Goal: Task Accomplishment & Management: Manage account settings

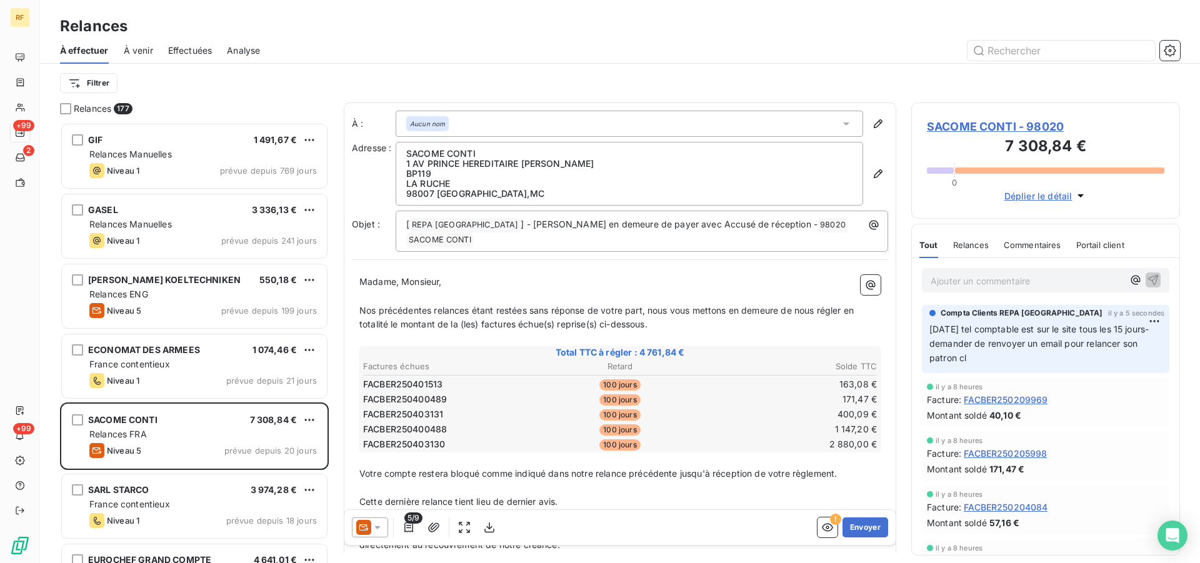
click at [96, 55] on span "À effectuer" at bounding box center [84, 50] width 49 height 13
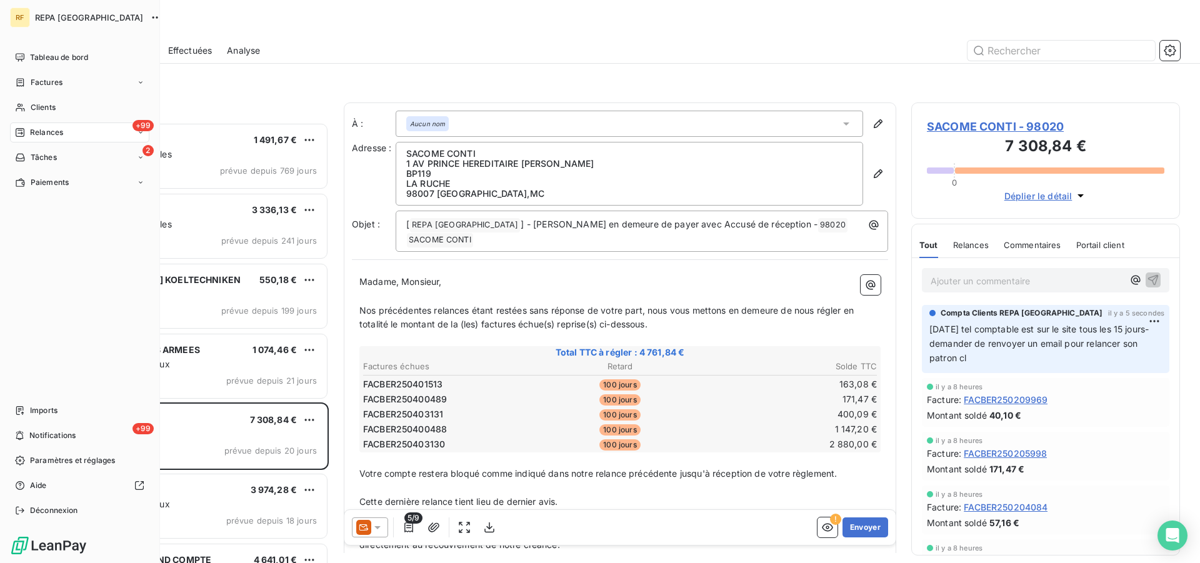
click at [31, 129] on span "Relances" at bounding box center [46, 132] width 33 height 11
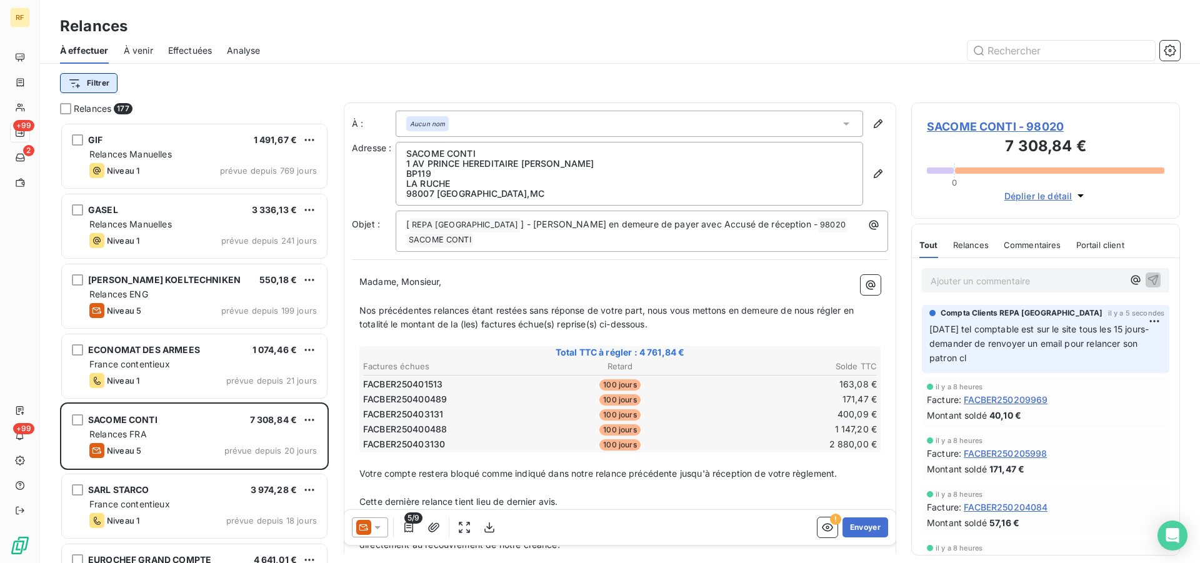
click at [103, 89] on html "RF +99 2 +99 Relances À effectuer À venir Effectuées Analyse Filtrer Relances 1…" at bounding box center [600, 281] width 1200 height 563
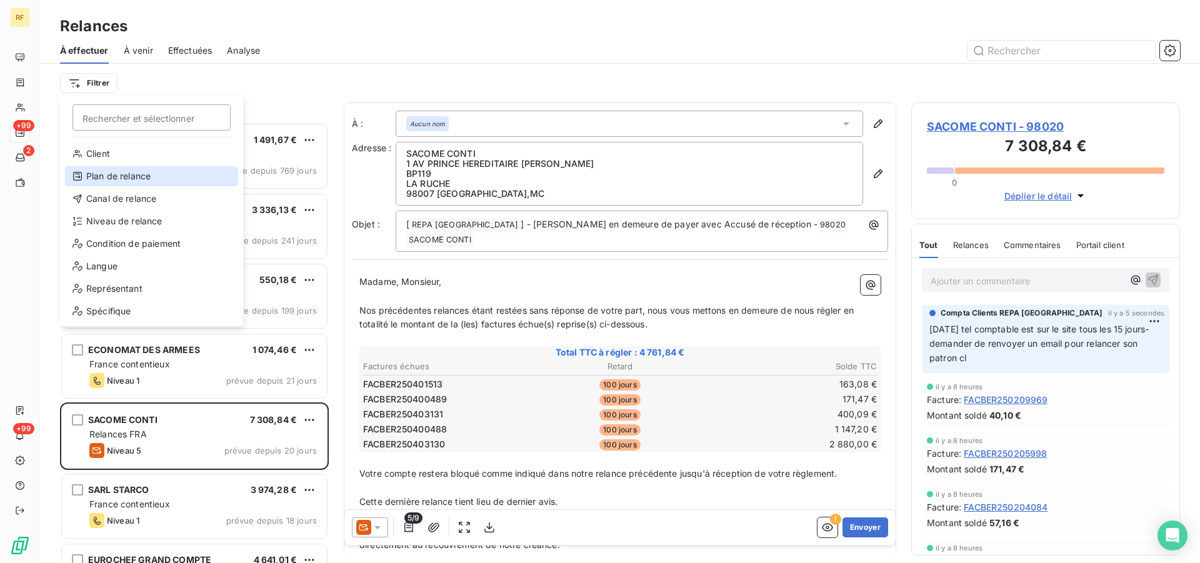
click at [126, 179] on div "Plan de relance" at bounding box center [151, 176] width 173 height 20
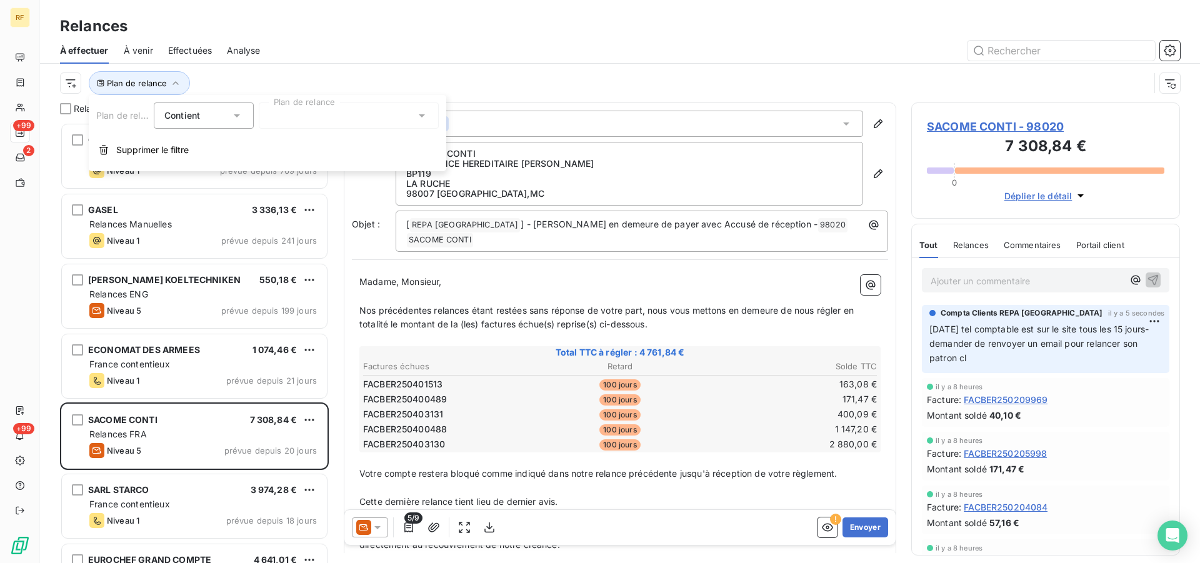
click at [401, 122] on div at bounding box center [349, 116] width 180 height 26
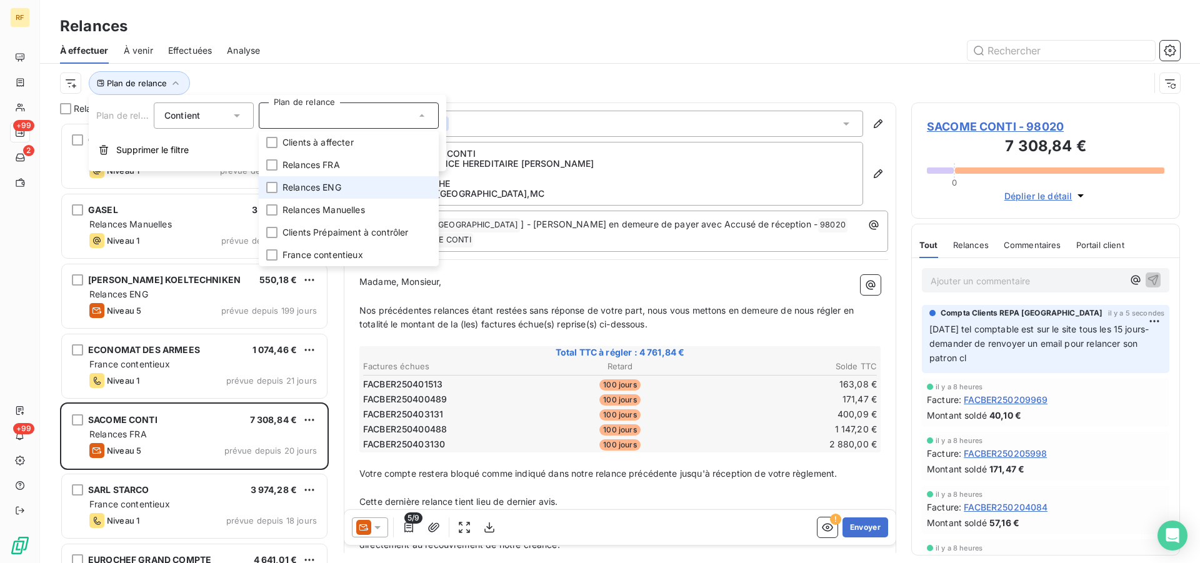
click at [368, 183] on li "Relances ENG" at bounding box center [349, 187] width 180 height 23
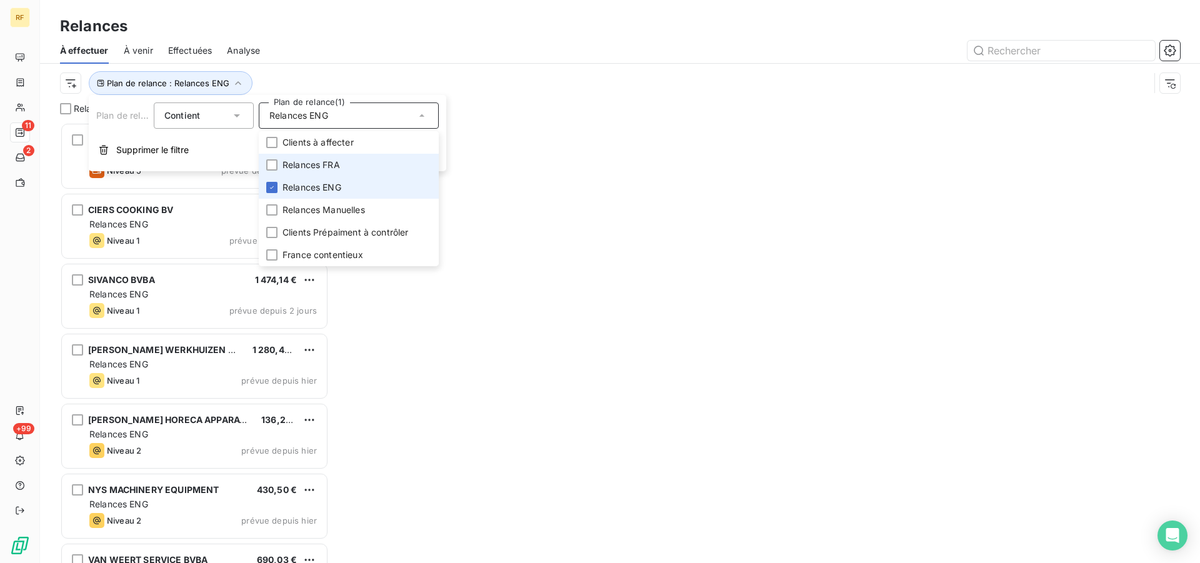
scroll to position [430, 258]
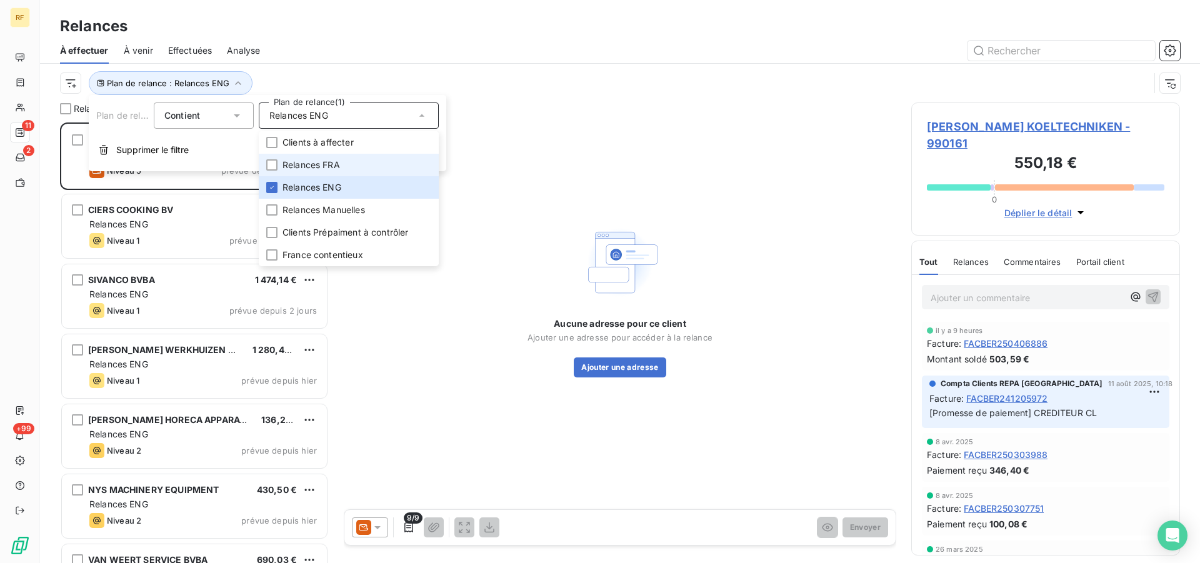
click at [339, 168] on span "Relances FRA" at bounding box center [312, 165] width 58 height 13
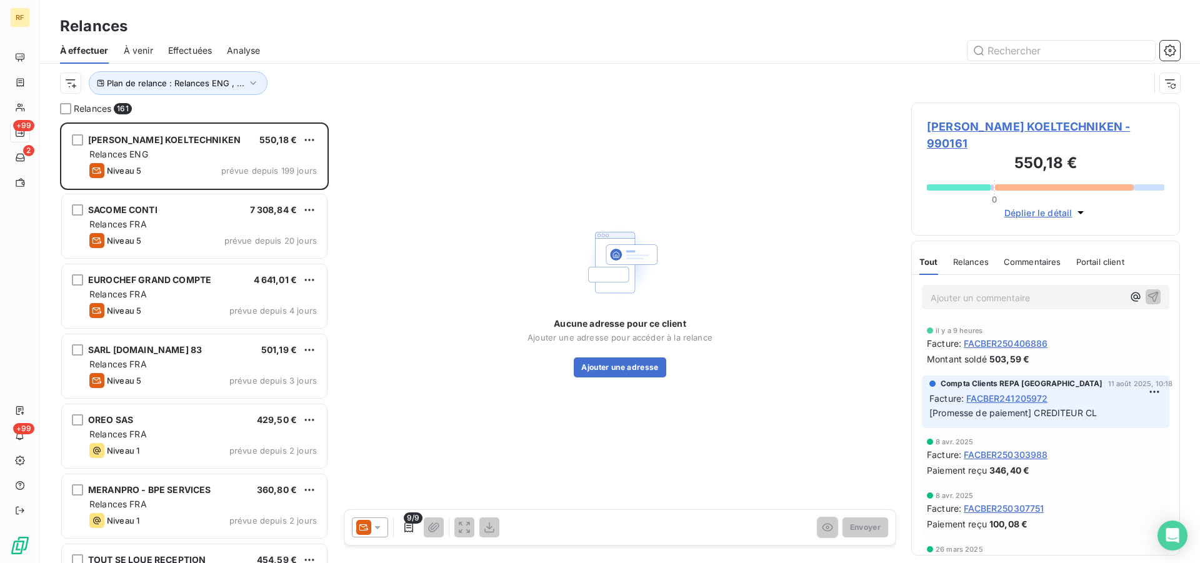
click at [496, 56] on div at bounding box center [727, 51] width 905 height 20
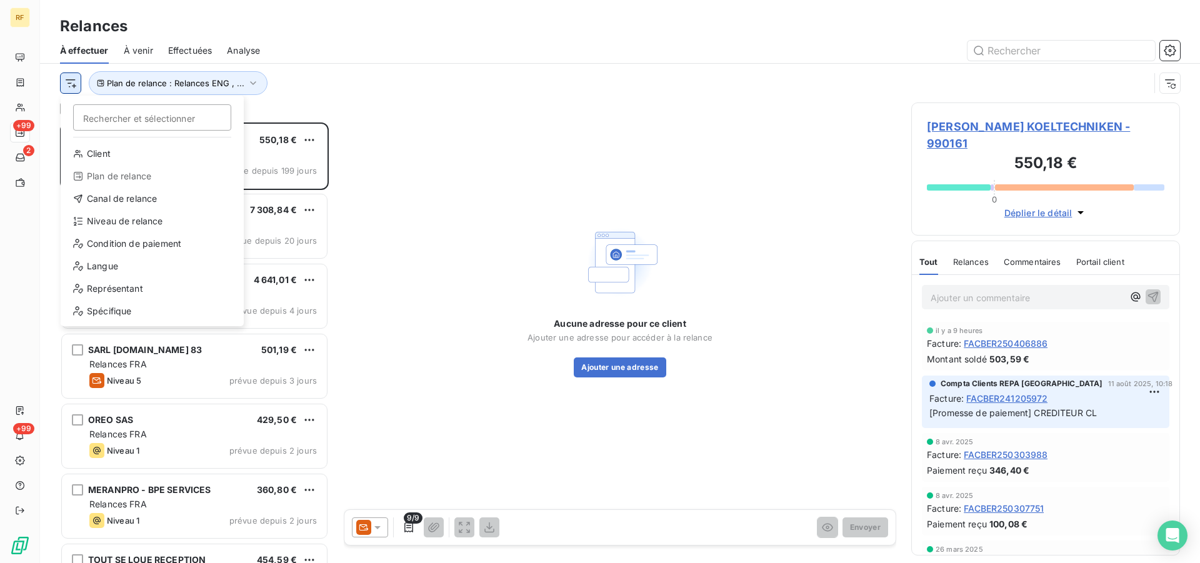
click at [74, 84] on html "RF +99 2 +99 Relances À effectuer À venir Effectuées Analyse Rechercher et séle…" at bounding box center [600, 281] width 1200 height 563
click at [115, 219] on div "Niveau de relance" at bounding box center [152, 221] width 173 height 20
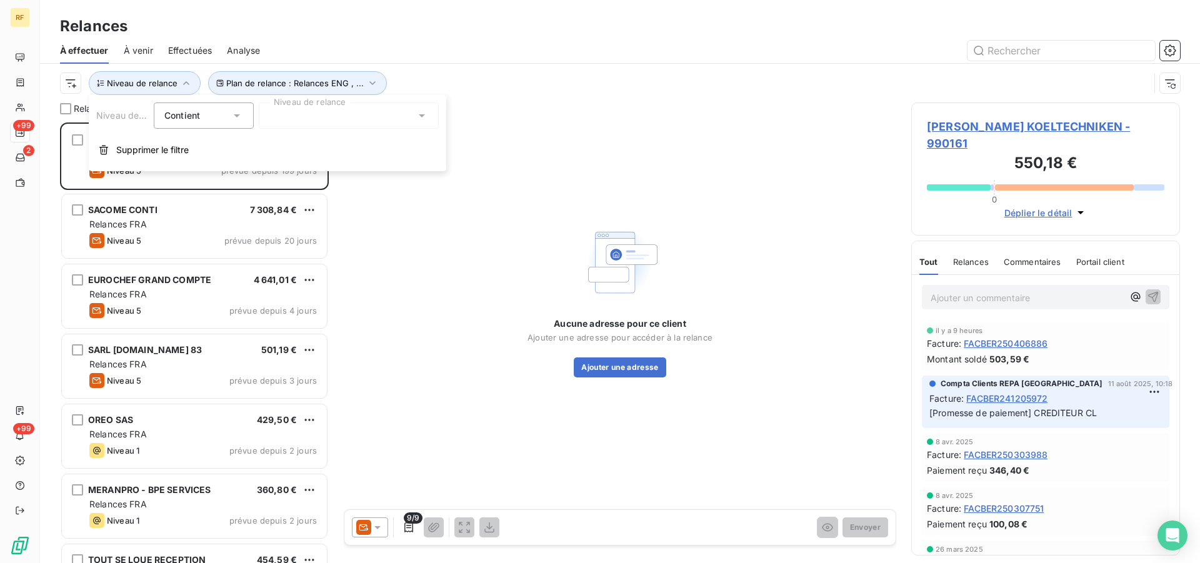
click at [320, 119] on div at bounding box center [349, 116] width 180 height 26
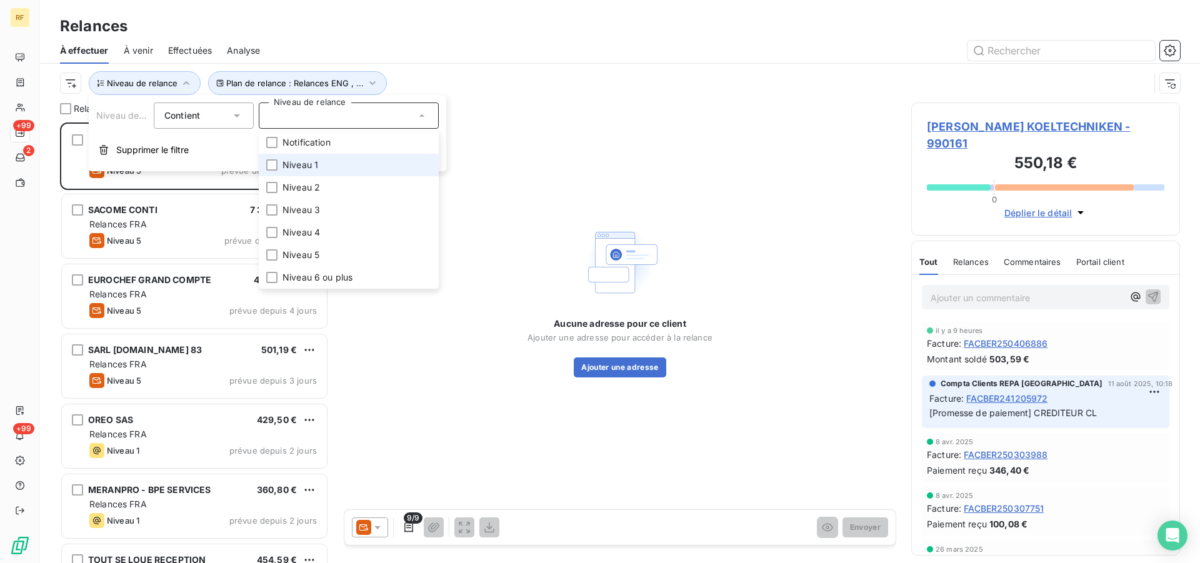
click at [306, 164] on span "Niveau 1" at bounding box center [301, 165] width 36 height 13
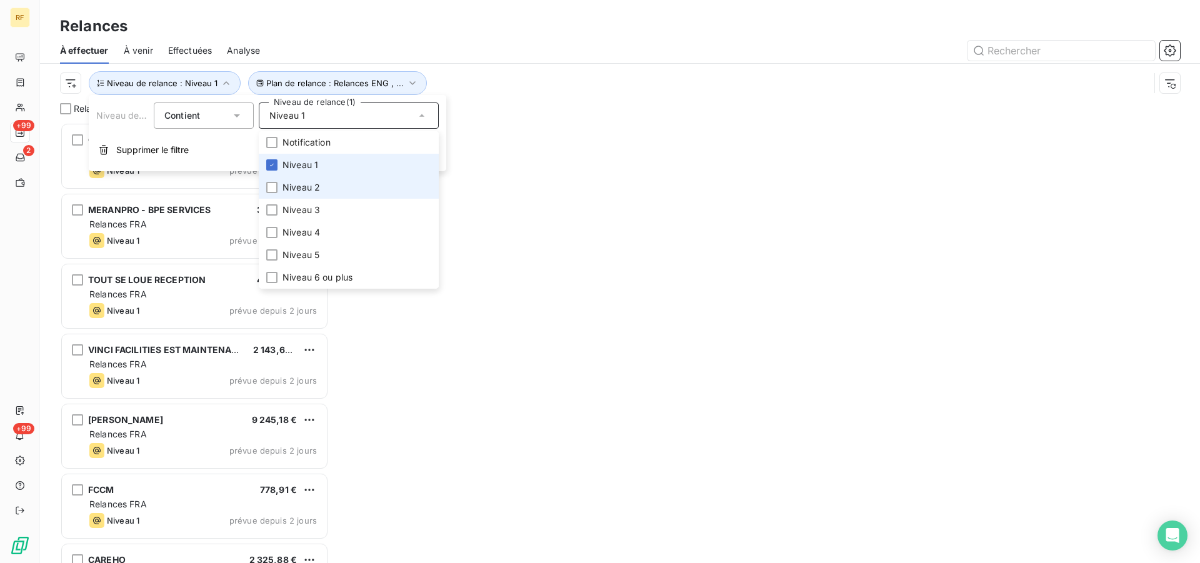
scroll to position [430, 258]
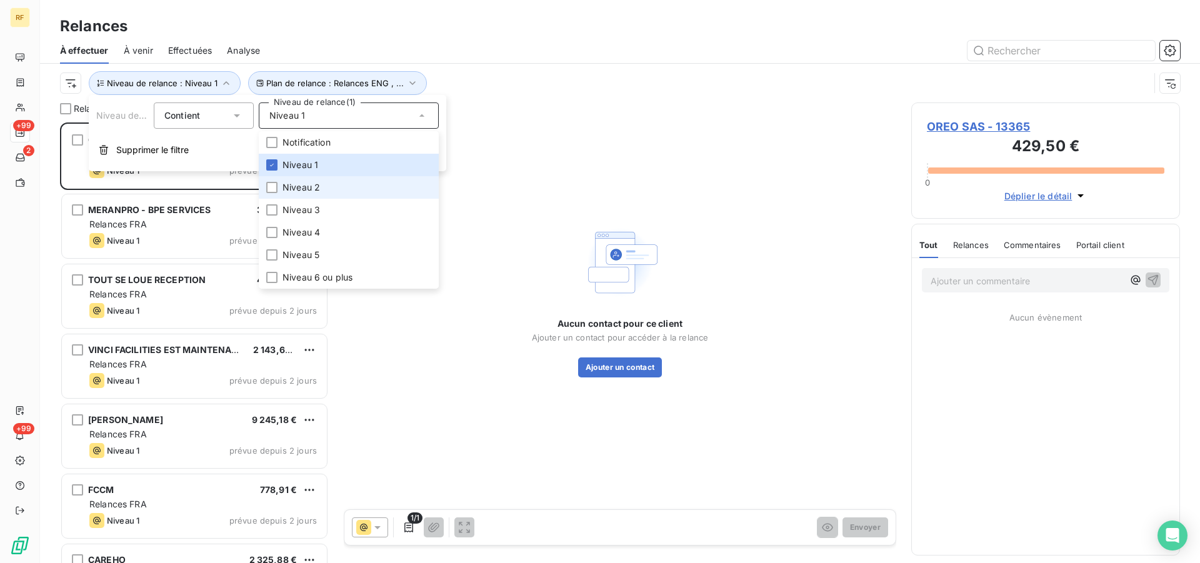
click at [302, 185] on span "Niveau 2" at bounding box center [302, 187] width 38 height 13
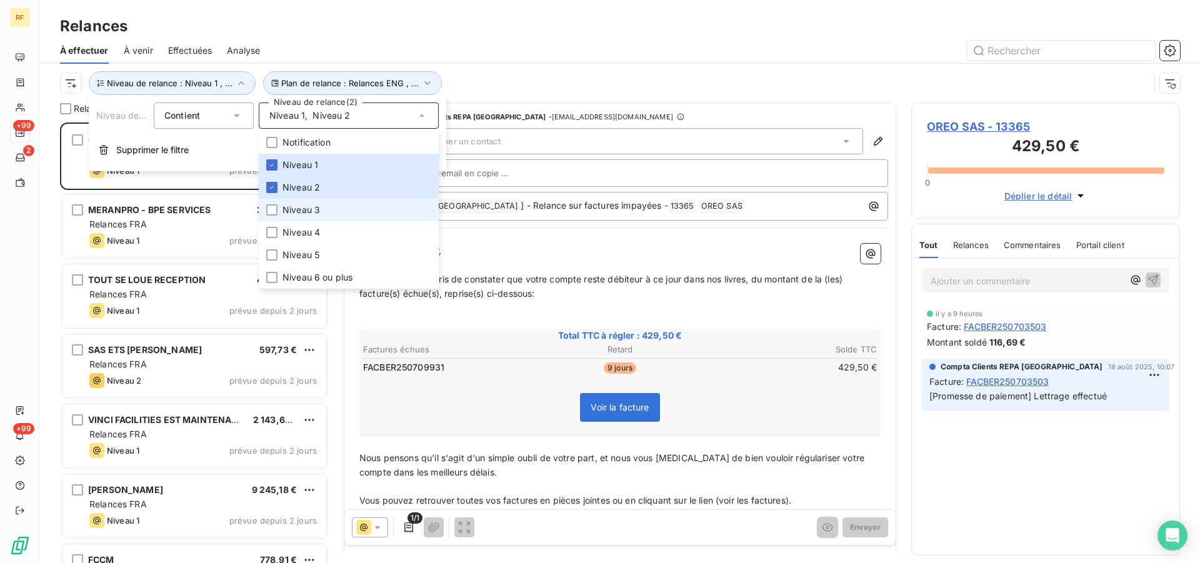
click at [303, 217] on li "Niveau 3" at bounding box center [349, 210] width 180 height 23
click at [467, 19] on div "Relances" at bounding box center [620, 26] width 1160 height 23
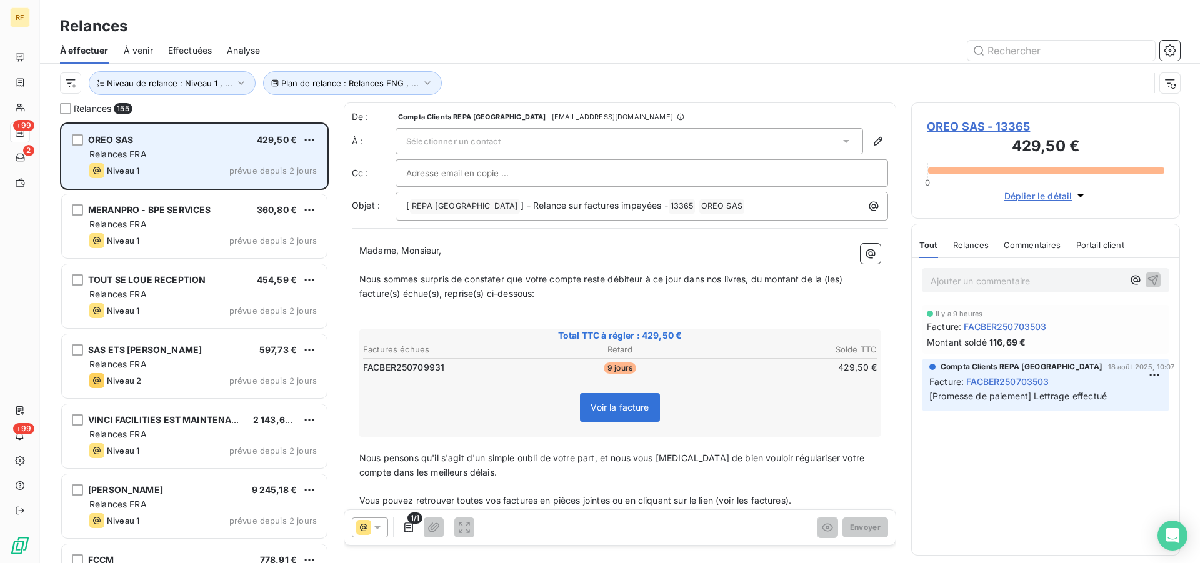
click at [199, 152] on div "Relances FRA" at bounding box center [203, 154] width 228 height 13
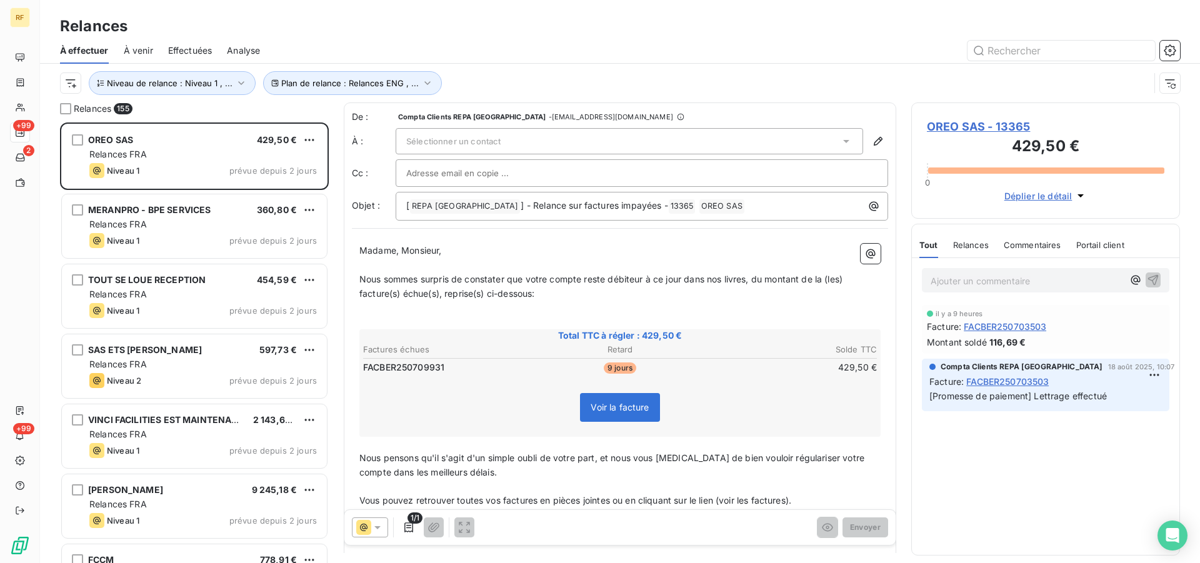
click at [576, 141] on div "Sélectionner un contact" at bounding box center [630, 141] width 468 height 26
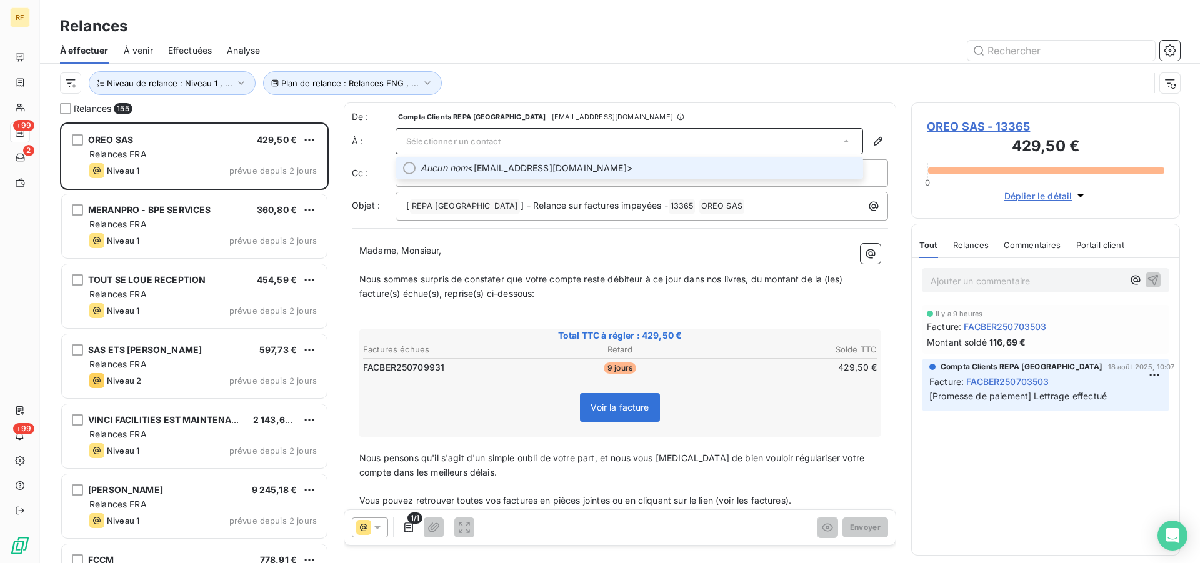
click at [583, 164] on span "Aucun nom <justine.cassini@vinci-facilities.com>" at bounding box center [638, 168] width 435 height 13
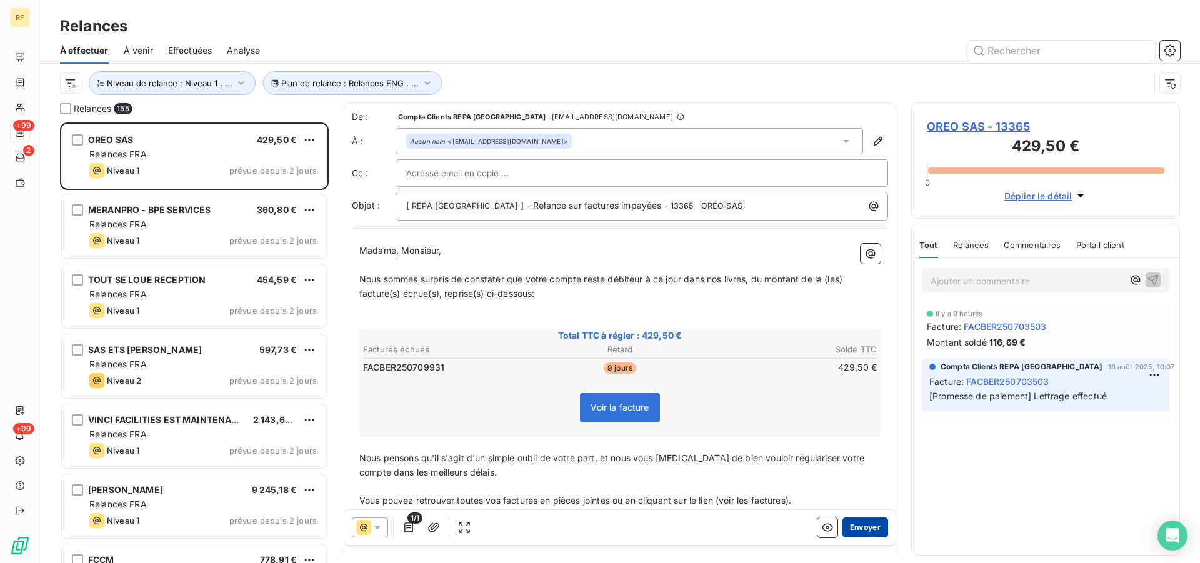
click at [848, 528] on button "Envoyer" at bounding box center [866, 528] width 46 height 20
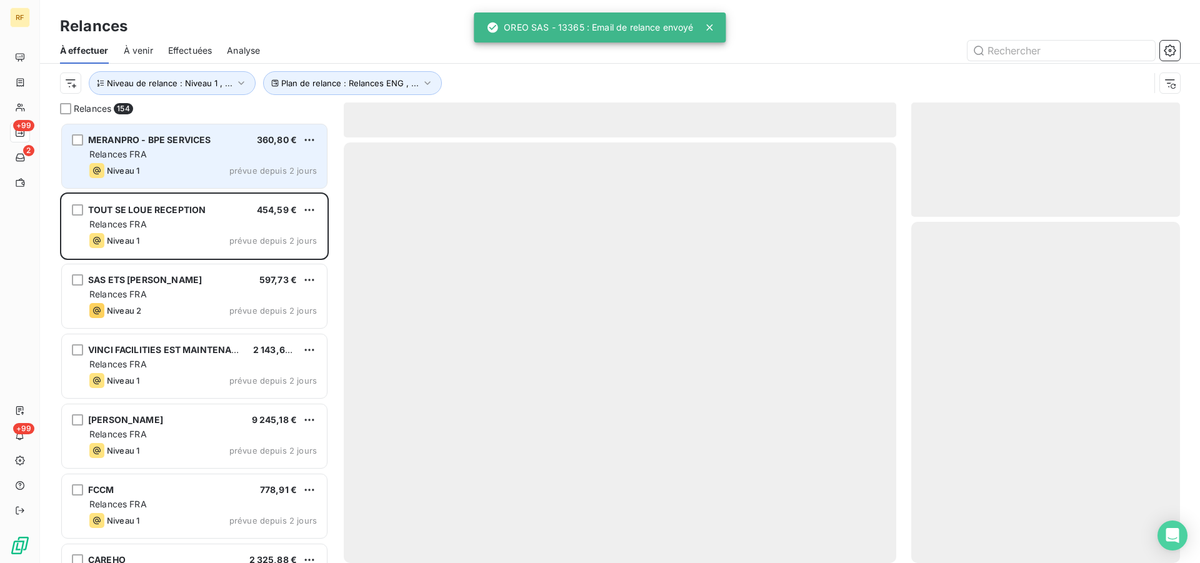
click at [199, 168] on div "Niveau 1 prévue depuis 2 jours" at bounding box center [203, 170] width 228 height 15
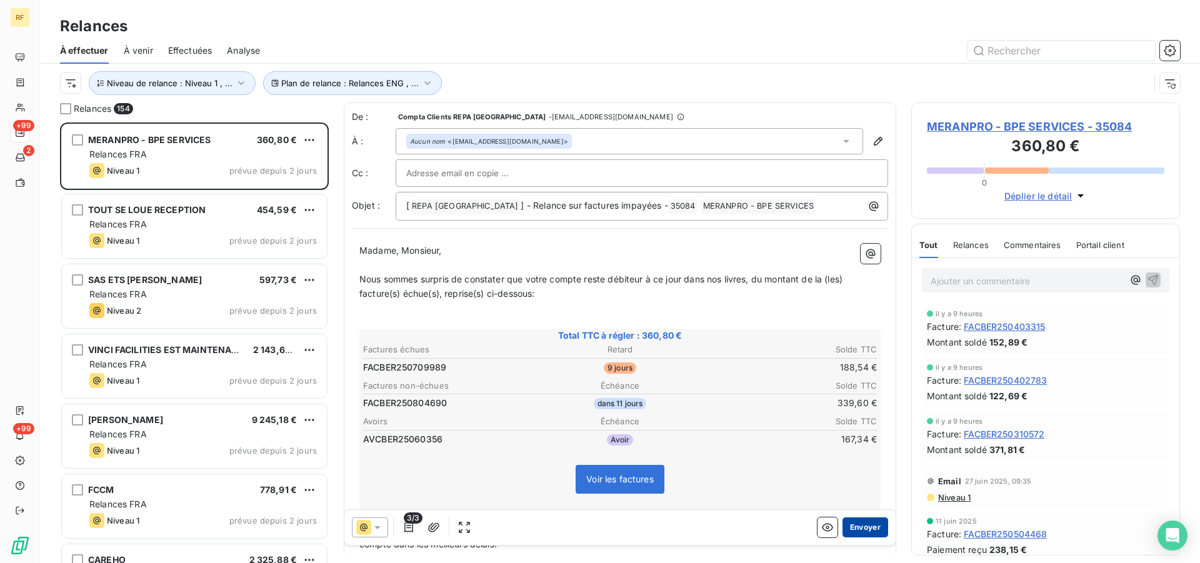
click at [855, 530] on button "Envoyer" at bounding box center [866, 528] width 46 height 20
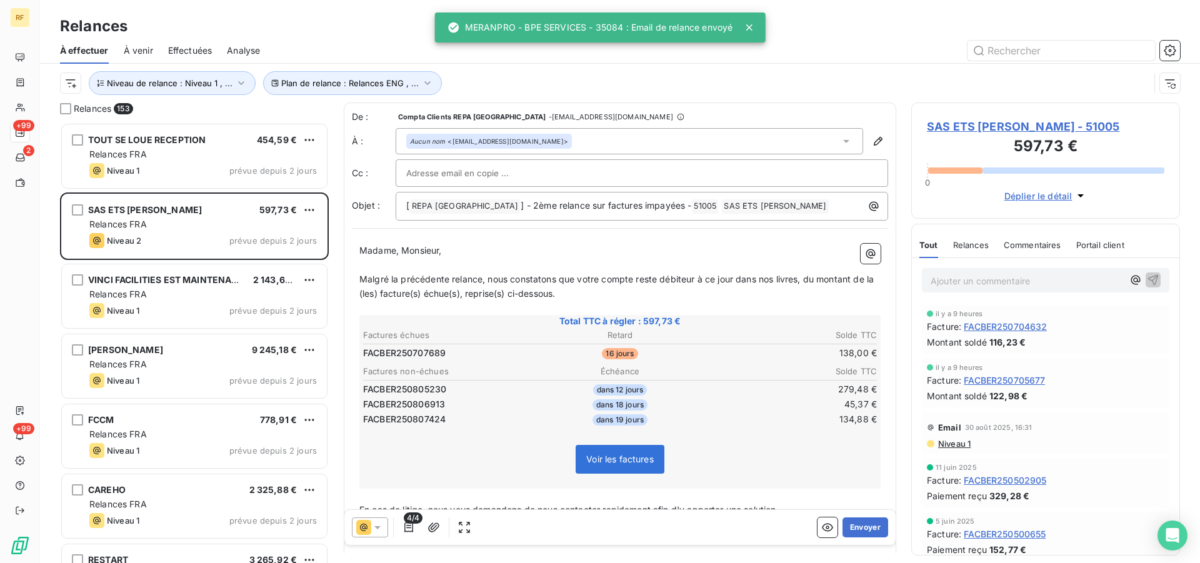
click at [855, 530] on button "Envoyer" at bounding box center [866, 528] width 46 height 20
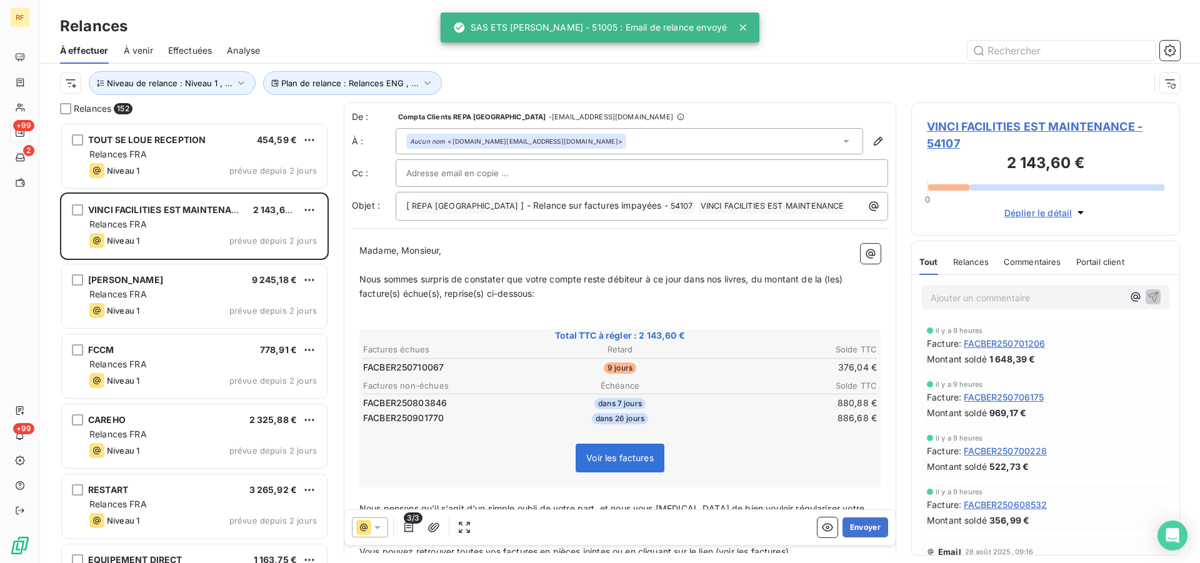
click at [855, 530] on button "Envoyer" at bounding box center [866, 528] width 46 height 20
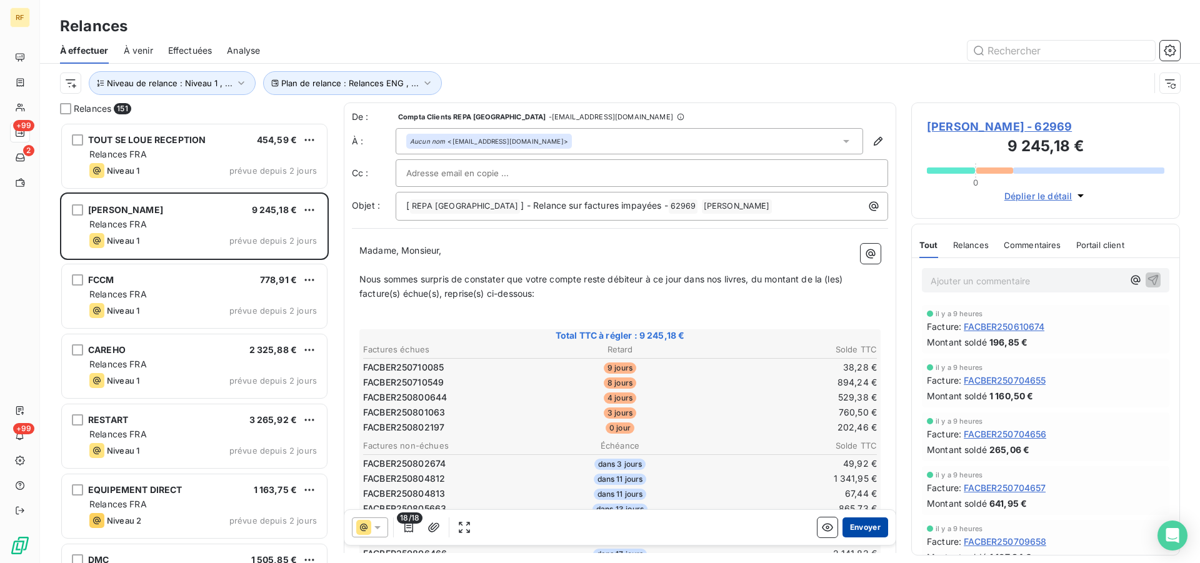
click at [857, 526] on button "Envoyer" at bounding box center [866, 528] width 46 height 20
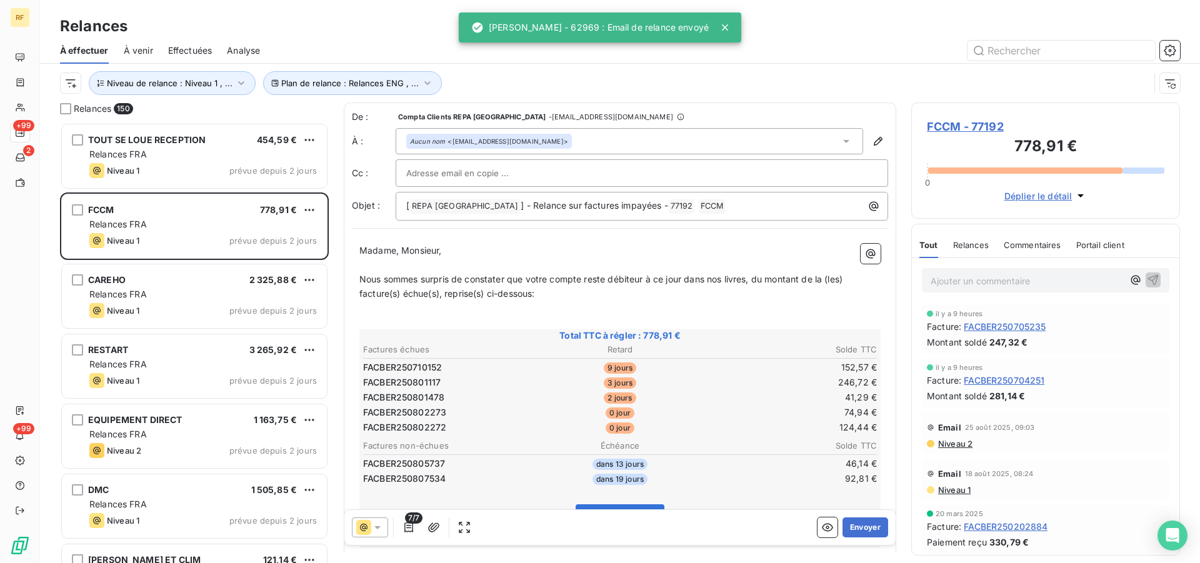
click at [857, 526] on button "Envoyer" at bounding box center [866, 528] width 46 height 20
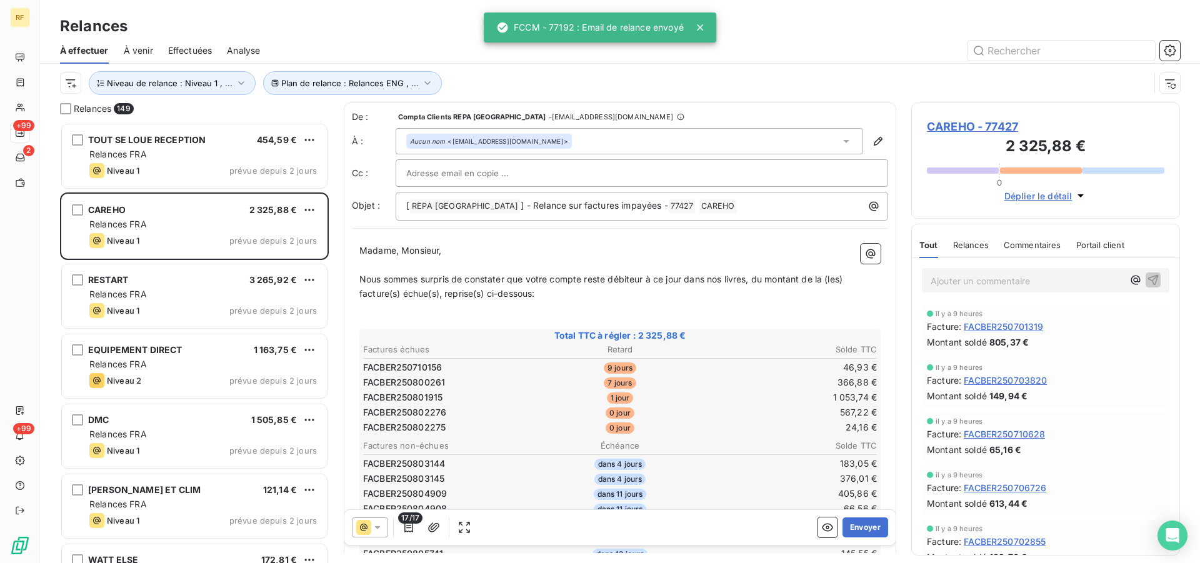
click at [857, 526] on button "Envoyer" at bounding box center [866, 528] width 46 height 20
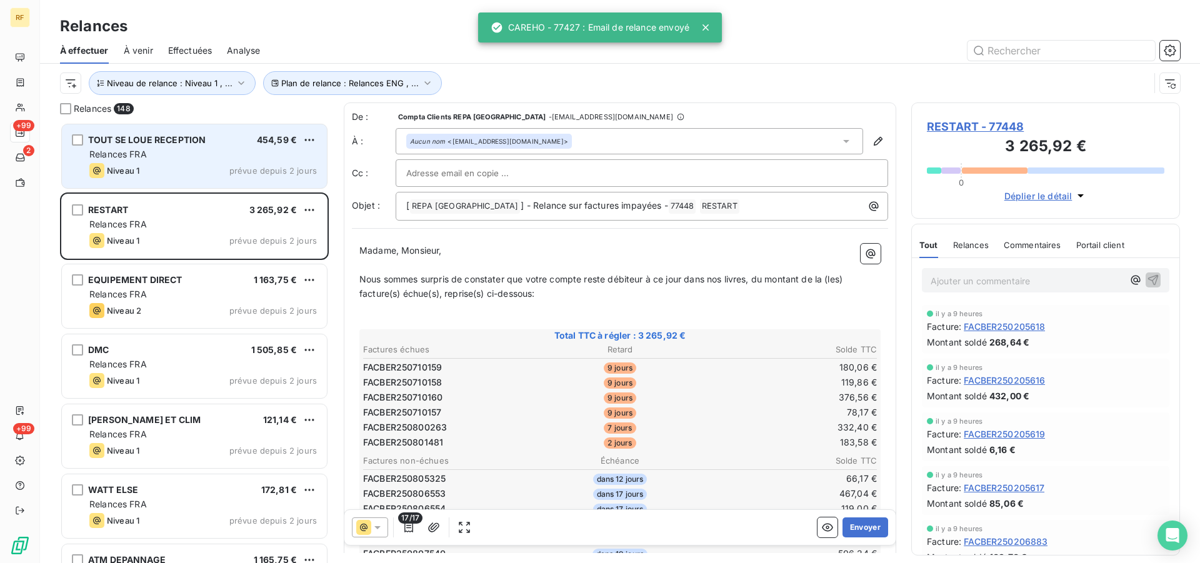
click at [159, 155] on div "Relances FRA" at bounding box center [203, 154] width 228 height 13
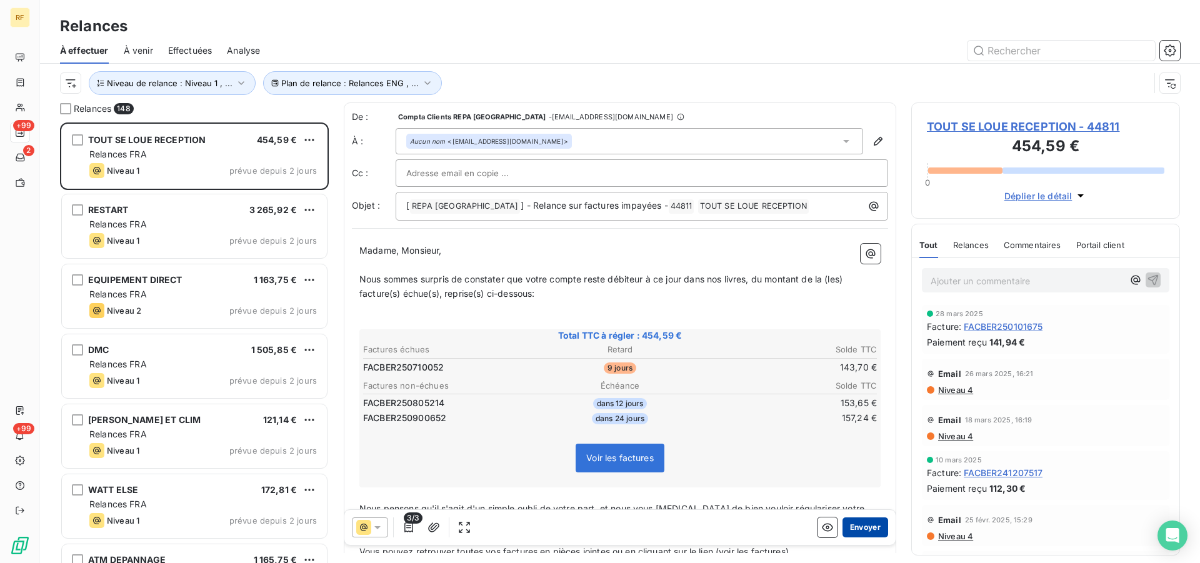
click at [852, 527] on button "Envoyer" at bounding box center [866, 528] width 46 height 20
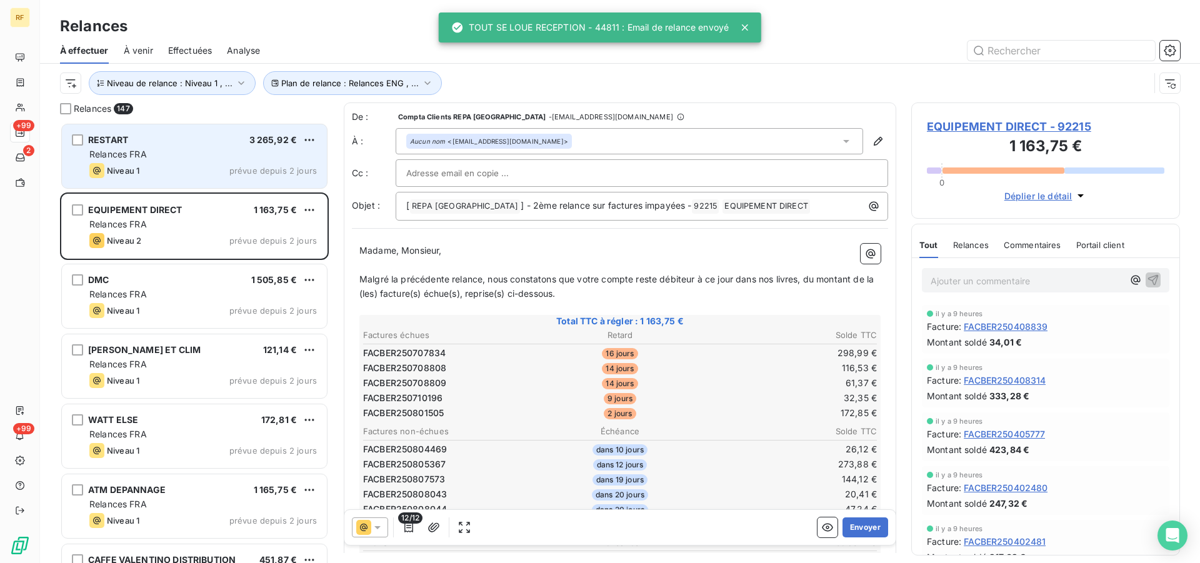
click at [129, 161] on div "RESTART 3 265,92 € Relances FRA Niveau 1 prévue depuis 2 jours" at bounding box center [194, 156] width 265 height 64
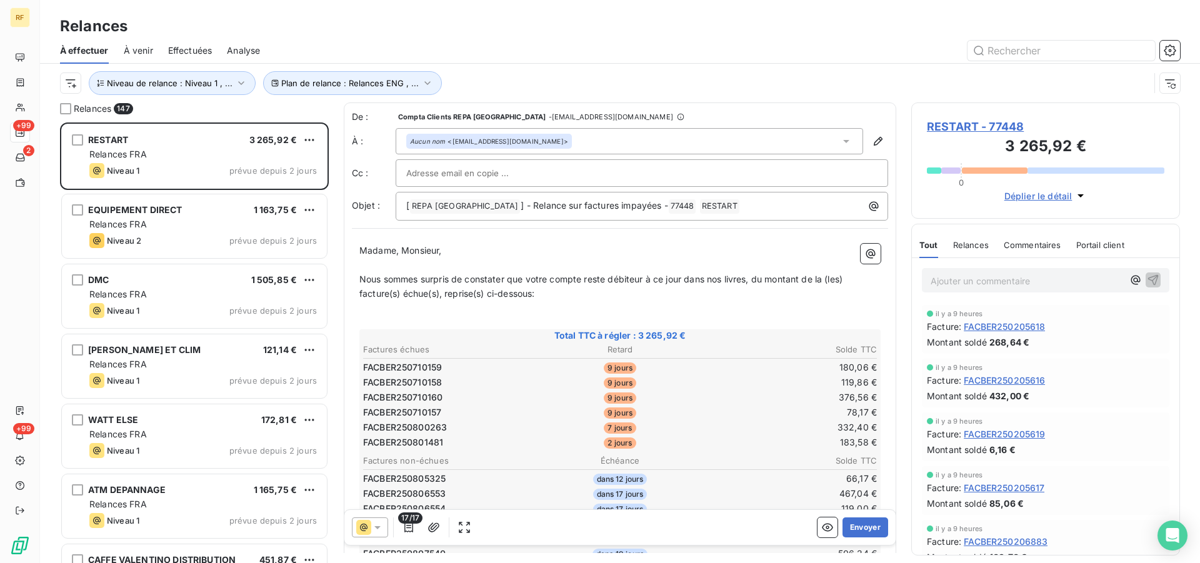
click at [694, 376] on td "9 jours" at bounding box center [620, 383] width 171 height 14
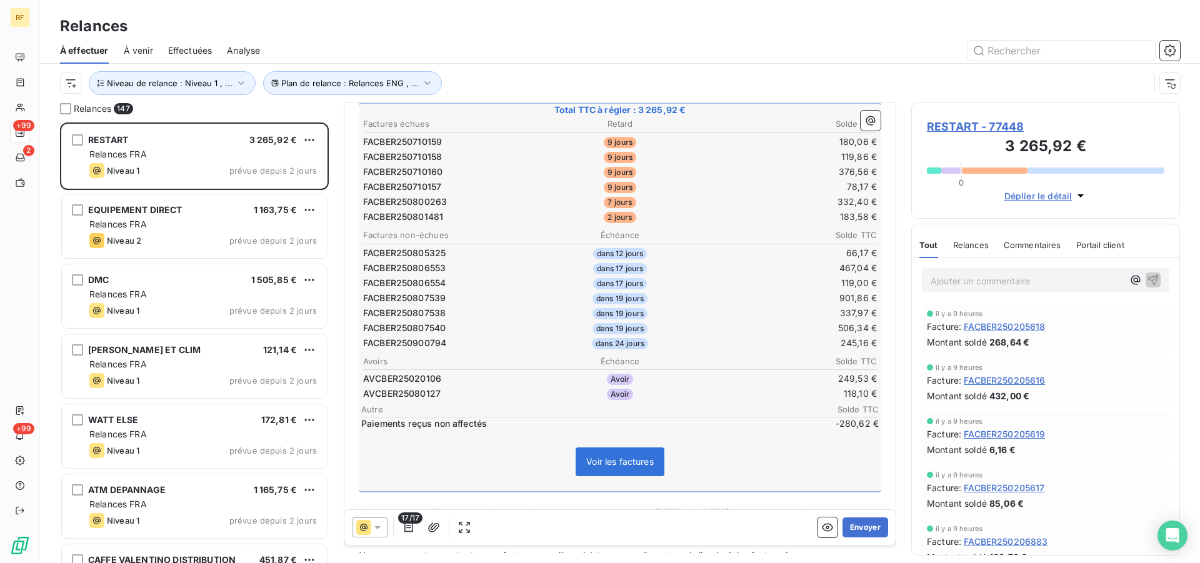
scroll to position [256, 0]
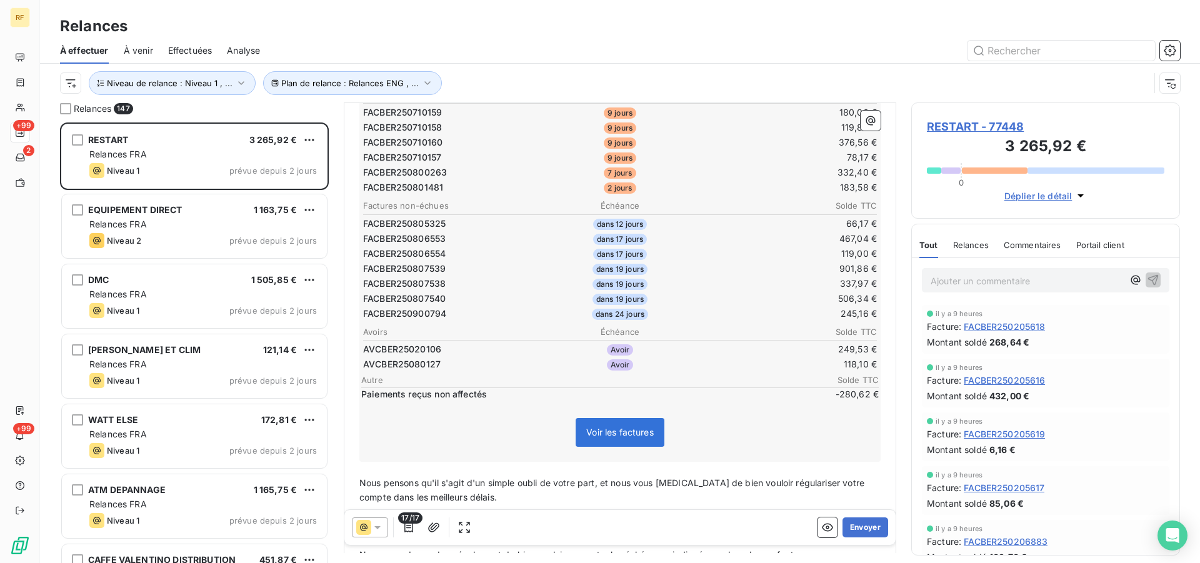
click at [749, 178] on td "332,40 €" at bounding box center [792, 173] width 171 height 14
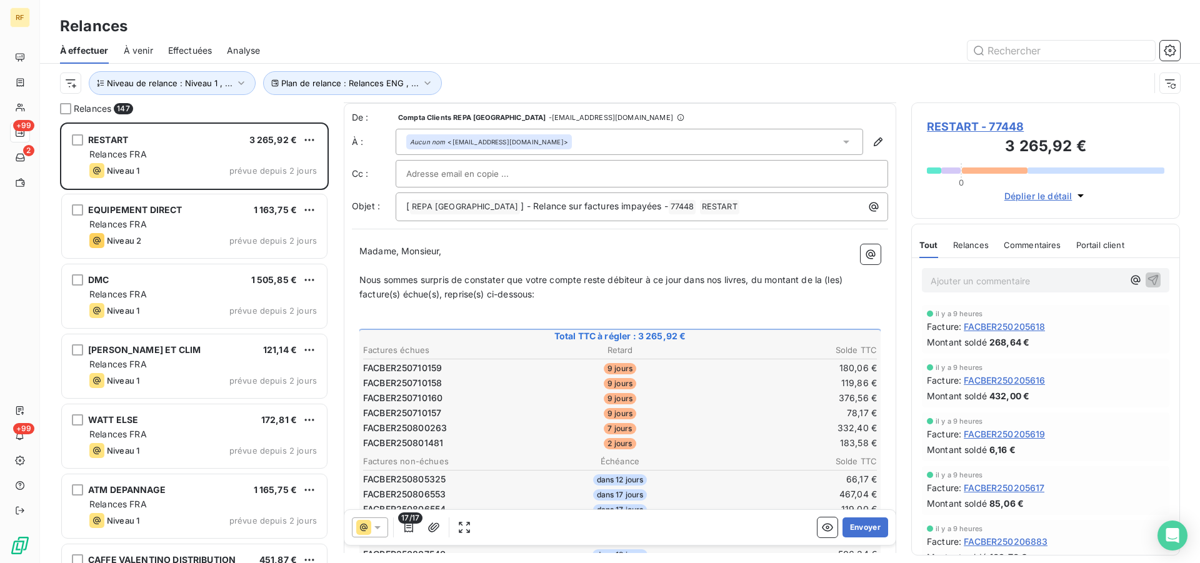
scroll to position [64, 0]
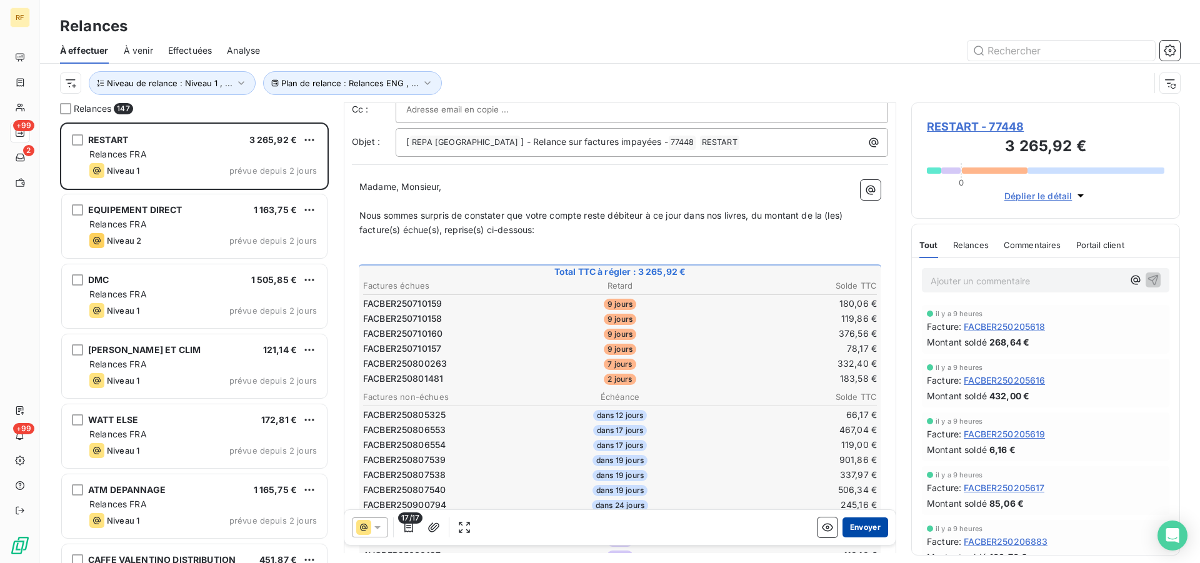
click at [865, 526] on button "Envoyer" at bounding box center [866, 528] width 46 height 20
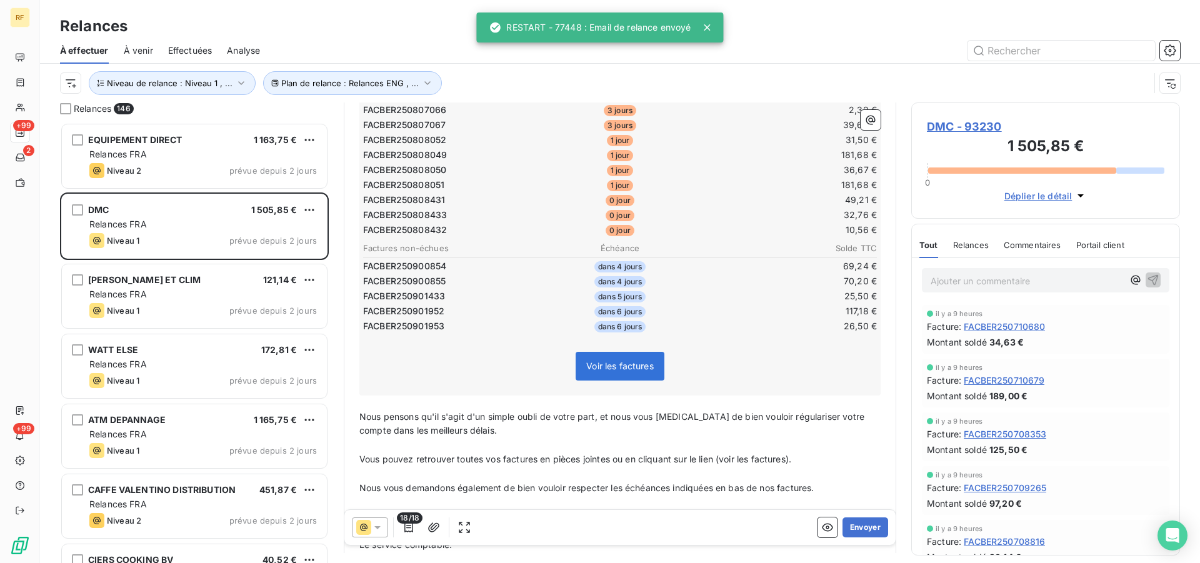
scroll to position [319, 0]
click at [855, 528] on button "Envoyer" at bounding box center [866, 528] width 46 height 20
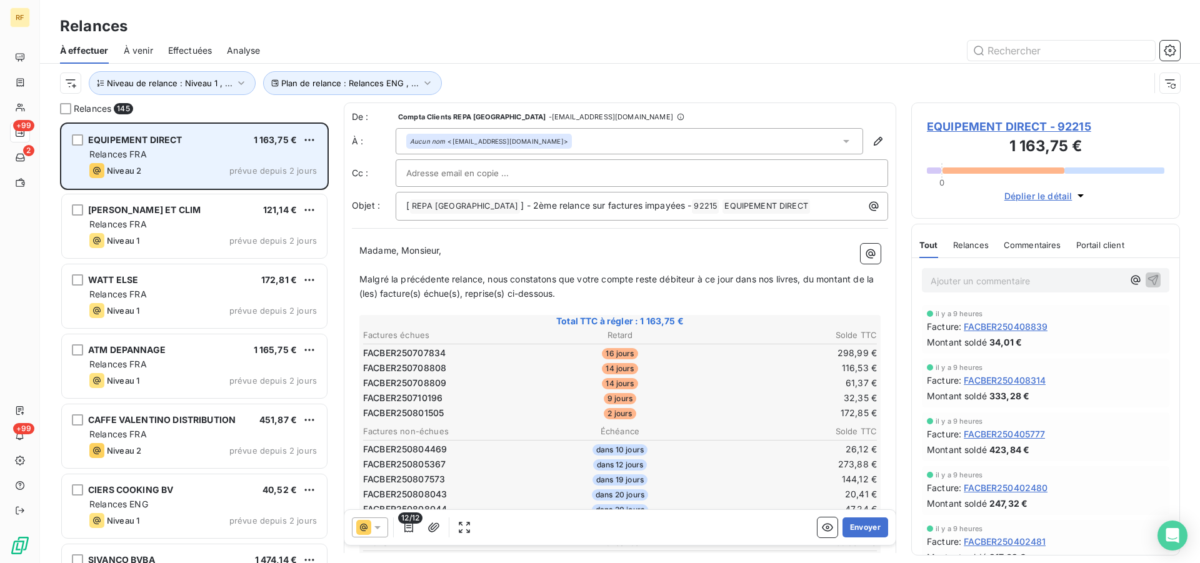
click at [171, 160] on div "Relances FRA" at bounding box center [203, 154] width 228 height 13
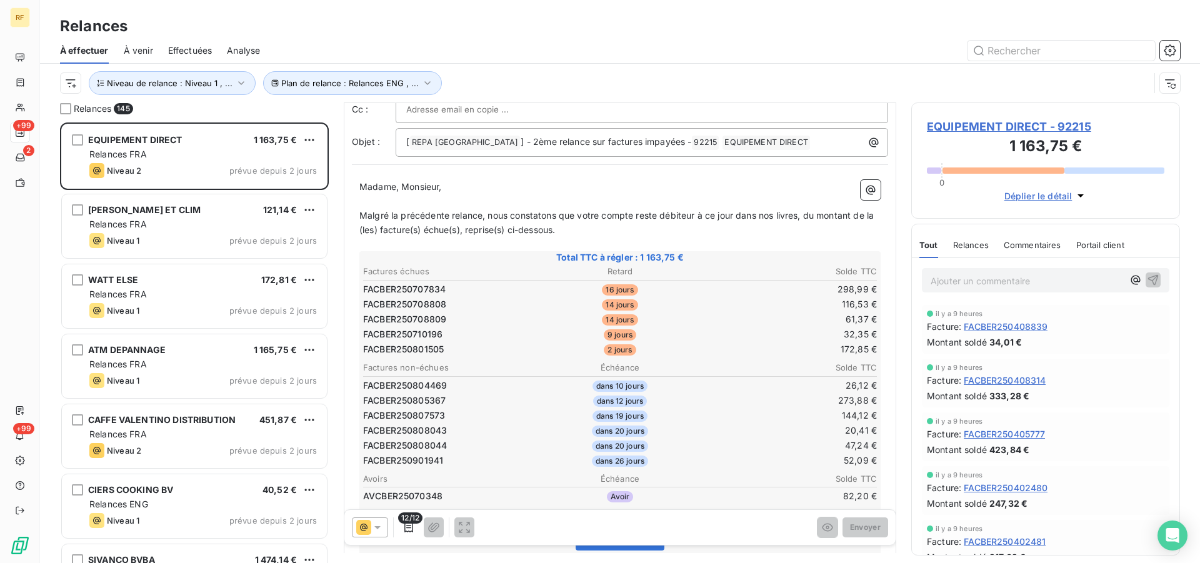
scroll to position [128, 0]
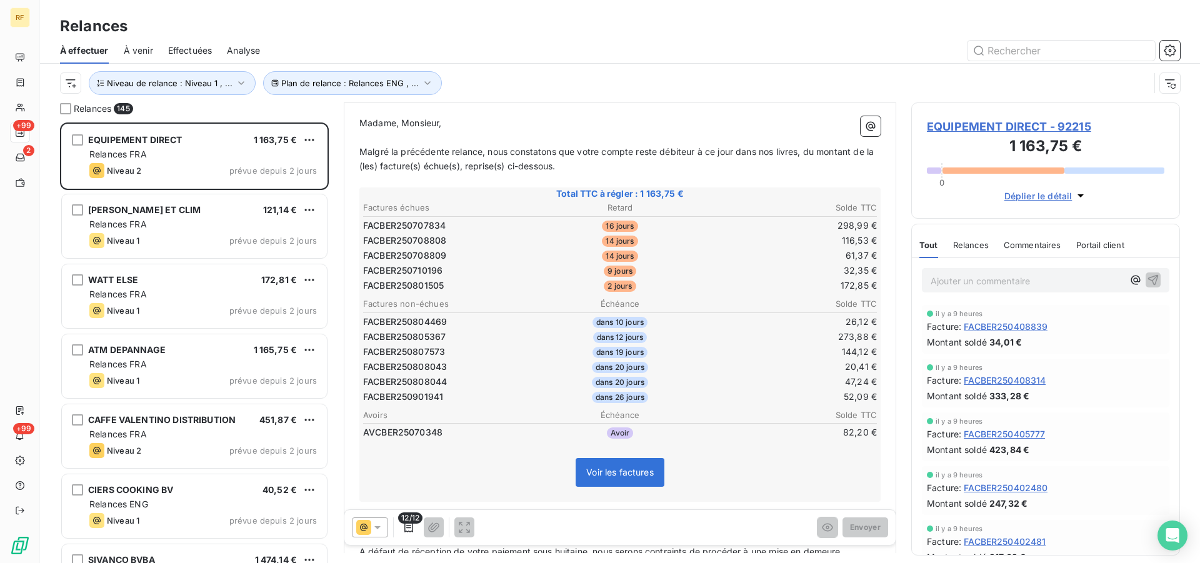
click at [751, 284] on td "172,85 €" at bounding box center [792, 286] width 171 height 14
click at [725, 246] on td "116,53 €" at bounding box center [792, 241] width 171 height 14
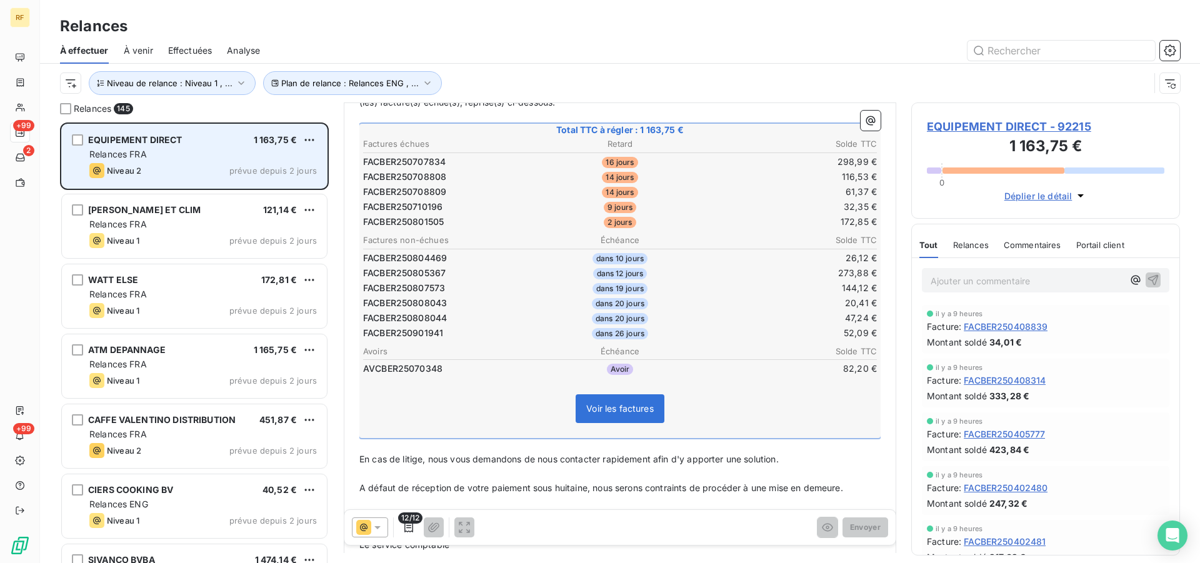
click at [238, 163] on div "EQUIPEMENT DIRECT 1 163,75 € Relances FRA Niveau 2 prévue depuis 2 jours" at bounding box center [194, 156] width 265 height 64
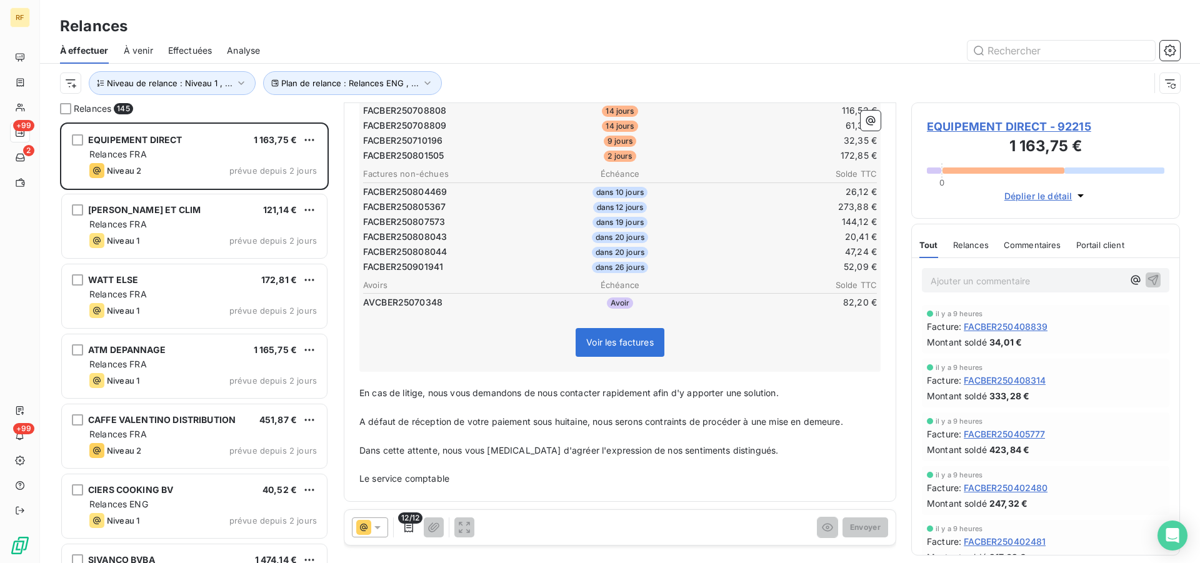
scroll to position [0, 0]
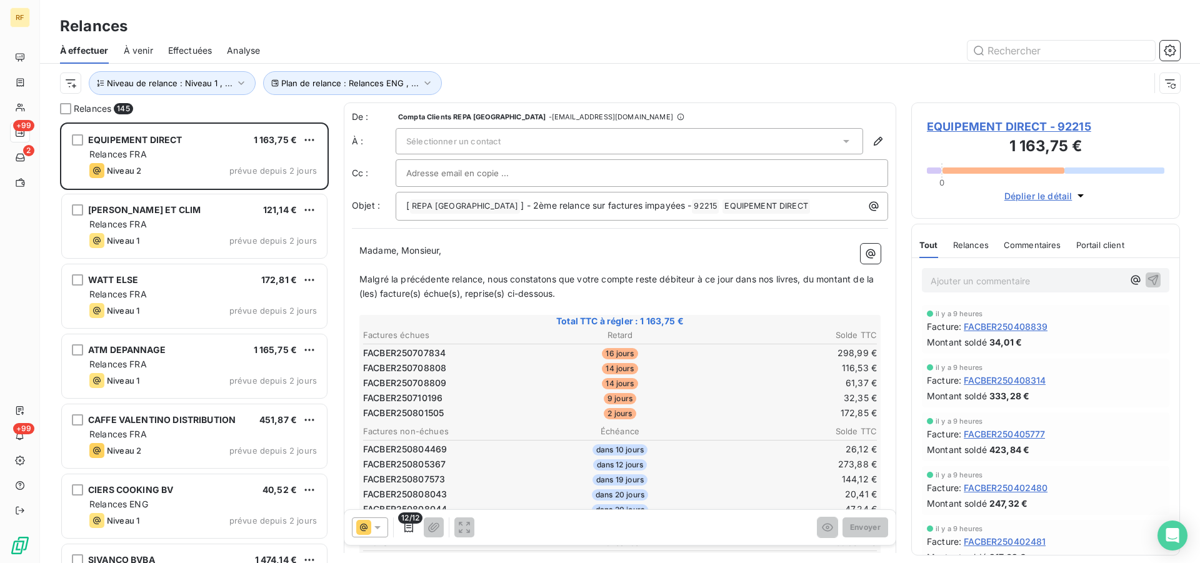
click at [525, 142] on div "Sélectionner un contact" at bounding box center [630, 141] width 468 height 26
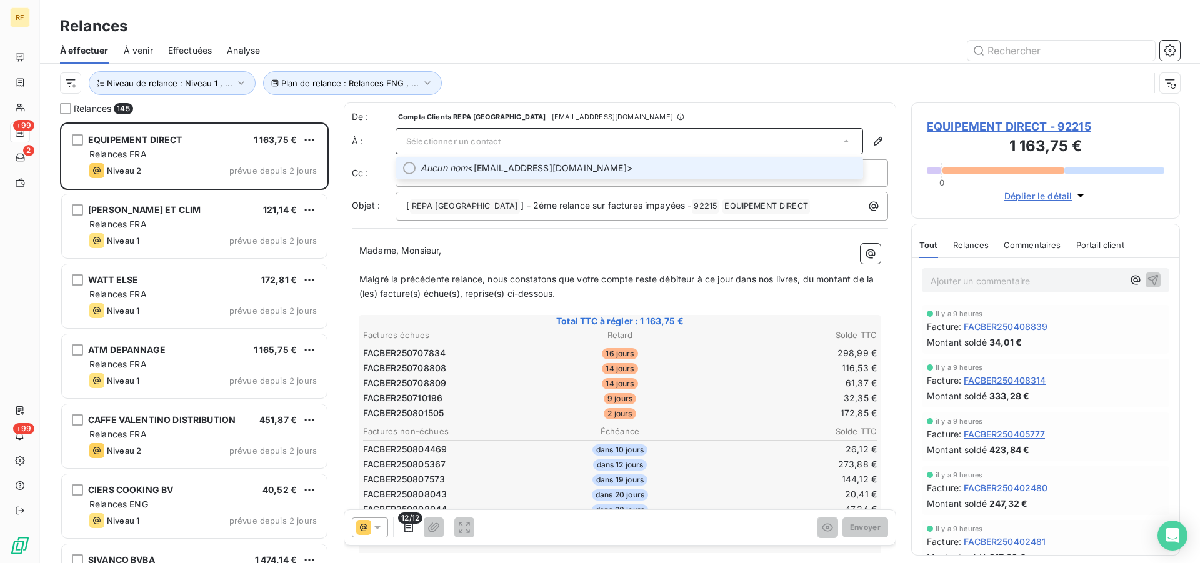
click at [551, 168] on span "Aucun nom <compta@equipement-direct.fr>" at bounding box center [638, 168] width 435 height 13
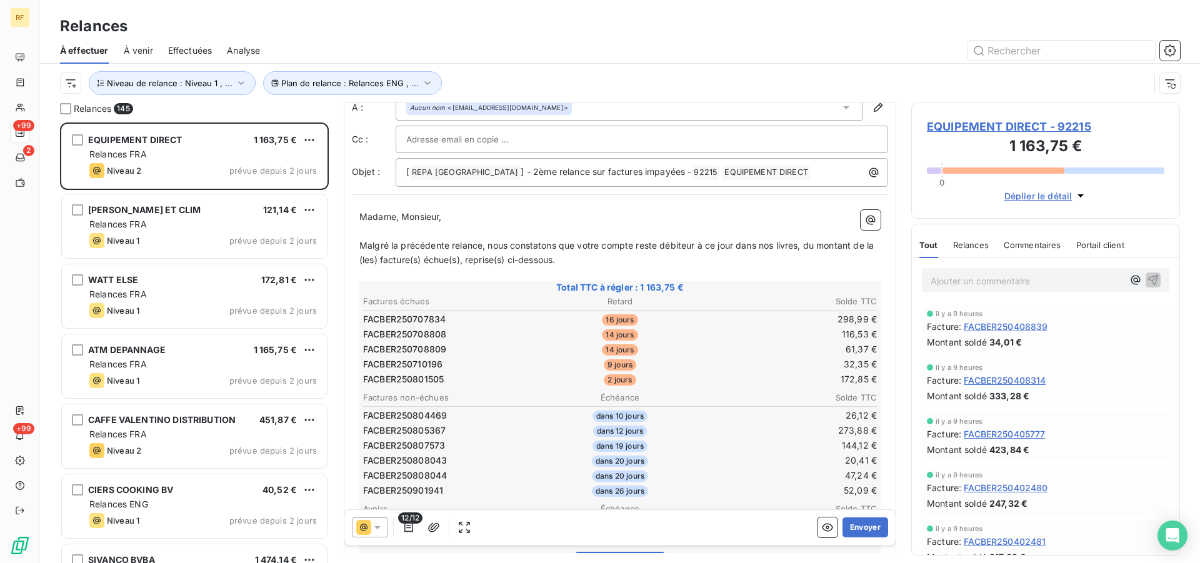
scroll to position [64, 0]
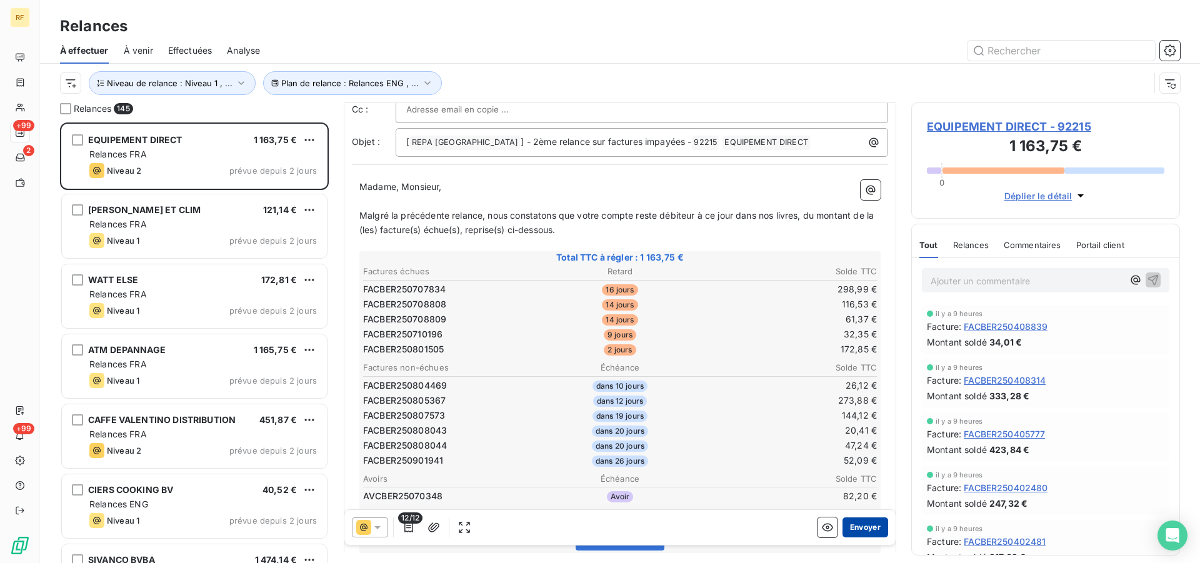
click at [857, 523] on button "Envoyer" at bounding box center [866, 528] width 46 height 20
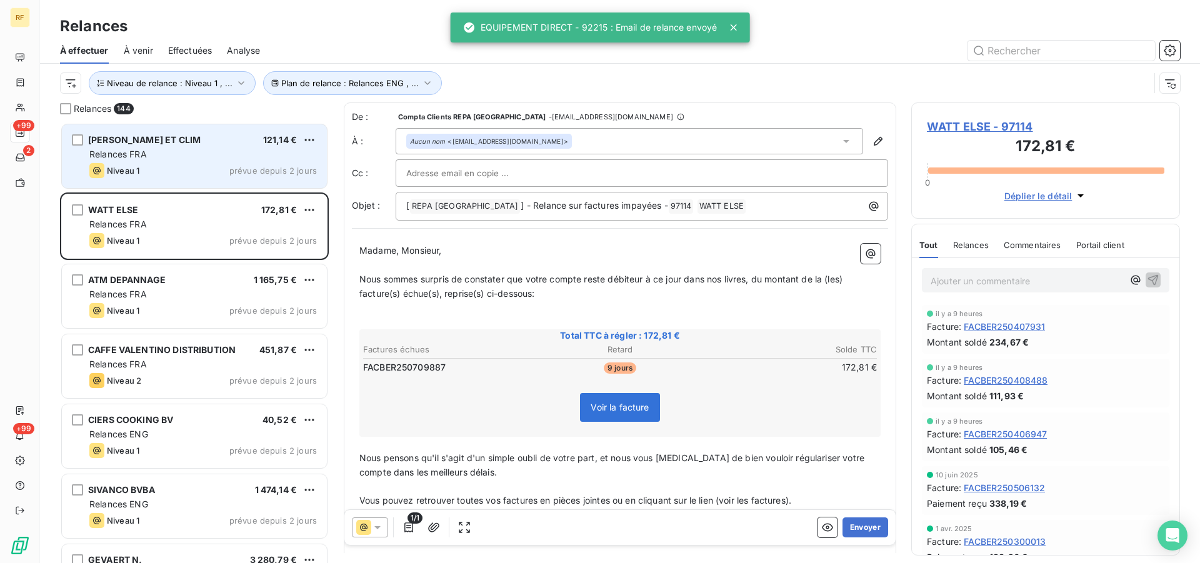
click at [186, 151] on div "Relances FRA" at bounding box center [203, 154] width 228 height 13
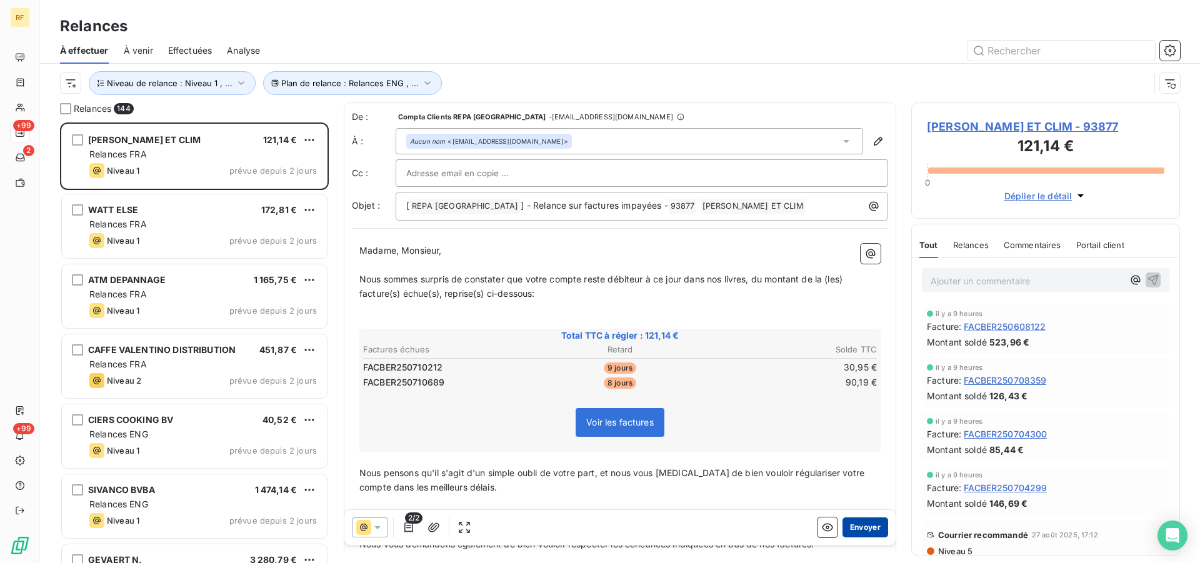
click at [851, 525] on button "Envoyer" at bounding box center [866, 528] width 46 height 20
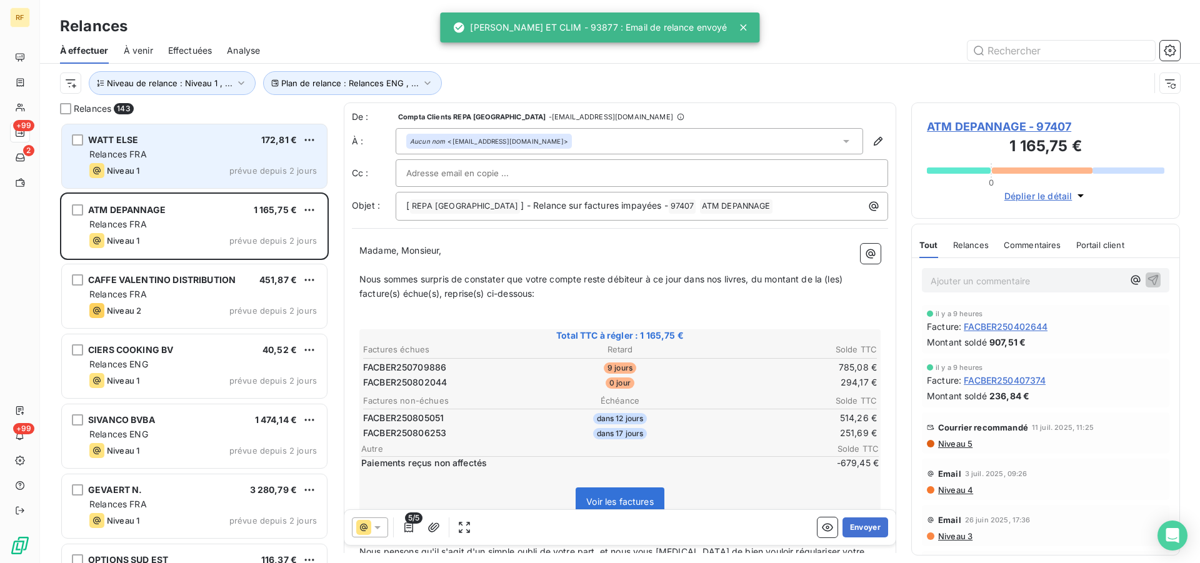
click at [165, 134] on div "WATT ELSE 172,81 €" at bounding box center [203, 139] width 228 height 11
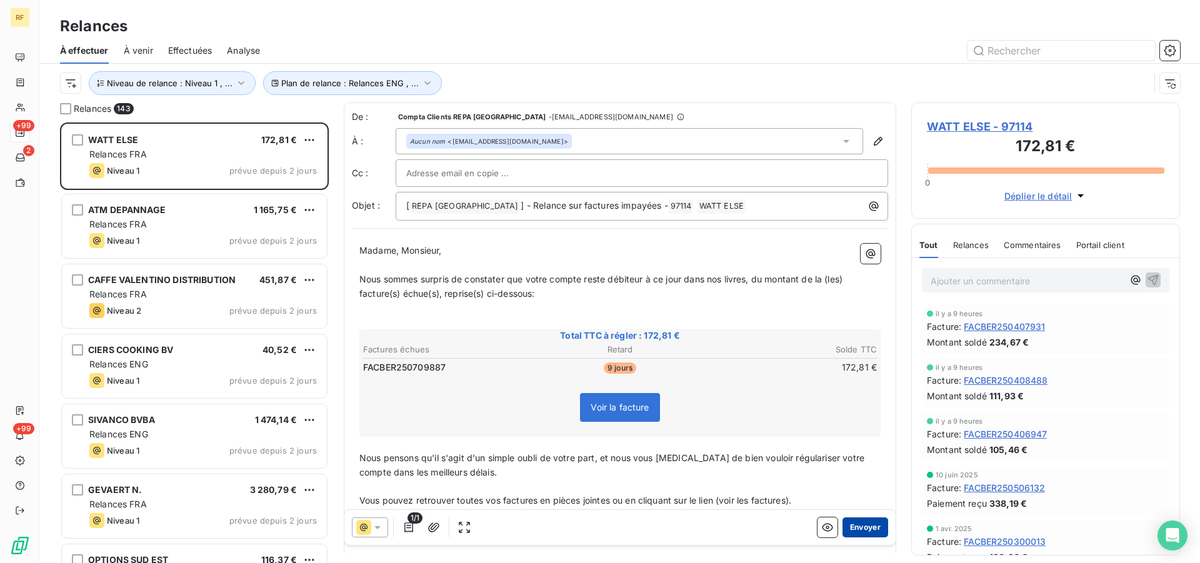
click at [870, 520] on button "Envoyer" at bounding box center [866, 528] width 46 height 20
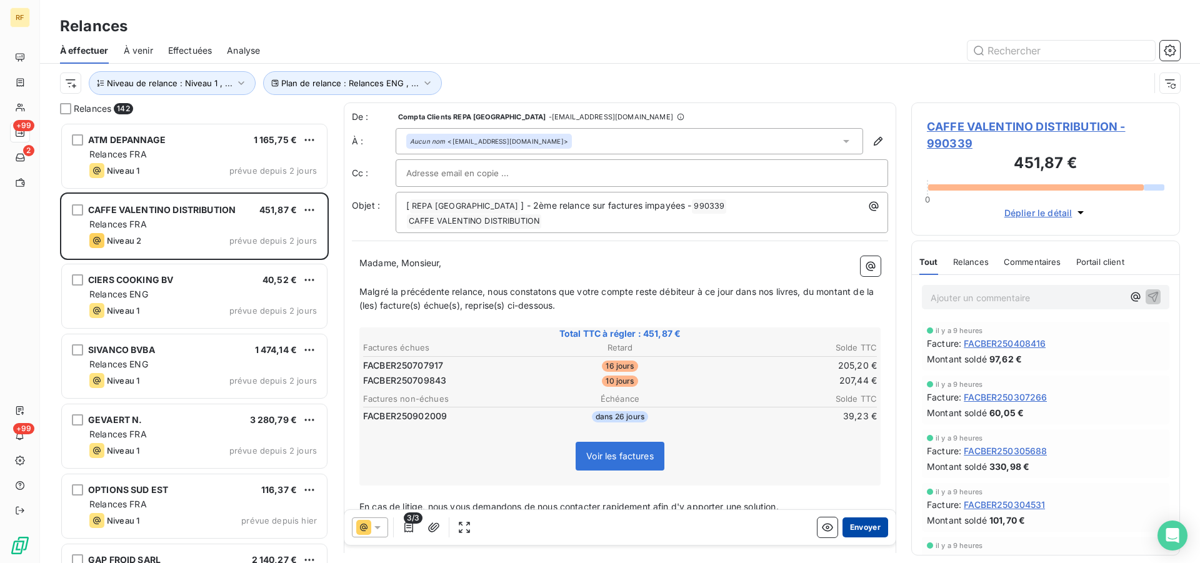
click at [875, 523] on button "Envoyer" at bounding box center [866, 528] width 46 height 20
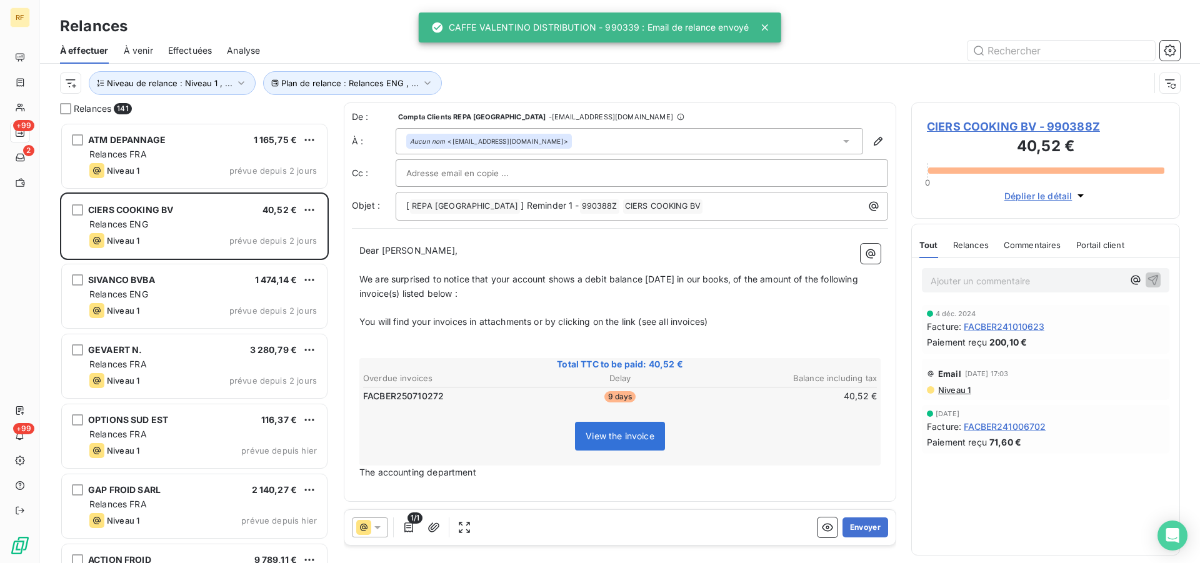
scroll to position [430, 258]
click at [875, 530] on button "Envoyer" at bounding box center [866, 528] width 46 height 20
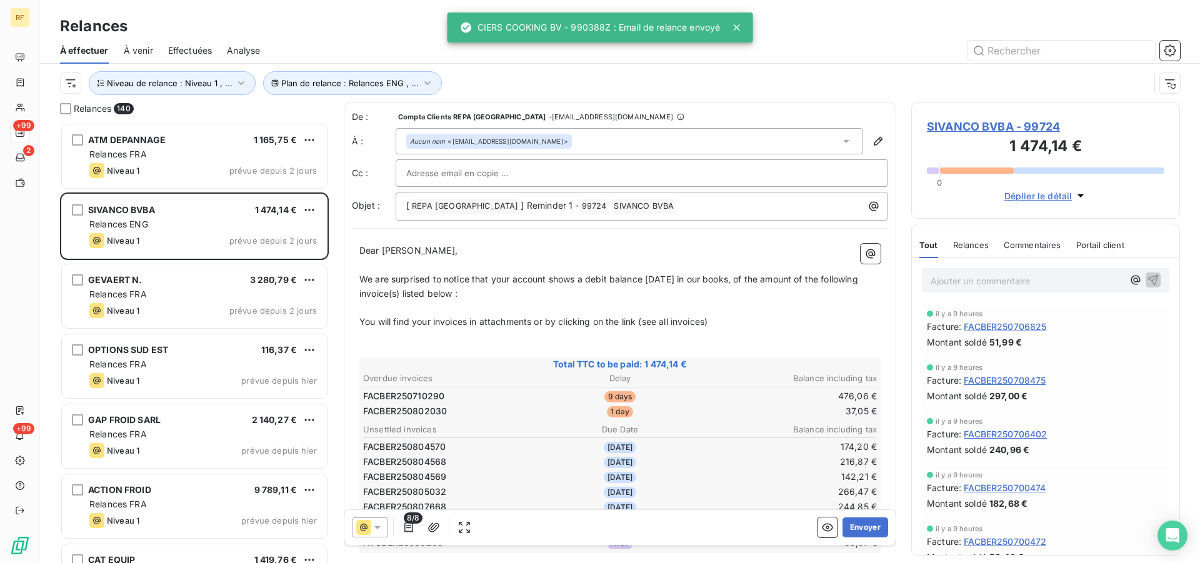
click at [757, 421] on div "Overdue invoices Delay Balance including tax FACBER250710290 9 days 476,06 € FA…" at bounding box center [620, 461] width 518 height 181
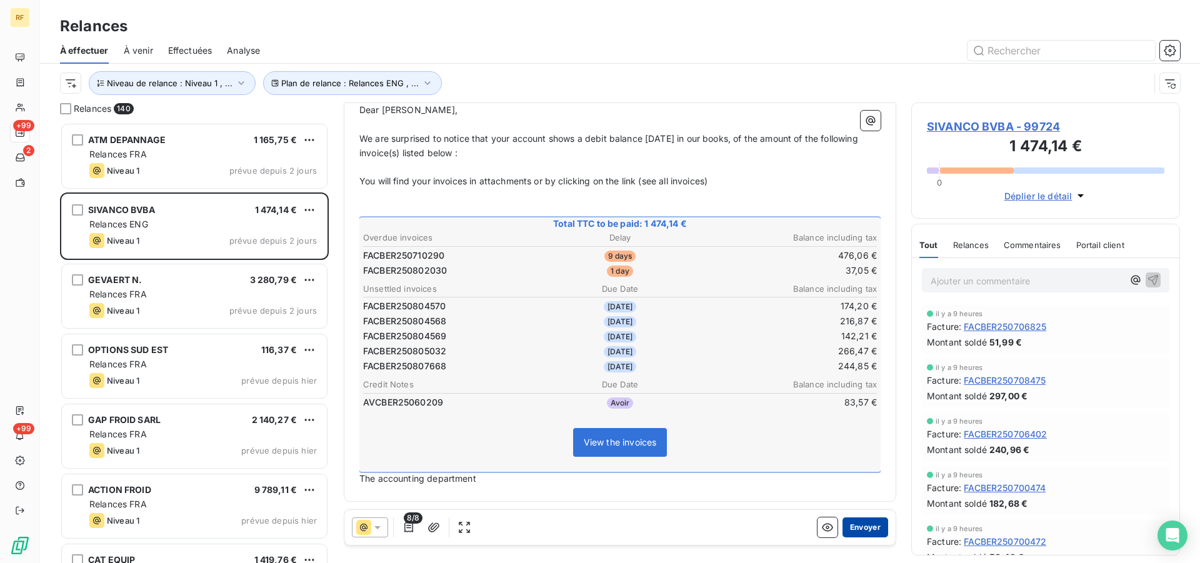
click at [848, 526] on button "Envoyer" at bounding box center [866, 528] width 46 height 20
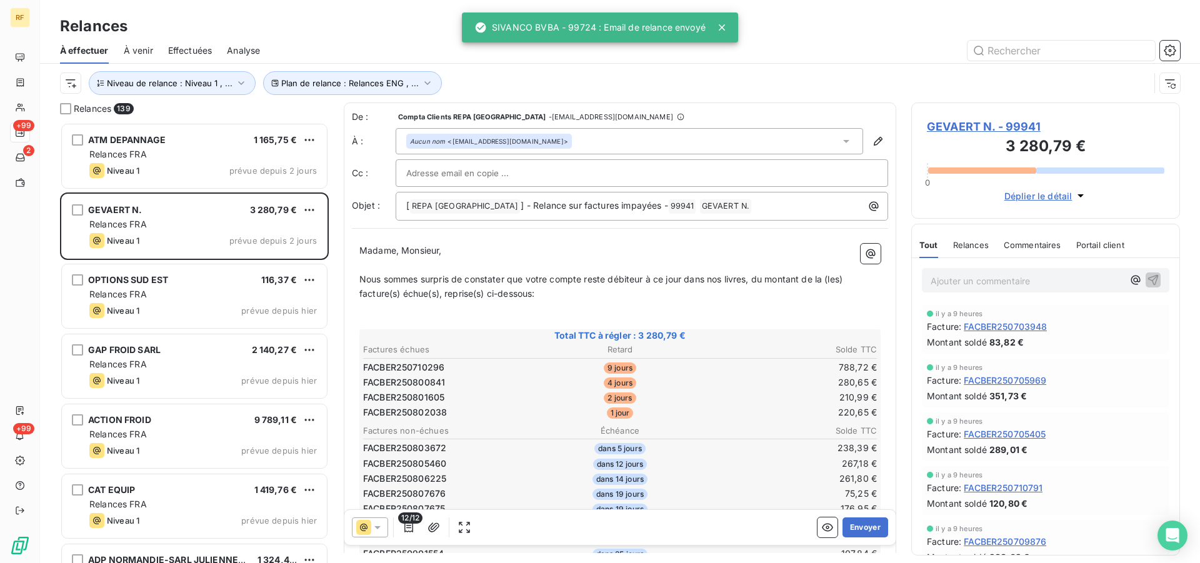
click at [768, 366] on td "788,72 €" at bounding box center [792, 368] width 171 height 14
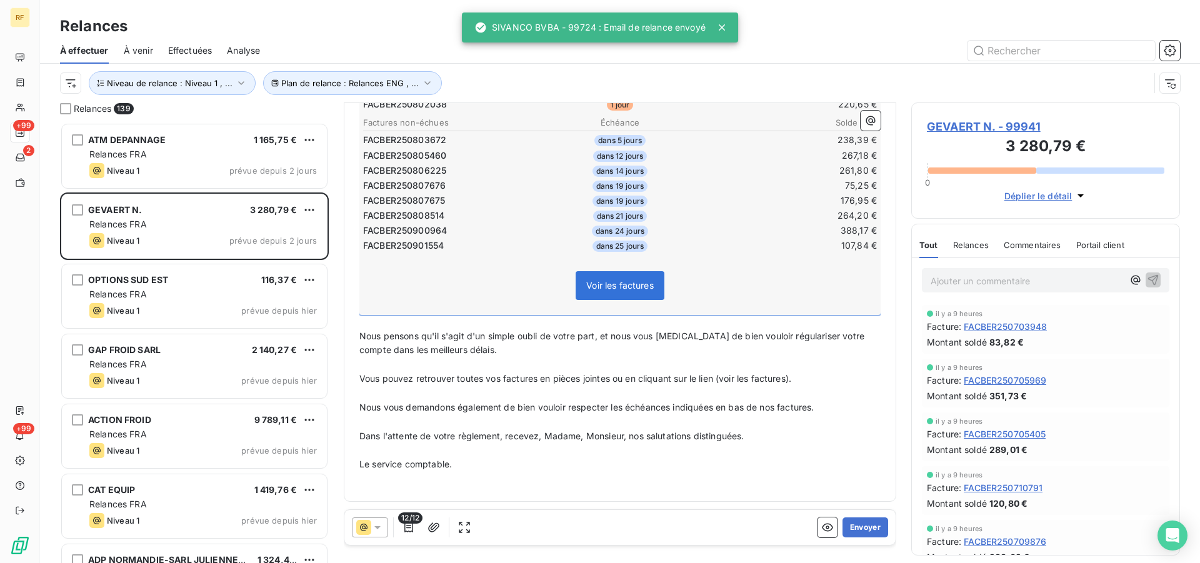
scroll to position [54, 0]
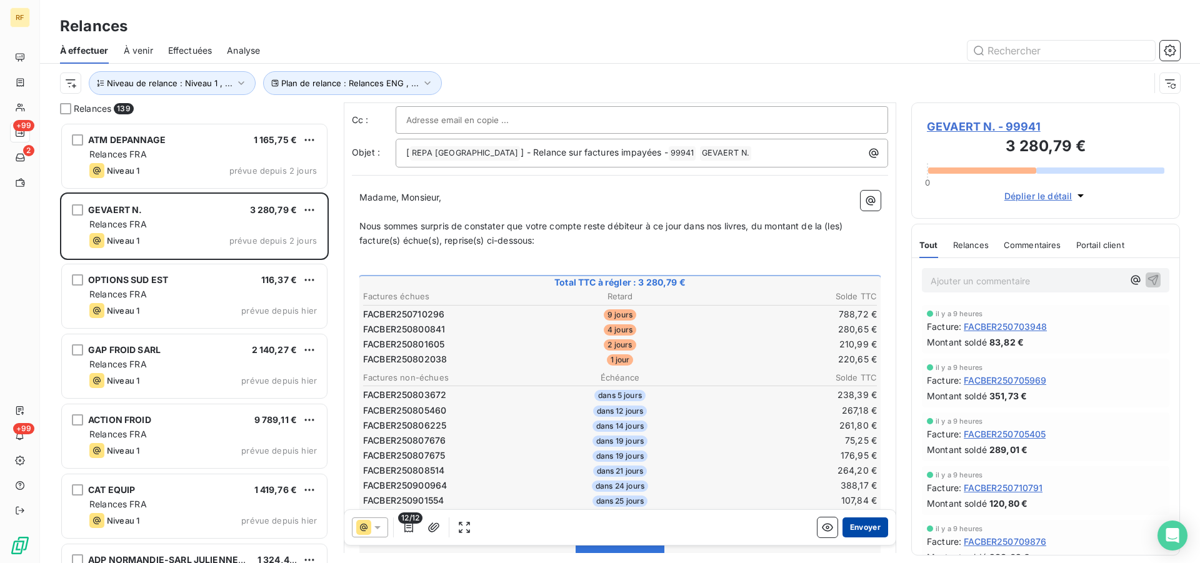
click at [867, 523] on button "Envoyer" at bounding box center [866, 528] width 46 height 20
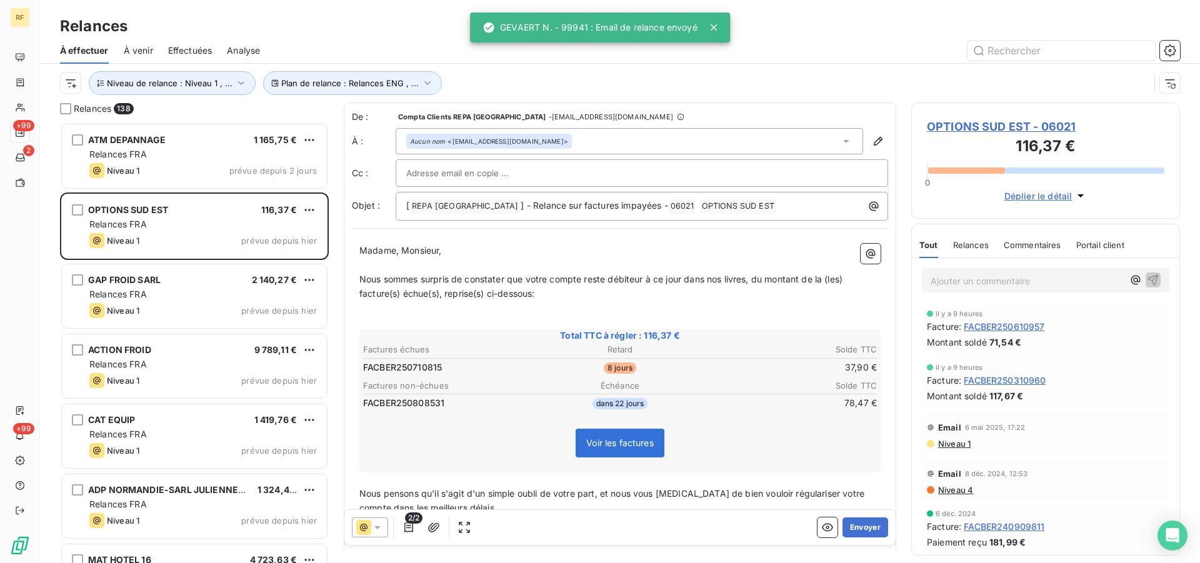
click at [867, 523] on button "Envoyer" at bounding box center [866, 528] width 46 height 20
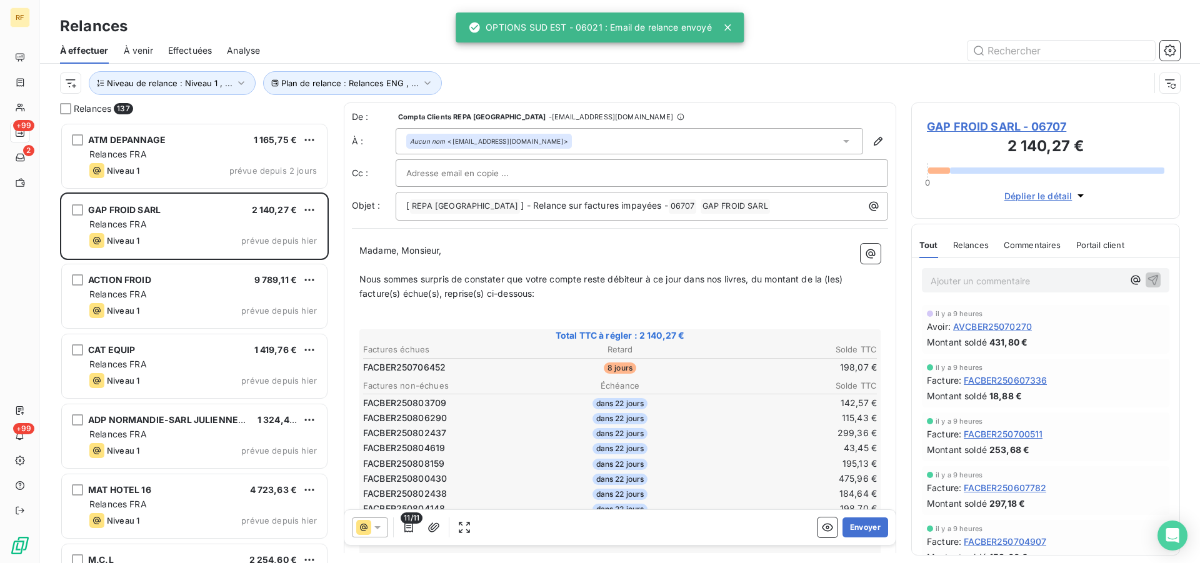
click at [773, 391] on th "Solde TTC" at bounding box center [792, 386] width 171 height 13
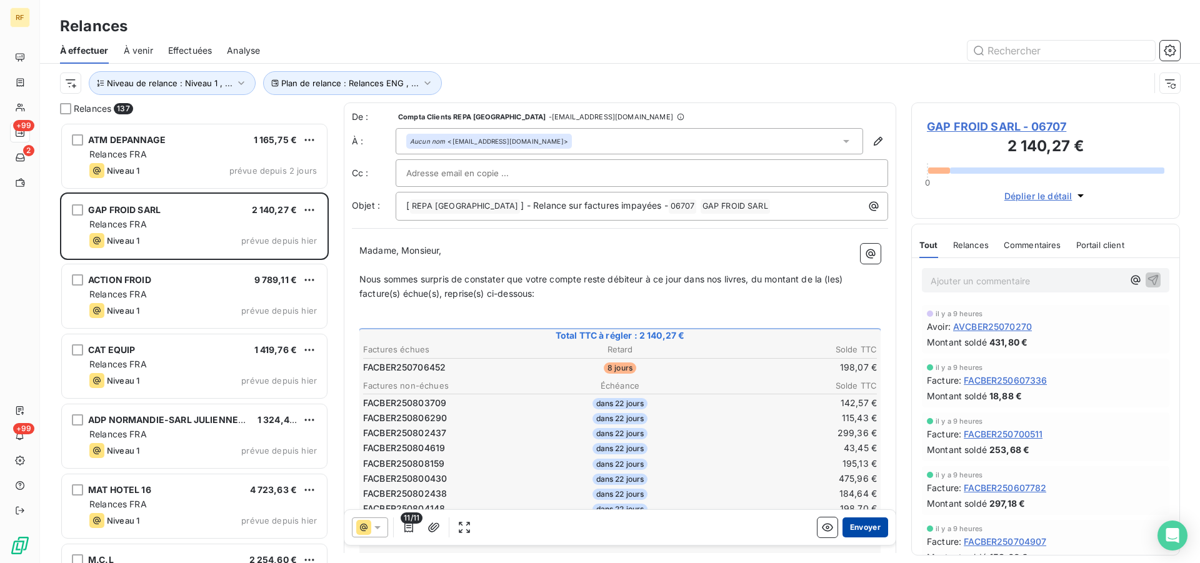
click at [859, 533] on button "Envoyer" at bounding box center [866, 528] width 46 height 20
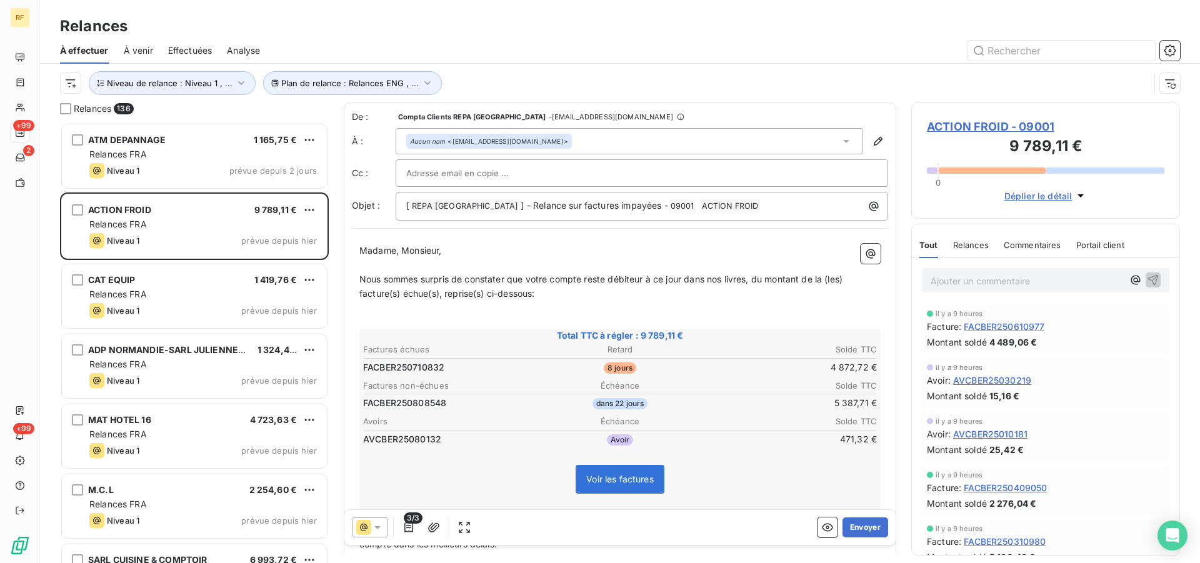
click at [860, 528] on button "Envoyer" at bounding box center [866, 528] width 46 height 20
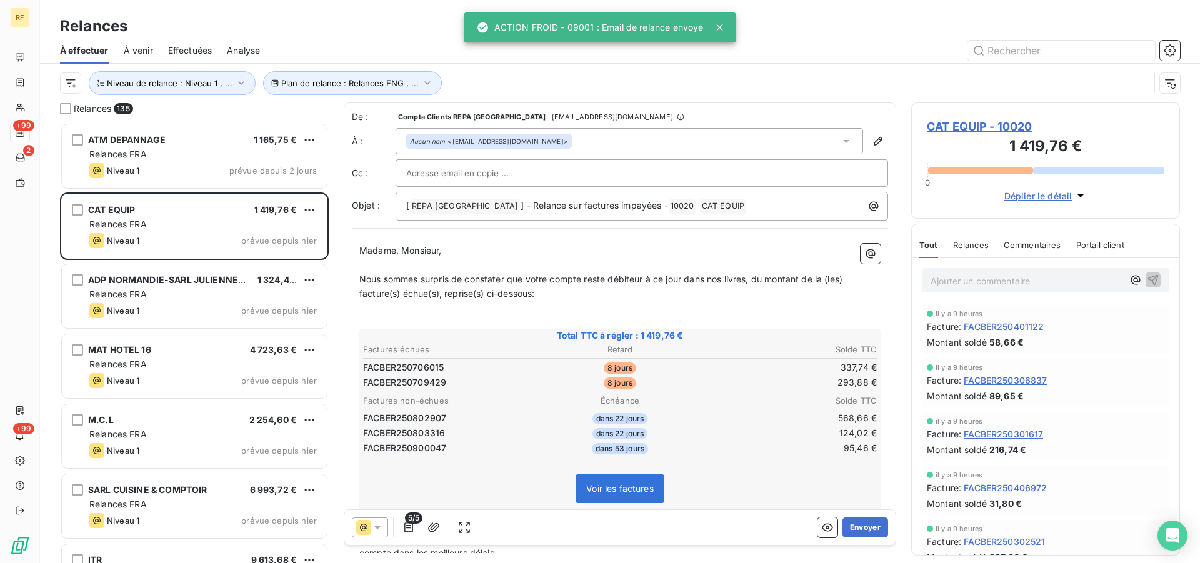
click at [860, 528] on button "Envoyer" at bounding box center [866, 528] width 46 height 20
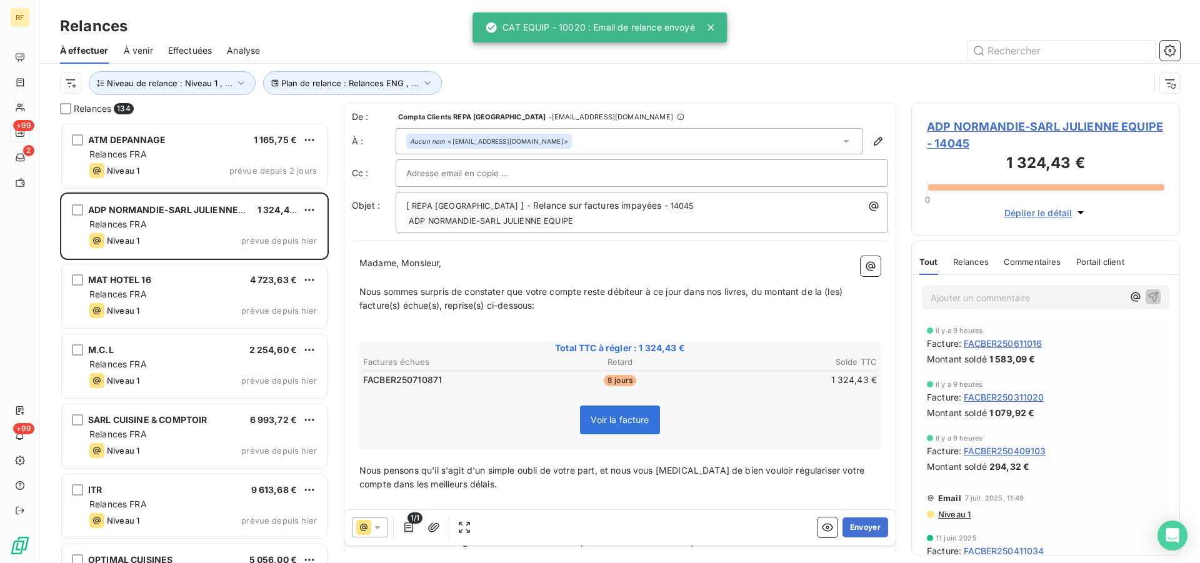
click at [860, 528] on button "Envoyer" at bounding box center [866, 528] width 46 height 20
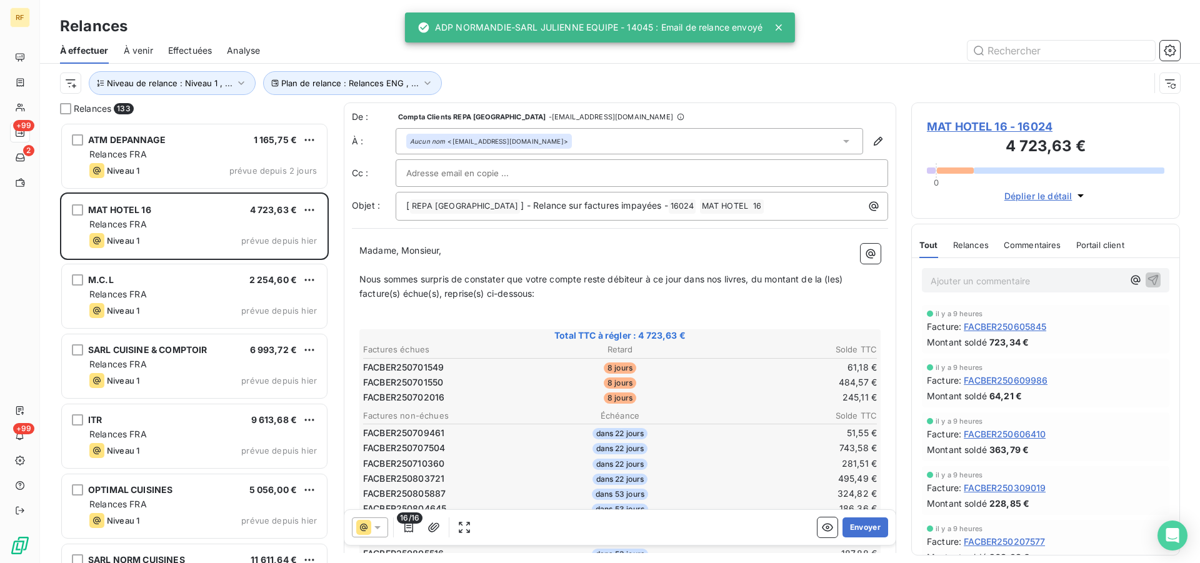
click at [782, 417] on th "Solde TTC" at bounding box center [792, 416] width 171 height 13
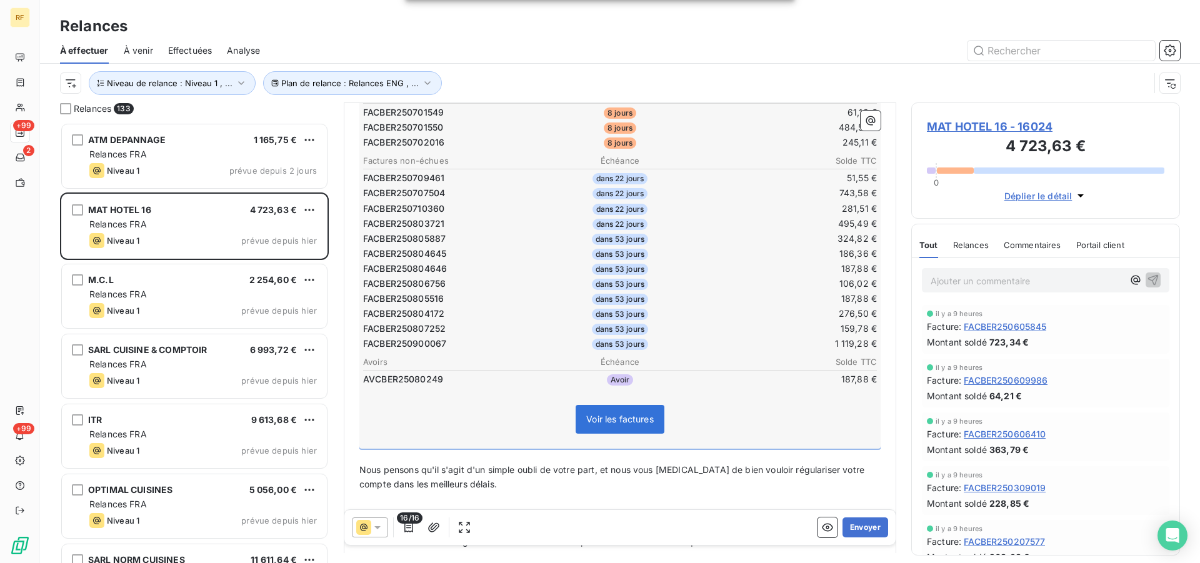
scroll to position [1, 0]
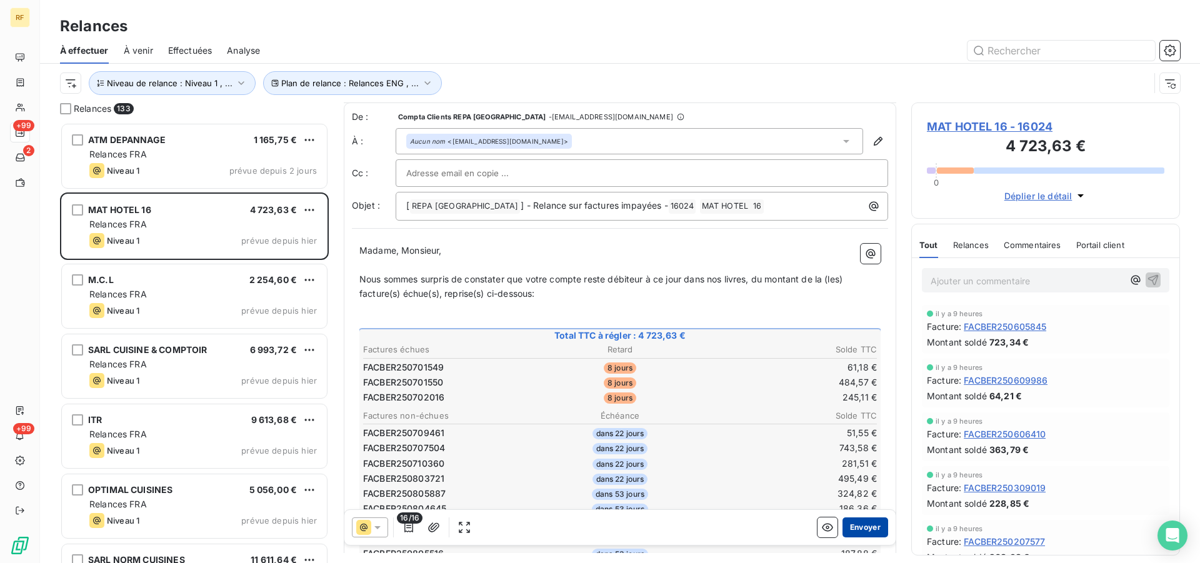
click at [869, 523] on button "Envoyer" at bounding box center [866, 528] width 46 height 20
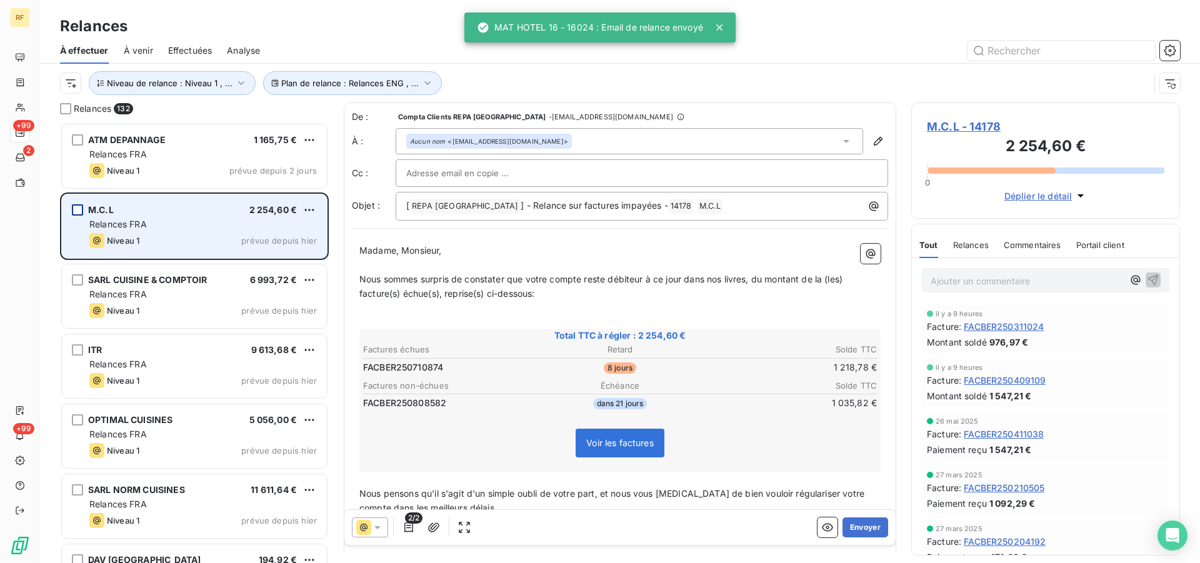
click at [77, 207] on div "grid" at bounding box center [77, 209] width 11 height 11
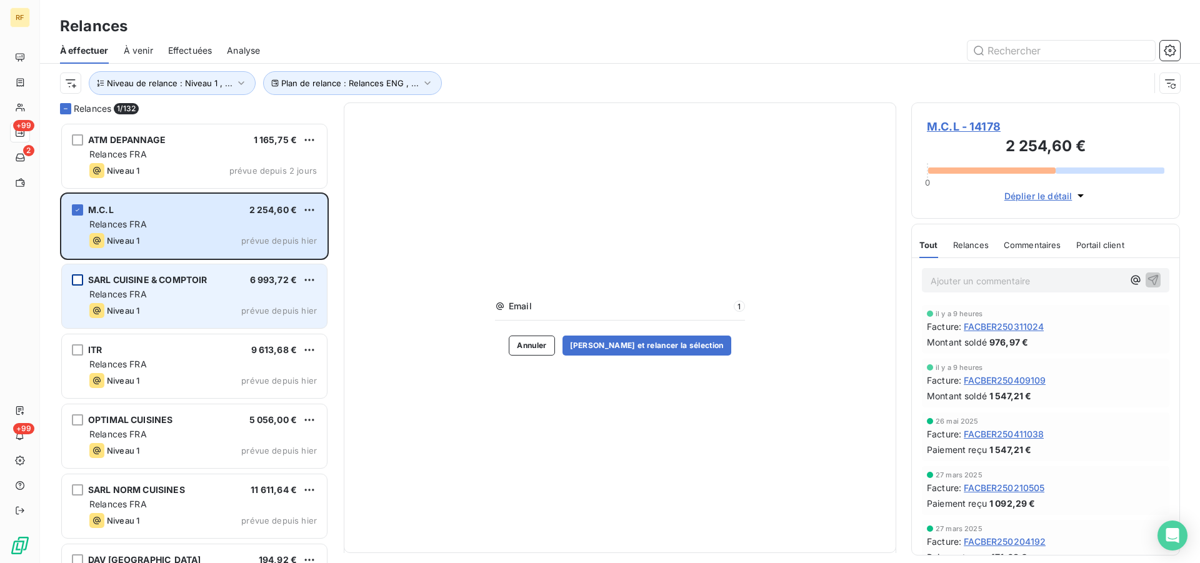
click at [77, 279] on div "grid" at bounding box center [77, 279] width 11 height 11
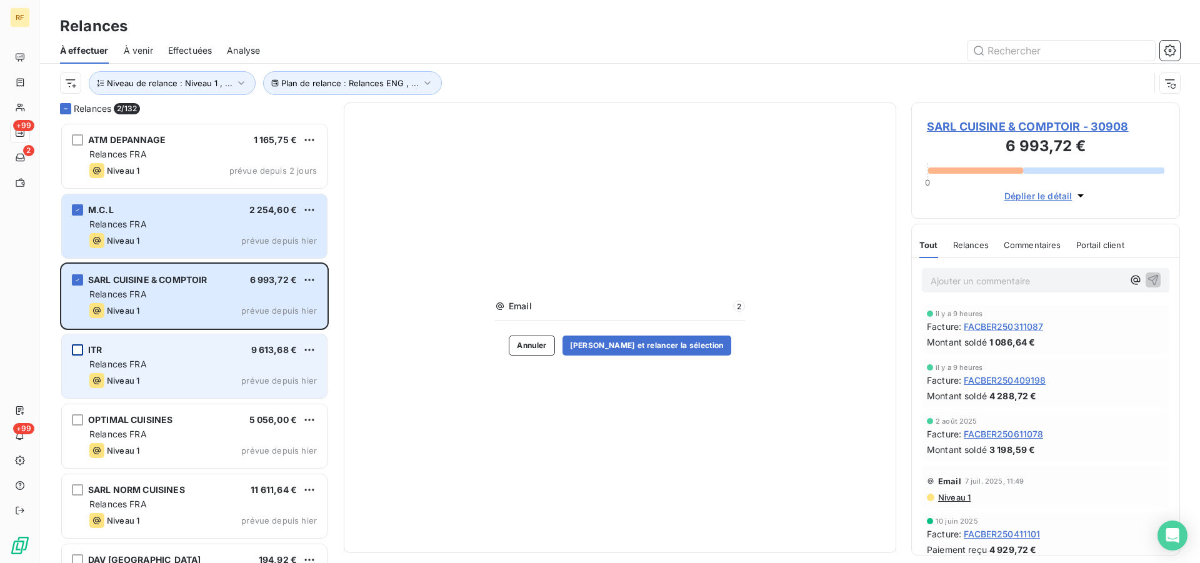
click at [77, 354] on div "grid" at bounding box center [77, 349] width 11 height 11
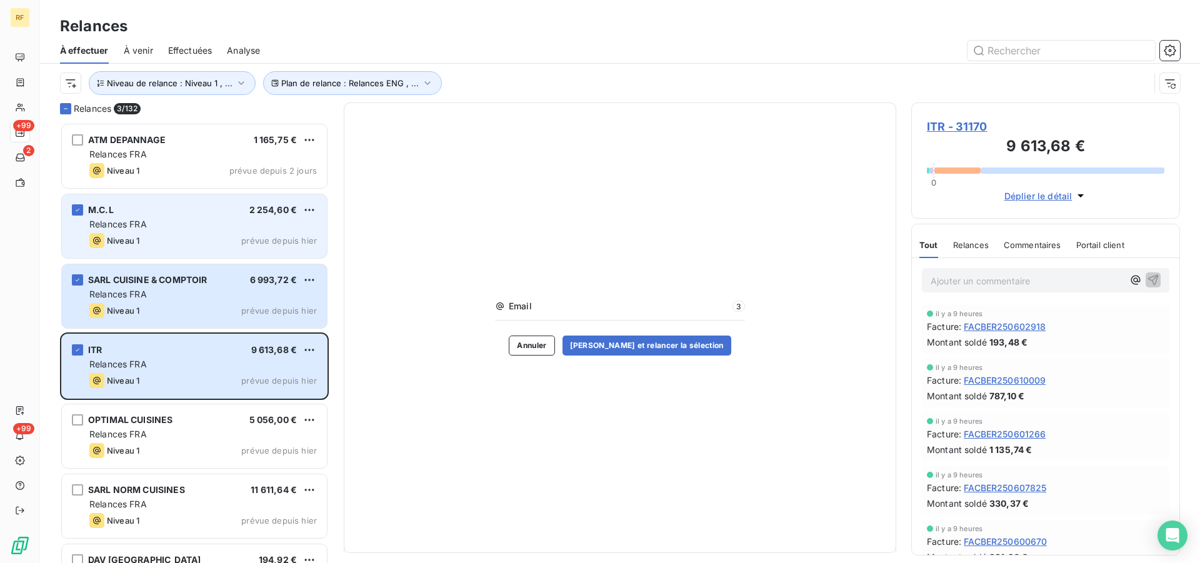
click at [104, 233] on div "M.C.L 2 254,60 € Relances FRA Niveau 1 prévue depuis hier" at bounding box center [194, 226] width 265 height 64
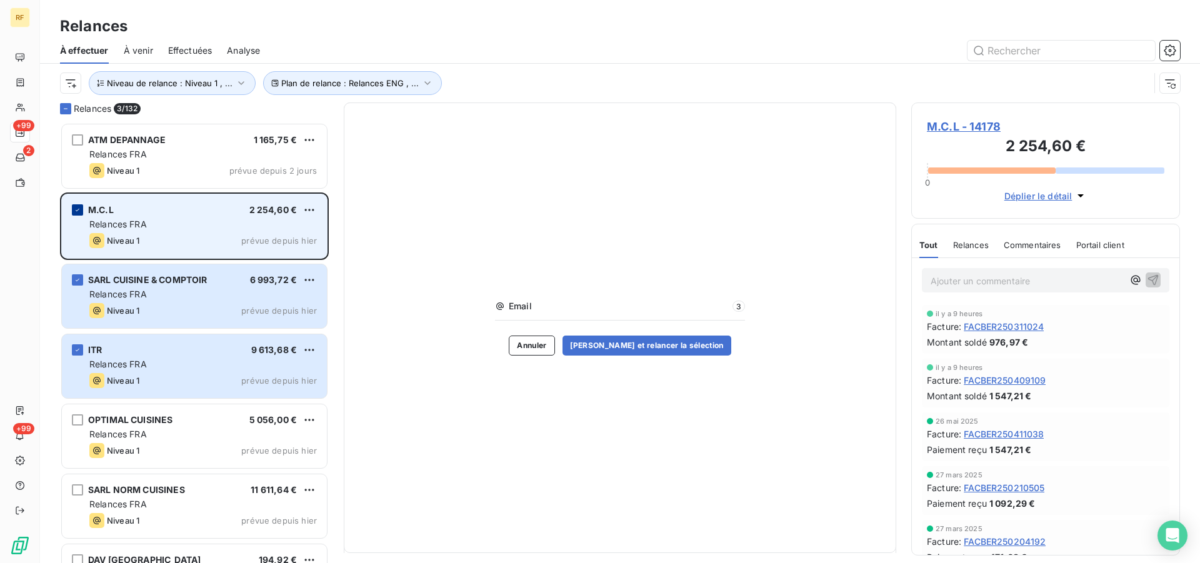
click at [76, 205] on div "grid" at bounding box center [77, 209] width 11 height 11
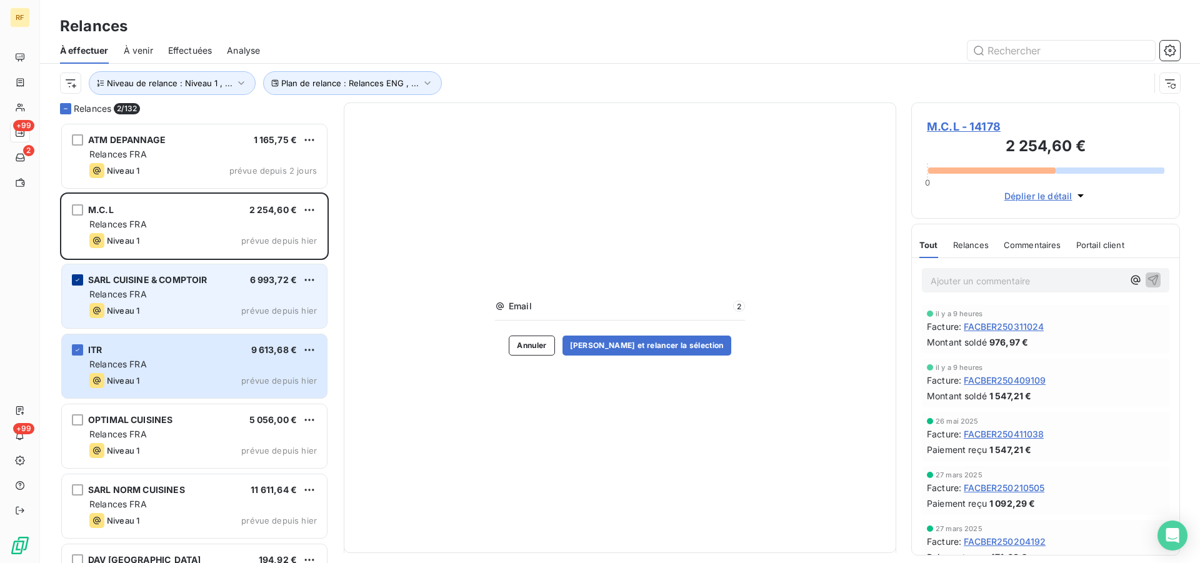
click at [76, 277] on icon "grid" at bounding box center [78, 280] width 8 height 8
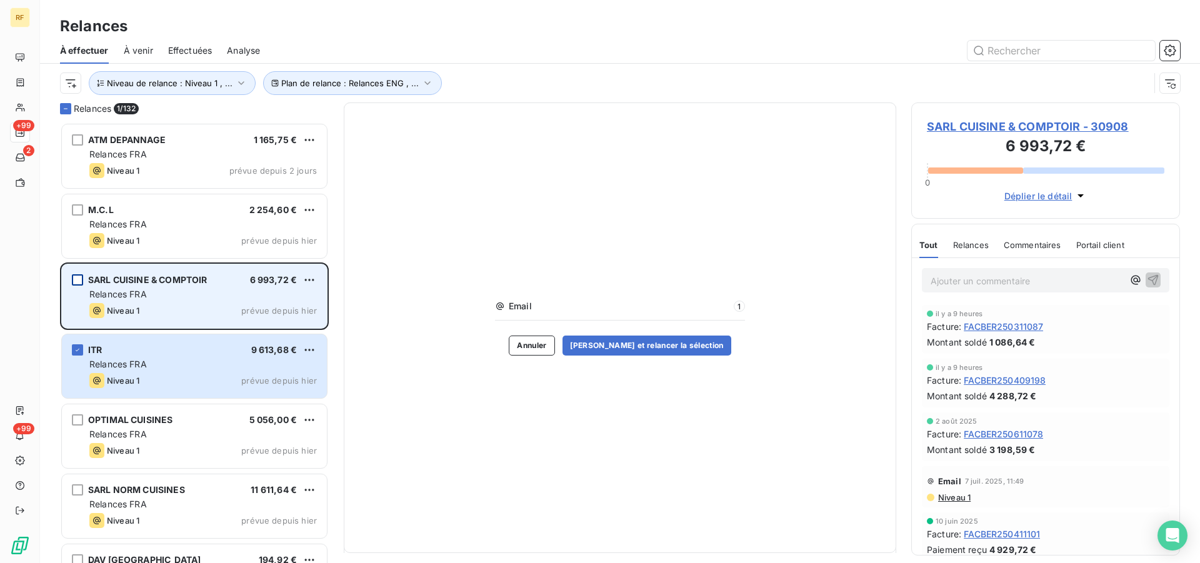
drag, startPoint x: 74, startPoint y: 344, endPoint x: 88, endPoint y: 309, distance: 37.8
click at [73, 344] on div "ITR 9 613,68 € Relances FRA Niveau 1 prévue depuis hier" at bounding box center [194, 366] width 265 height 64
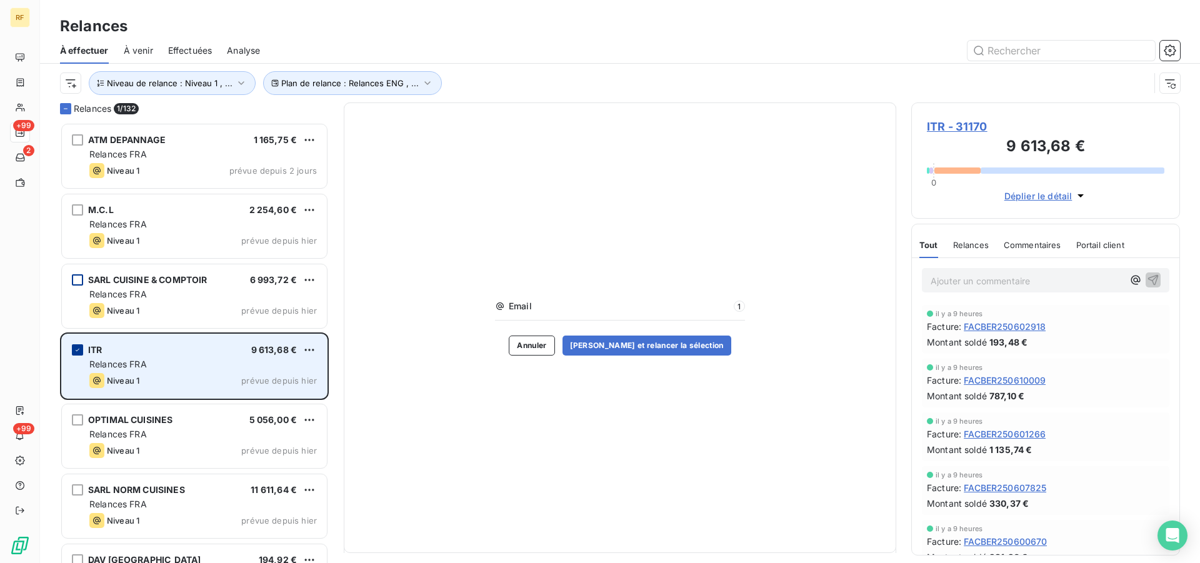
click at [78, 347] on icon "grid" at bounding box center [78, 350] width 8 height 8
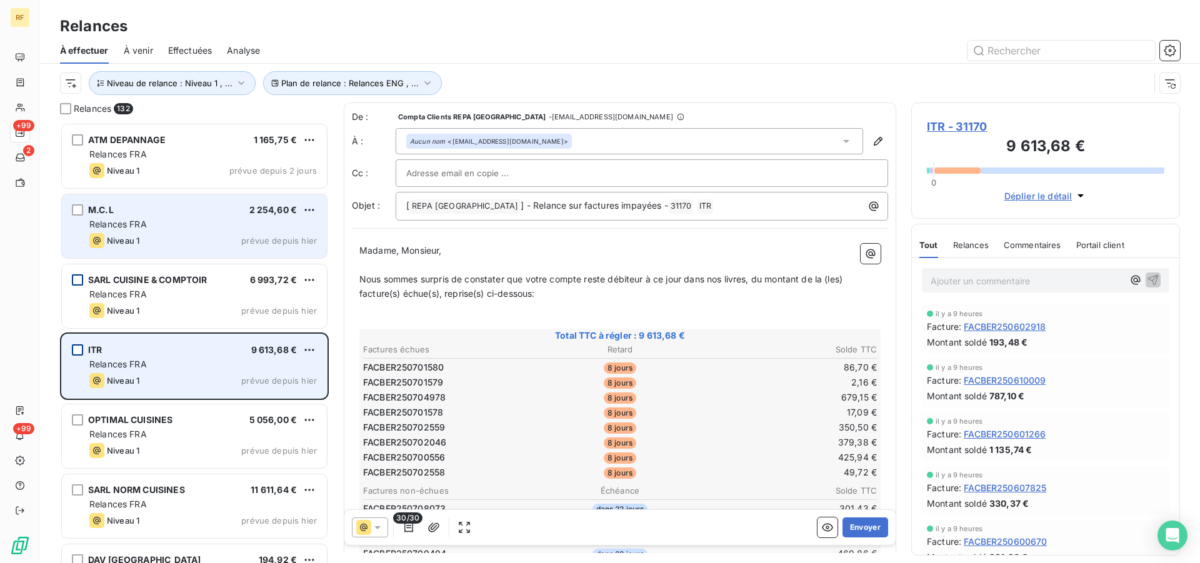
click at [146, 209] on div "M.C.L 2 254,60 €" at bounding box center [203, 209] width 228 height 11
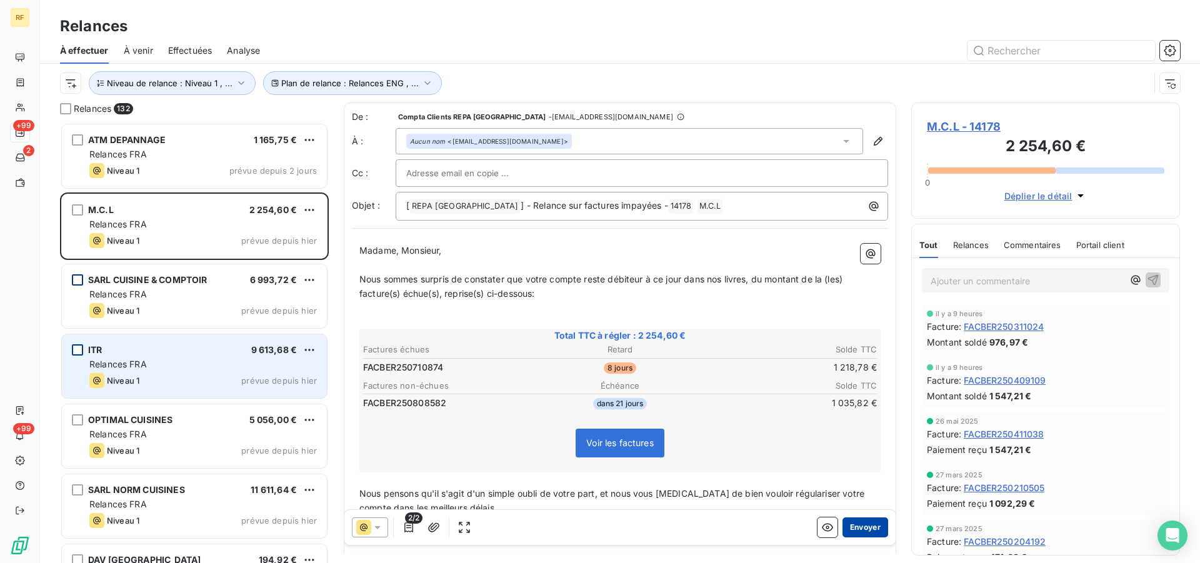
click at [859, 526] on button "Envoyer" at bounding box center [866, 528] width 46 height 20
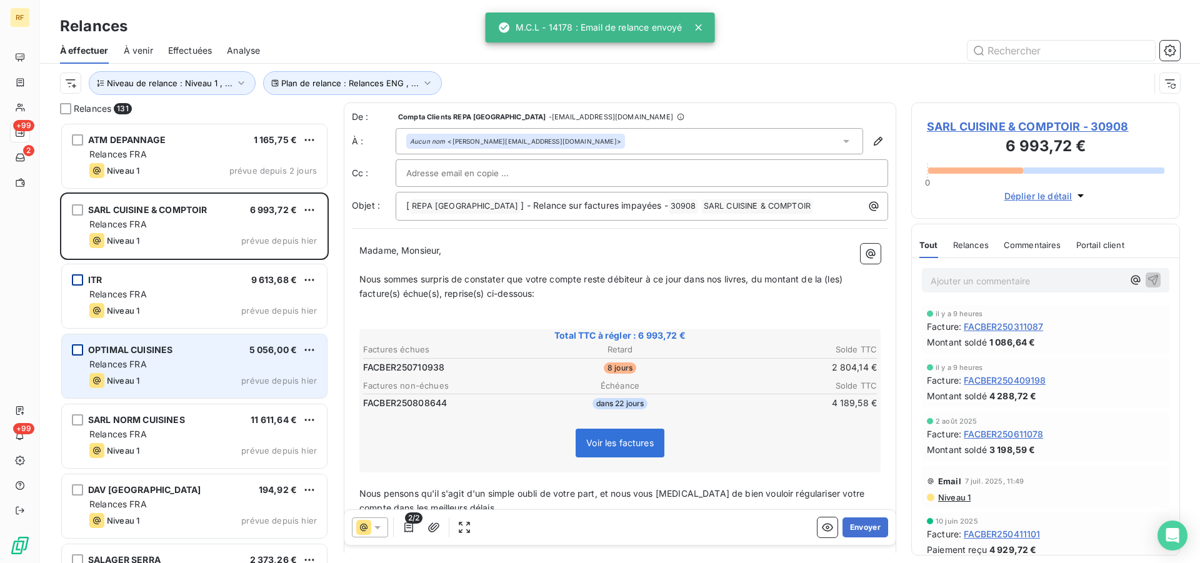
click at [207, 46] on span "Effectuées" at bounding box center [190, 50] width 44 height 13
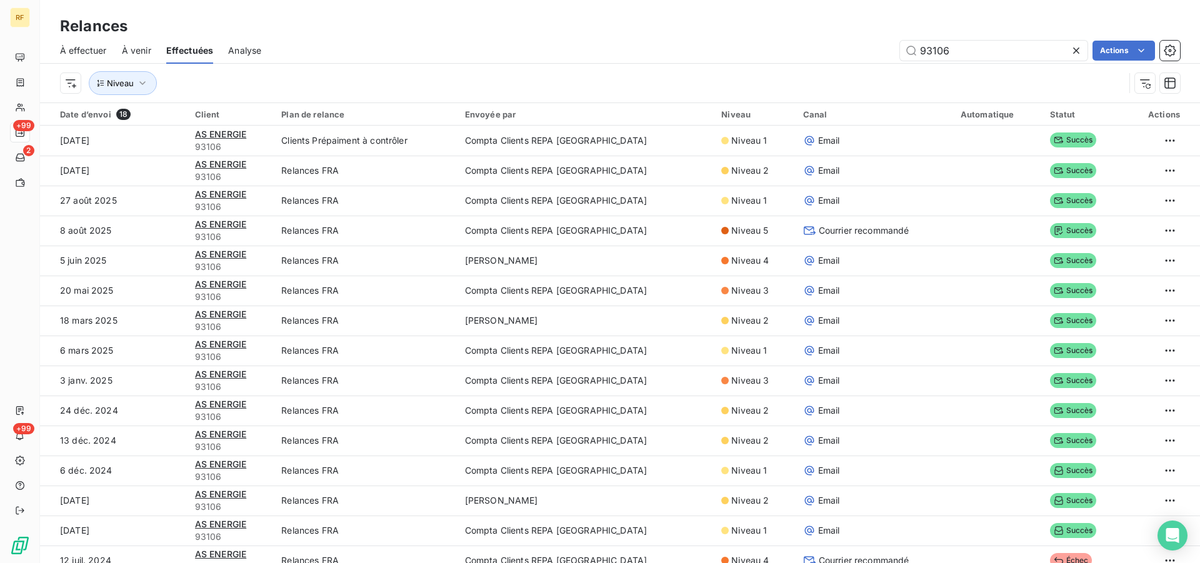
click at [195, 44] on div "Effectuées" at bounding box center [190, 51] width 48 height 26
click at [1078, 54] on icon at bounding box center [1076, 50] width 13 height 13
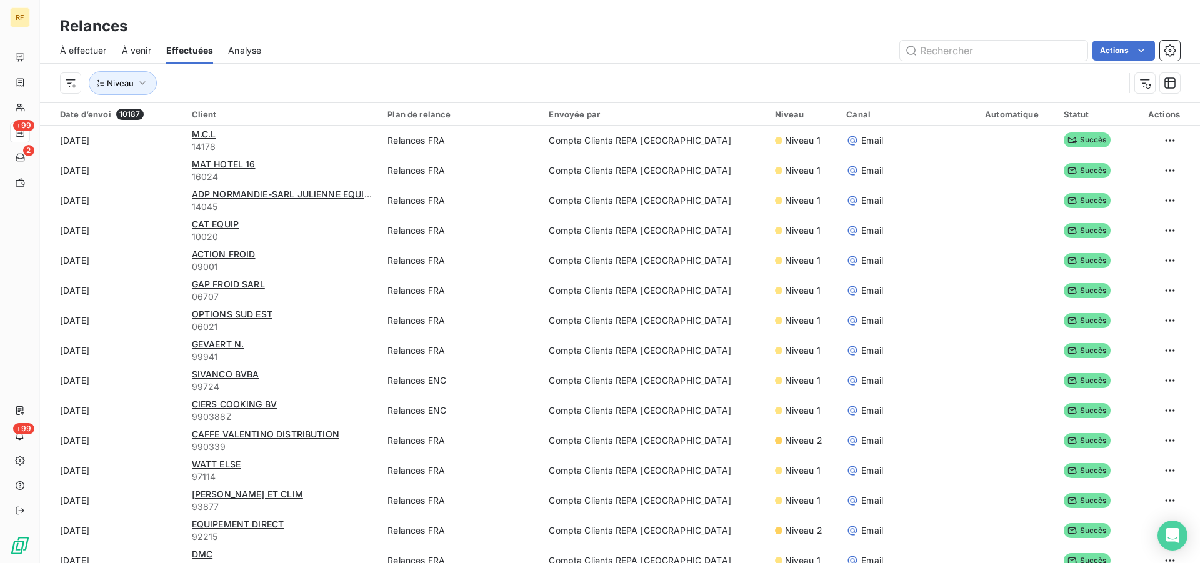
click at [103, 51] on span "À effectuer" at bounding box center [83, 50] width 47 height 13
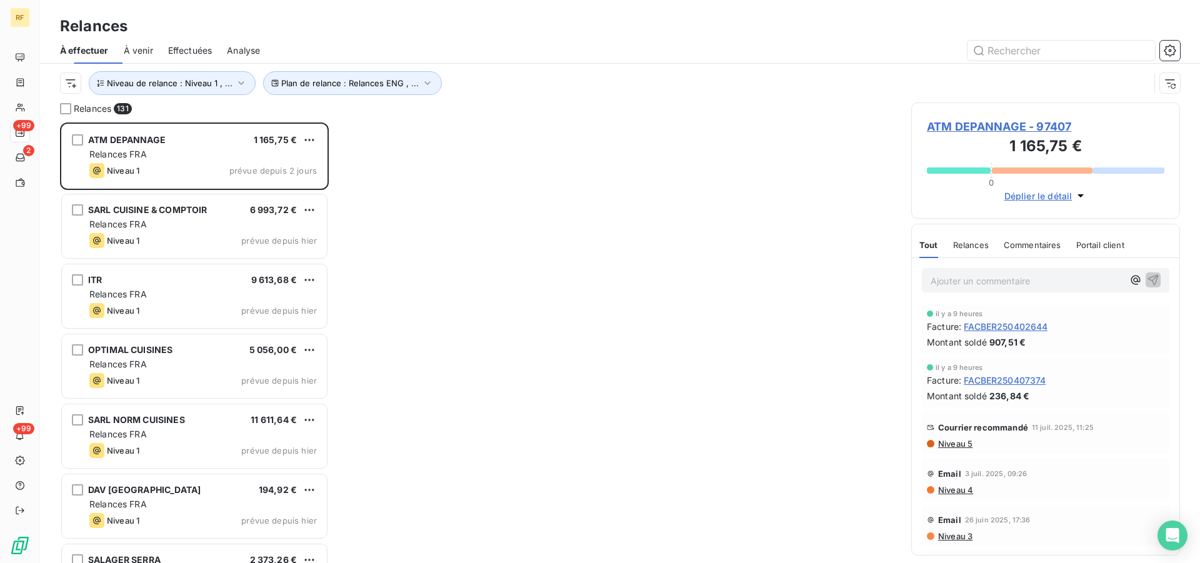
scroll to position [430, 258]
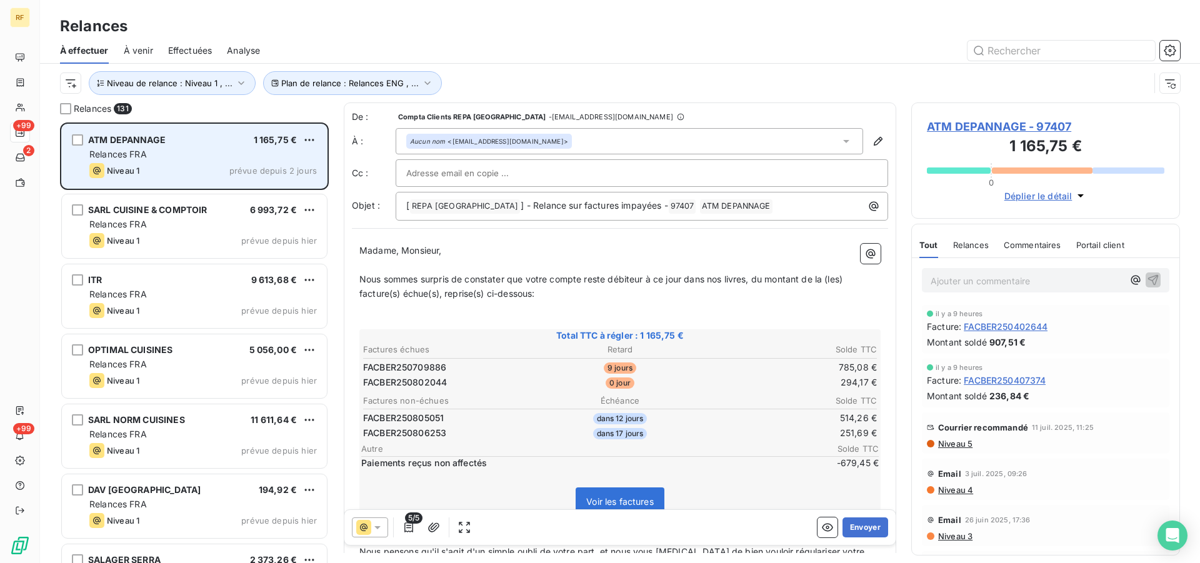
click at [120, 157] on span "Relances FRA" at bounding box center [118, 154] width 58 height 11
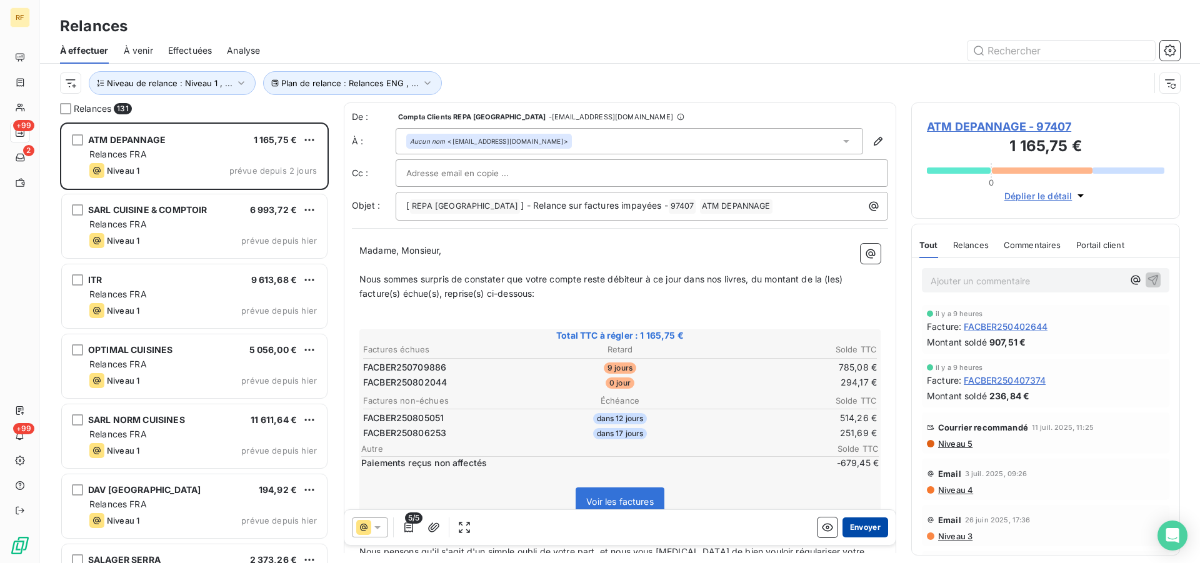
click at [861, 528] on button "Envoyer" at bounding box center [866, 528] width 46 height 20
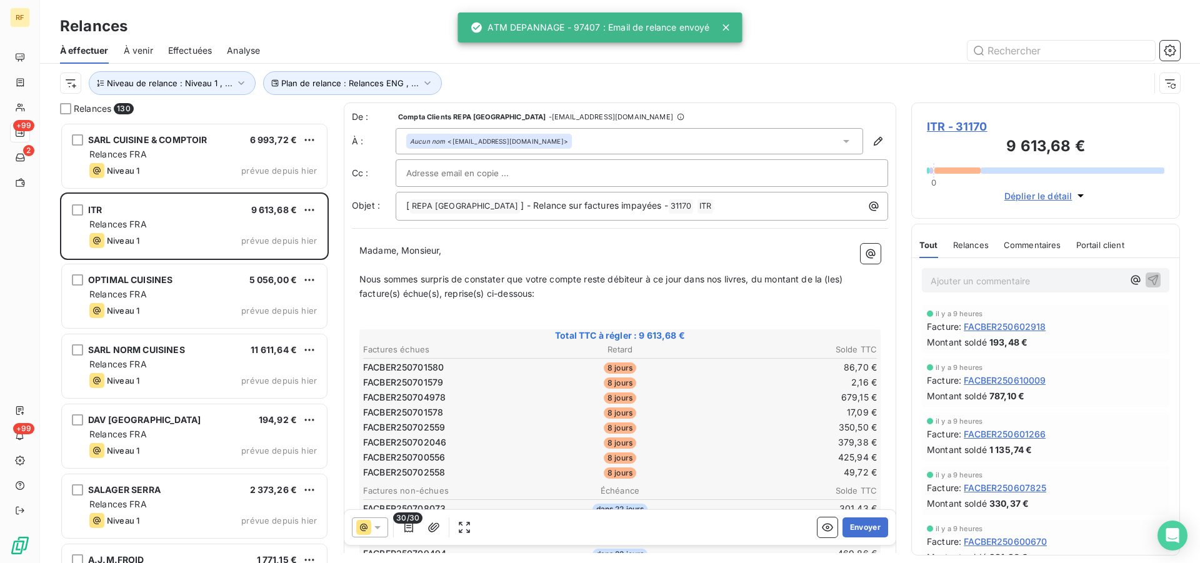
click at [730, 403] on td "679,15 €" at bounding box center [792, 398] width 171 height 14
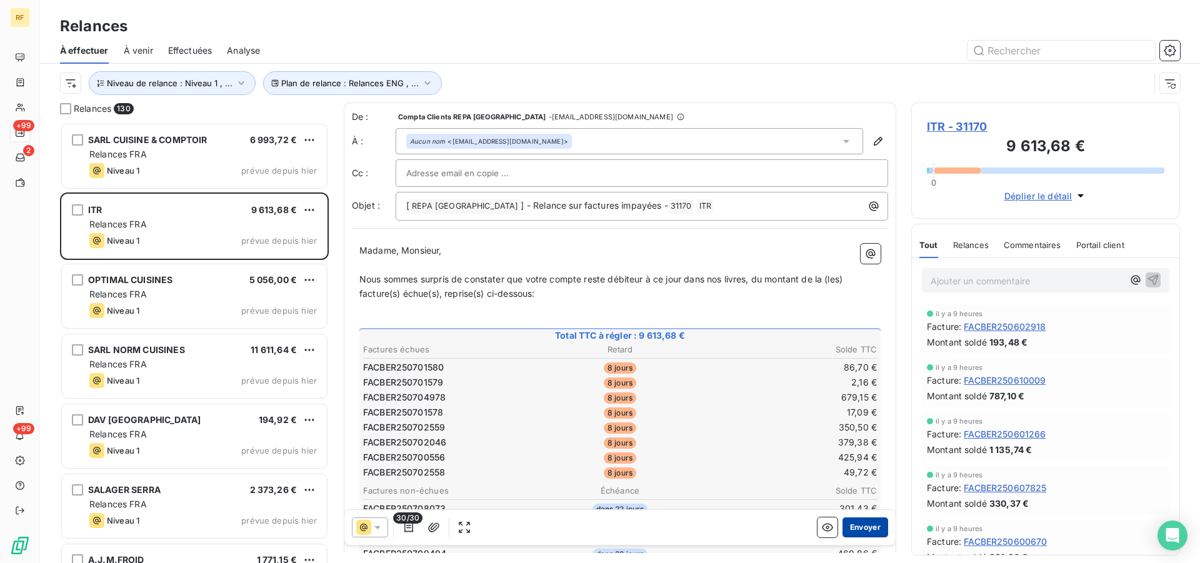
click at [859, 523] on button "Envoyer" at bounding box center [866, 528] width 46 height 20
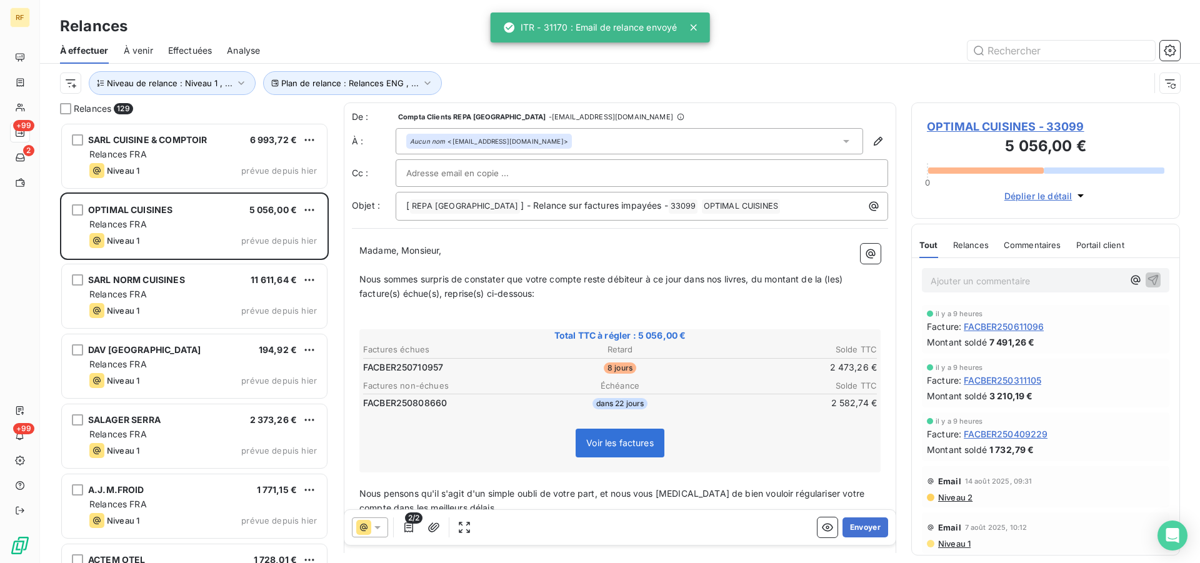
click at [859, 523] on button "Envoyer" at bounding box center [866, 528] width 46 height 20
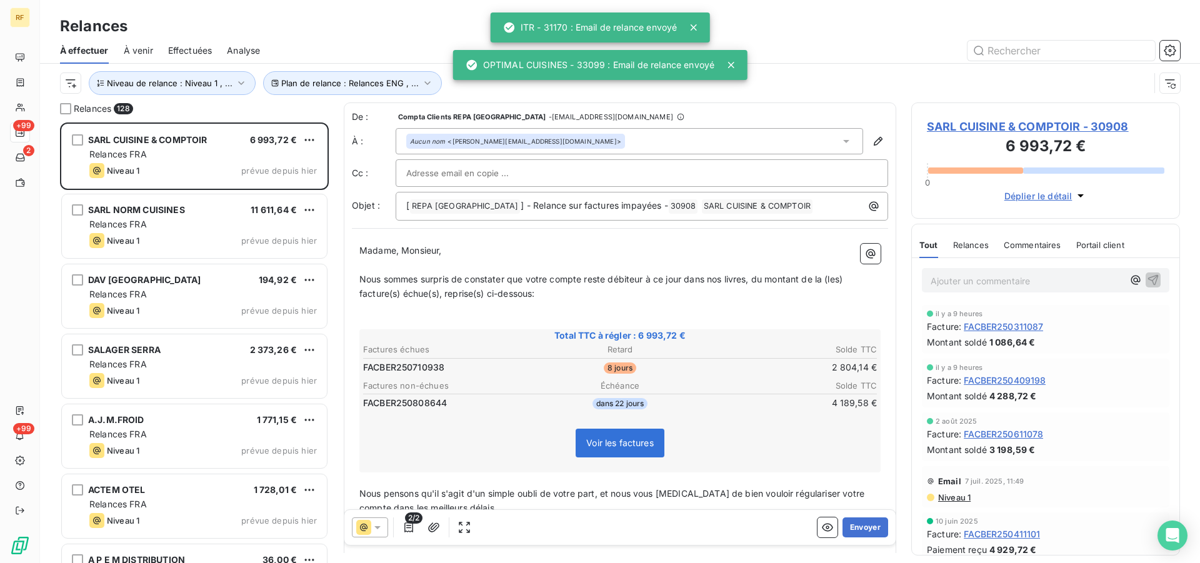
click at [859, 523] on button "Envoyer" at bounding box center [866, 528] width 46 height 20
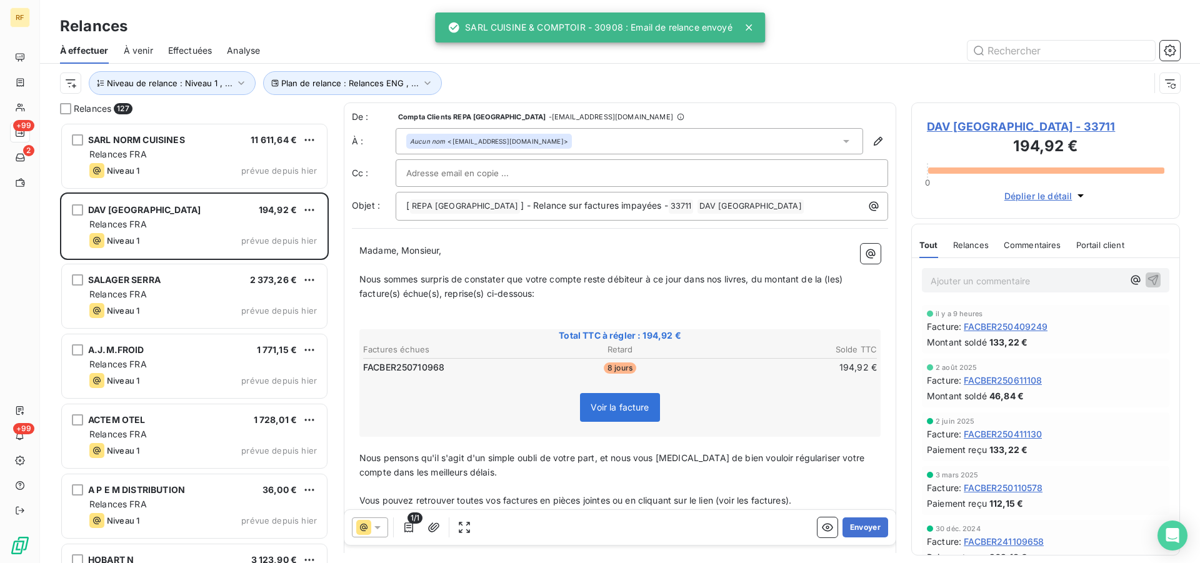
click at [859, 523] on button "Envoyer" at bounding box center [866, 528] width 46 height 20
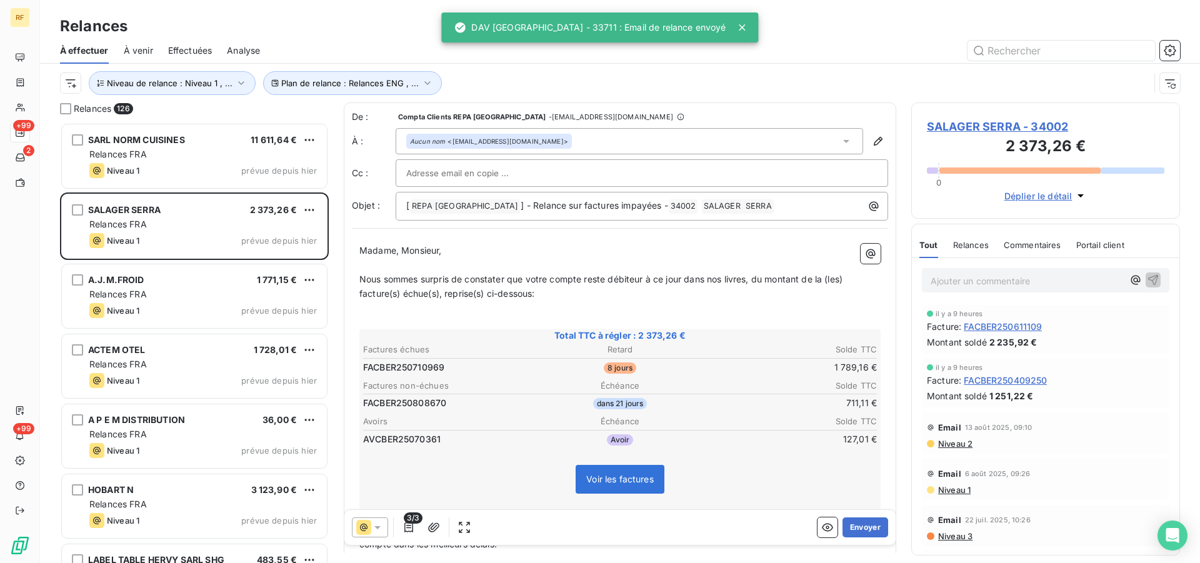
click at [859, 523] on button "Envoyer" at bounding box center [866, 528] width 46 height 20
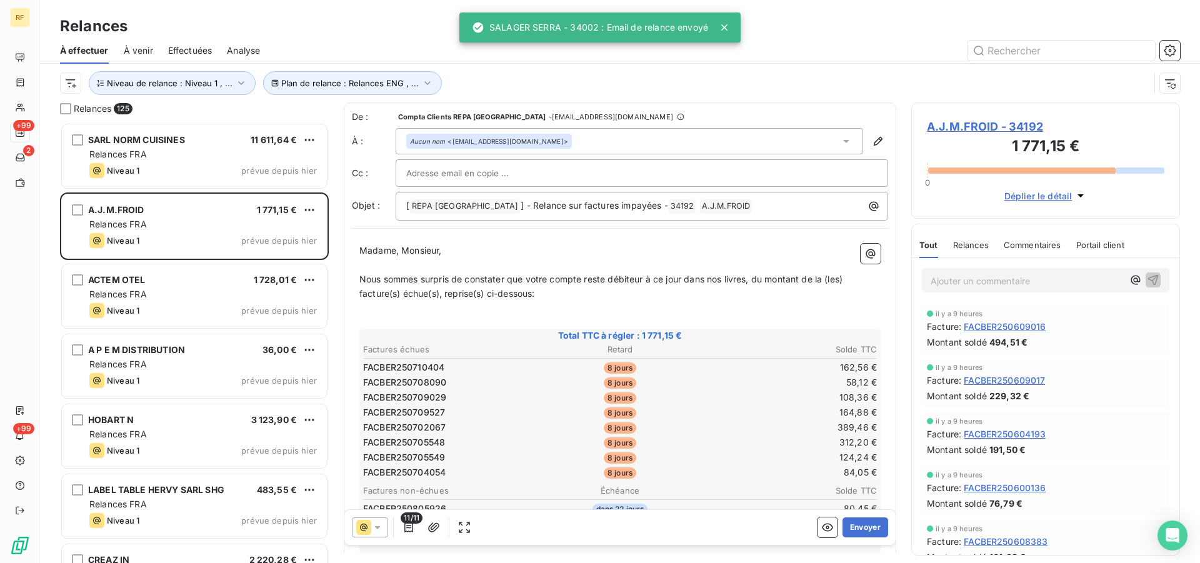
click at [770, 383] on td "58,12 €" at bounding box center [792, 383] width 171 height 14
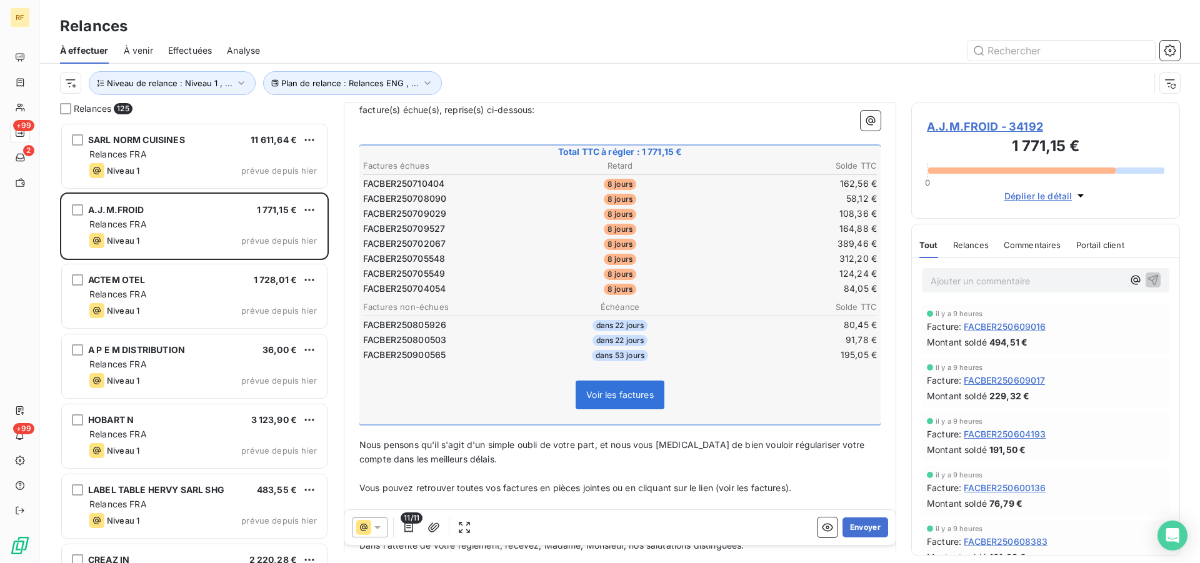
scroll to position [166, 0]
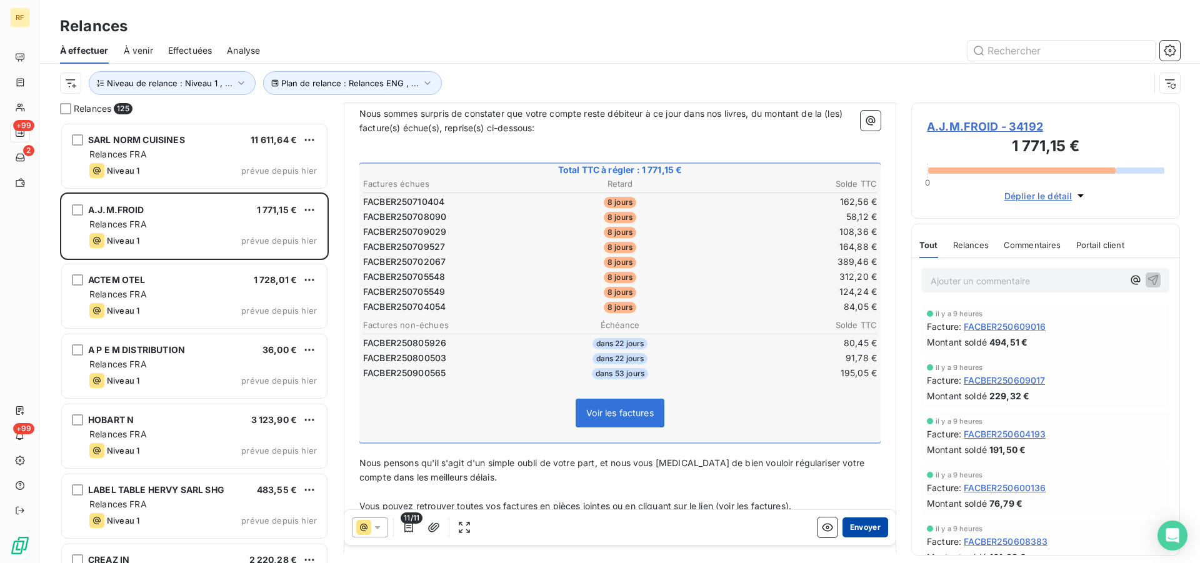
click at [858, 520] on button "Envoyer" at bounding box center [866, 528] width 46 height 20
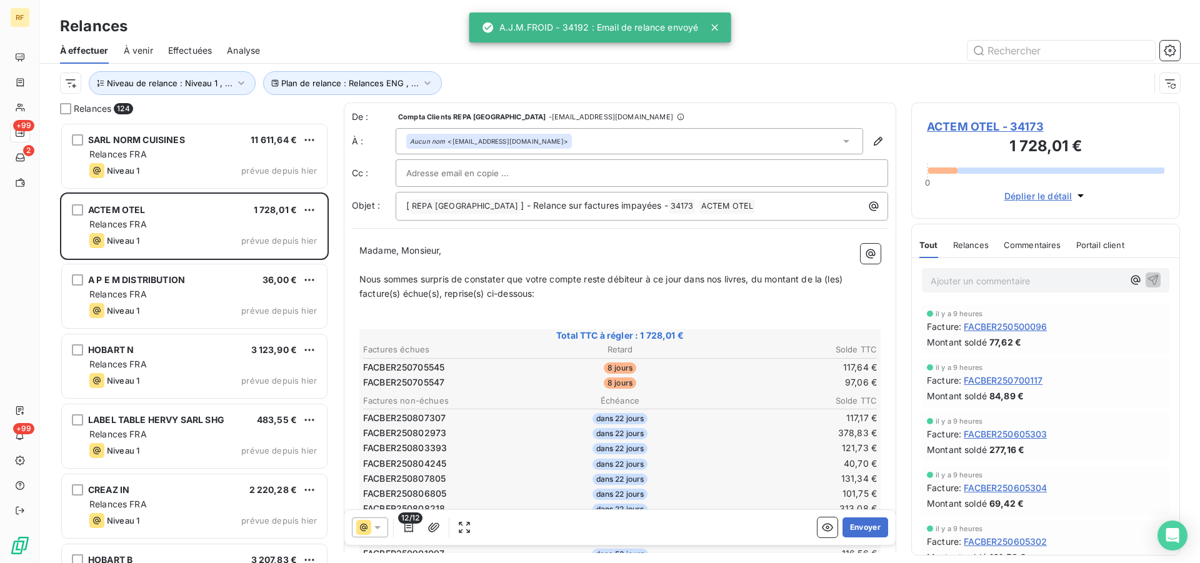
click at [729, 375] on table "Factures échues Retard Solde TTC FACBER250705545 8 jours 117,64 € FACBER2507055…" at bounding box center [620, 366] width 518 height 49
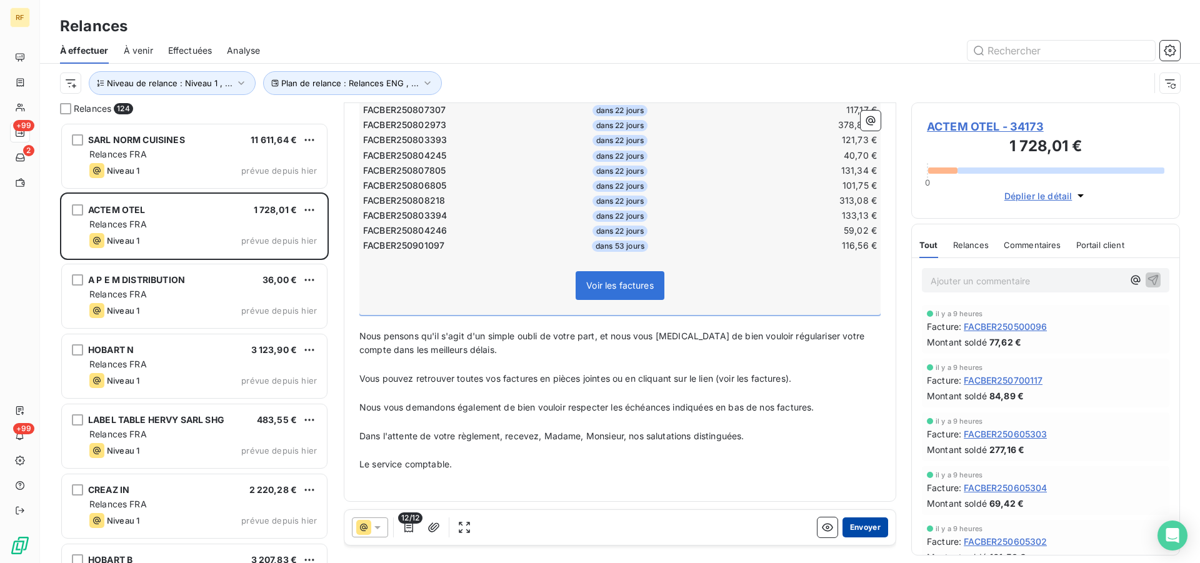
click at [853, 526] on button "Envoyer" at bounding box center [866, 528] width 46 height 20
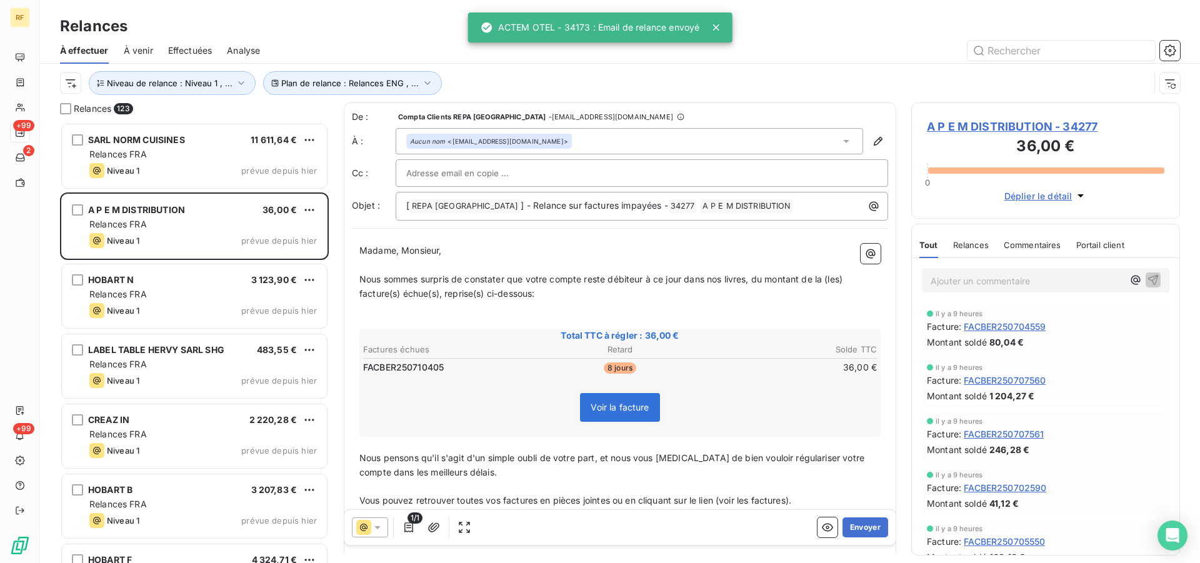
click at [854, 525] on button "Envoyer" at bounding box center [866, 528] width 46 height 20
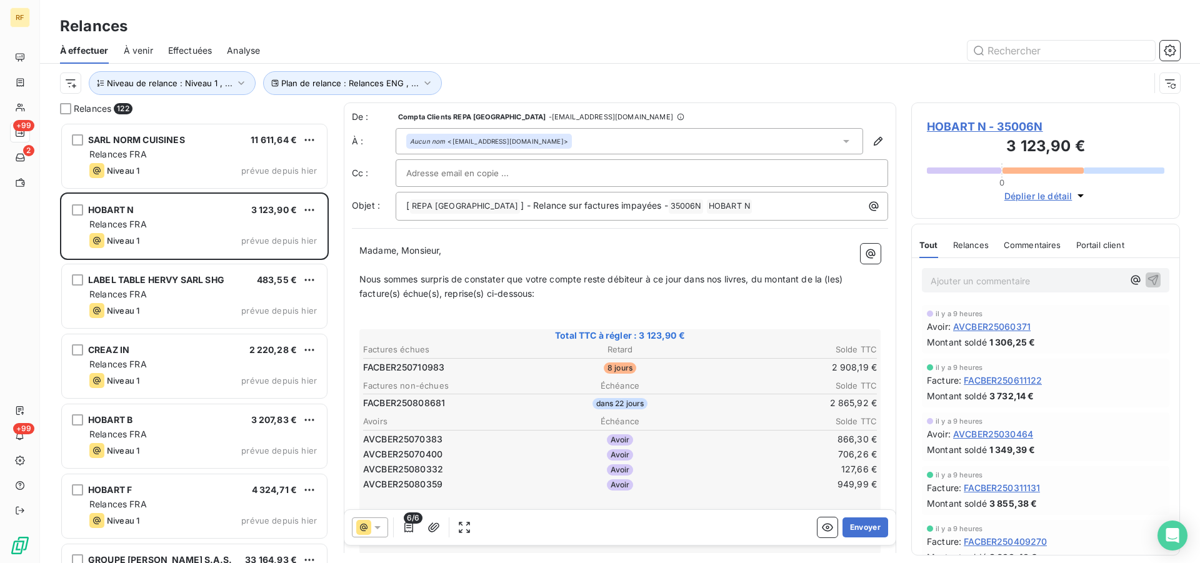
click at [854, 525] on button "Envoyer" at bounding box center [866, 528] width 46 height 20
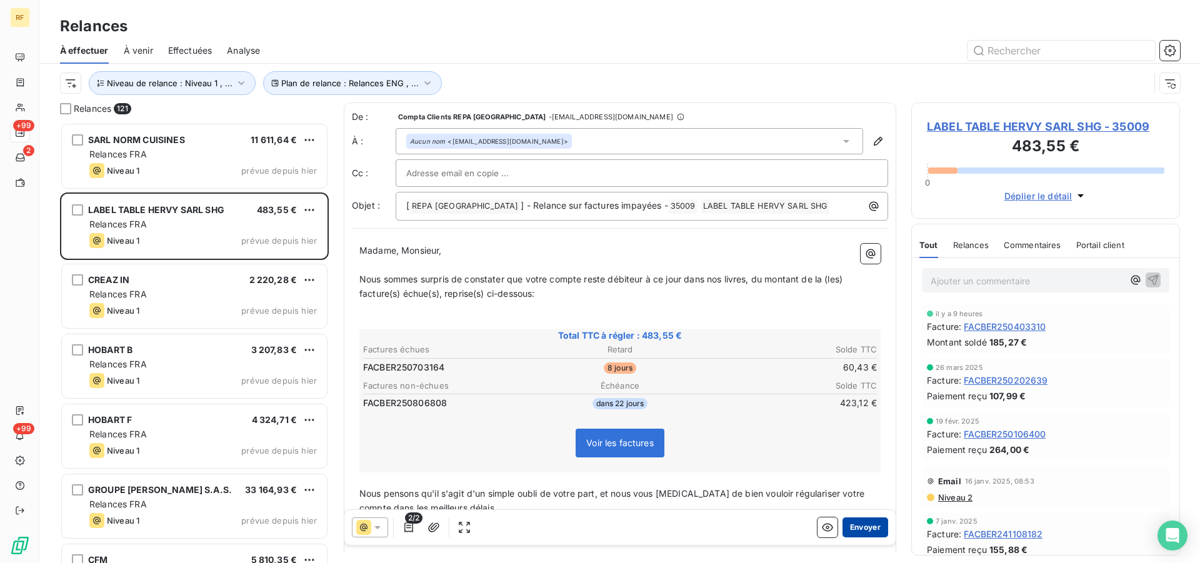
click at [852, 531] on button "Envoyer" at bounding box center [866, 528] width 46 height 20
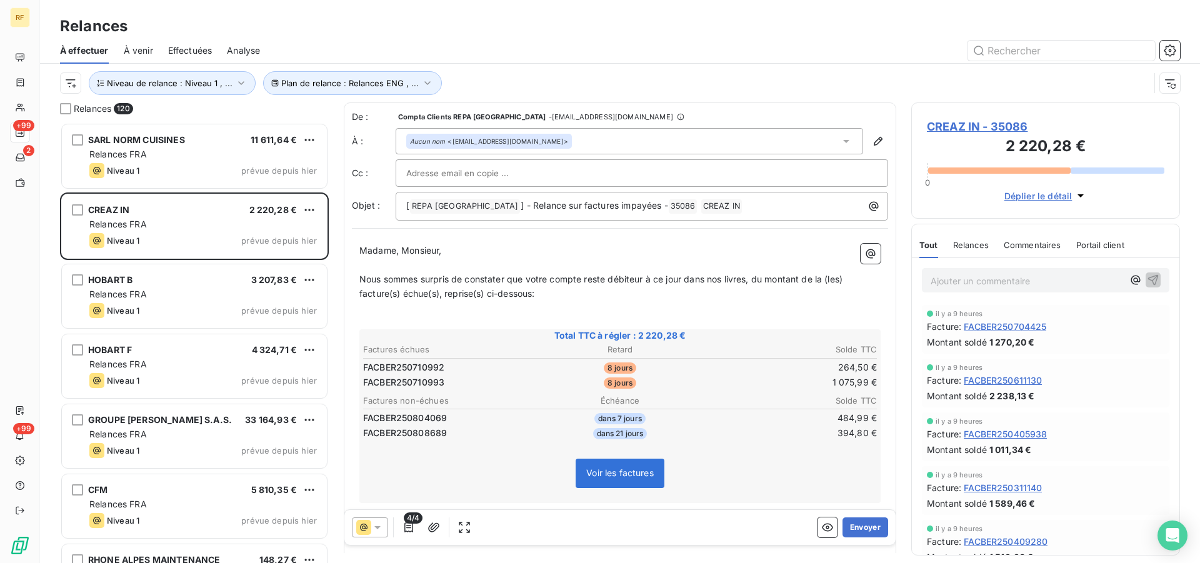
click at [852, 531] on button "Envoyer" at bounding box center [866, 528] width 46 height 20
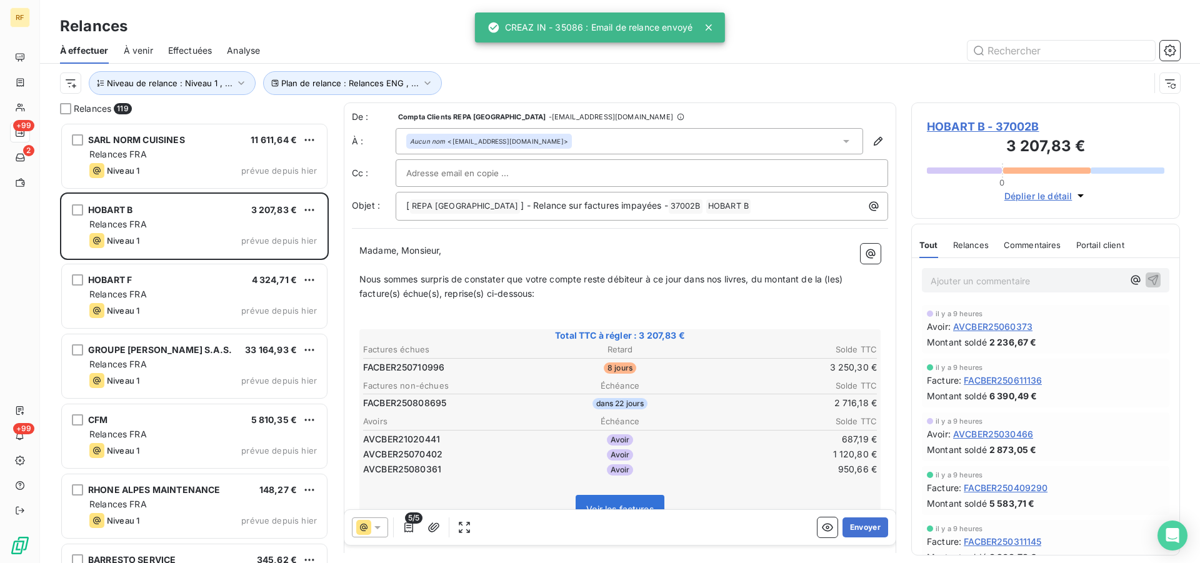
click at [852, 531] on button "Envoyer" at bounding box center [866, 528] width 46 height 20
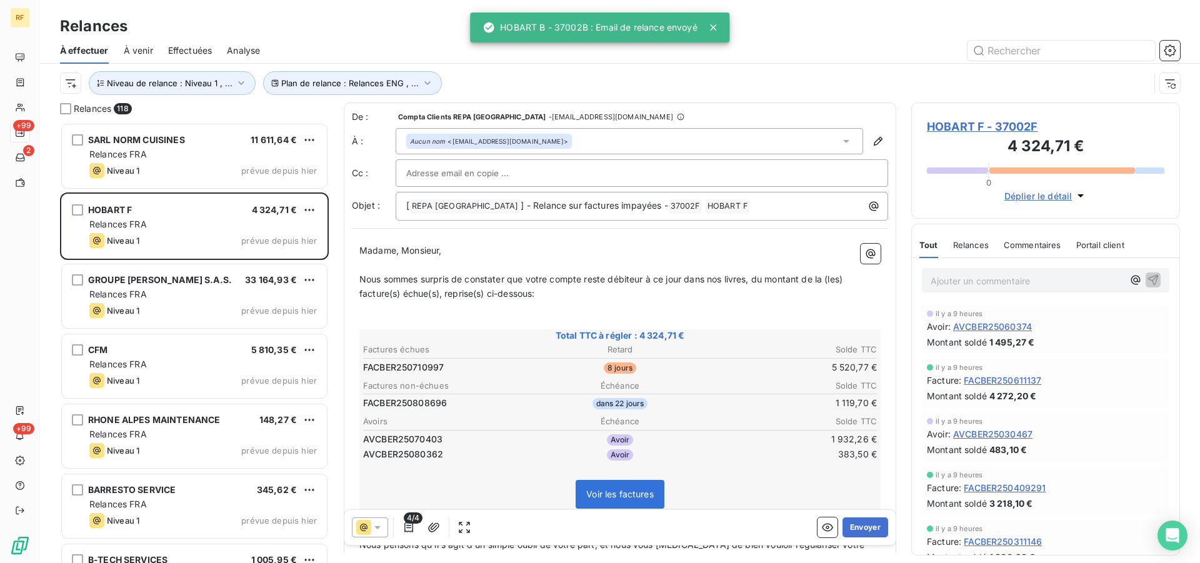
click at [852, 531] on button "Envoyer" at bounding box center [866, 528] width 46 height 20
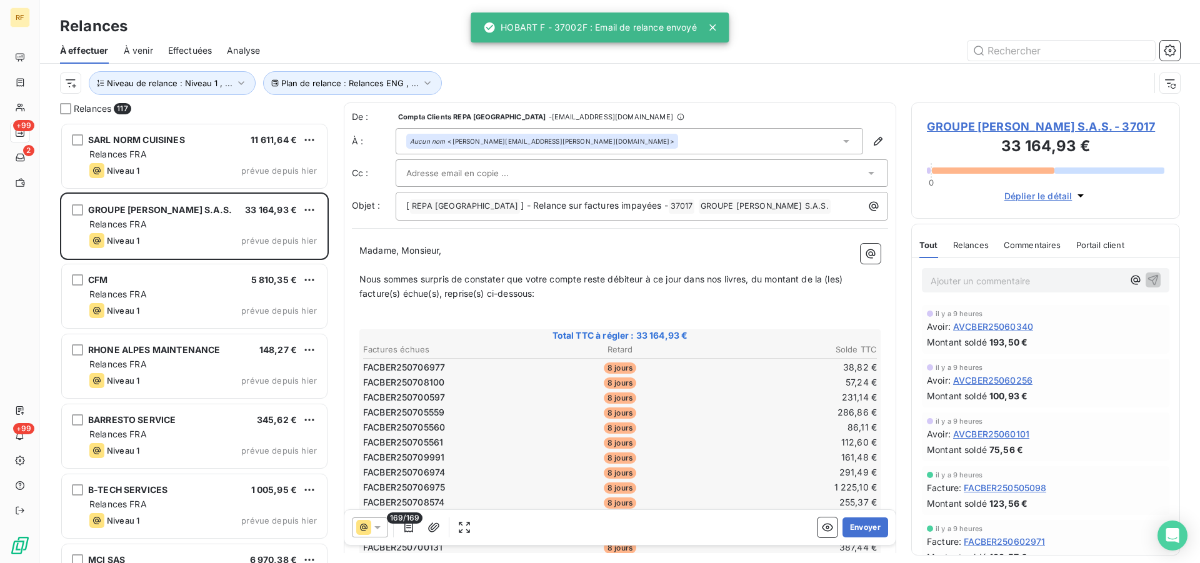
click at [812, 398] on td "231,14 €" at bounding box center [792, 398] width 171 height 14
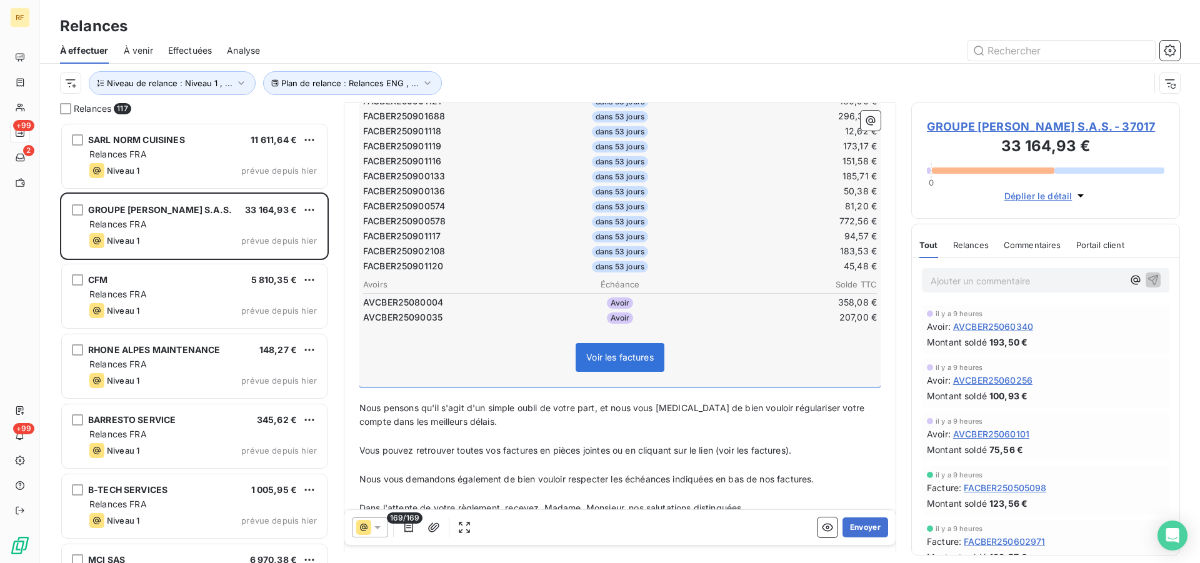
scroll to position [2688, 0]
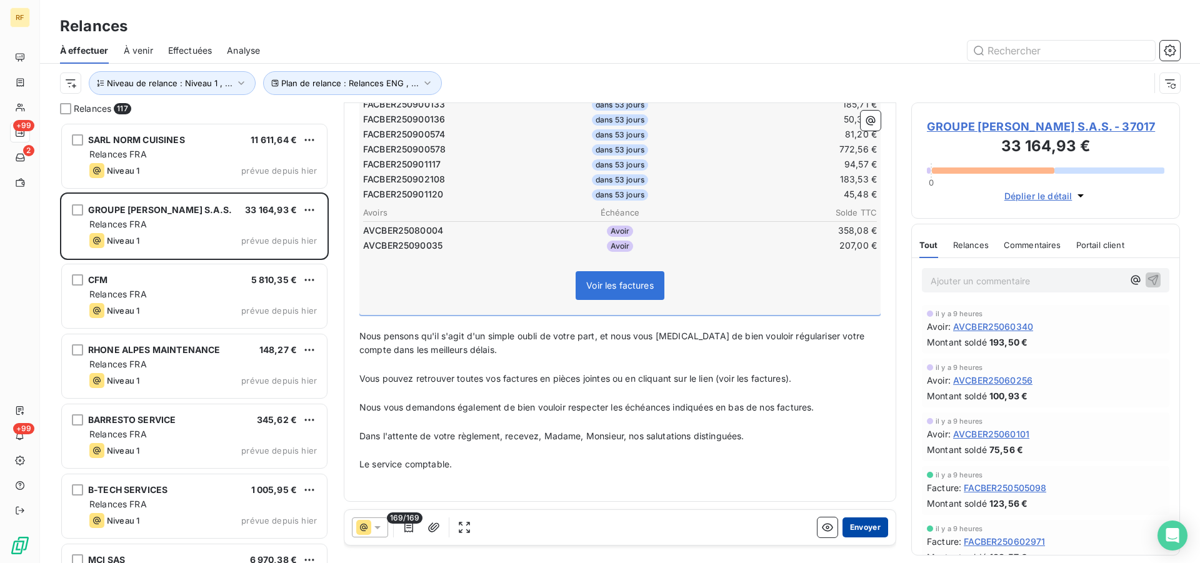
click at [845, 522] on button "Envoyer" at bounding box center [866, 528] width 46 height 20
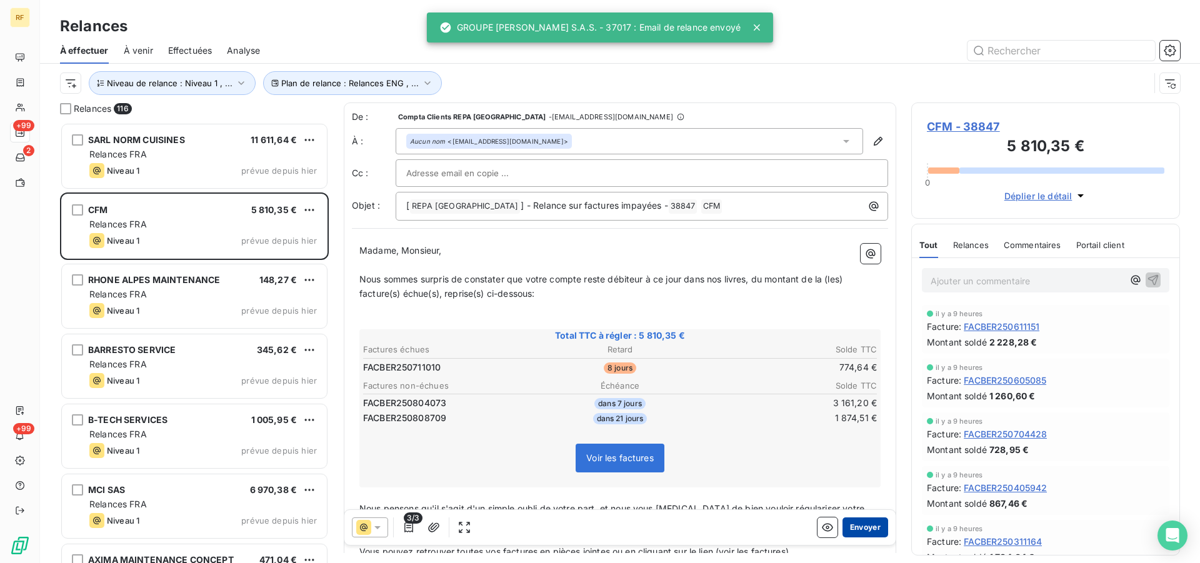
click at [857, 530] on button "Envoyer" at bounding box center [866, 528] width 46 height 20
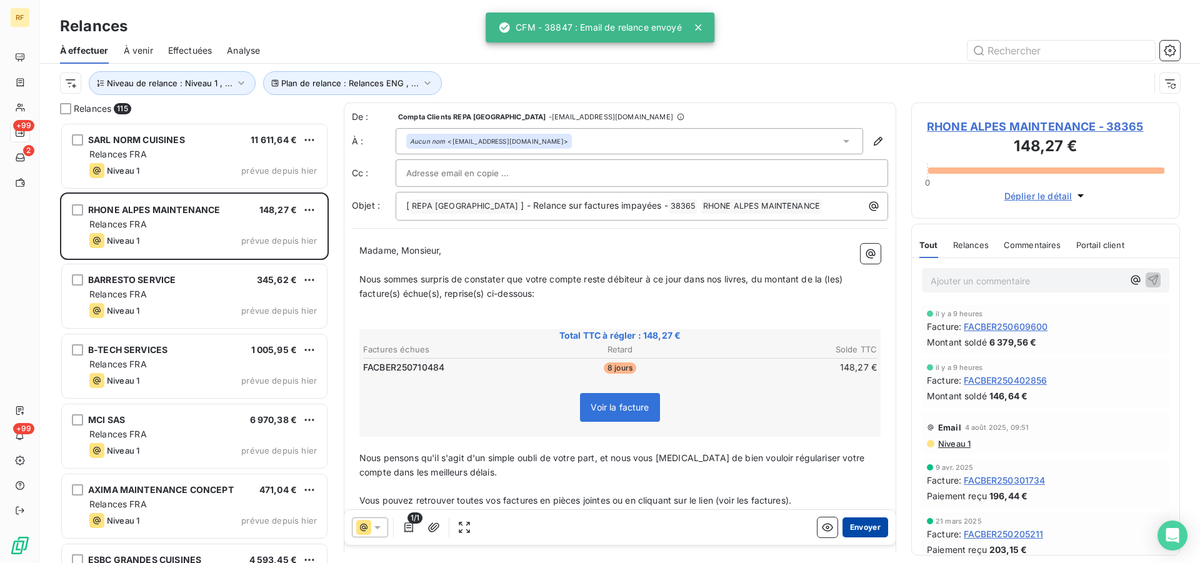
click at [862, 532] on button "Envoyer" at bounding box center [866, 528] width 46 height 20
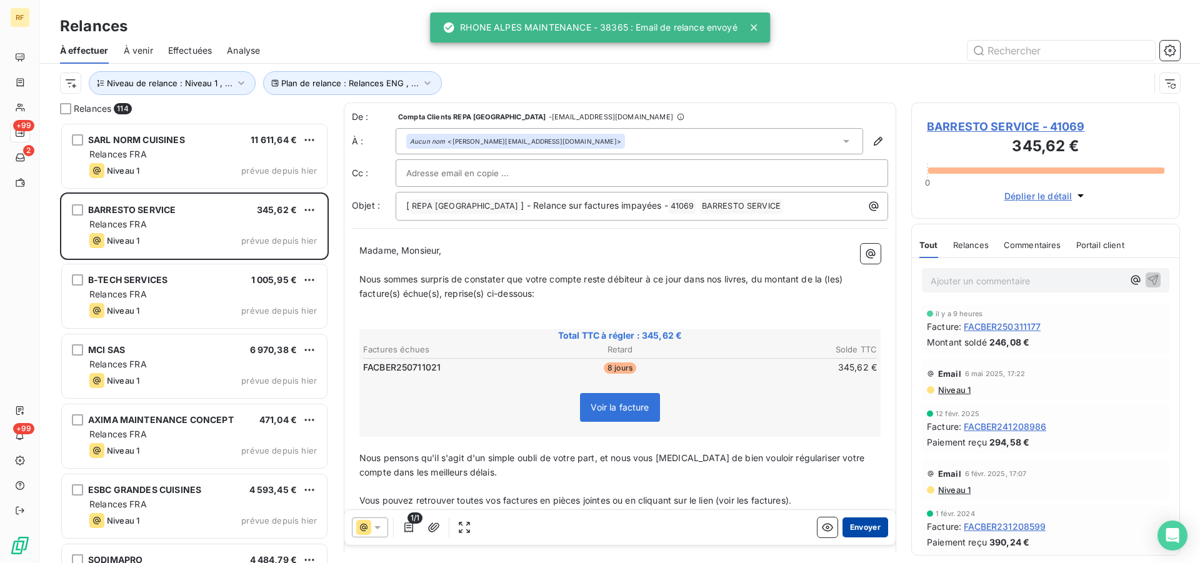
click at [852, 522] on button "Envoyer" at bounding box center [866, 528] width 46 height 20
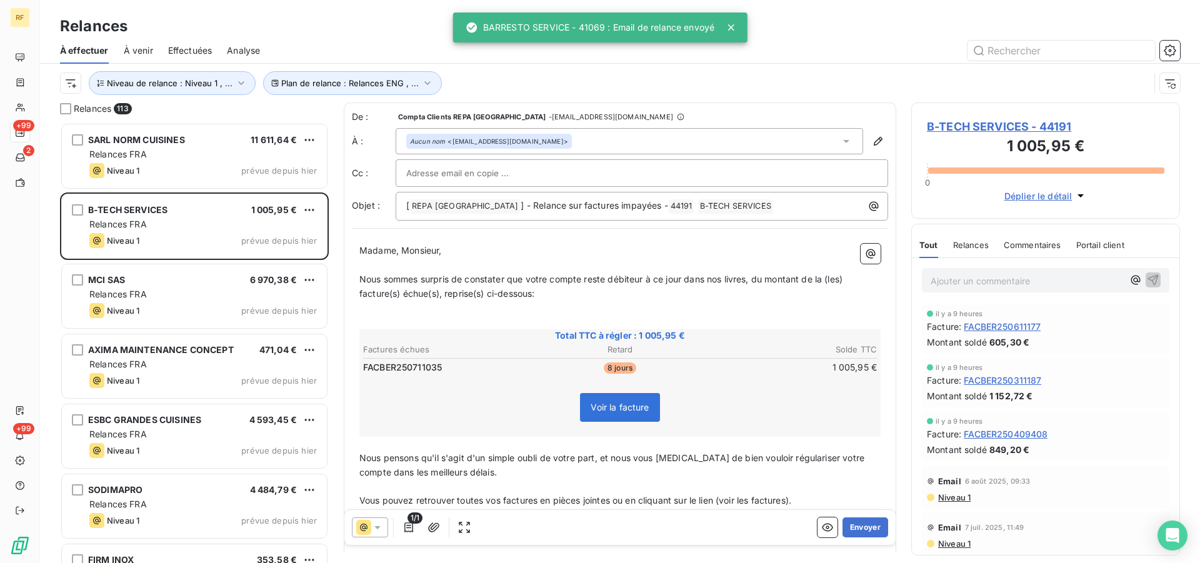
click at [851, 522] on button "Envoyer" at bounding box center [866, 528] width 46 height 20
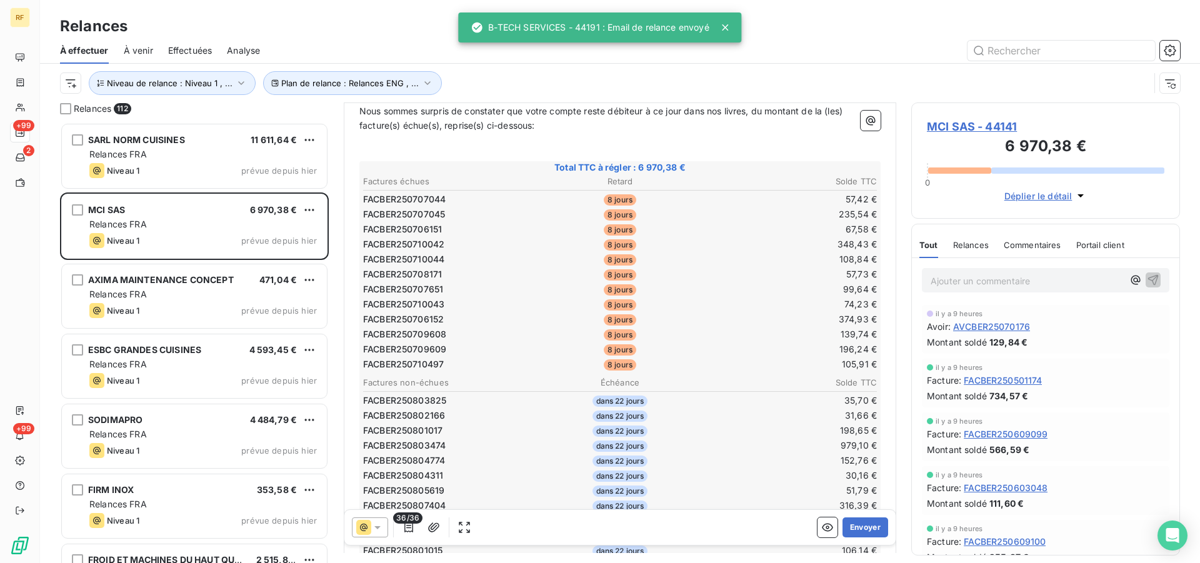
scroll to position [159, 0]
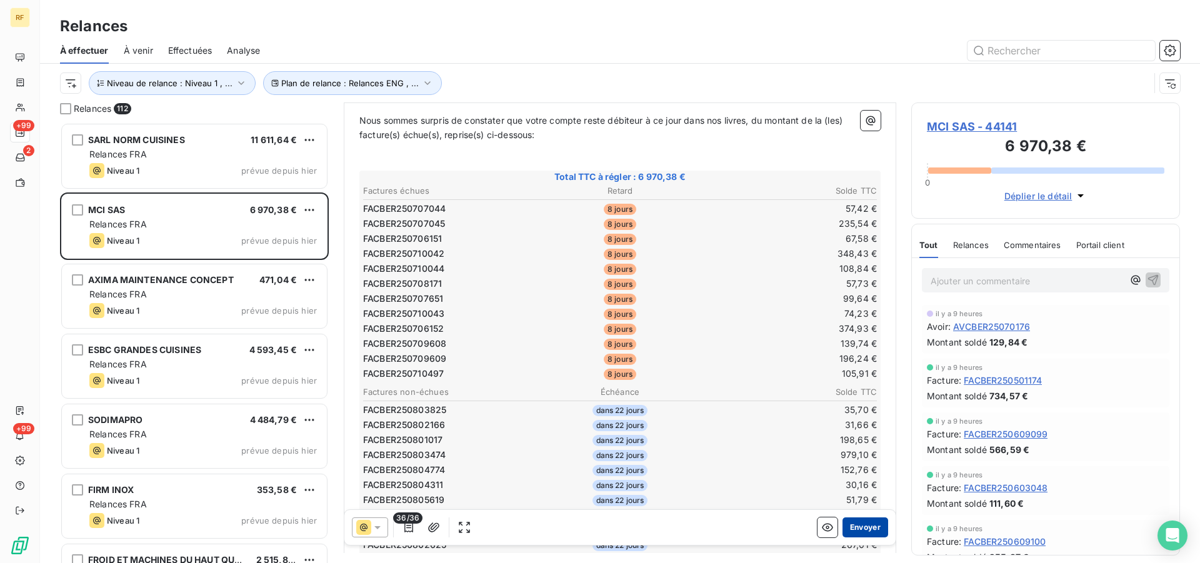
click at [859, 530] on button "Envoyer" at bounding box center [866, 528] width 46 height 20
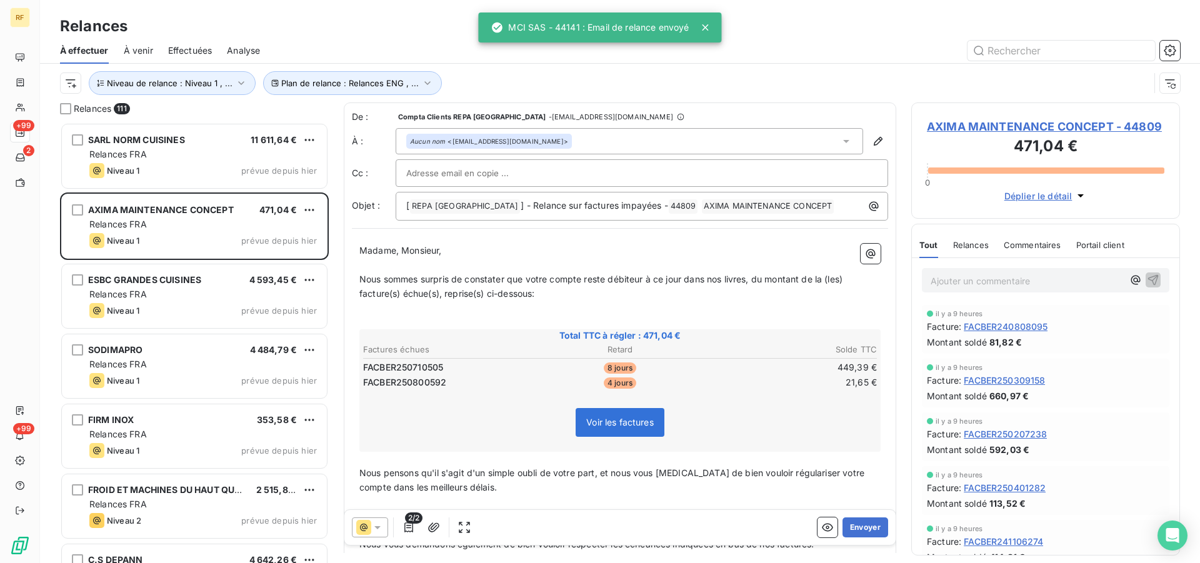
click at [716, 401] on div "Voir les factures" at bounding box center [620, 425] width 518 height 54
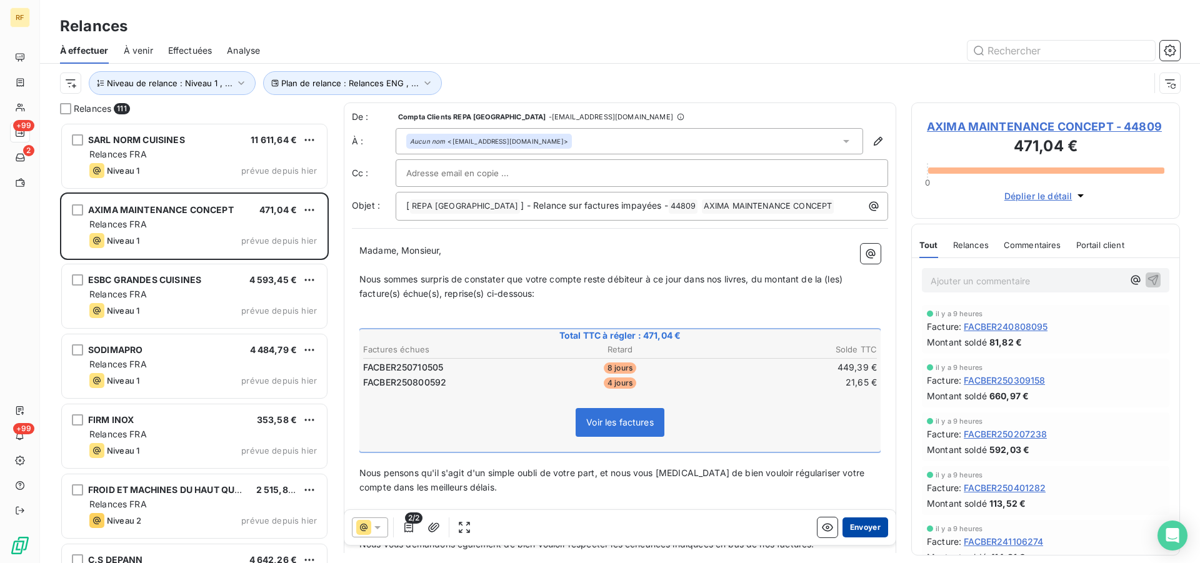
click at [856, 530] on button "Envoyer" at bounding box center [866, 528] width 46 height 20
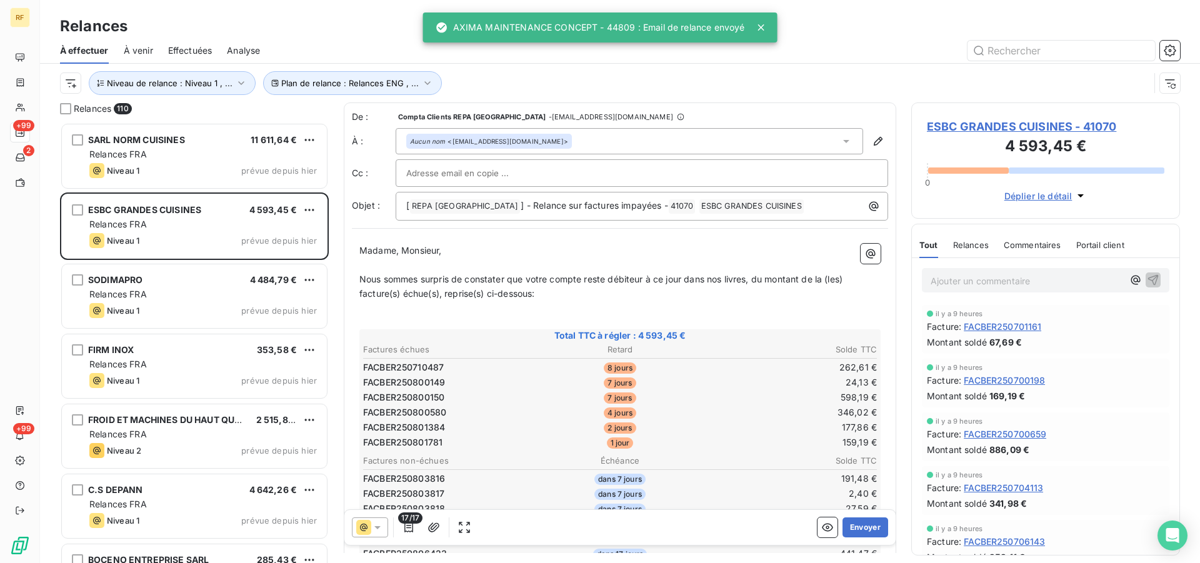
click at [744, 412] on td "346,02 €" at bounding box center [792, 413] width 171 height 14
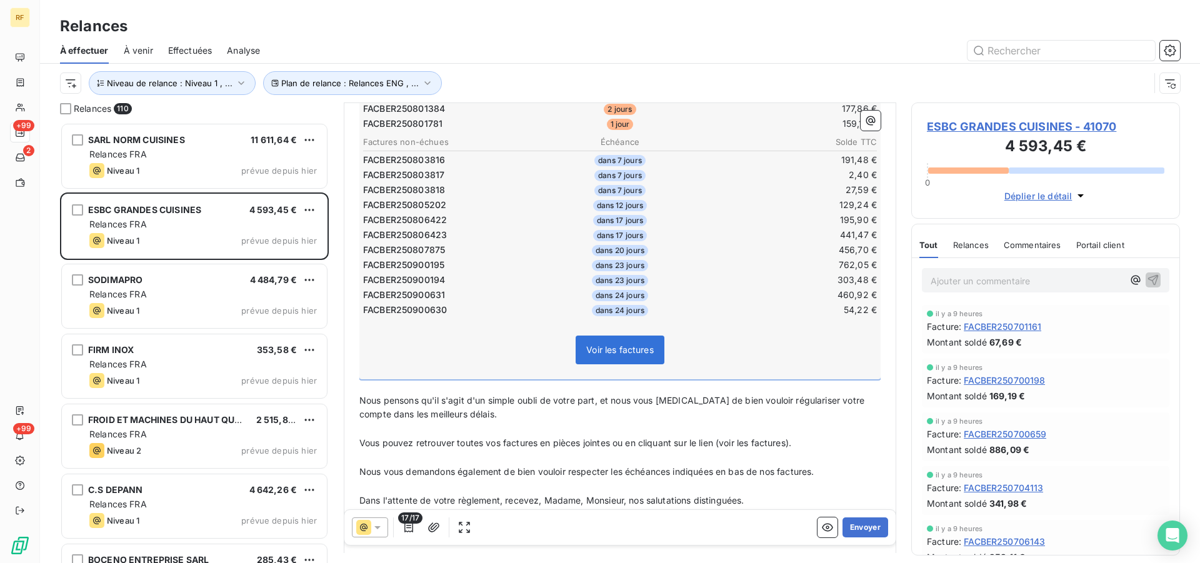
scroll to position [64, 0]
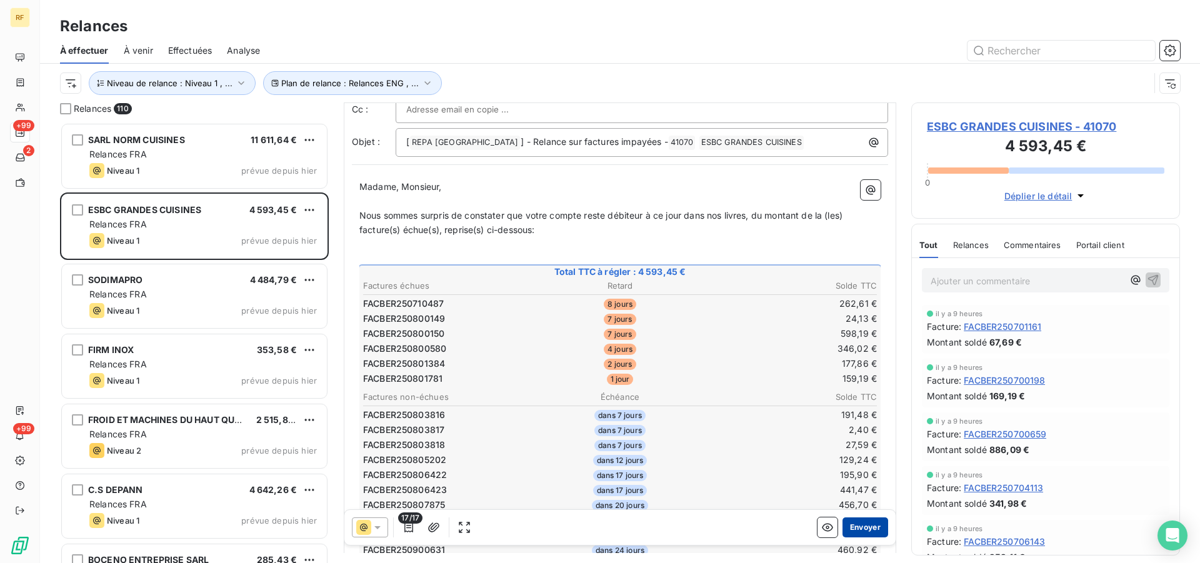
click at [867, 533] on button "Envoyer" at bounding box center [866, 528] width 46 height 20
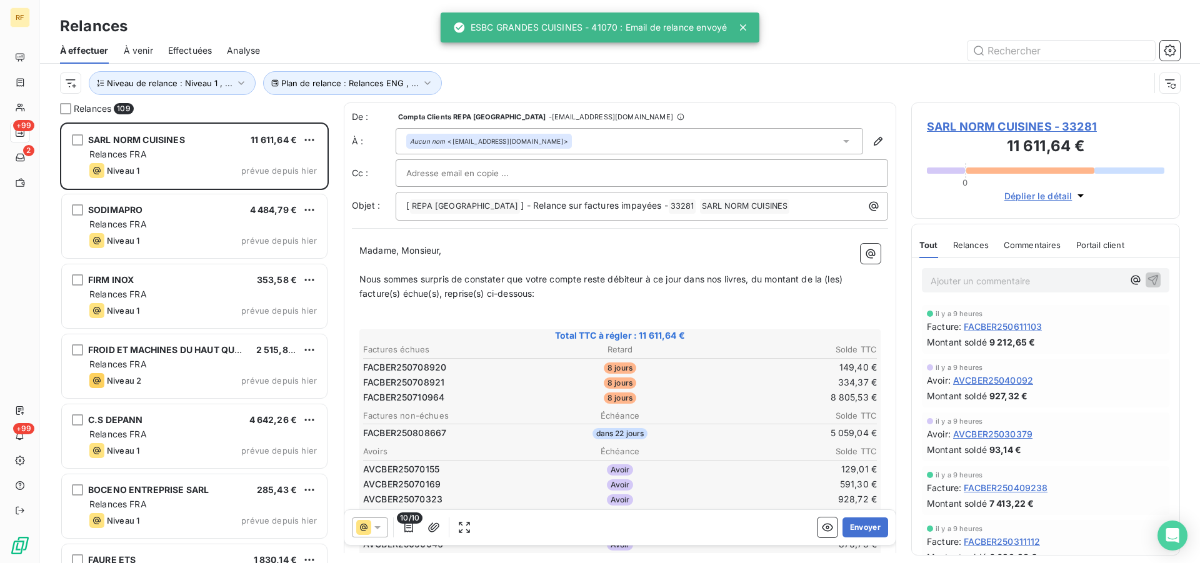
click at [718, 361] on td "149,40 €" at bounding box center [792, 368] width 171 height 14
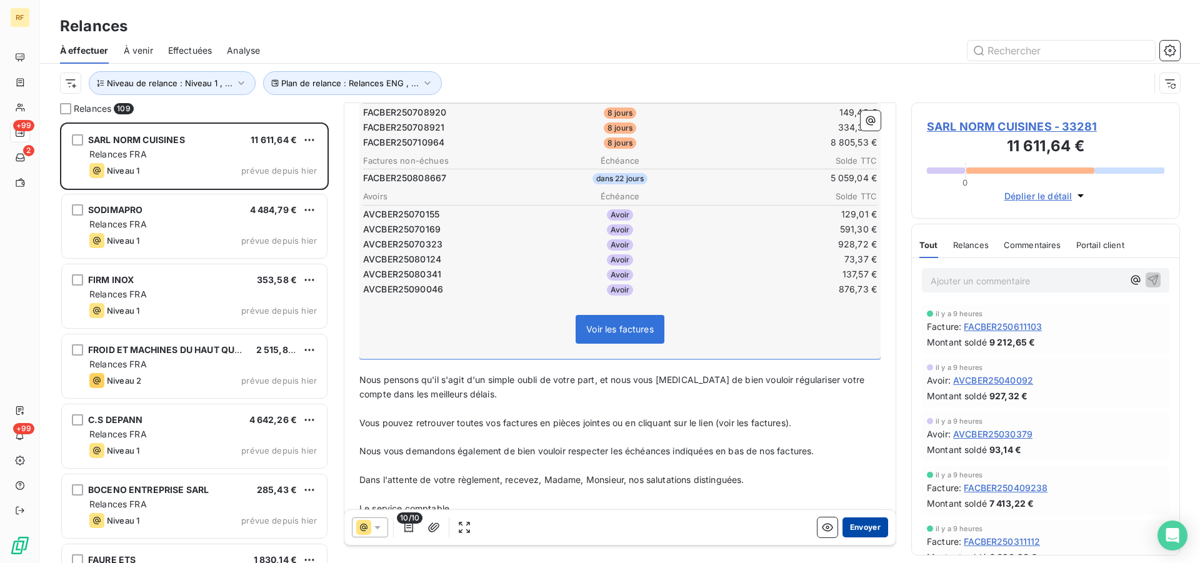
click at [863, 530] on button "Envoyer" at bounding box center [866, 528] width 46 height 20
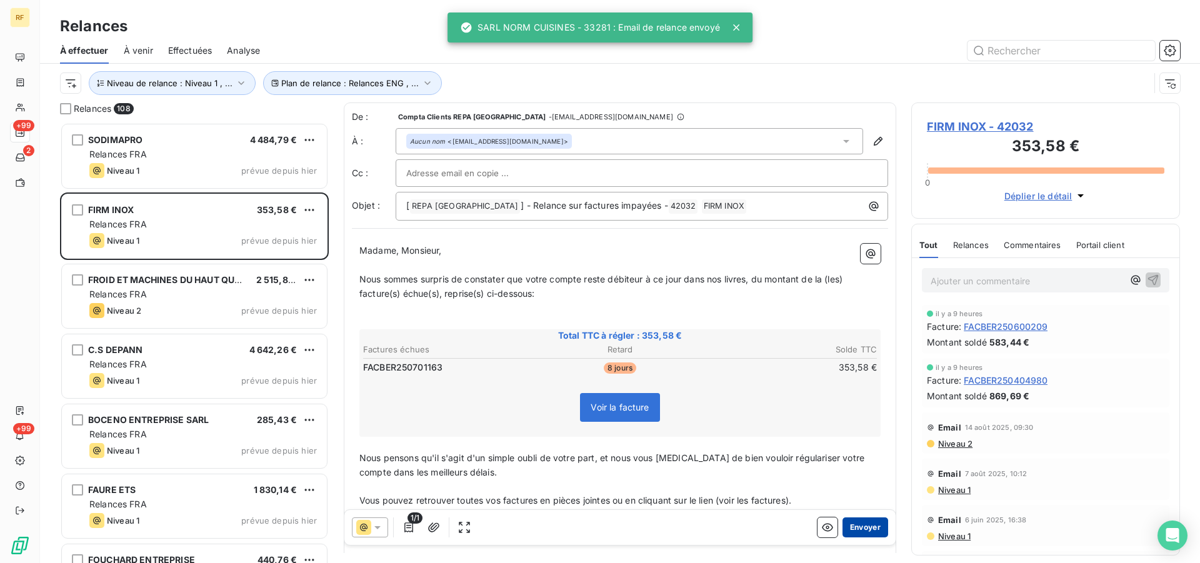
click at [860, 526] on button "Envoyer" at bounding box center [866, 528] width 46 height 20
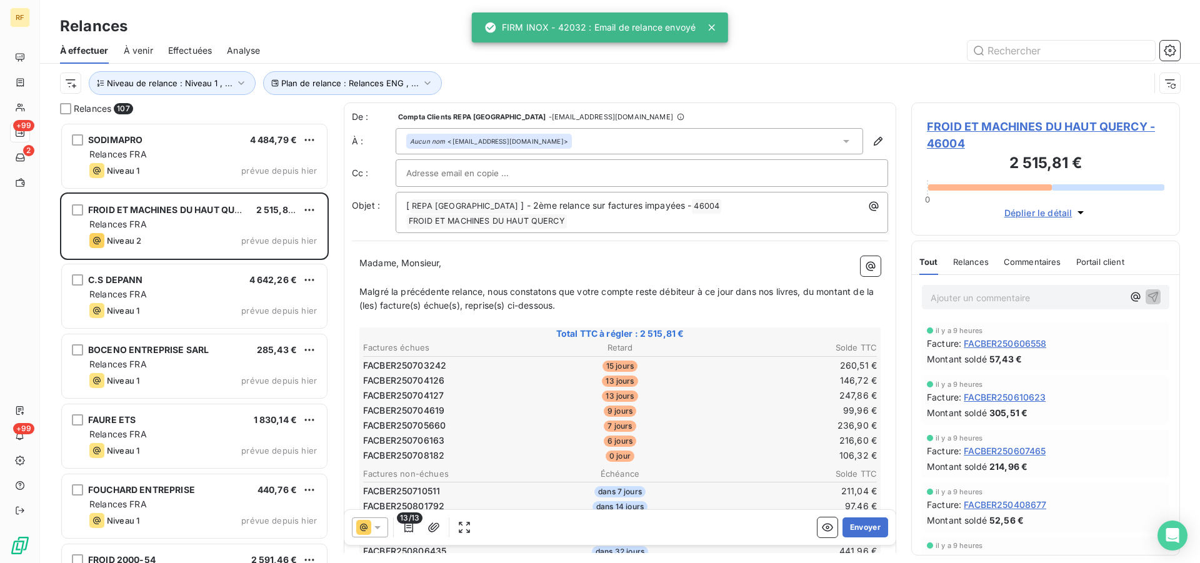
click at [776, 434] on td "216,60 €" at bounding box center [792, 441] width 171 height 14
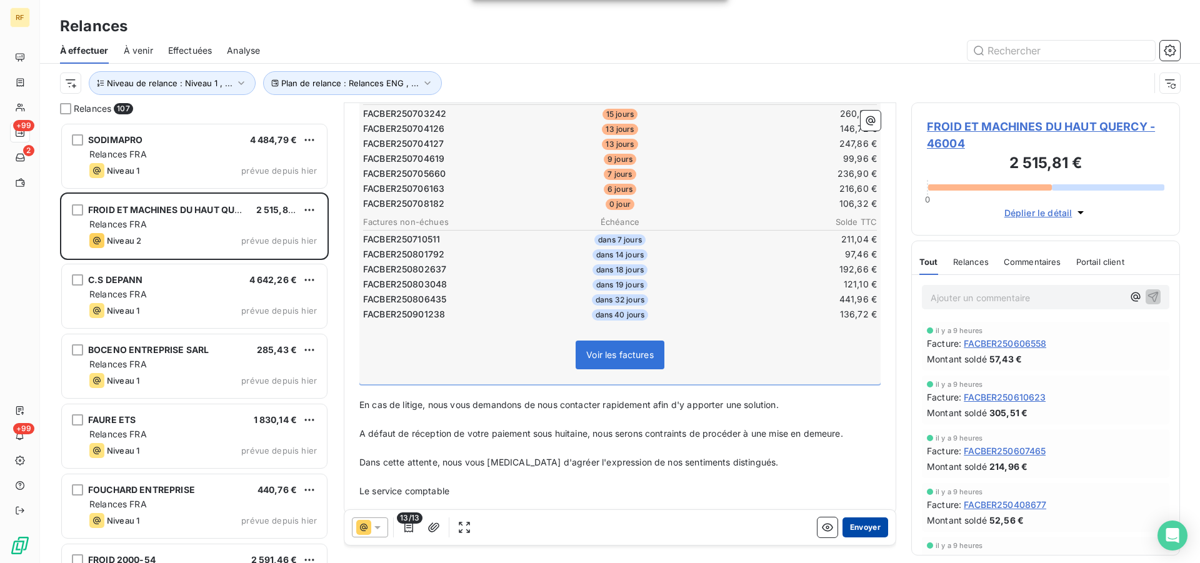
click at [857, 526] on button "Envoyer" at bounding box center [866, 528] width 46 height 20
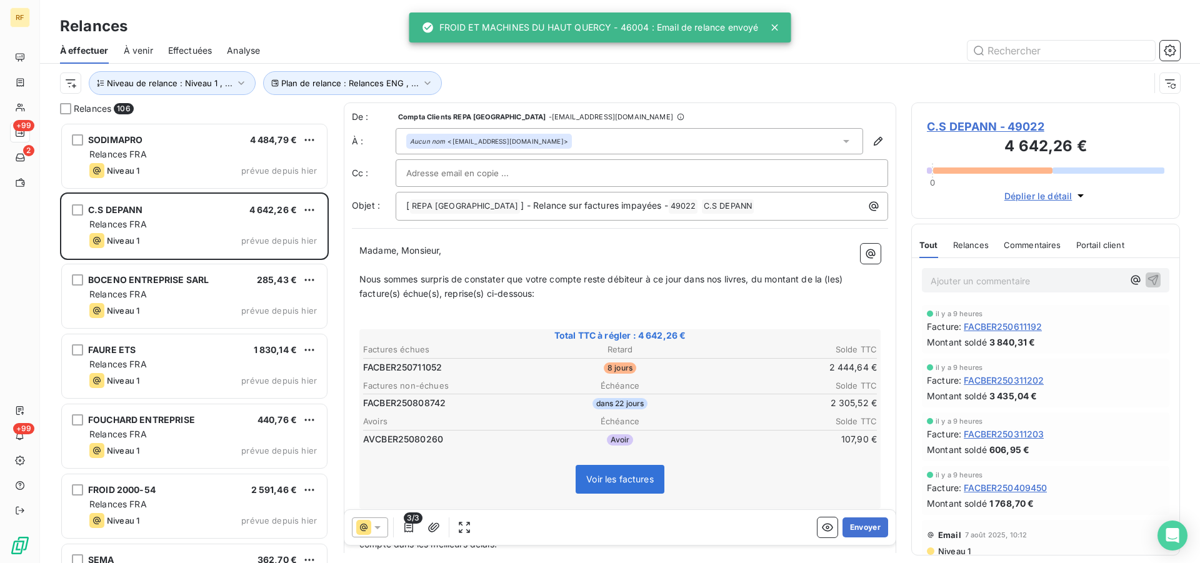
click at [857, 526] on button "Envoyer" at bounding box center [866, 528] width 46 height 20
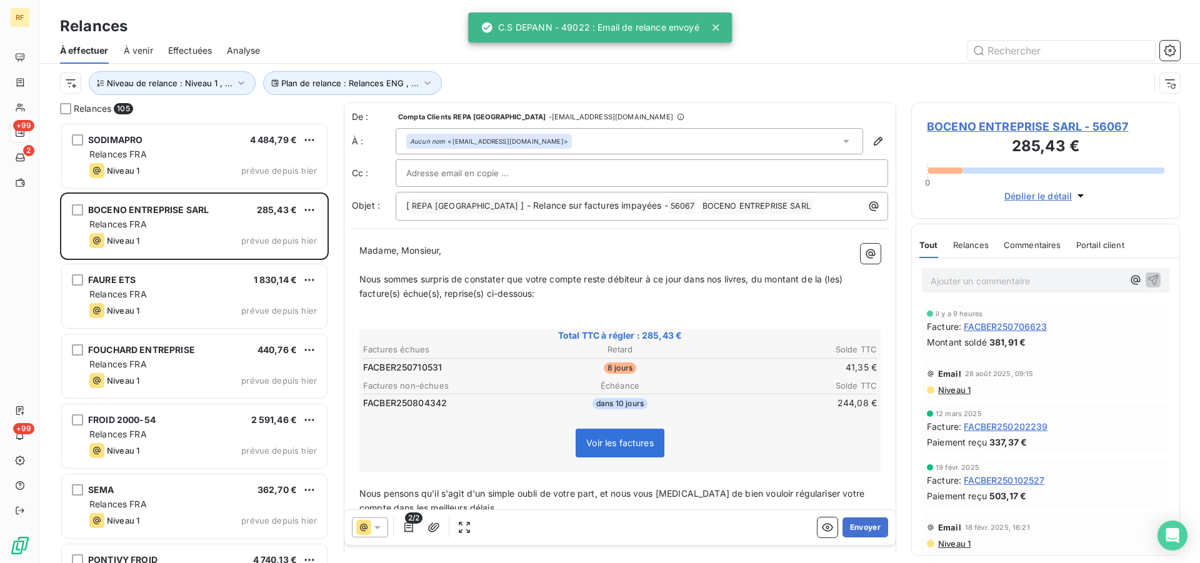
click at [857, 526] on button "Envoyer" at bounding box center [866, 528] width 46 height 20
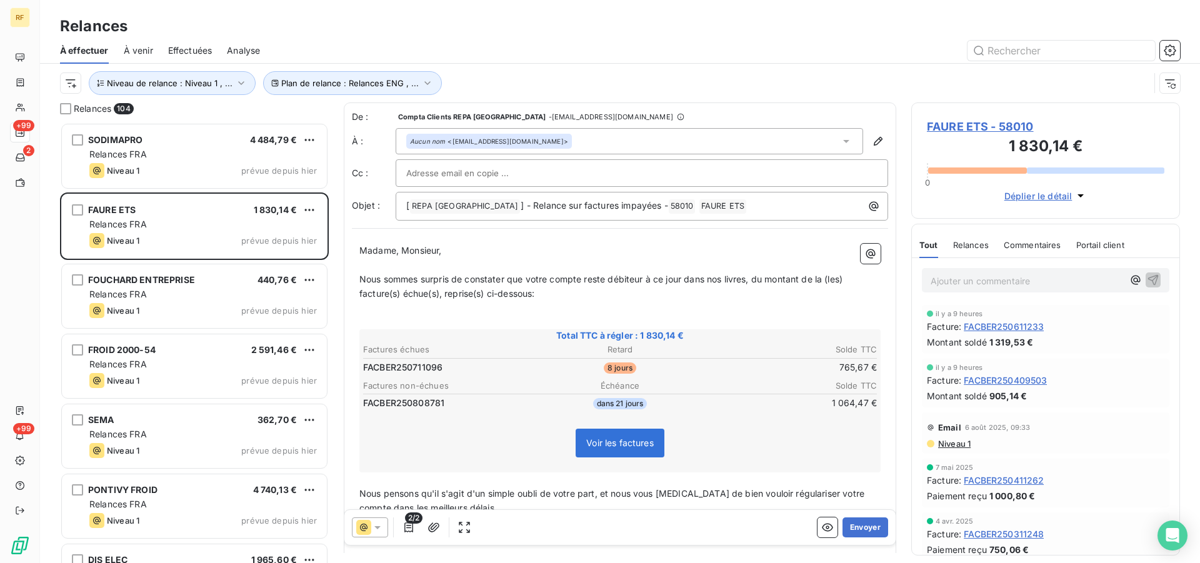
click at [857, 526] on button "Envoyer" at bounding box center [866, 528] width 46 height 20
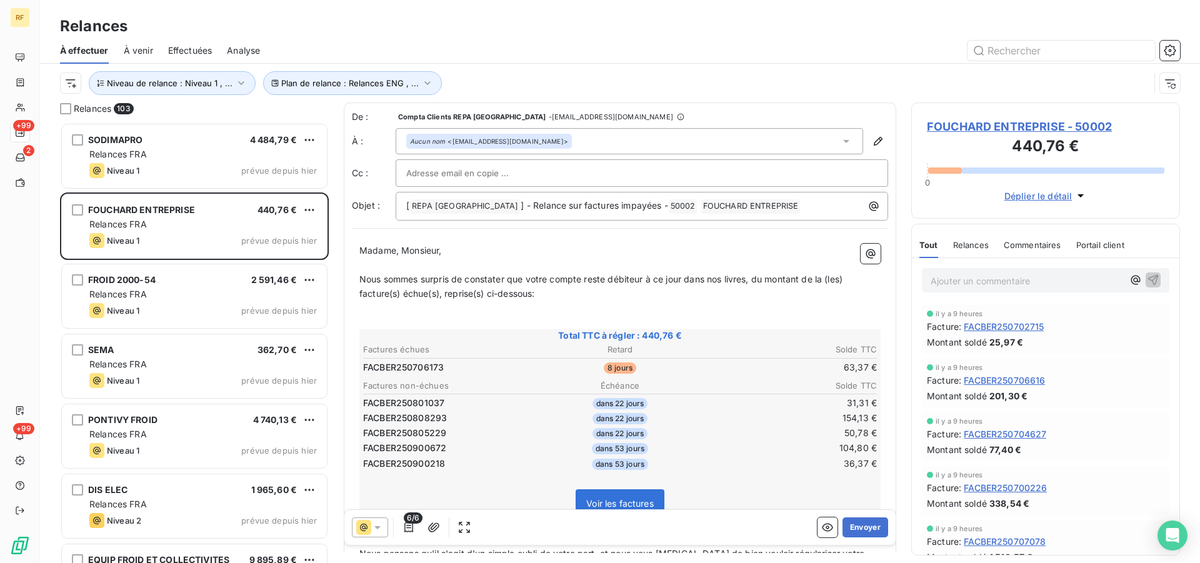
click at [789, 460] on td "36,37 €" at bounding box center [792, 464] width 171 height 14
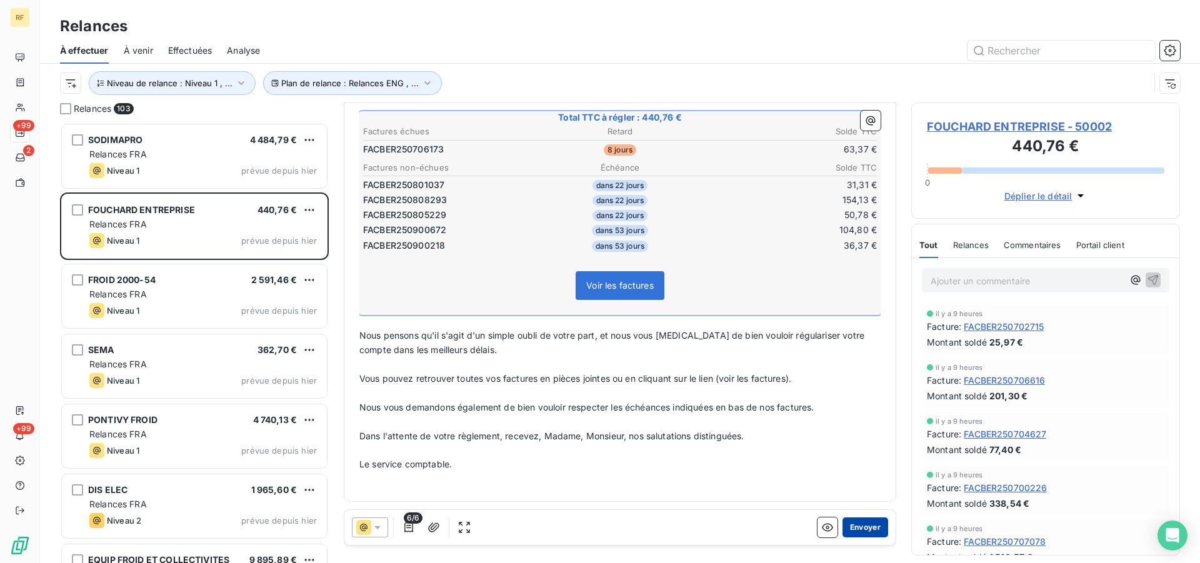
click at [857, 531] on button "Envoyer" at bounding box center [866, 528] width 46 height 20
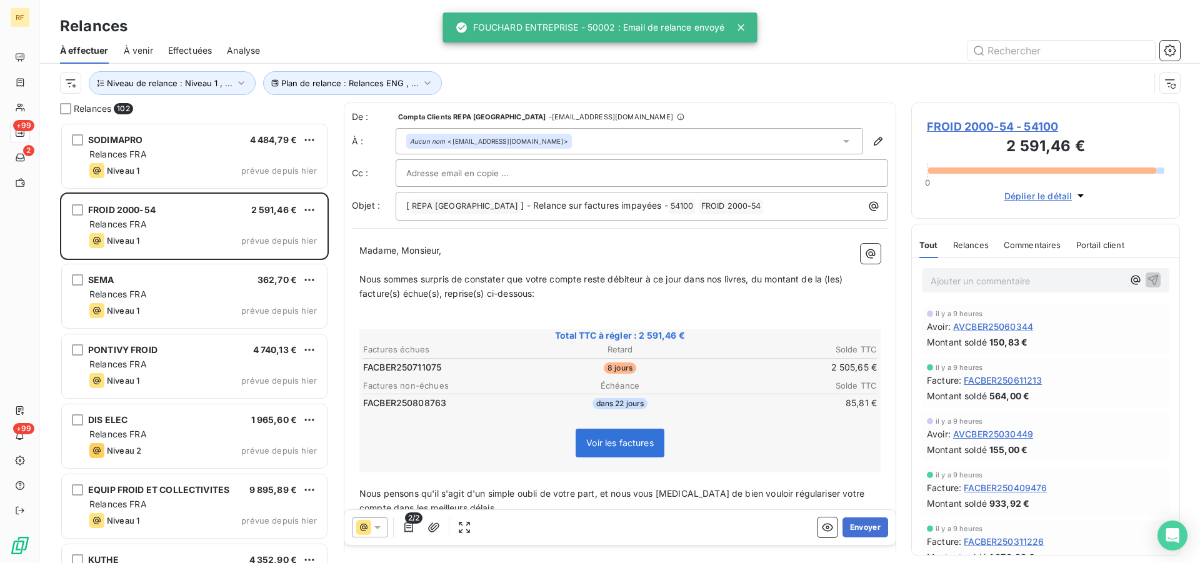
click at [857, 531] on button "Envoyer" at bounding box center [866, 528] width 46 height 20
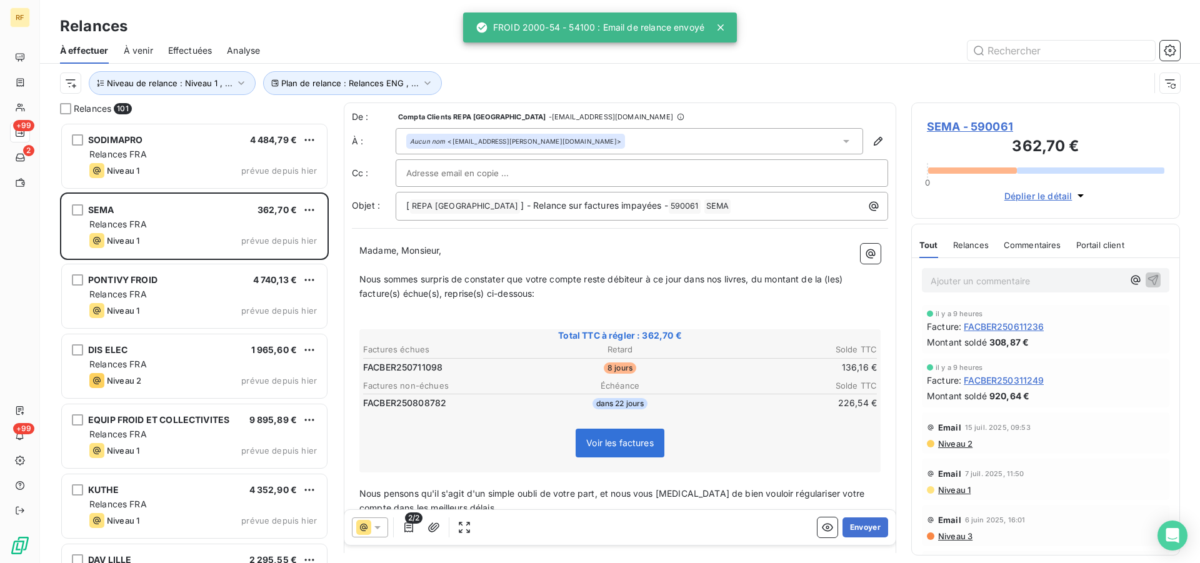
click at [857, 531] on button "Envoyer" at bounding box center [866, 528] width 46 height 20
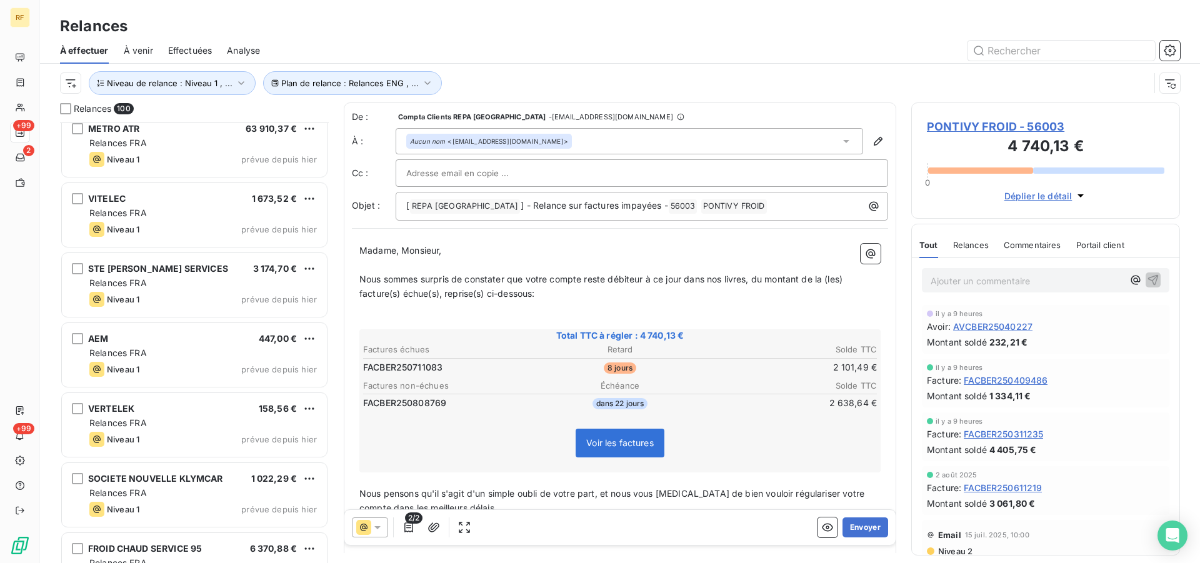
scroll to position [3125, 0]
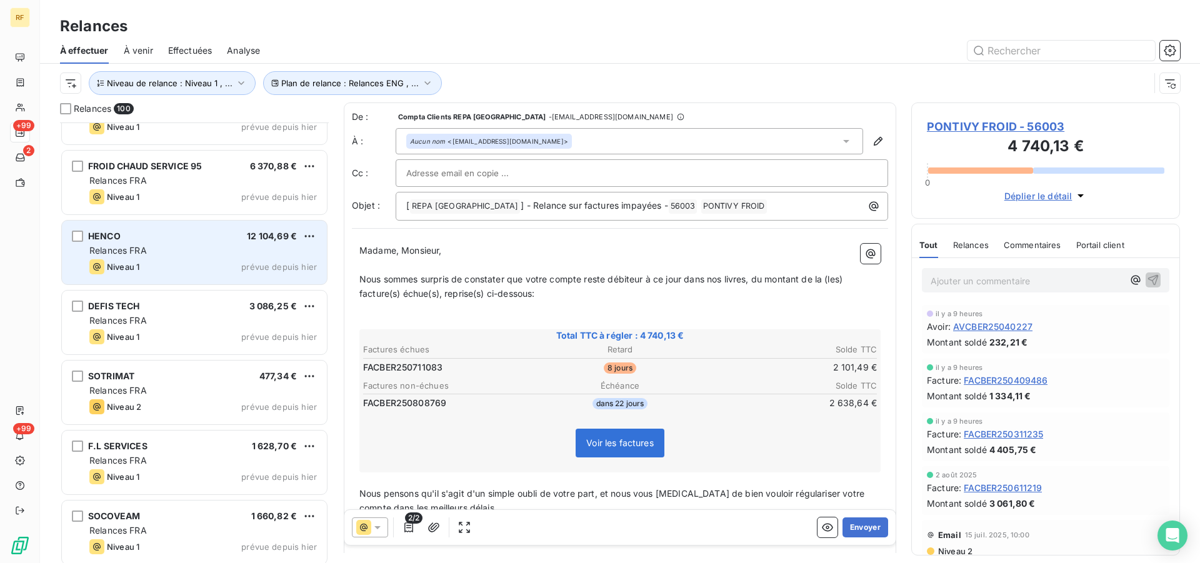
click at [144, 259] on div "HENCO 12 104,69 € Relances FRA Niveau 1 prévue depuis hier" at bounding box center [194, 253] width 265 height 64
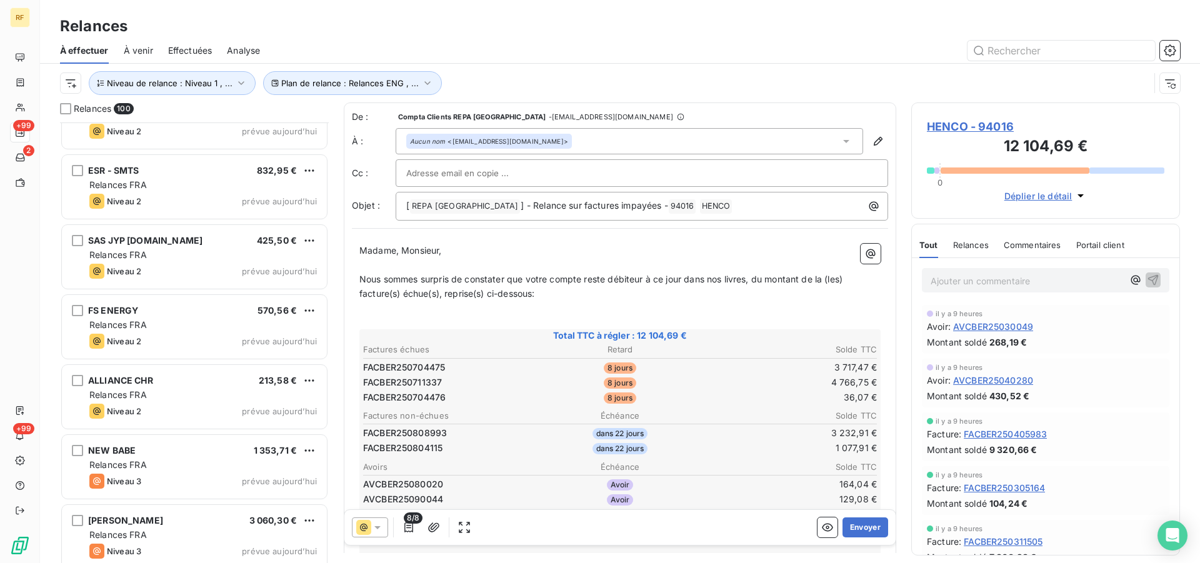
scroll to position [4592, 0]
click at [235, 87] on icon "button" at bounding box center [241, 83] width 13 height 13
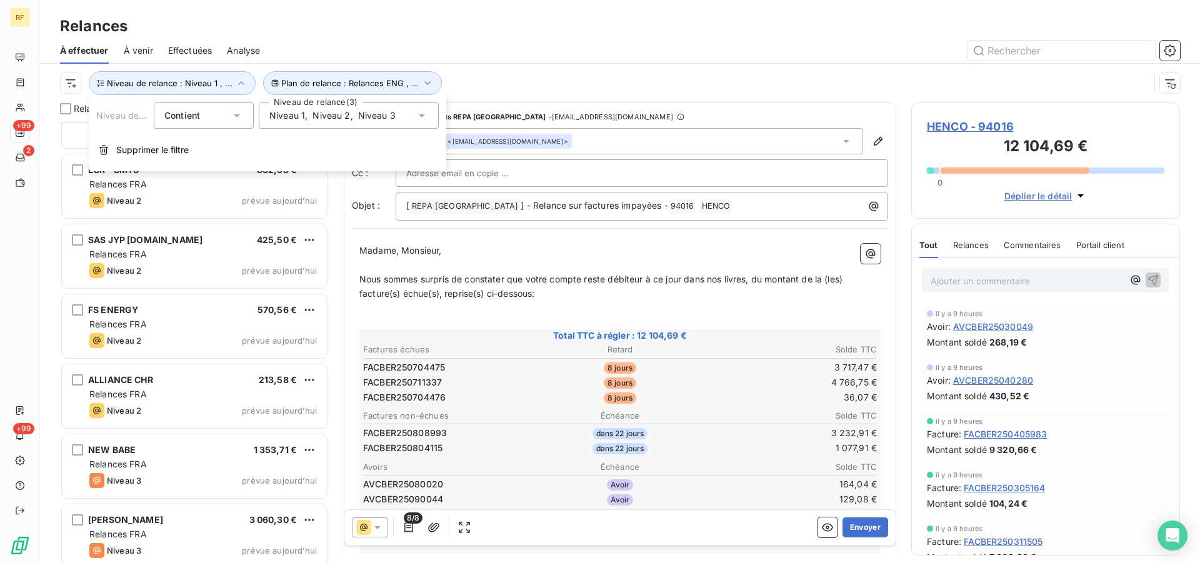
click at [424, 113] on icon at bounding box center [422, 115] width 13 height 13
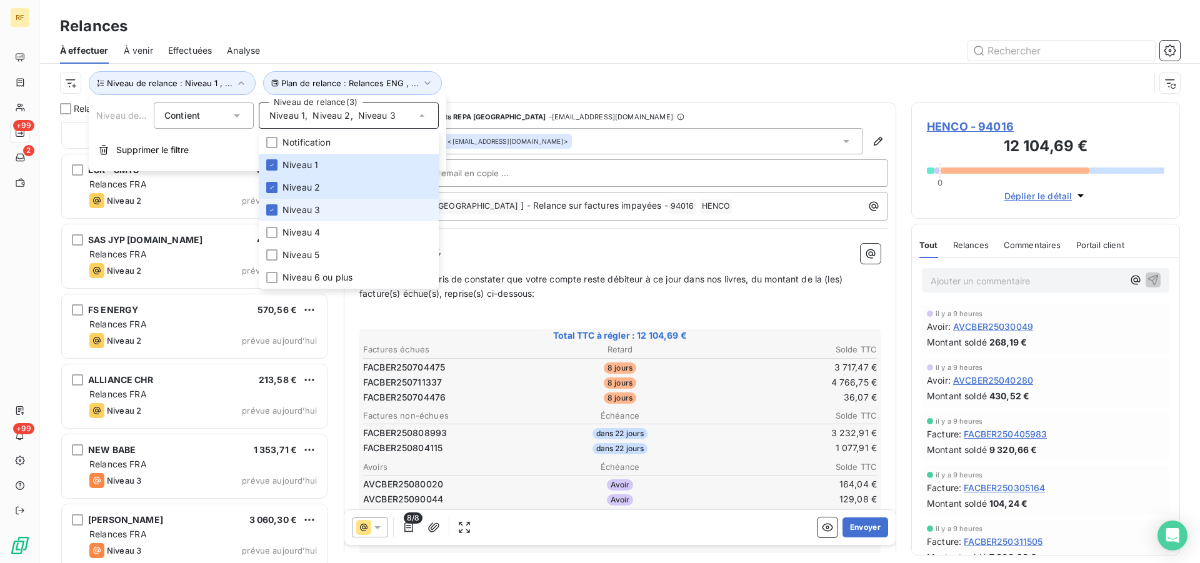
click at [319, 211] on span "Niveau 3" at bounding box center [302, 210] width 38 height 13
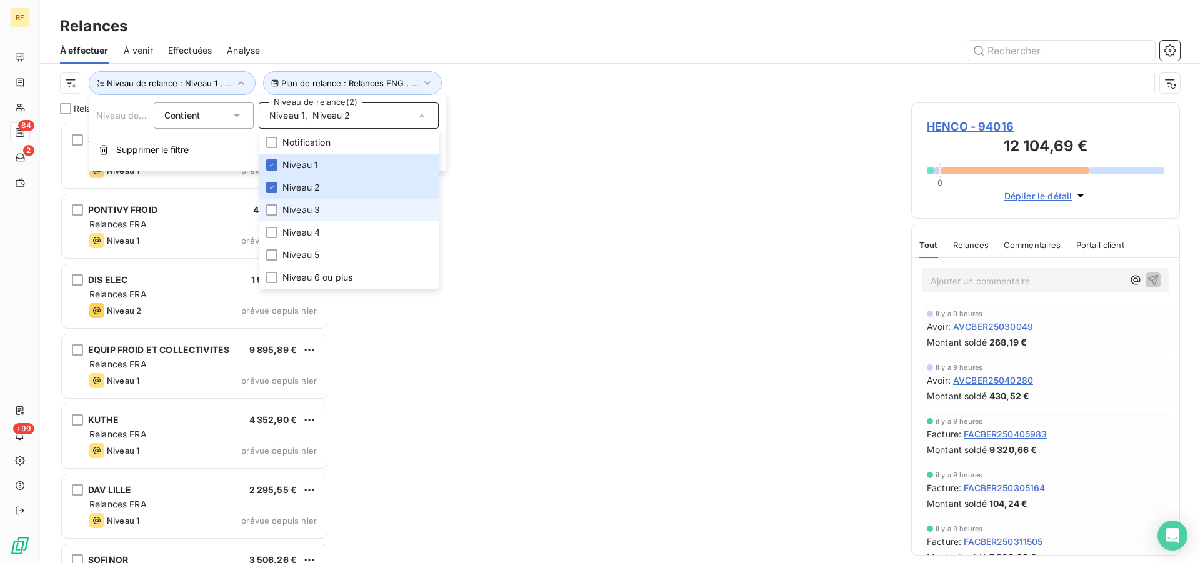
scroll to position [430, 258]
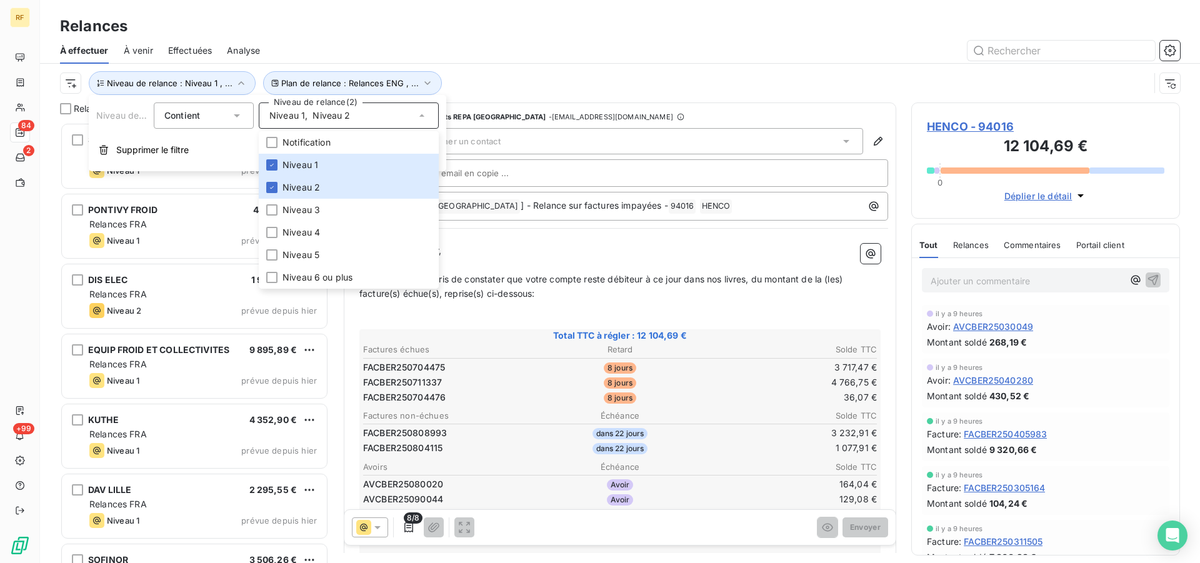
click at [509, 56] on div at bounding box center [727, 51] width 905 height 20
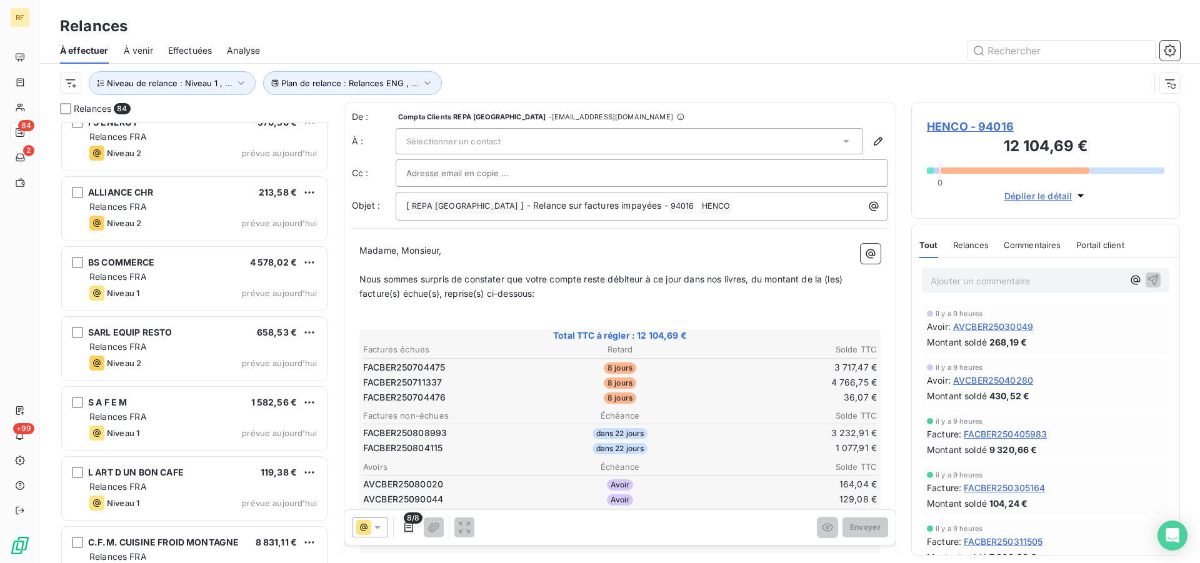
scroll to position [4783, 0]
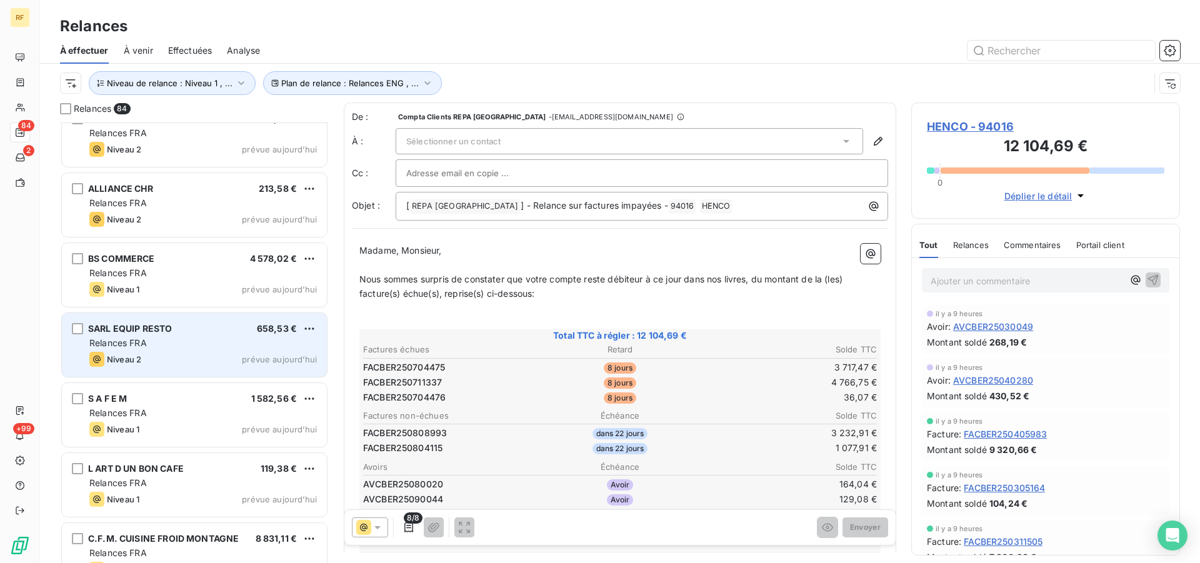
click at [142, 336] on div "SARL EQUIP RESTO 658,53 € Relances FRA Niveau 2 prévue aujourd’hui" at bounding box center [194, 345] width 265 height 64
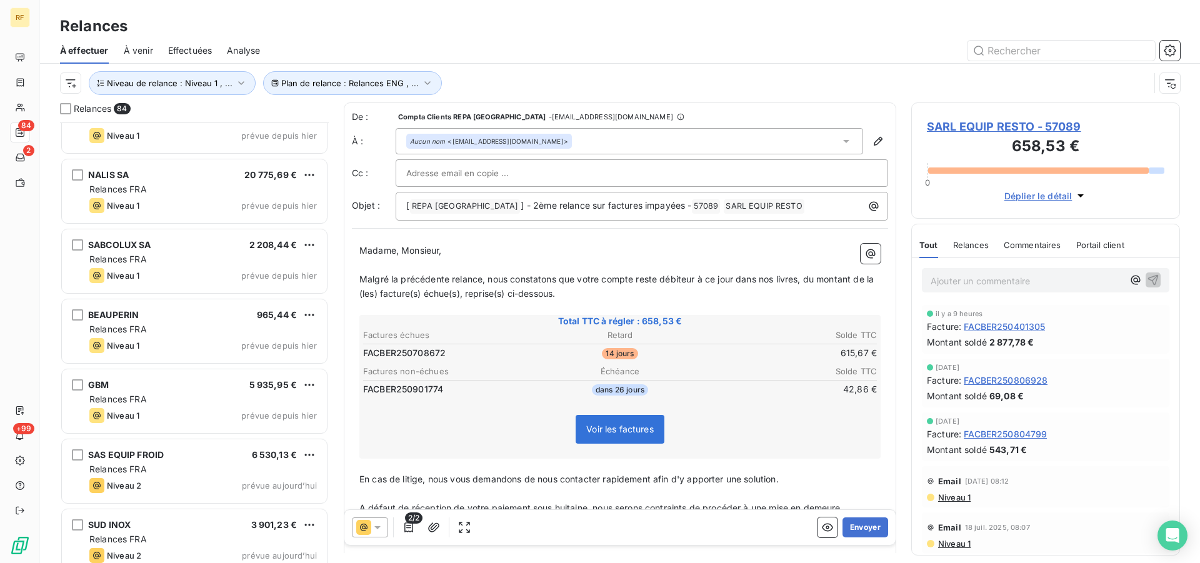
scroll to position [4166, 0]
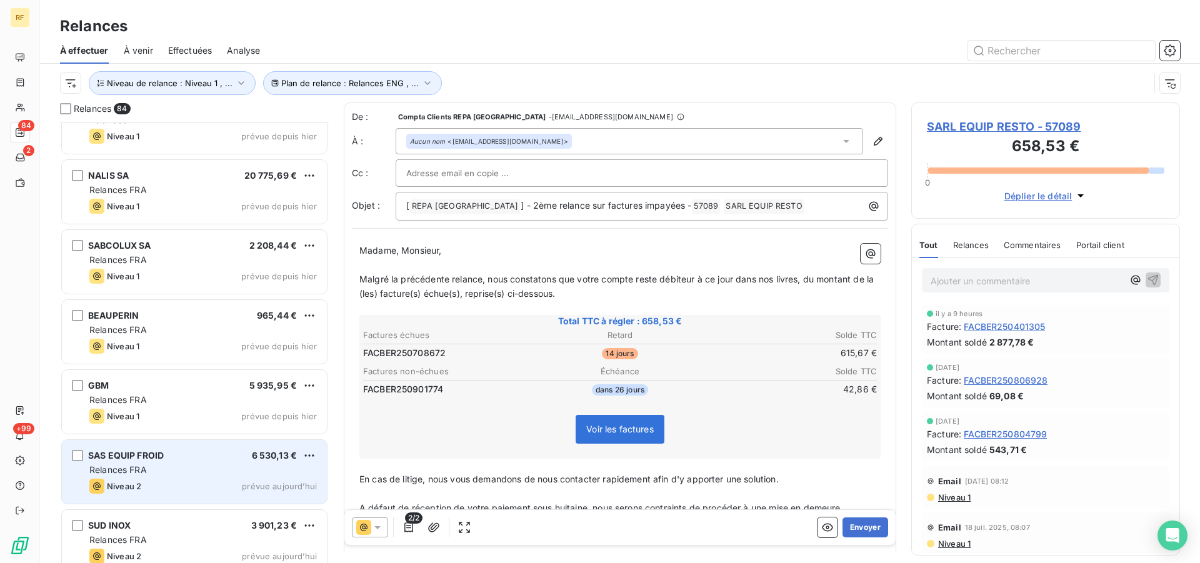
click at [104, 457] on span "SAS EQUIP FROID" at bounding box center [126, 455] width 76 height 11
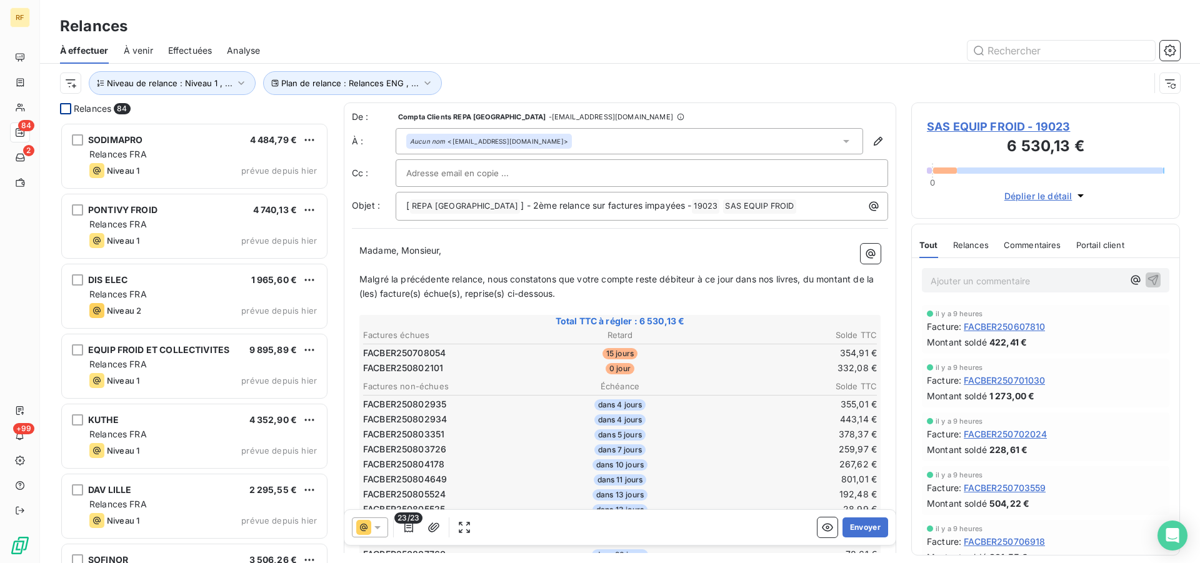
click at [65, 108] on div at bounding box center [65, 108] width 11 height 11
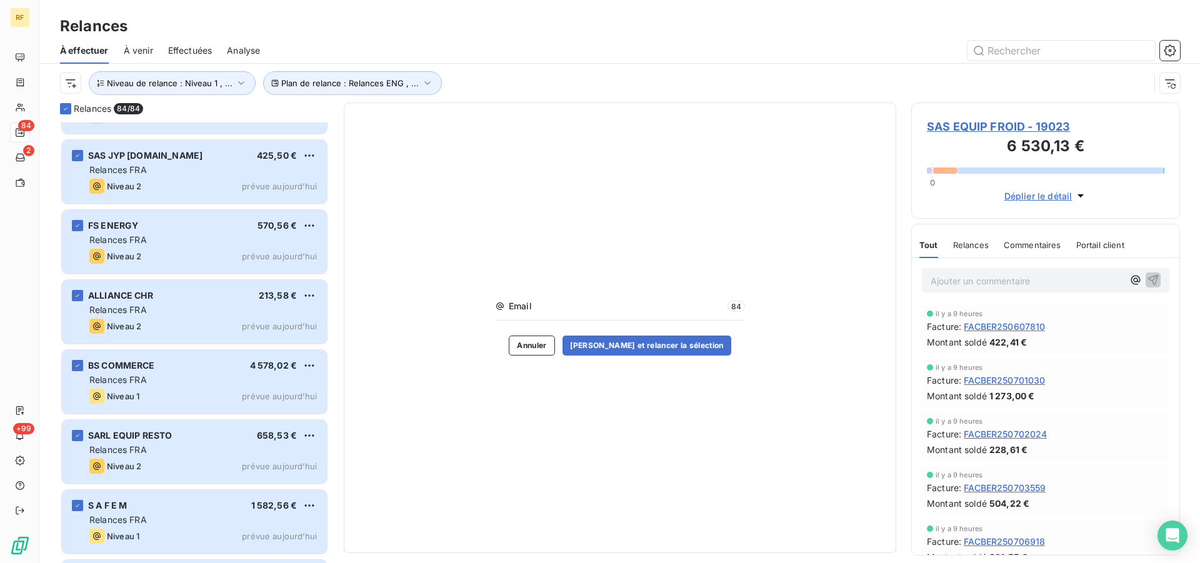
scroll to position [4868, 0]
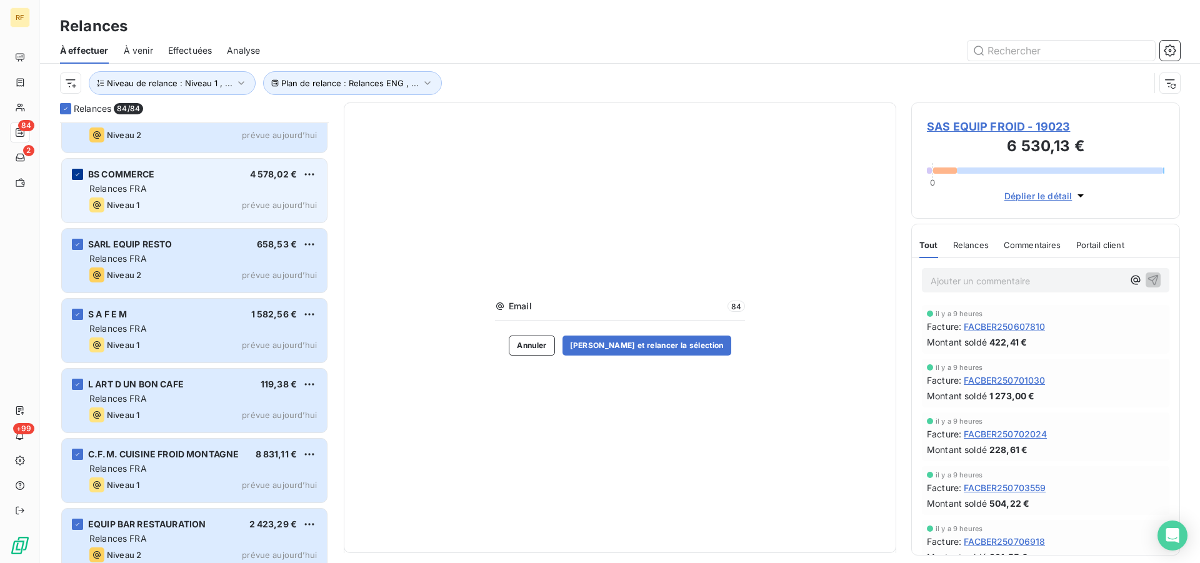
click at [77, 173] on icon "grid" at bounding box center [78, 175] width 8 height 8
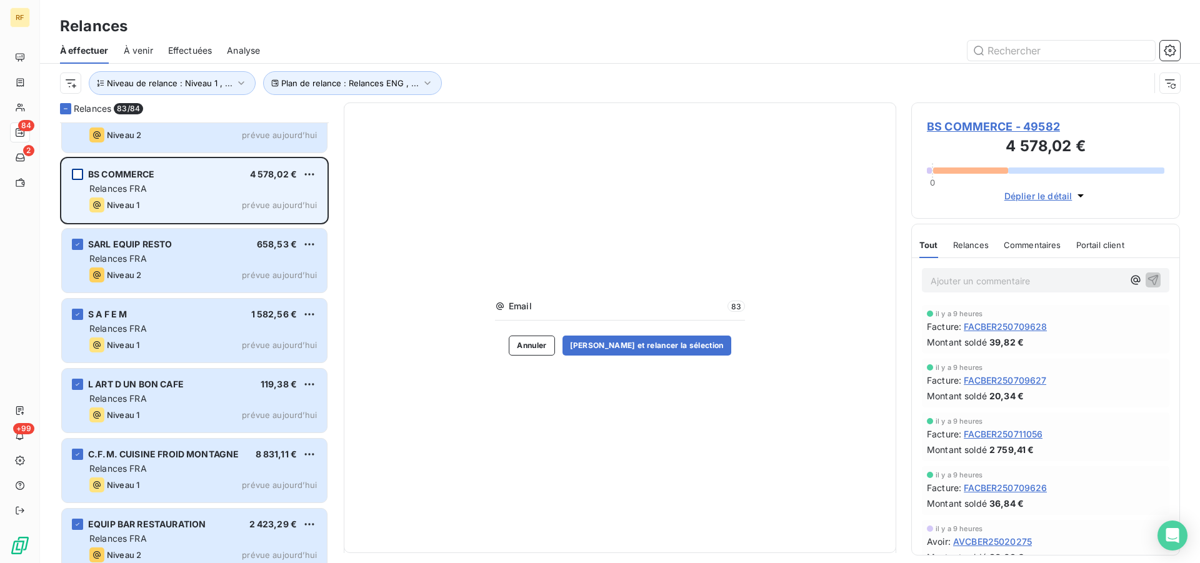
click at [702, 307] on span "Email" at bounding box center [616, 306] width 215 height 13
click at [649, 348] on button "Valider et relancer la sélection" at bounding box center [647, 346] width 169 height 20
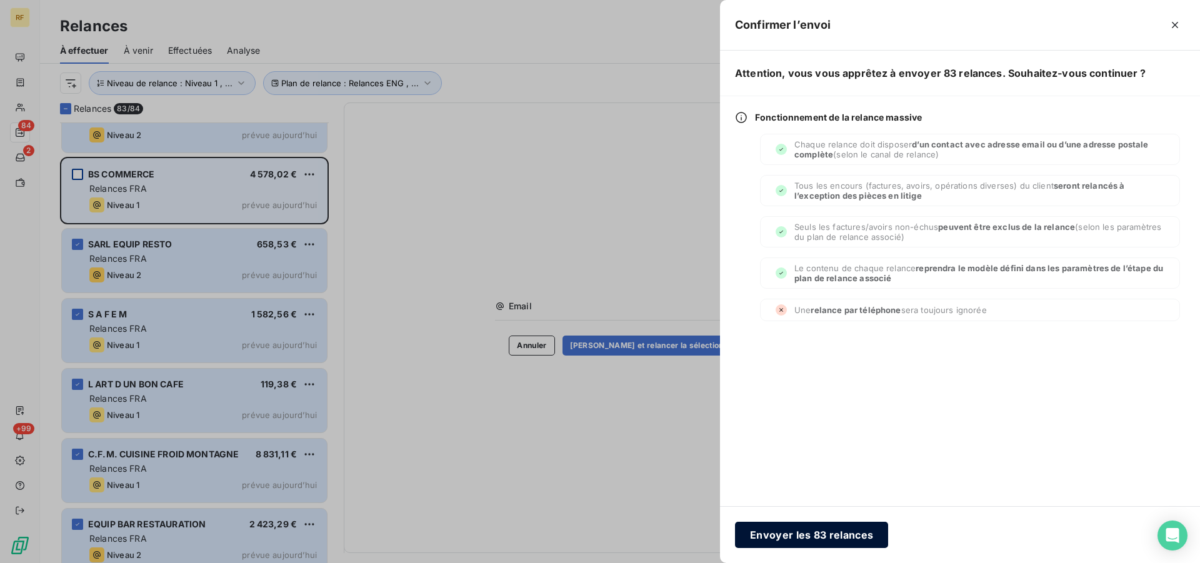
click at [827, 533] on button "Envoyer les 83 relances" at bounding box center [811, 535] width 153 height 26
click at [765, 535] on button "Envoyer les 83 relances" at bounding box center [811, 535] width 153 height 26
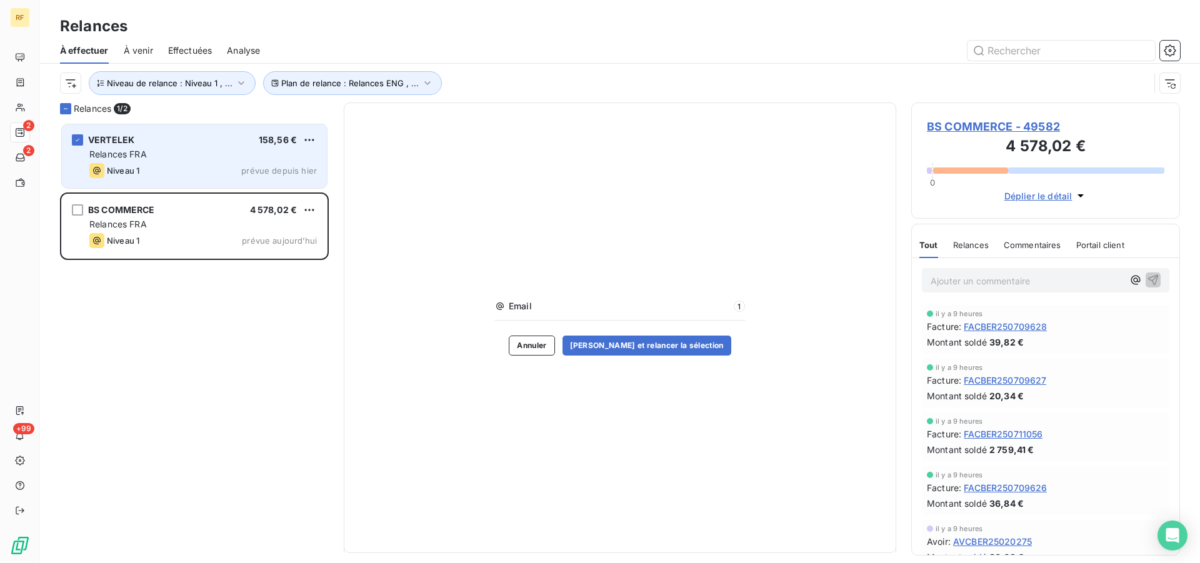
click at [164, 164] on div "Niveau 1 prévue depuis hier" at bounding box center [203, 170] width 228 height 15
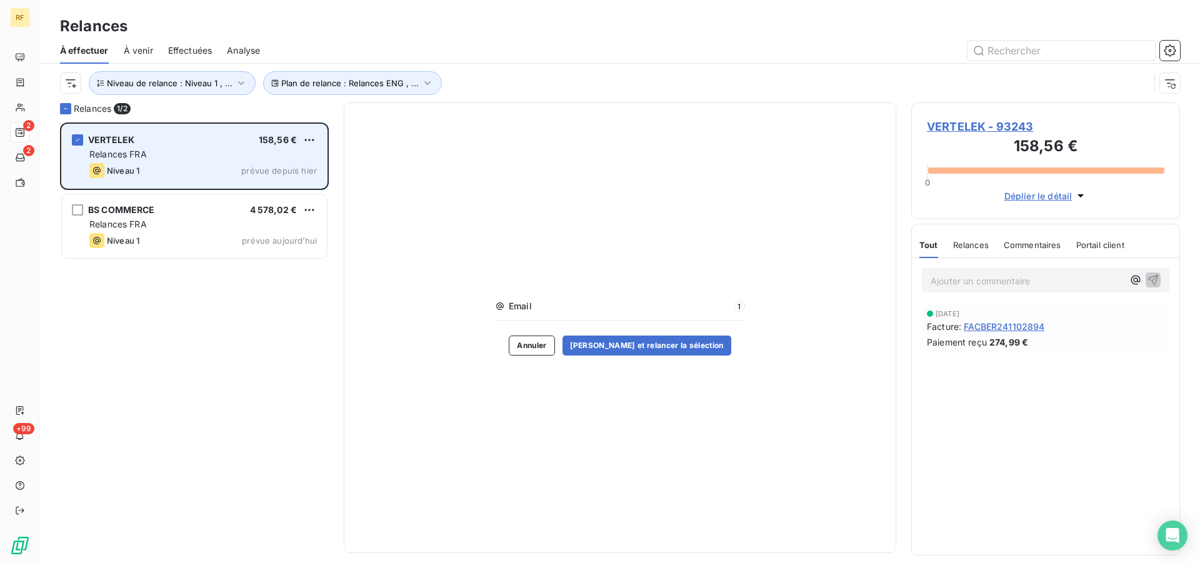
click at [164, 164] on div "Niveau 1 prévue depuis hier" at bounding box center [203, 170] width 228 height 15
click at [157, 157] on div "Relances FRA" at bounding box center [203, 154] width 228 height 13
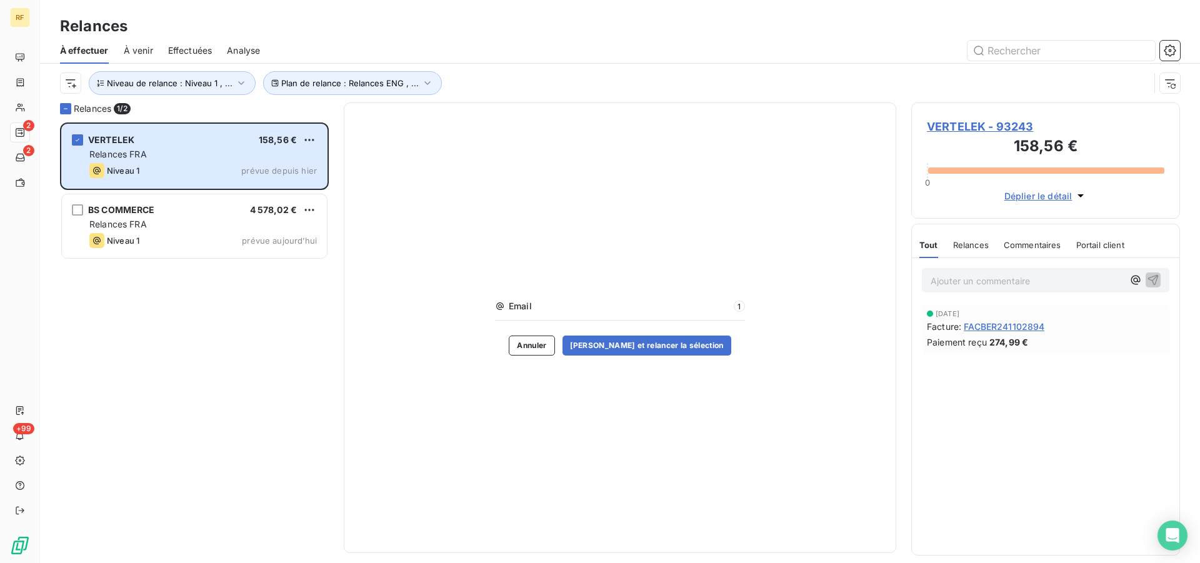
click at [996, 129] on span "VERTELEK - 93243" at bounding box center [1046, 126] width 238 height 17
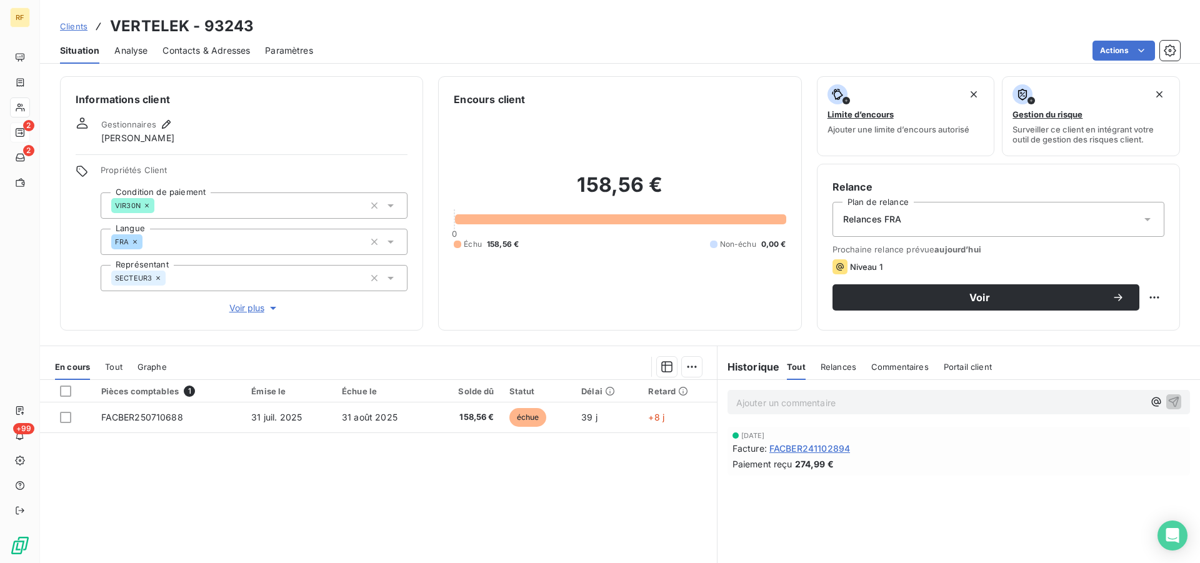
click at [206, 53] on span "Contacts & Adresses" at bounding box center [207, 50] width 88 height 13
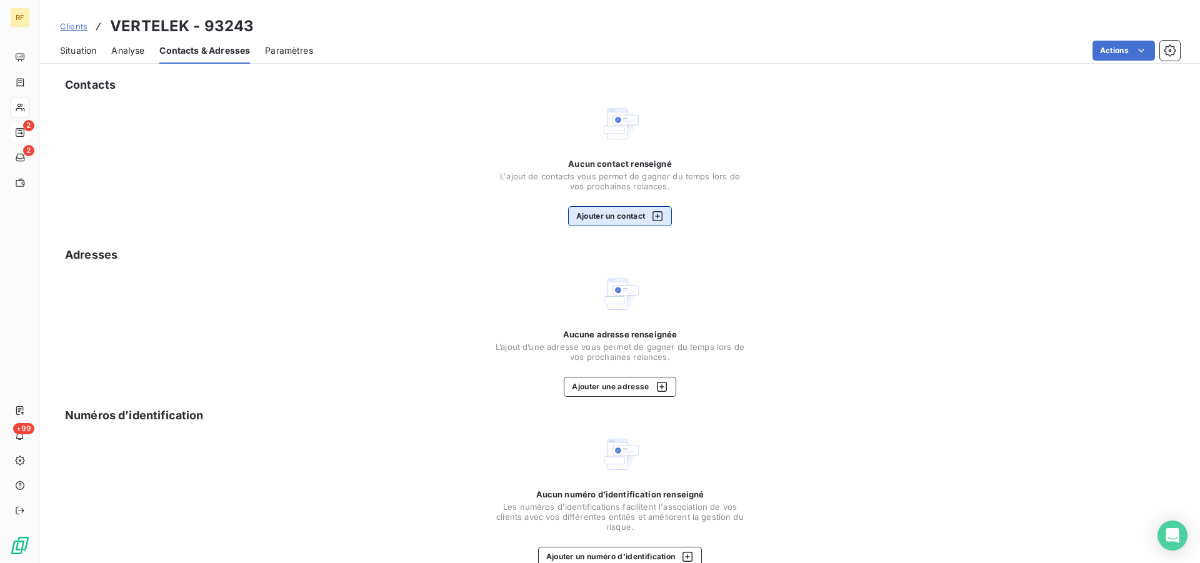
click at [618, 208] on div "Aucun contact renseigné L'ajout de contacts vous permet de gagner du temps lors…" at bounding box center [620, 193] width 250 height 68
click at [613, 211] on button "Ajouter un contact" at bounding box center [620, 216] width 104 height 20
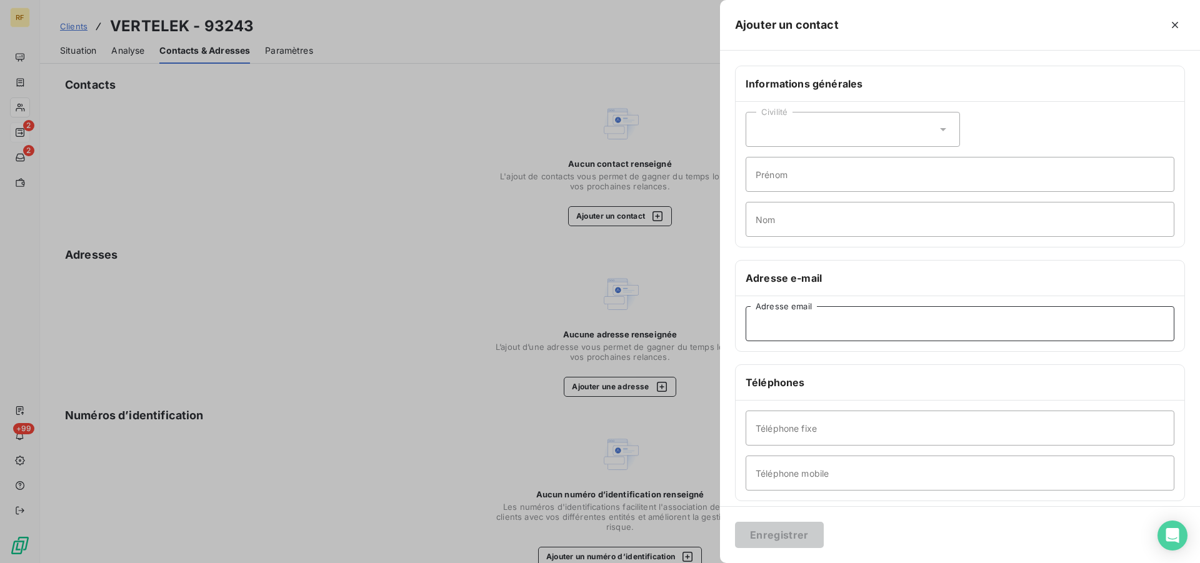
click at [806, 316] on input "Adresse email" at bounding box center [960, 323] width 429 height 35
paste input "vertelek2020@gmail.com"
type input "vertelek2020@gmail.com"
click at [784, 531] on button "Enregistrer" at bounding box center [779, 535] width 89 height 26
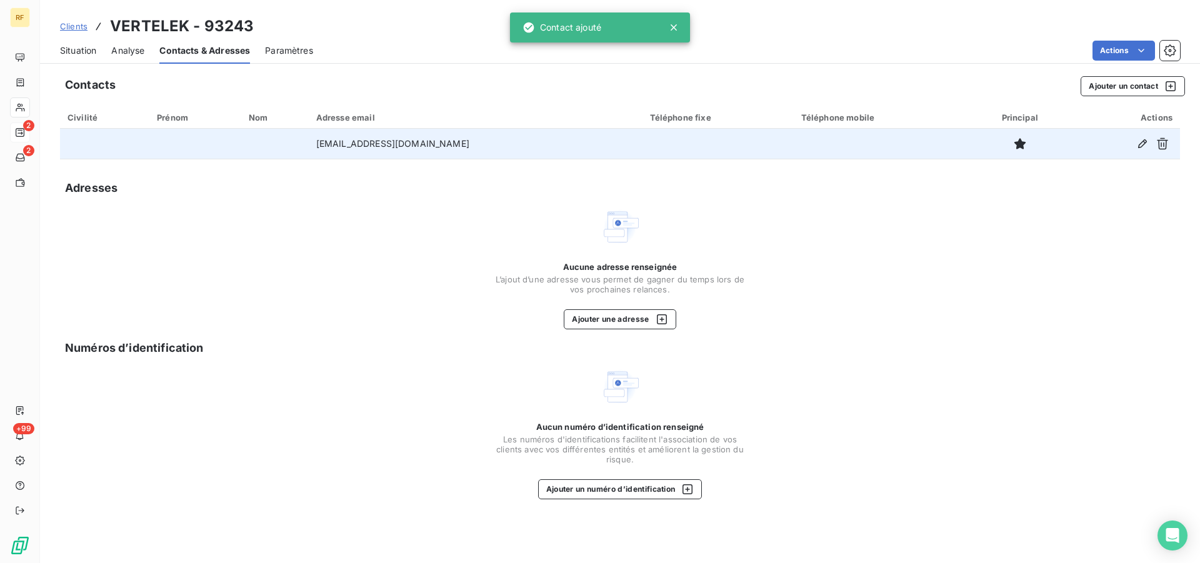
click at [396, 145] on td "vertelek2020@gmail.com" at bounding box center [476, 144] width 334 height 30
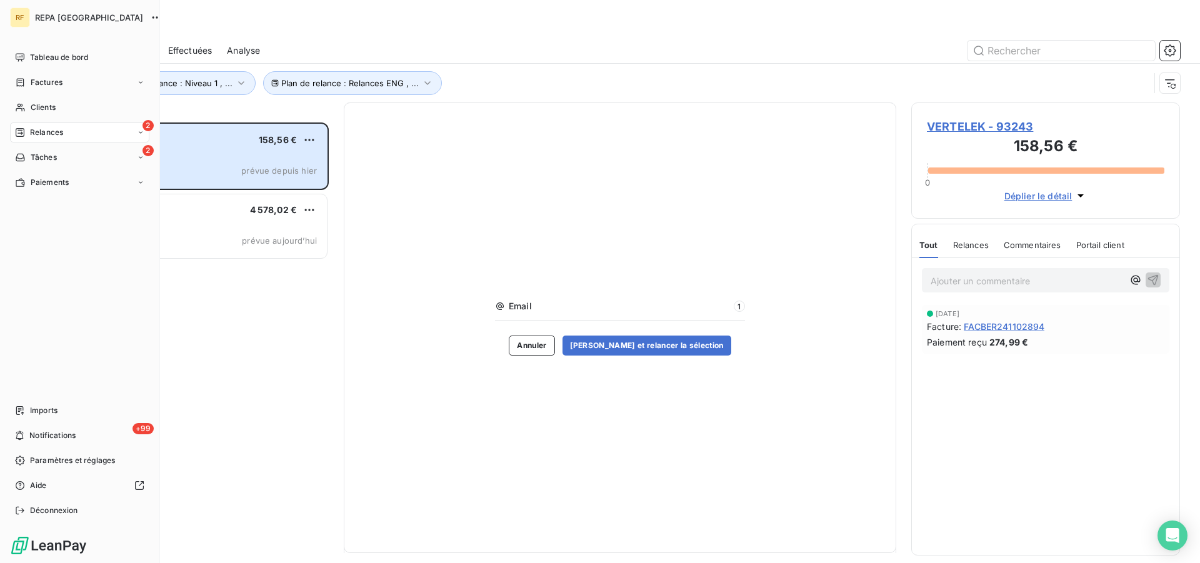
scroll to position [430, 258]
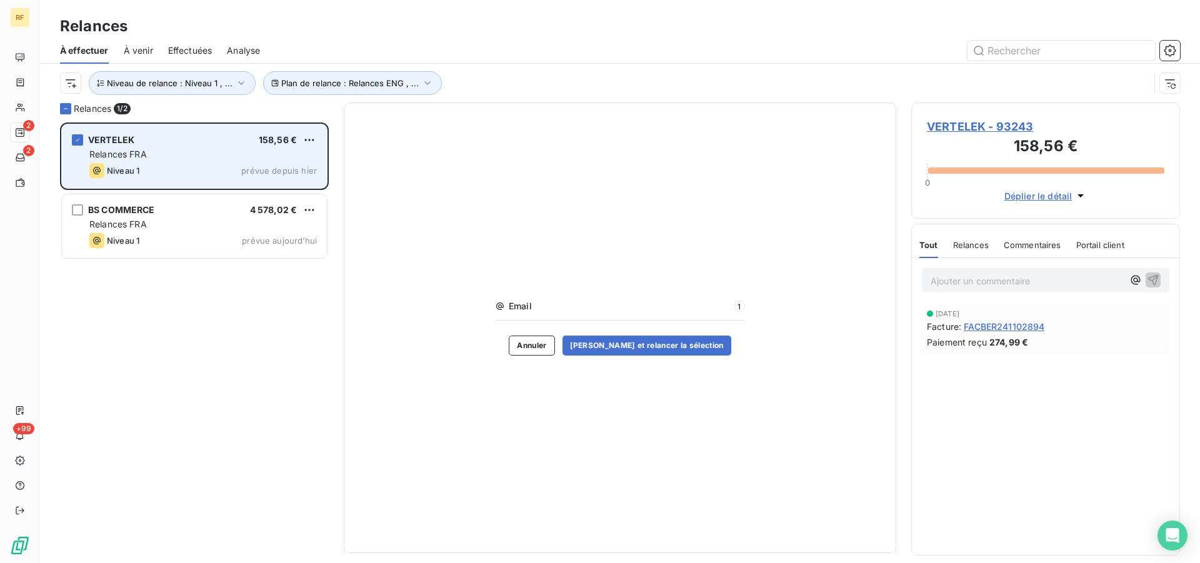
click at [173, 148] on div "VERTELEK 158,56 € Relances FRA Niveau 1 prévue depuis hier" at bounding box center [194, 156] width 265 height 64
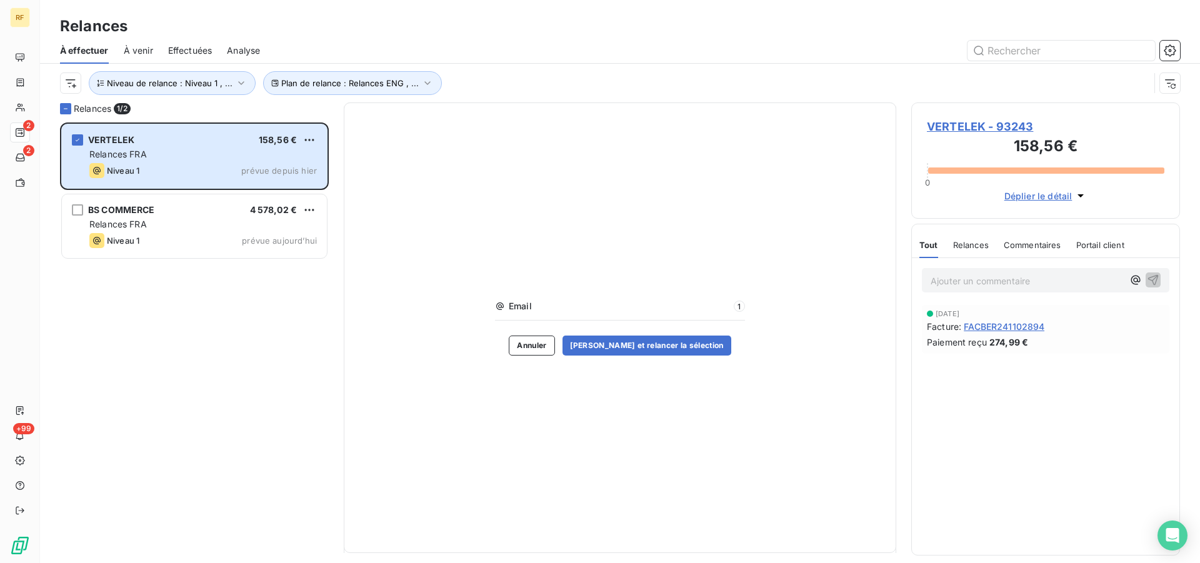
click at [953, 126] on span "VERTELEK - 93243" at bounding box center [1046, 126] width 238 height 17
click at [676, 342] on button "Valider et relancer la sélection" at bounding box center [647, 346] width 169 height 20
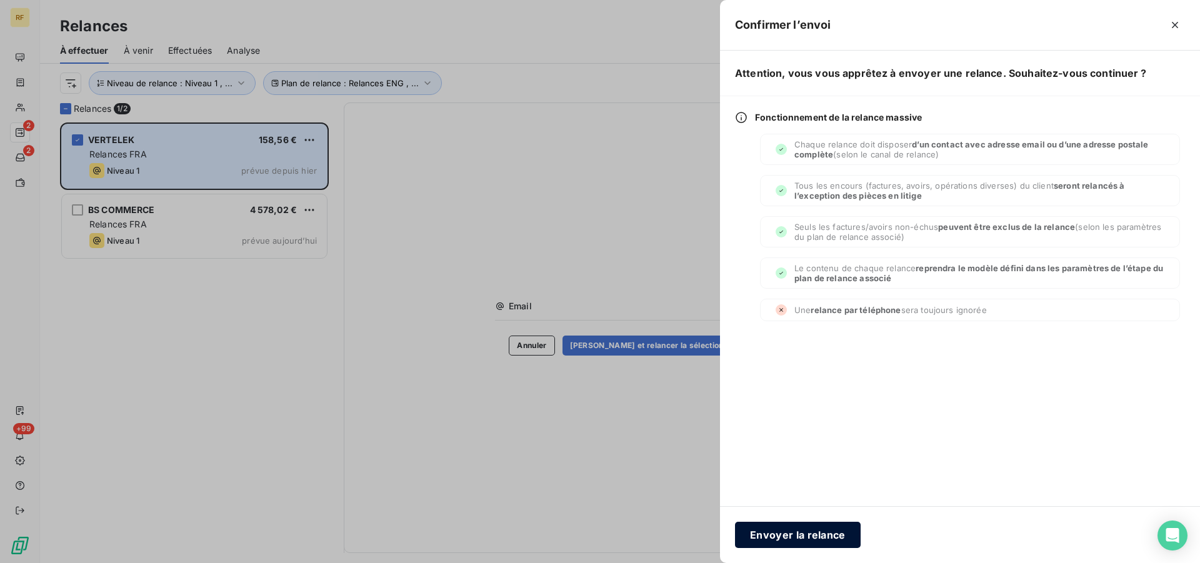
click at [811, 534] on button "Envoyer la relance" at bounding box center [798, 535] width 126 height 26
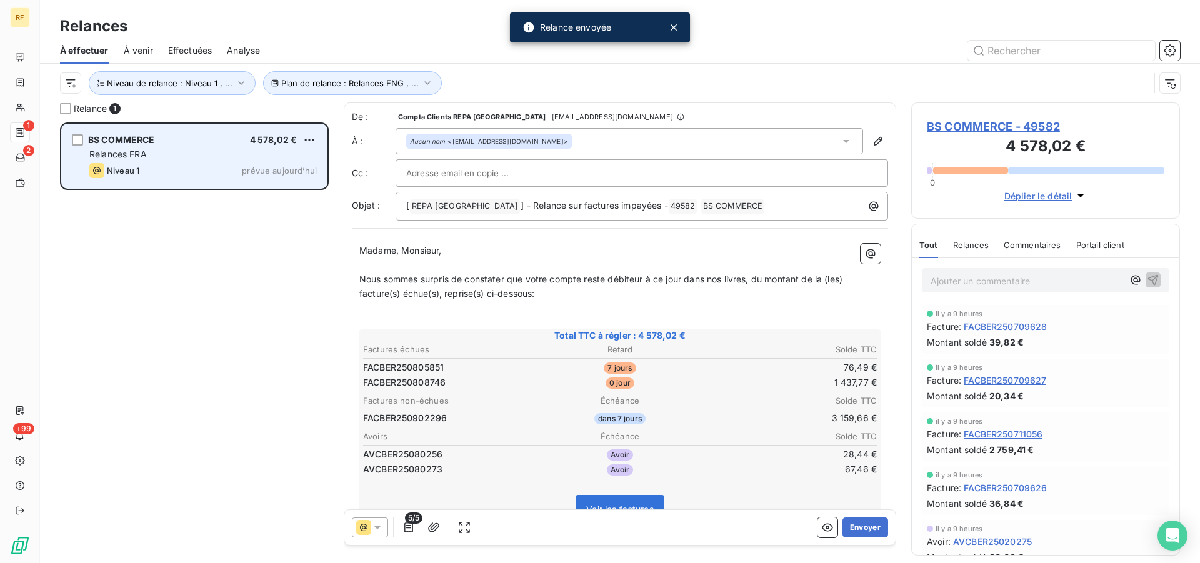
click at [208, 180] on div "BS COMMERCE 4 578,02 € Relances FRA Niveau 1 prévue aujourd’hui" at bounding box center [194, 156] width 265 height 64
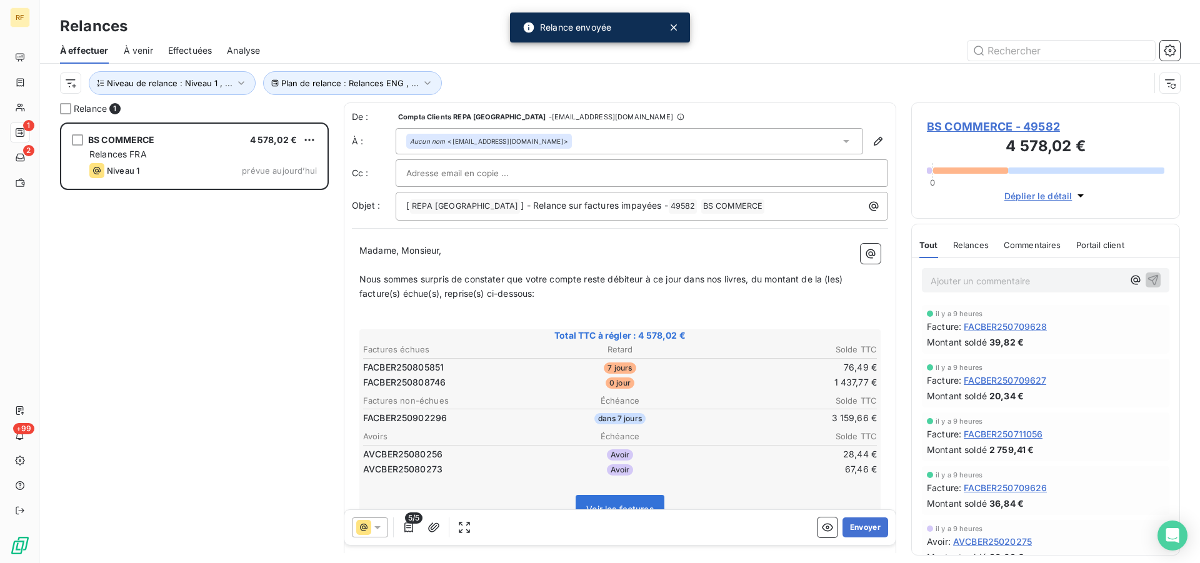
click at [983, 123] on span "BS COMMERCE - 49582" at bounding box center [1046, 126] width 238 height 17
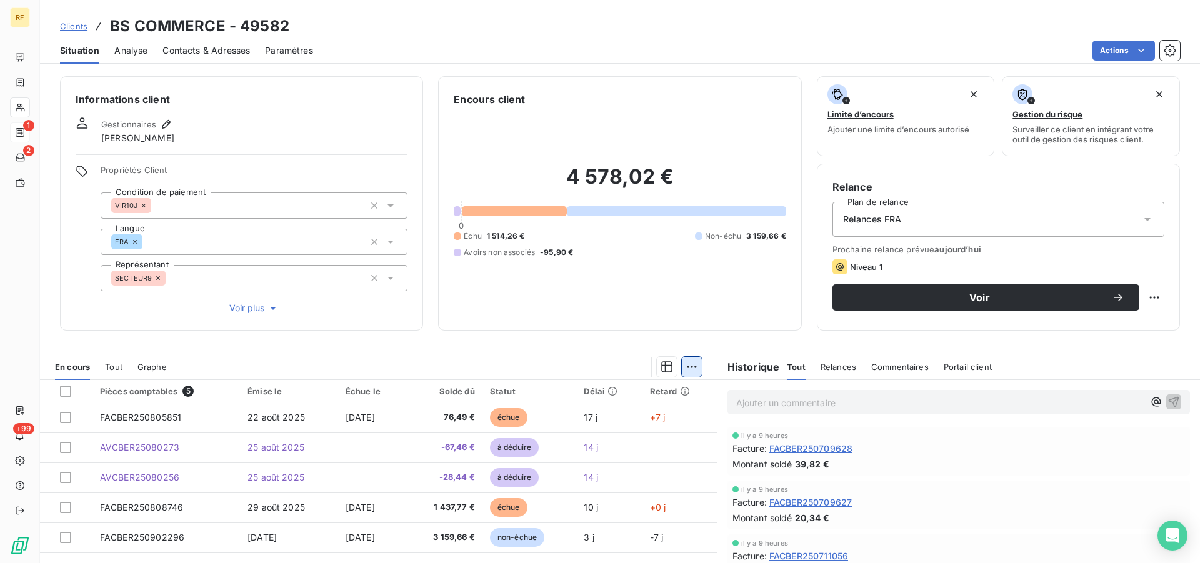
click at [691, 368] on html "RF 1 2 +99 Clients BS COMMERCE - 49582 Situation Analyse Contacts & Adresses Pa…" at bounding box center [600, 281] width 1200 height 563
click at [667, 422] on div "Ajouter une promesse de paiement (0 facture)" at bounding box center [578, 417] width 223 height 20
click at [686, 373] on html "RF 1 2 +99 Clients BS COMMERCE - 49582 Situation Analyse Contacts & Adresses Pa…" at bounding box center [600, 281] width 1200 height 563
click at [388, 255] on html "RF 1 2 +99 Clients BS COMMERCE - 49582 Situation Analyse Contacts & Adresses Pa…" at bounding box center [600, 281] width 1200 height 563
click at [62, 392] on div at bounding box center [65, 391] width 11 height 11
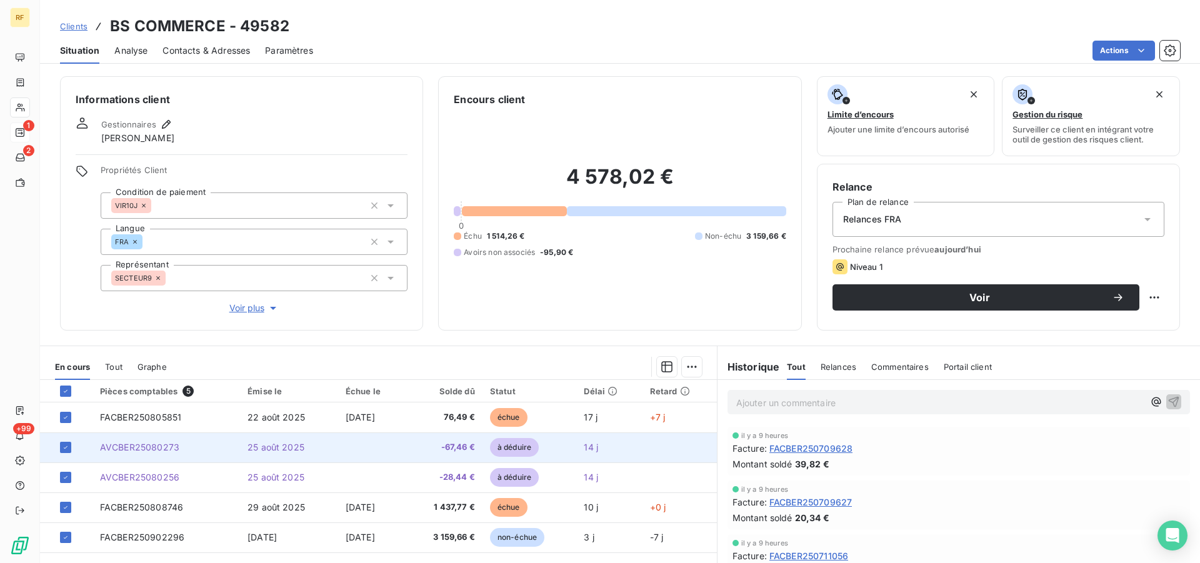
scroll to position [95, 0]
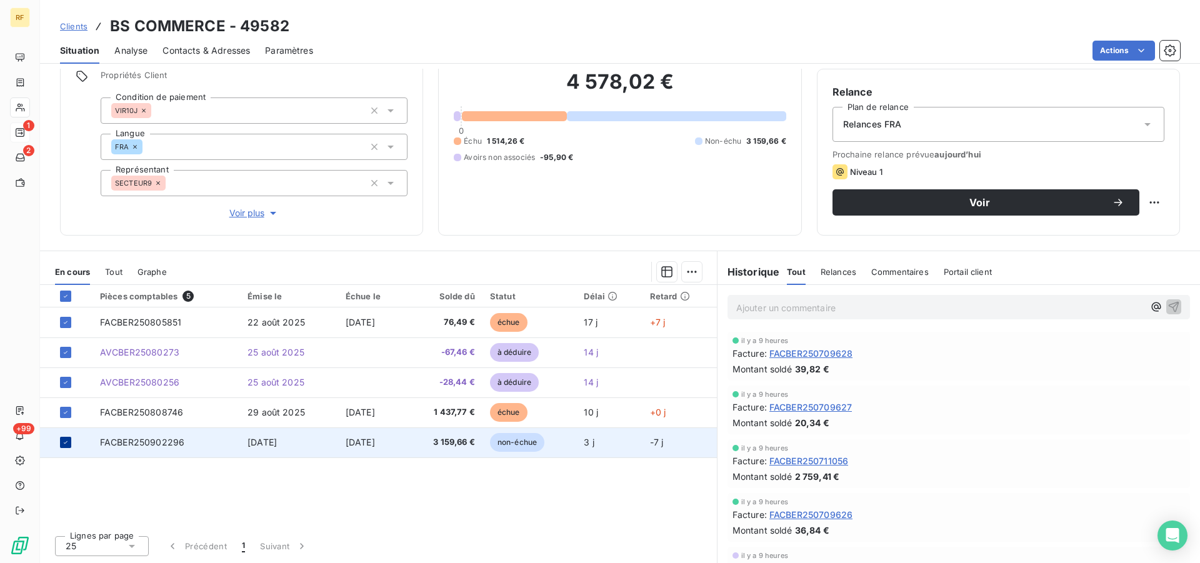
click at [64, 441] on icon at bounding box center [66, 443] width 8 height 8
click at [685, 275] on html "RF 1 2 +99 Clients BS COMMERCE - 49582 Situation Analyse Contacts & Adresses Pa…" at bounding box center [600, 281] width 1200 height 563
click at [645, 323] on div "Ajouter une promesse de paiement (2 factures)" at bounding box center [576, 322] width 227 height 20
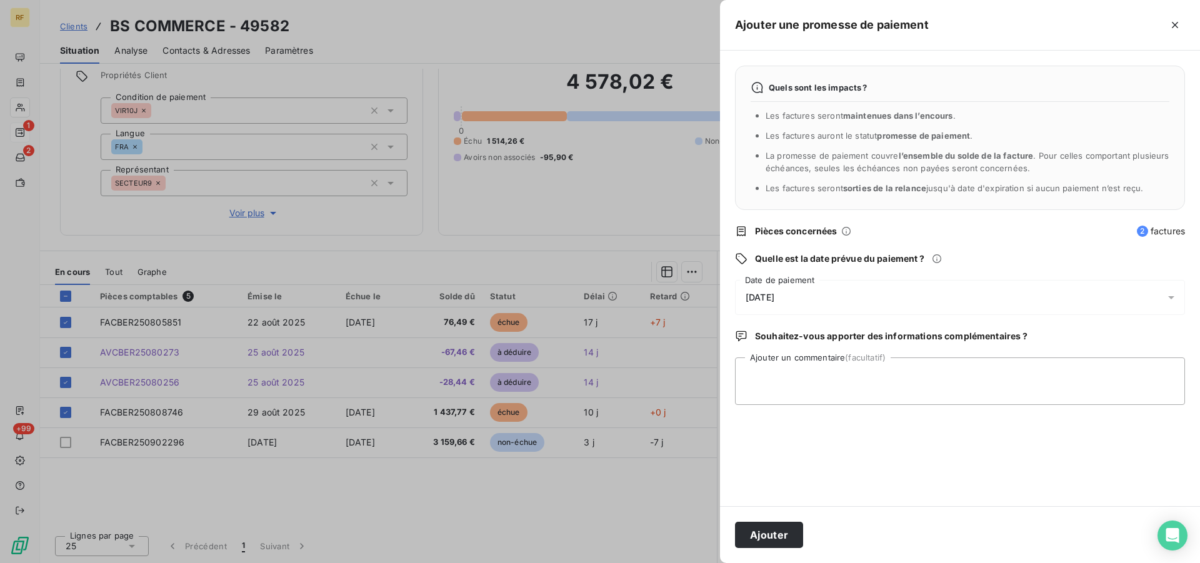
click at [780, 291] on div "09/09/2025" at bounding box center [960, 297] width 450 height 35
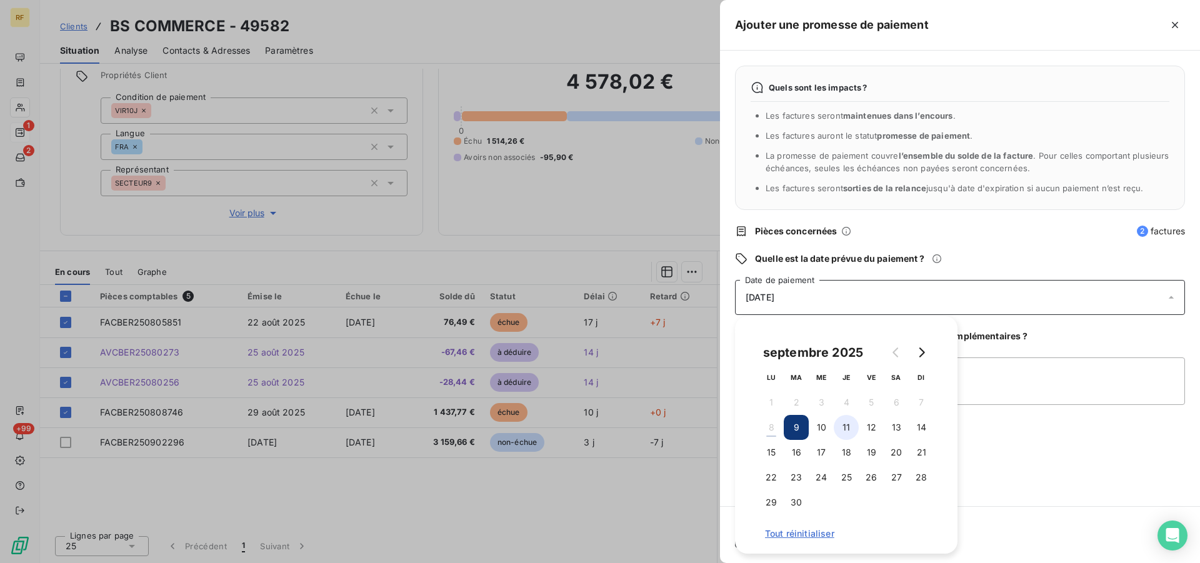
click at [845, 426] on button "11" at bounding box center [846, 427] width 25 height 25
click at [970, 397] on textarea "Ajouter un commentaire (facultatif)" at bounding box center [960, 382] width 450 height 48
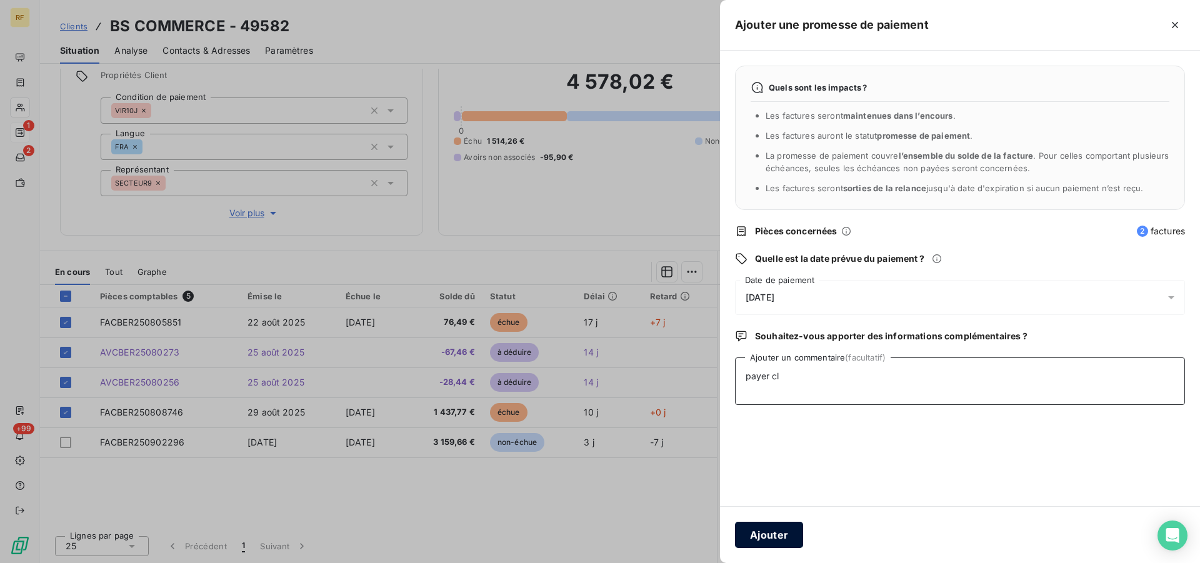
type textarea "payer cl"
click at [765, 530] on button "Ajouter" at bounding box center [769, 535] width 68 height 26
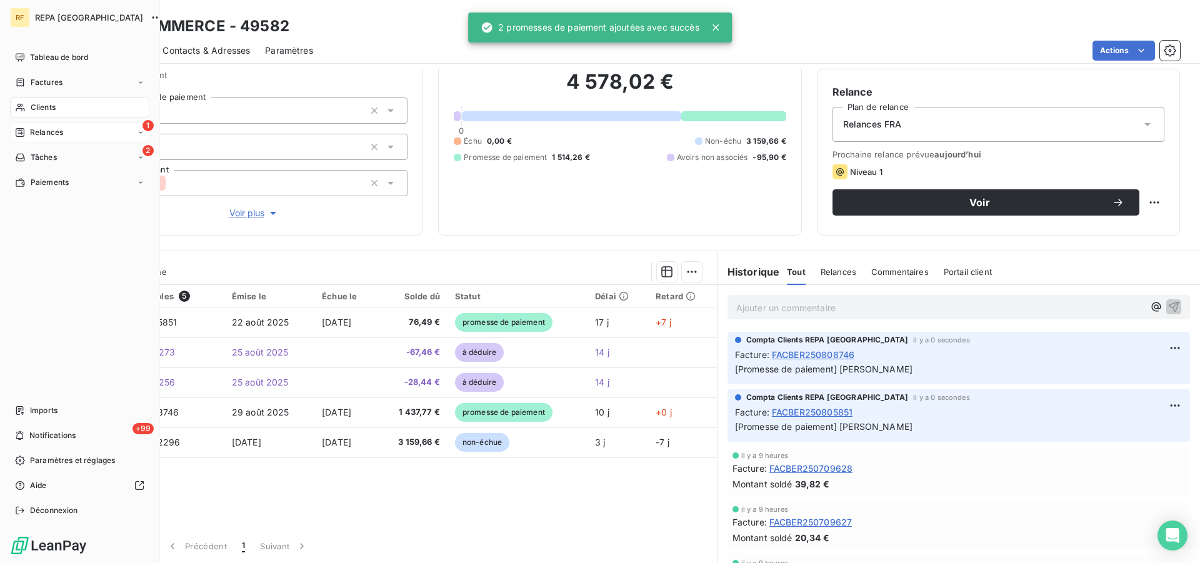
click at [46, 133] on span "Relances" at bounding box center [46, 132] width 33 height 11
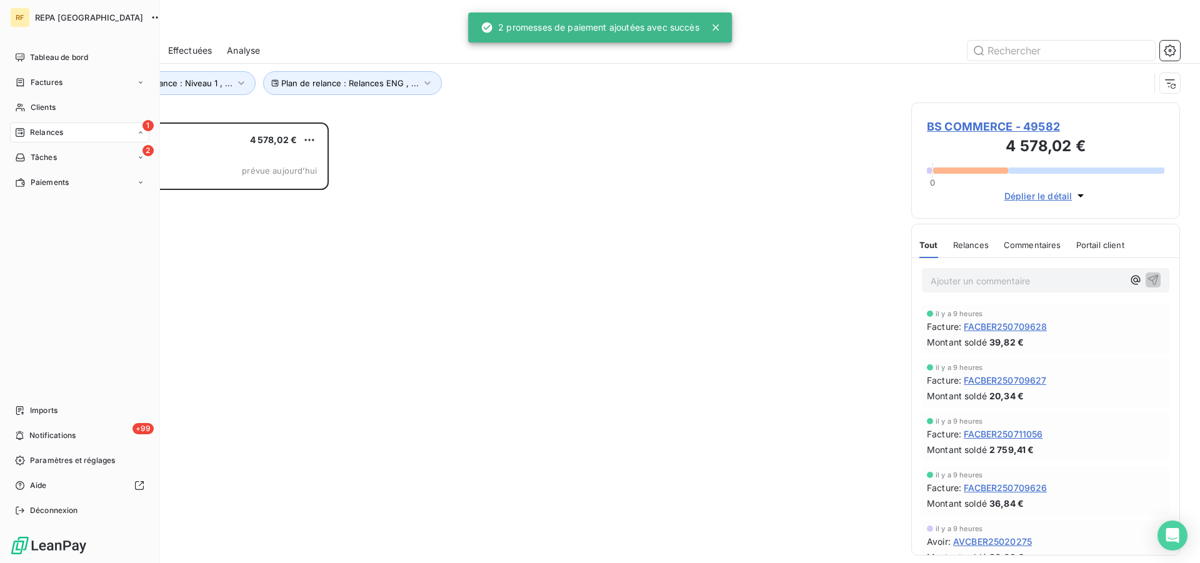
scroll to position [430, 258]
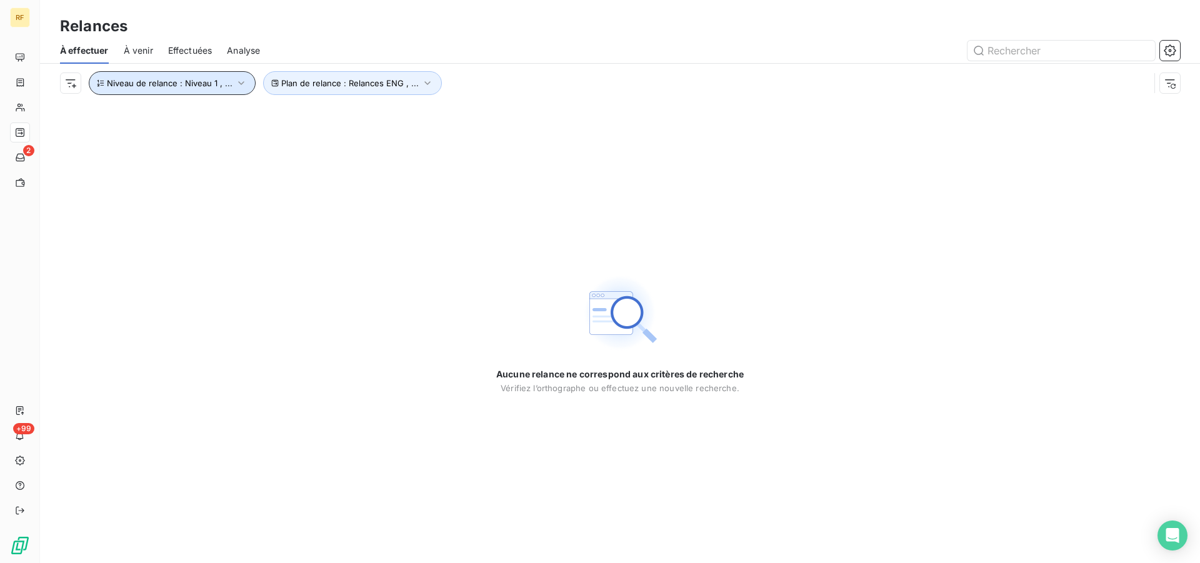
click at [230, 79] on button "Niveau de relance : Niveau 1 , ..." at bounding box center [172, 83] width 167 height 24
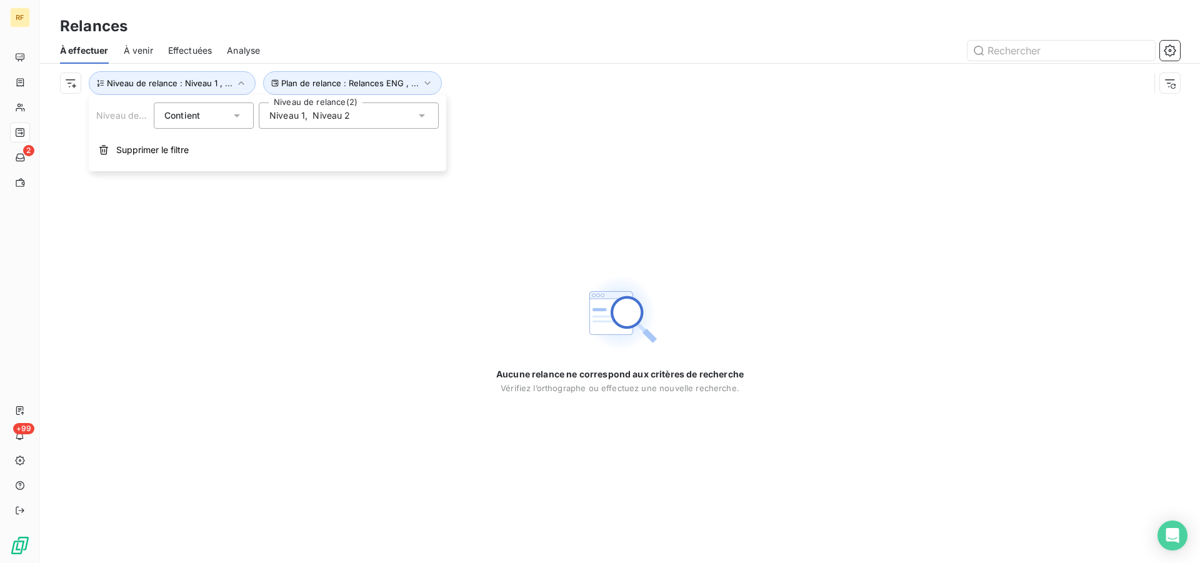
click at [309, 113] on div "Niveau 1 , Niveau 2" at bounding box center [309, 115] width 81 height 13
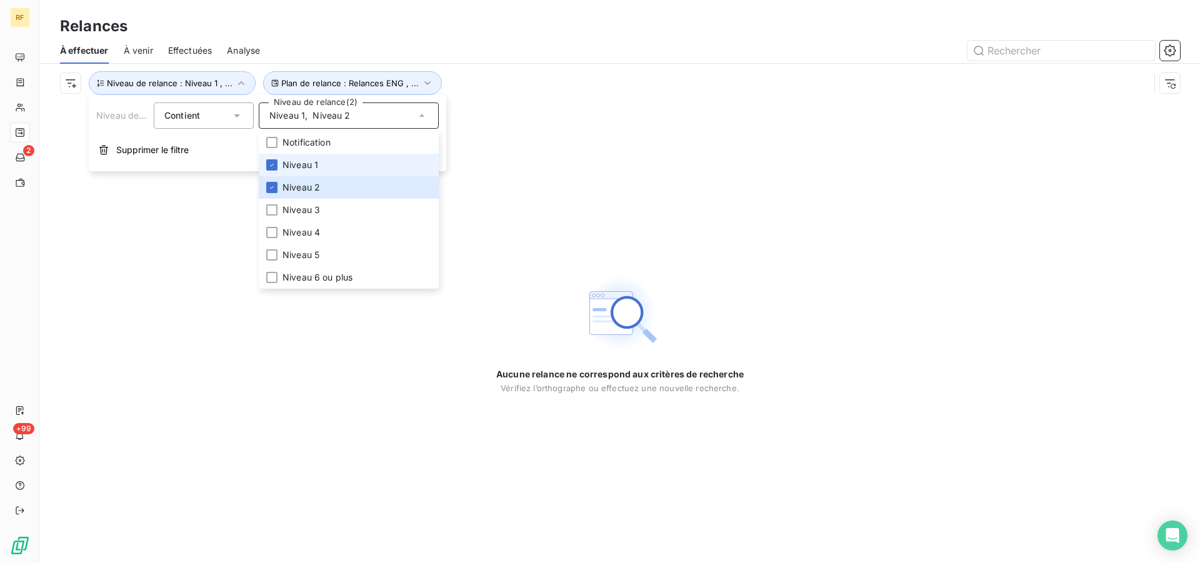
click at [301, 170] on span "Niveau 1" at bounding box center [301, 165] width 36 height 13
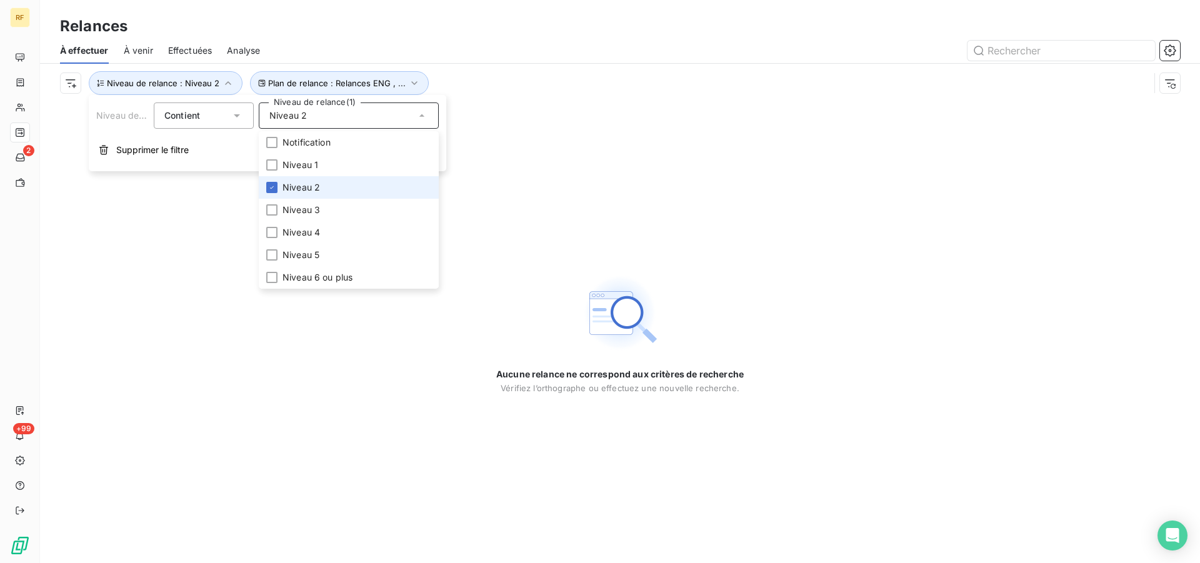
click at [305, 178] on li "Niveau 2" at bounding box center [349, 187] width 180 height 23
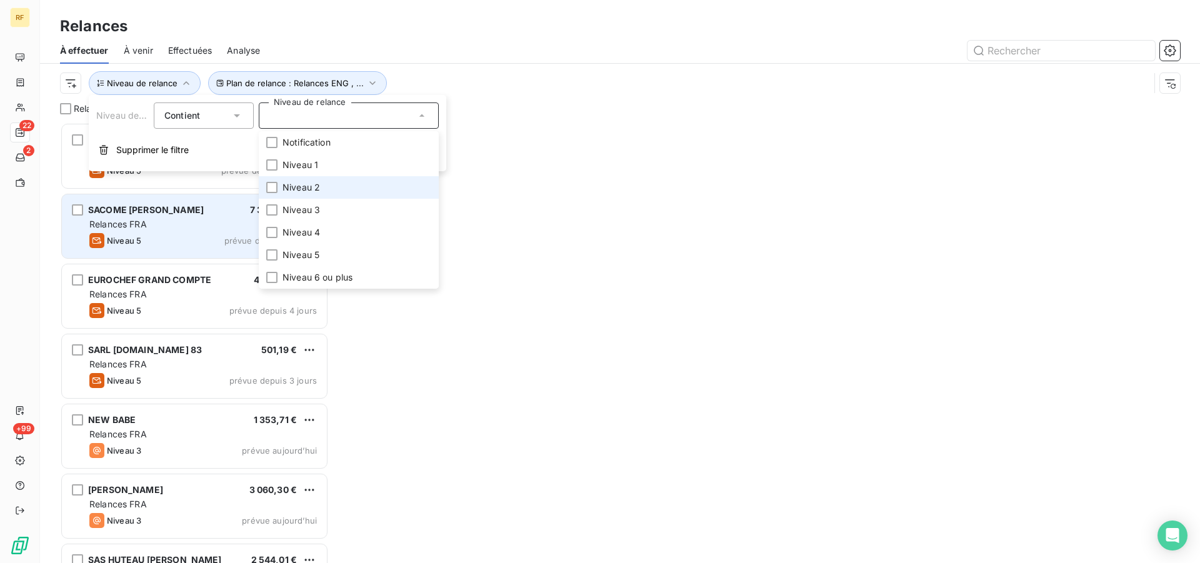
scroll to position [430, 258]
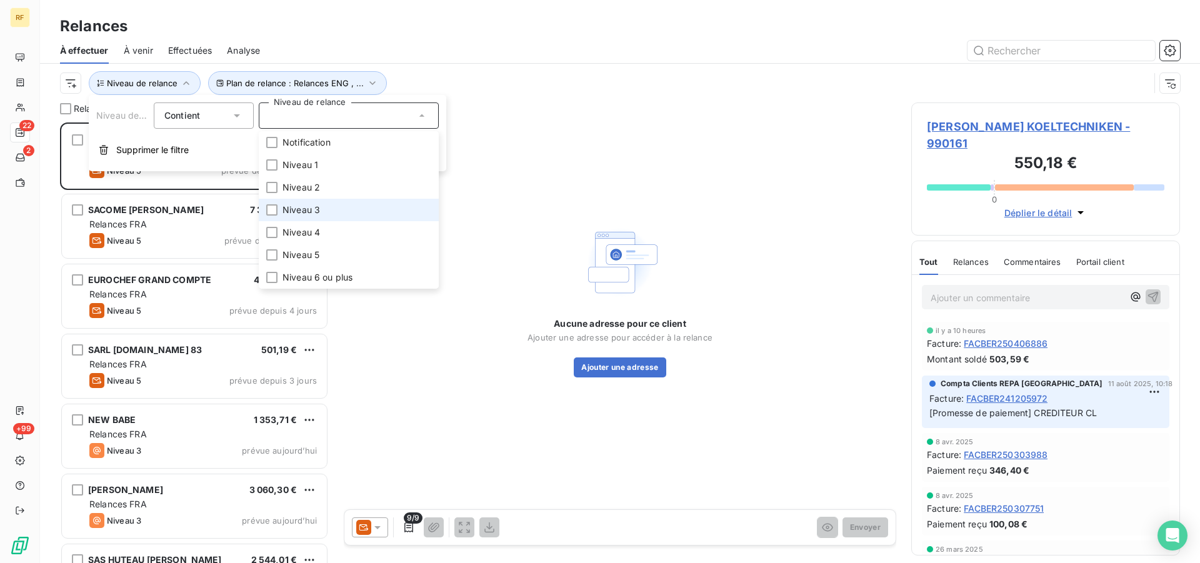
click at [308, 211] on span "Niveau 3" at bounding box center [302, 210] width 38 height 13
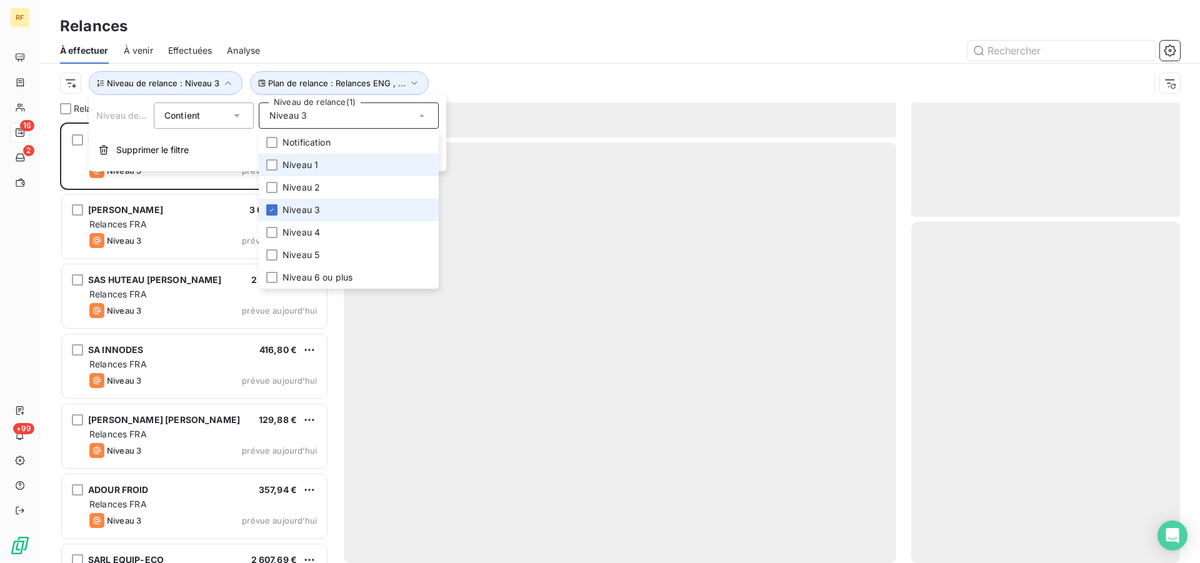
scroll to position [430, 258]
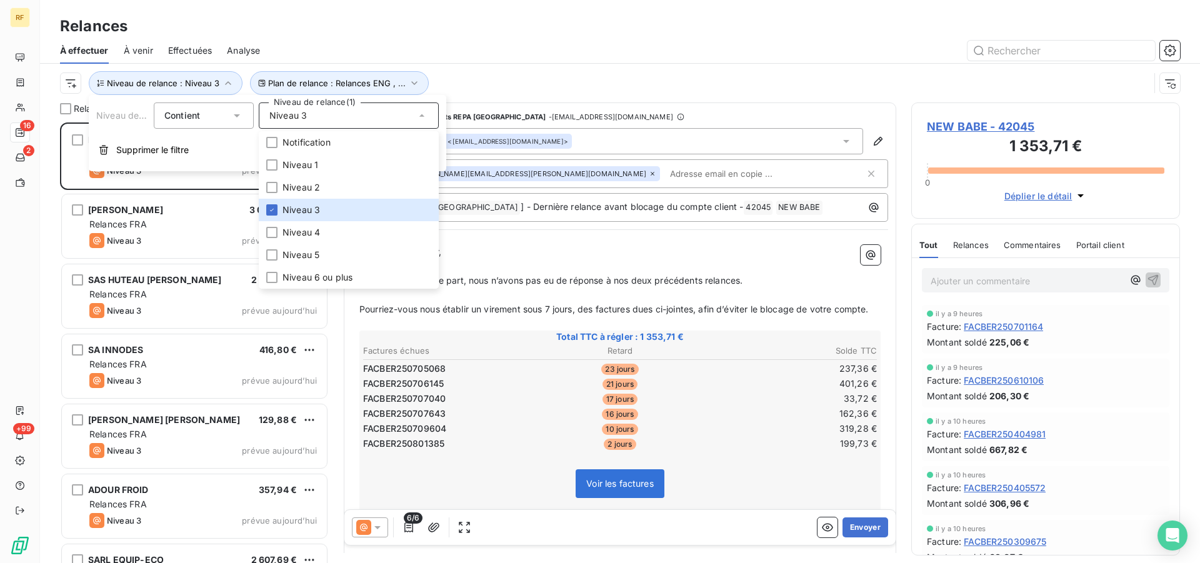
click at [458, 66] on div "Plan de relance : Relances ENG , ... Niveau de relance : Niveau 3" at bounding box center [620, 83] width 1120 height 39
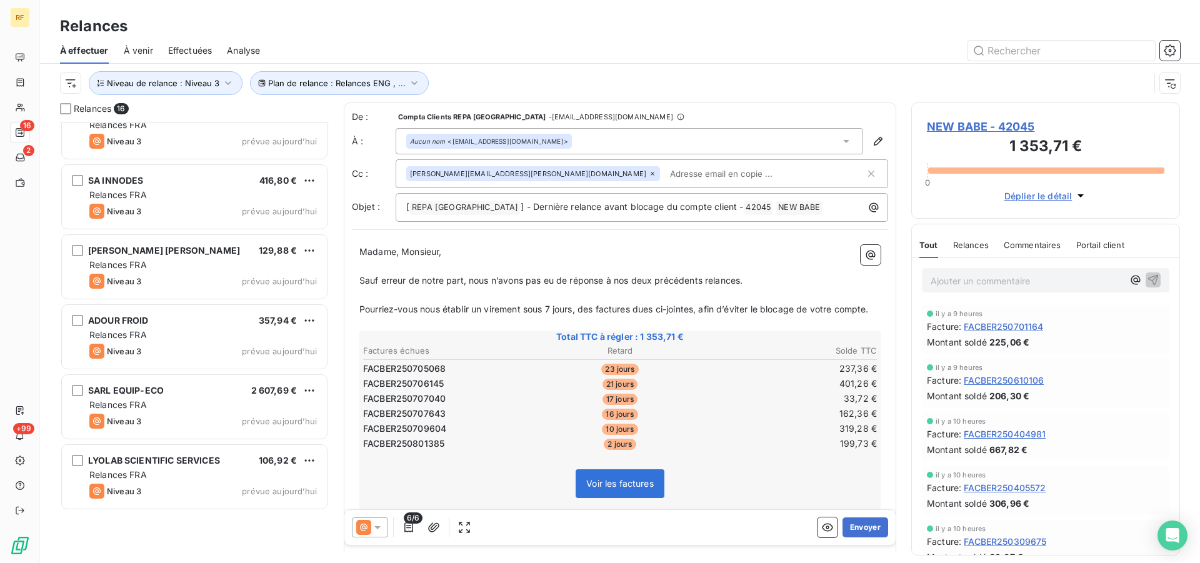
scroll to position [0, 0]
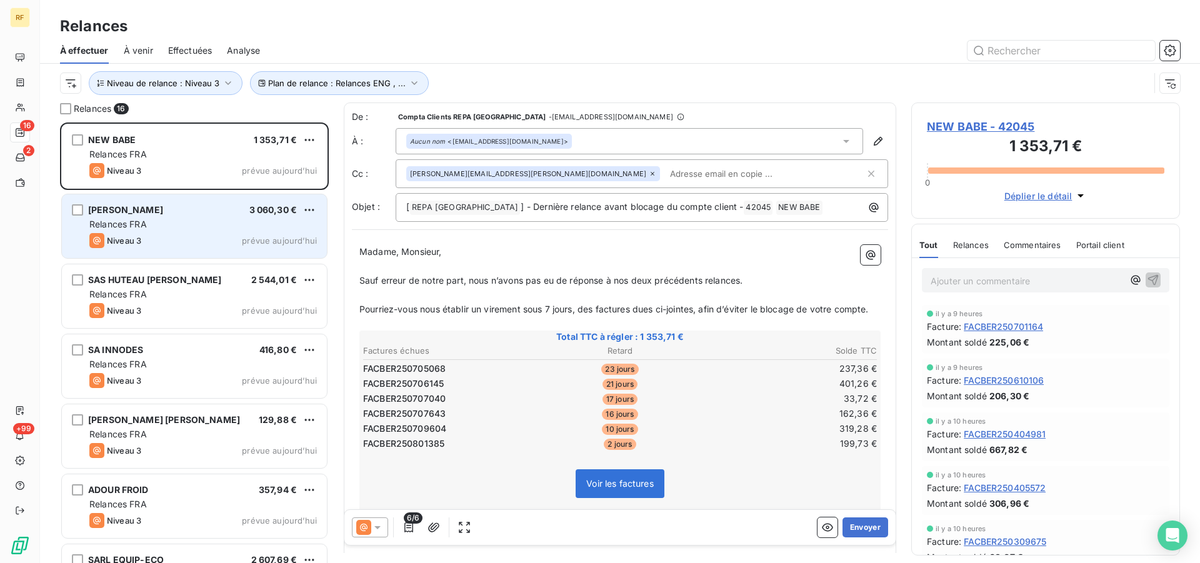
click at [159, 214] on div "GOUPIL 3 060,30 €" at bounding box center [203, 209] width 228 height 11
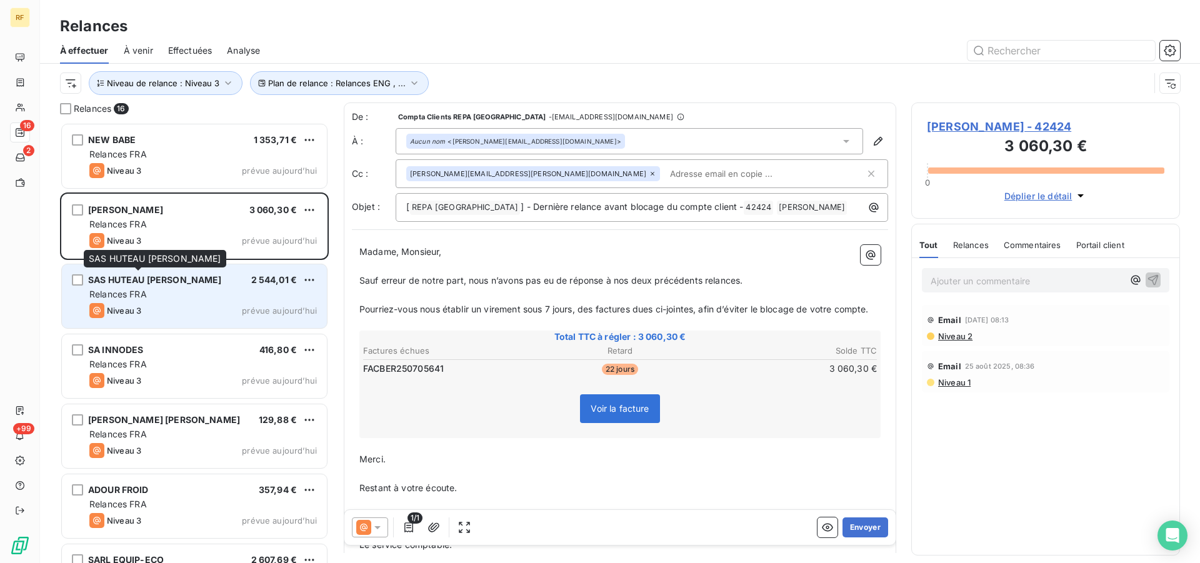
click at [163, 278] on span "SAS HUTEAU MENARD" at bounding box center [155, 279] width 134 height 11
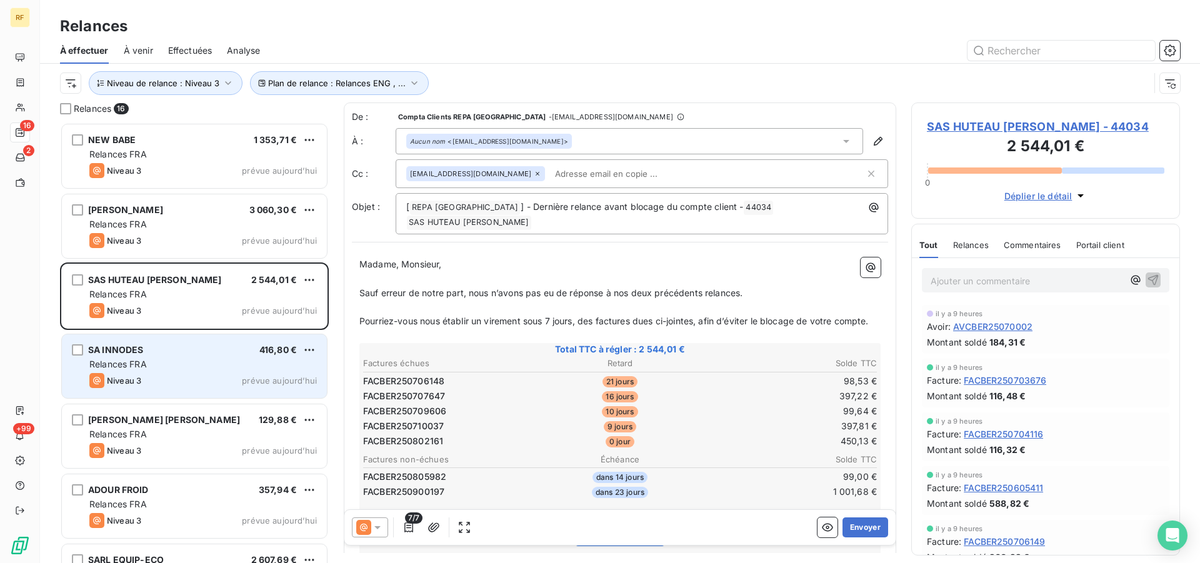
click at [166, 351] on div "SA INNODES 416,80 €" at bounding box center [203, 349] width 228 height 11
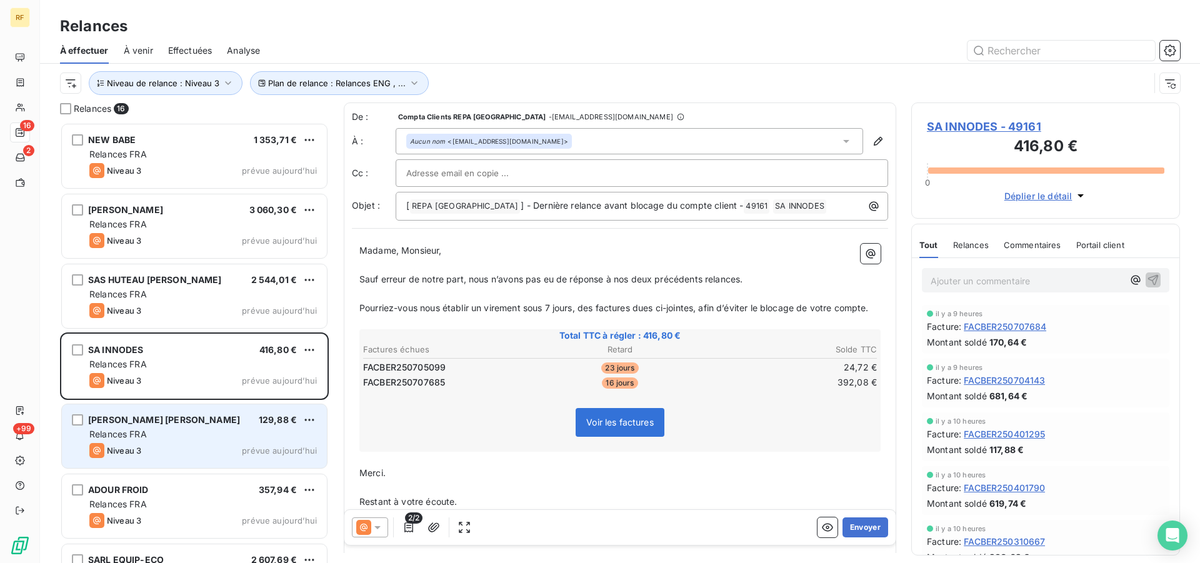
click at [176, 426] on div "MR LEBTAHI MAHFOUD" at bounding box center [164, 420] width 152 height 13
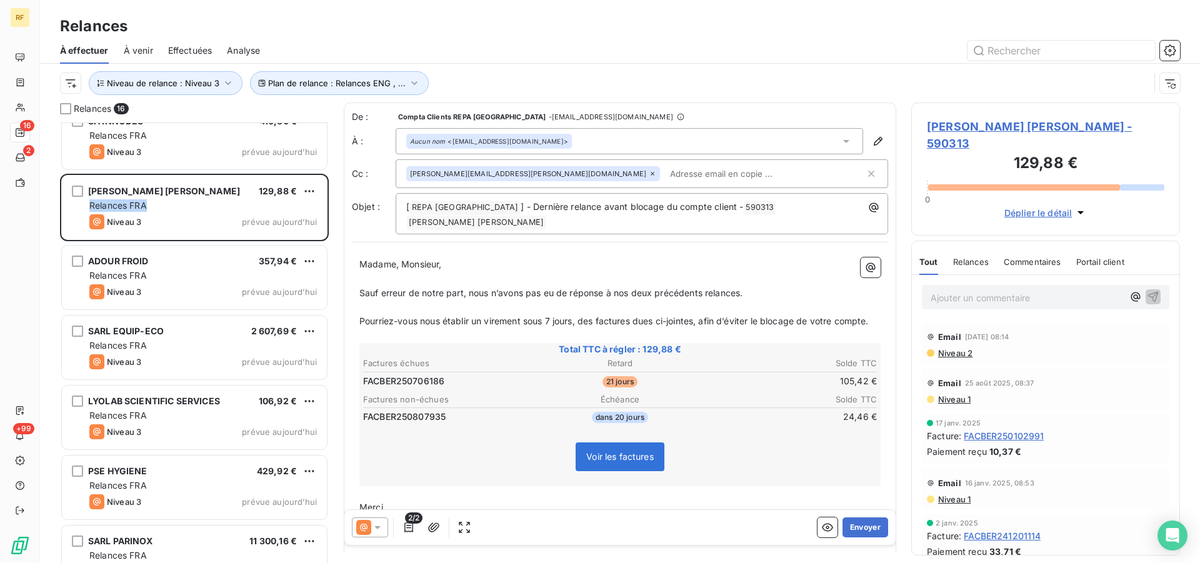
scroll to position [256, 0]
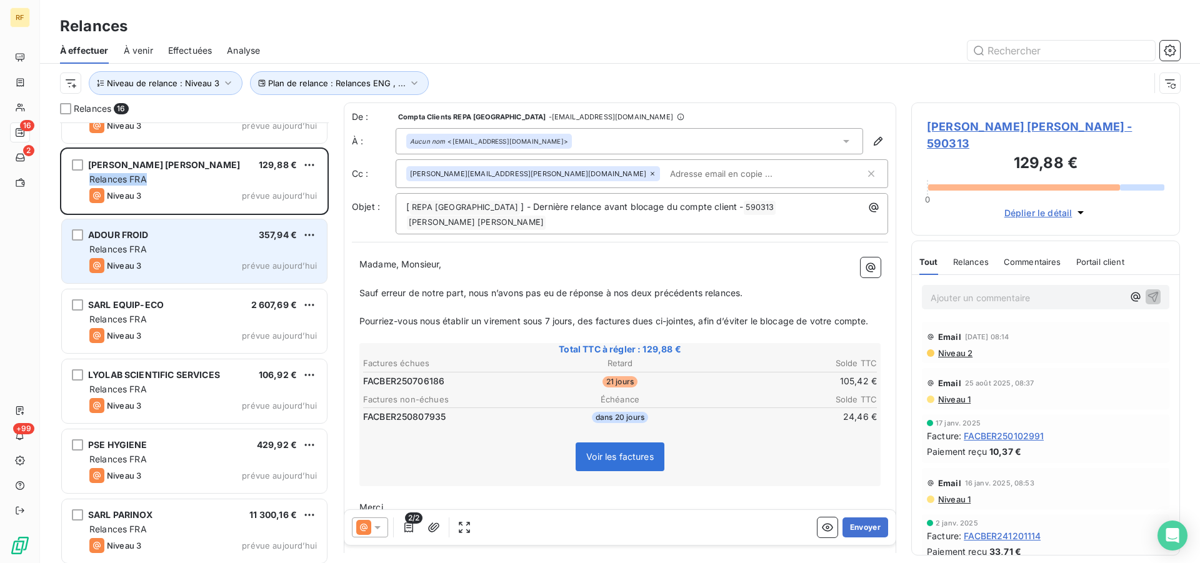
click at [179, 253] on div "Relances FRA" at bounding box center [203, 249] width 228 height 13
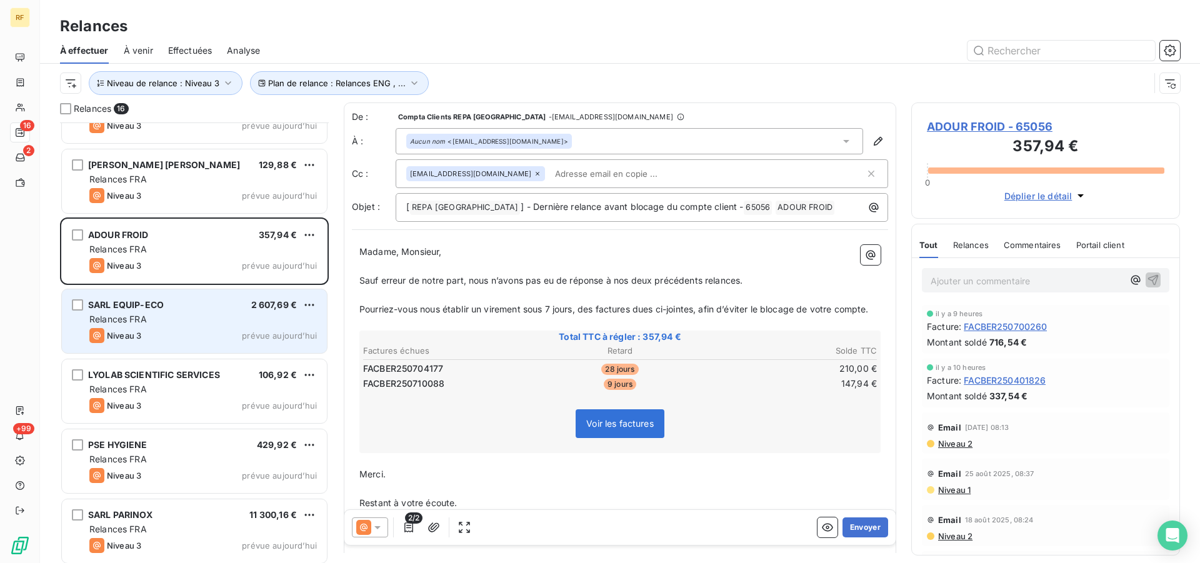
click at [194, 319] on div "Relances FRA" at bounding box center [203, 319] width 228 height 13
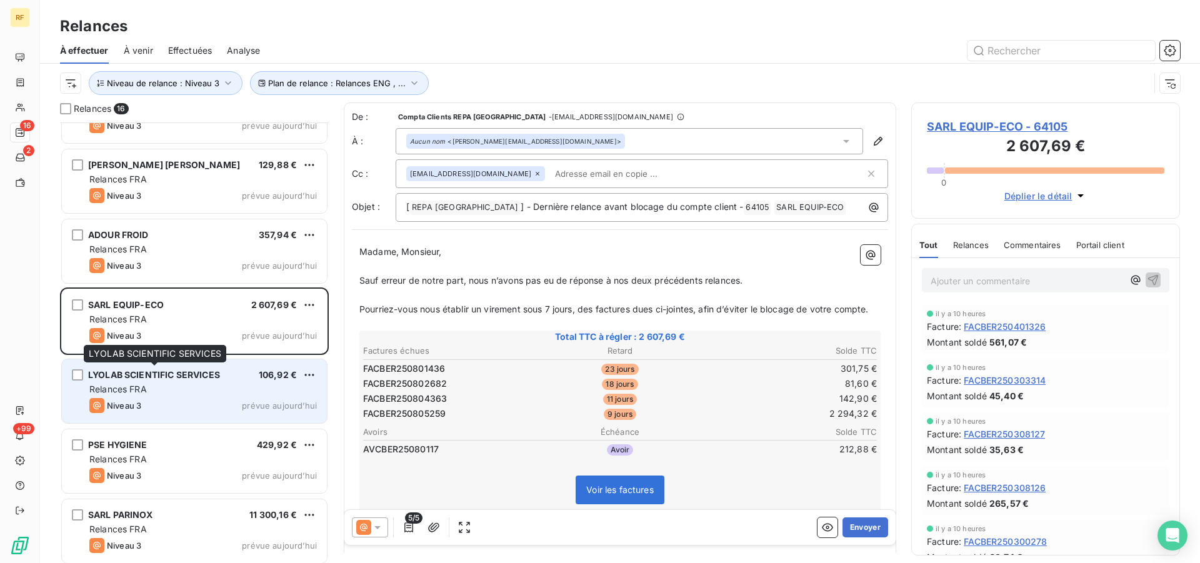
click at [202, 374] on span "LYOLAB SCIENTIFIC SERVICES" at bounding box center [154, 374] width 132 height 11
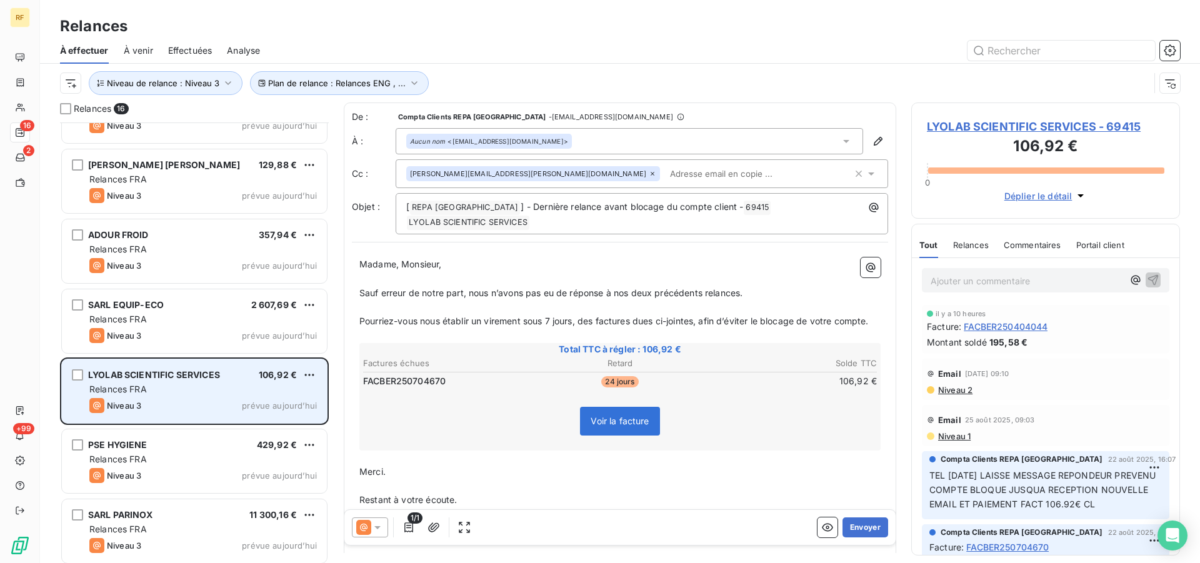
scroll to position [447, 0]
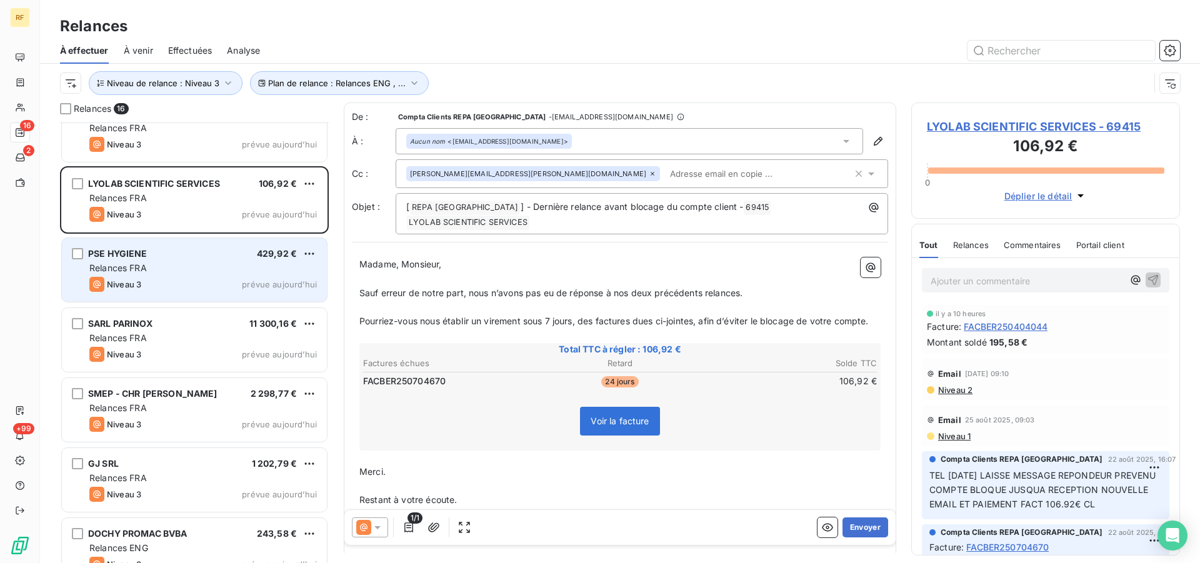
click at [200, 264] on div "Relances FRA" at bounding box center [203, 268] width 228 height 13
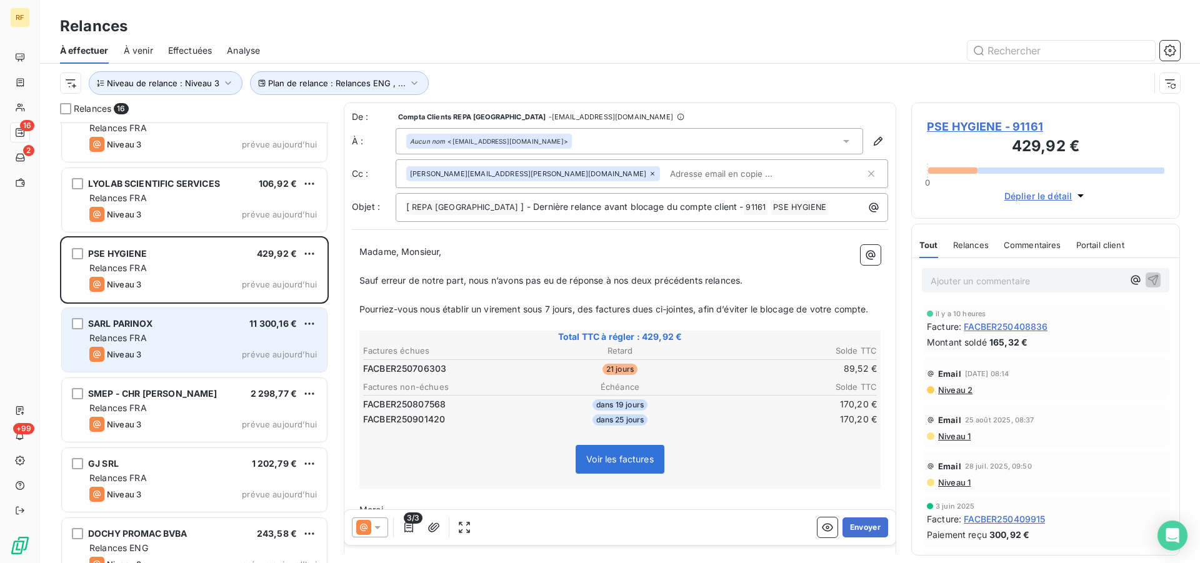
click at [214, 343] on div "Relances FRA" at bounding box center [203, 338] width 228 height 13
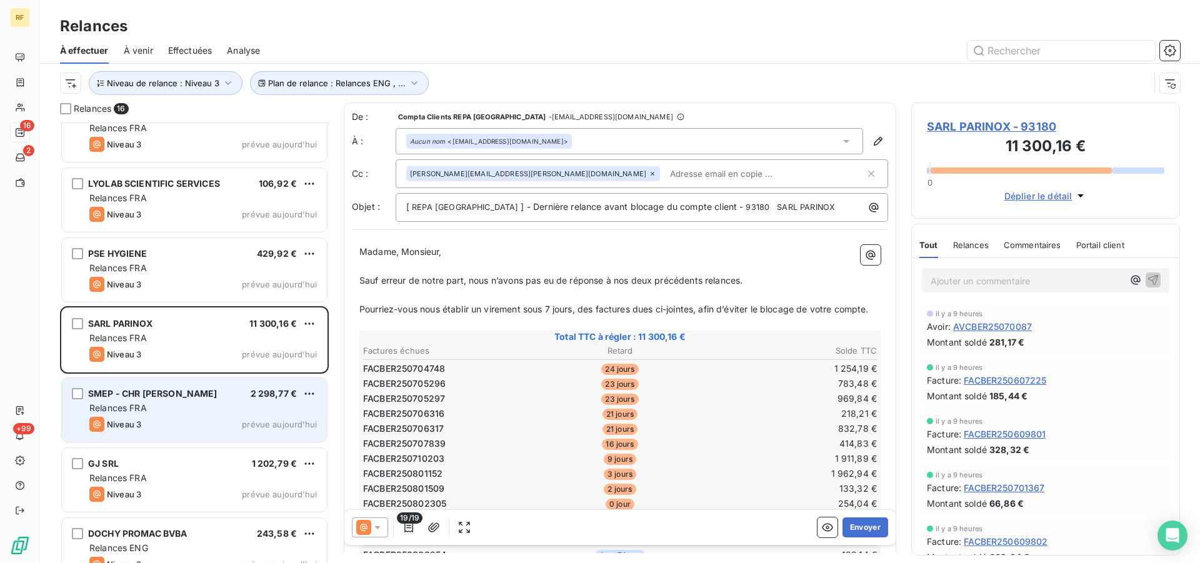
click at [212, 399] on span "SMEP - CHR Pascal BESSARION" at bounding box center [152, 393] width 129 height 11
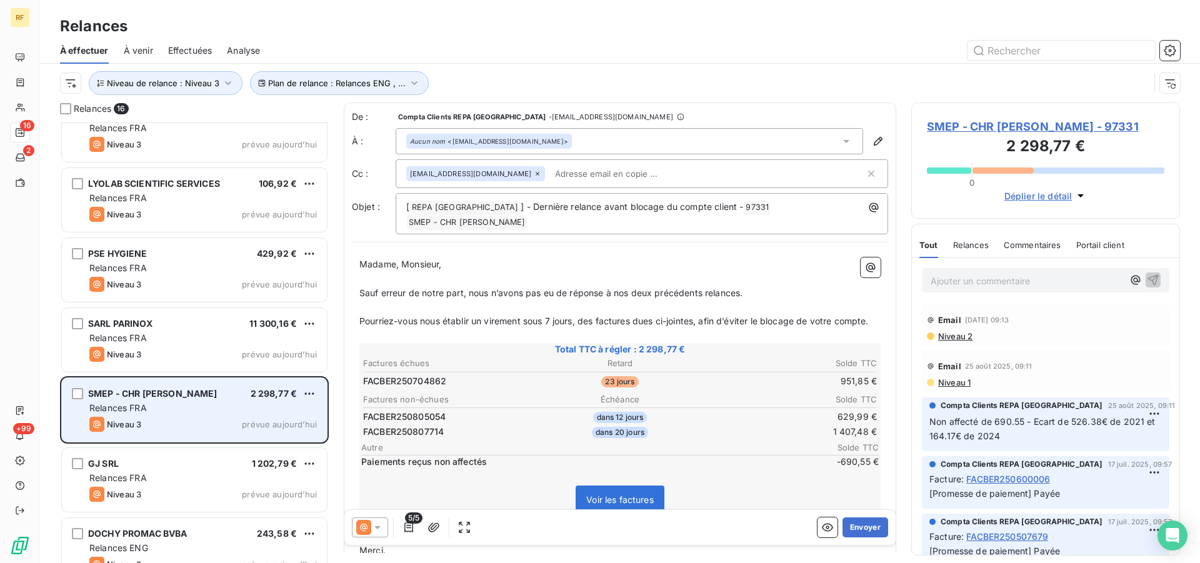
scroll to position [680, 0]
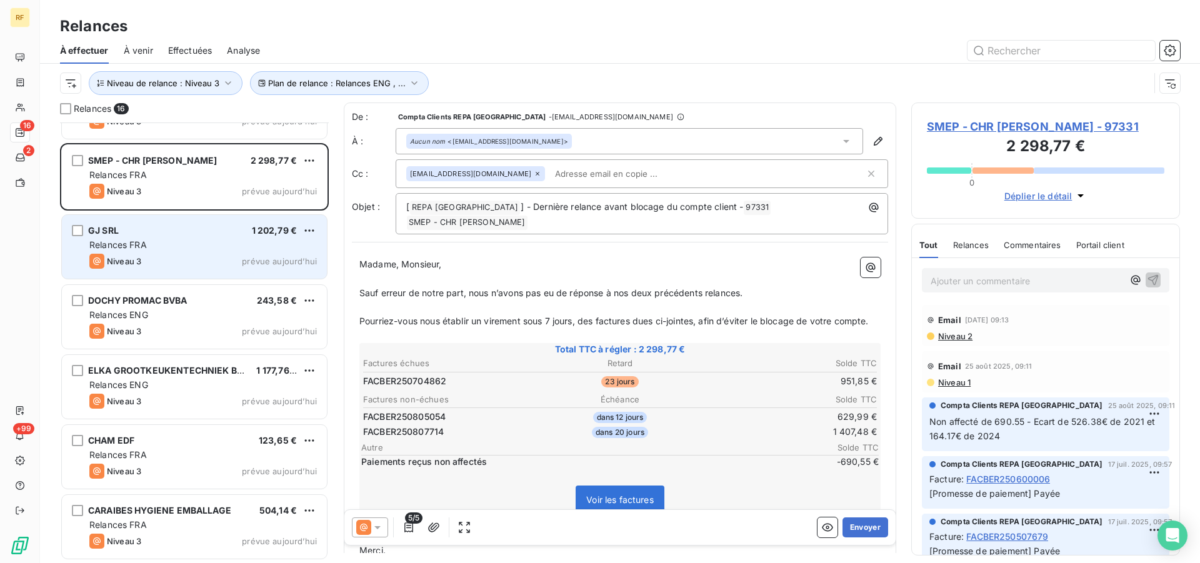
click at [187, 249] on div "Relances FRA" at bounding box center [203, 245] width 228 height 13
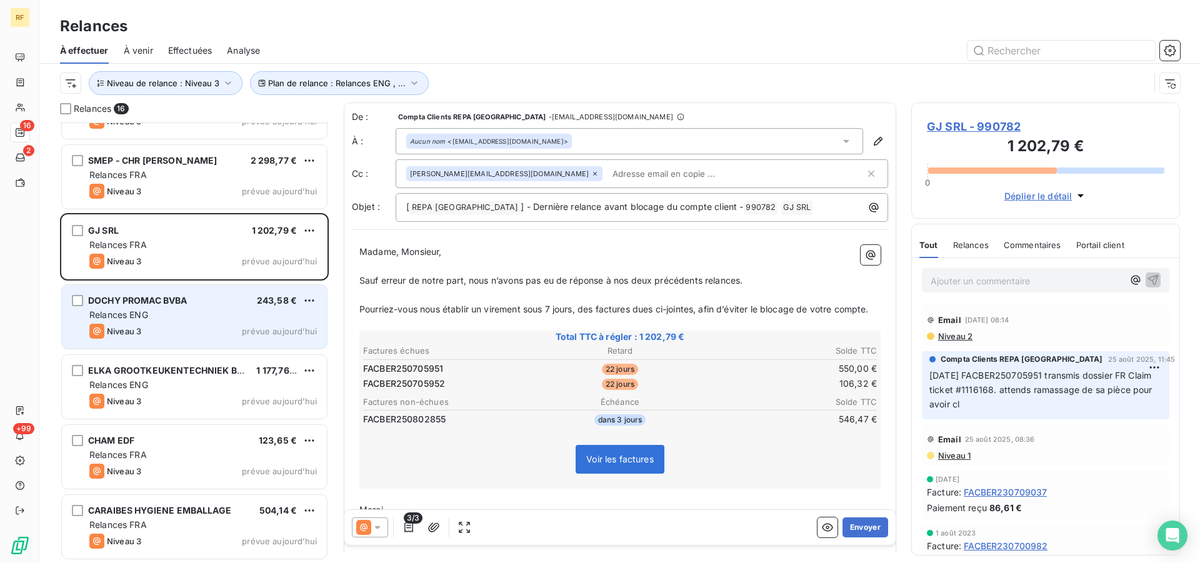
click at [191, 311] on div "Relances ENG" at bounding box center [203, 315] width 228 height 13
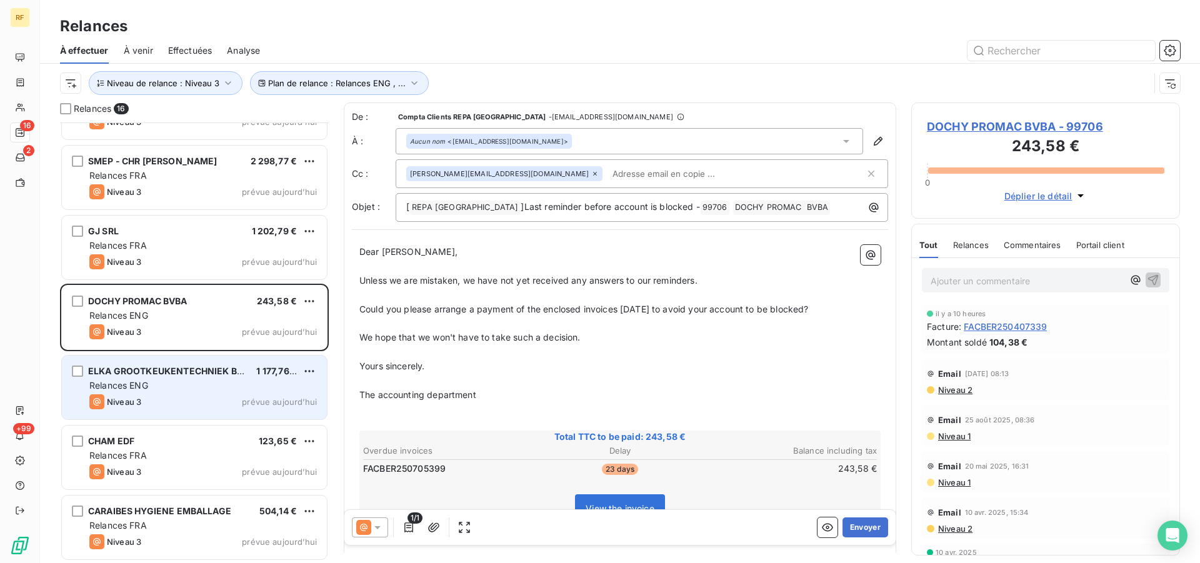
scroll to position [430, 258]
click at [183, 370] on span "ELKA GROOTKEUKENTECHNIEK B.V." at bounding box center [168, 371] width 161 height 11
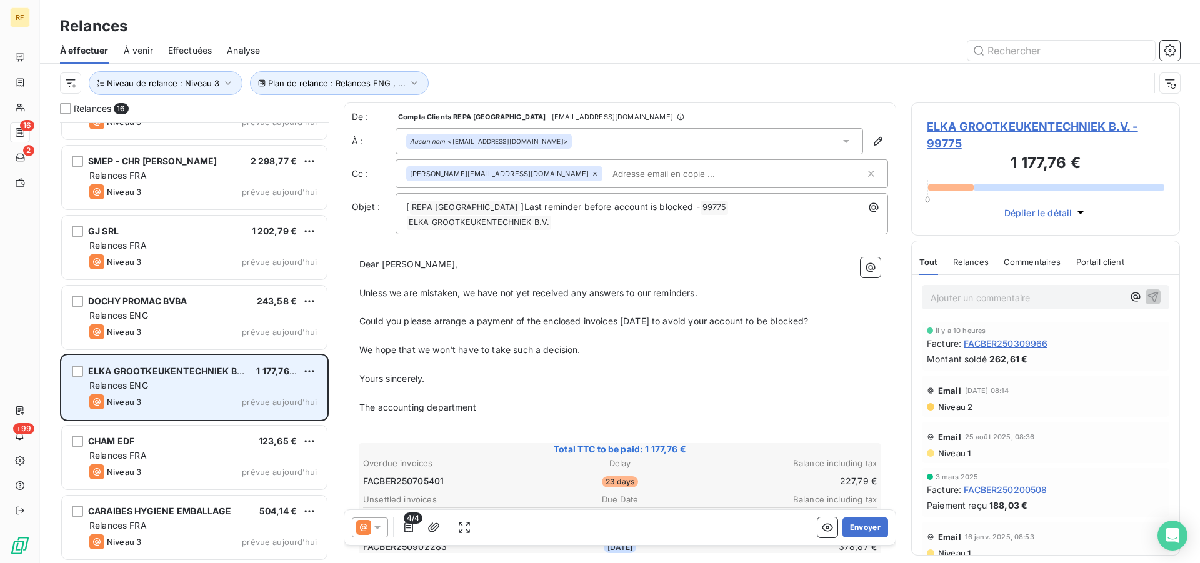
scroll to position [680, 0]
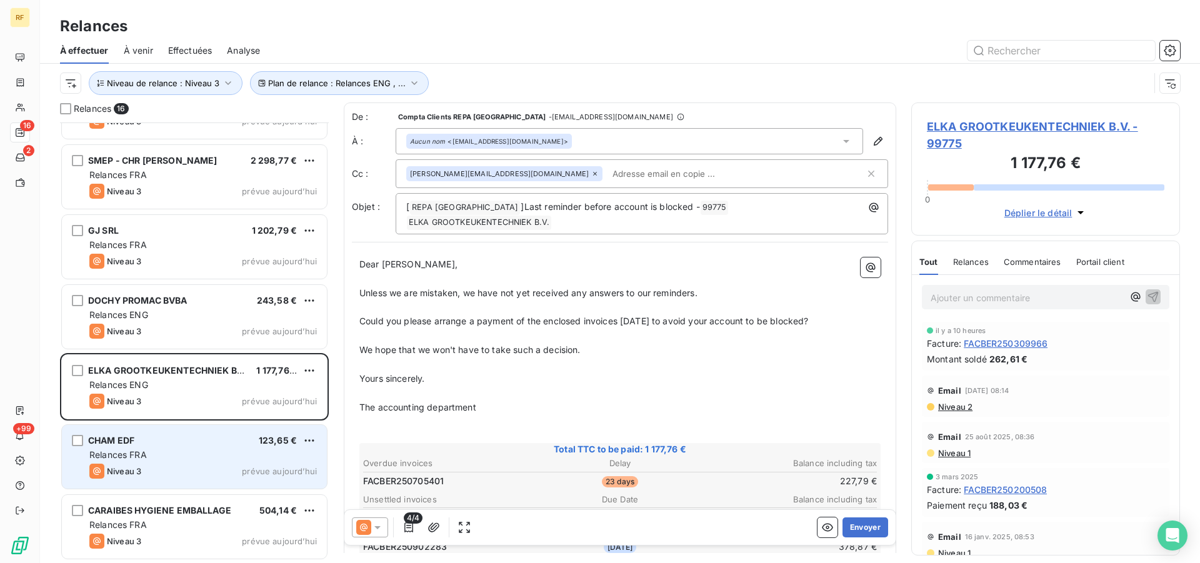
click at [173, 456] on div "Relances FRA" at bounding box center [203, 455] width 228 height 13
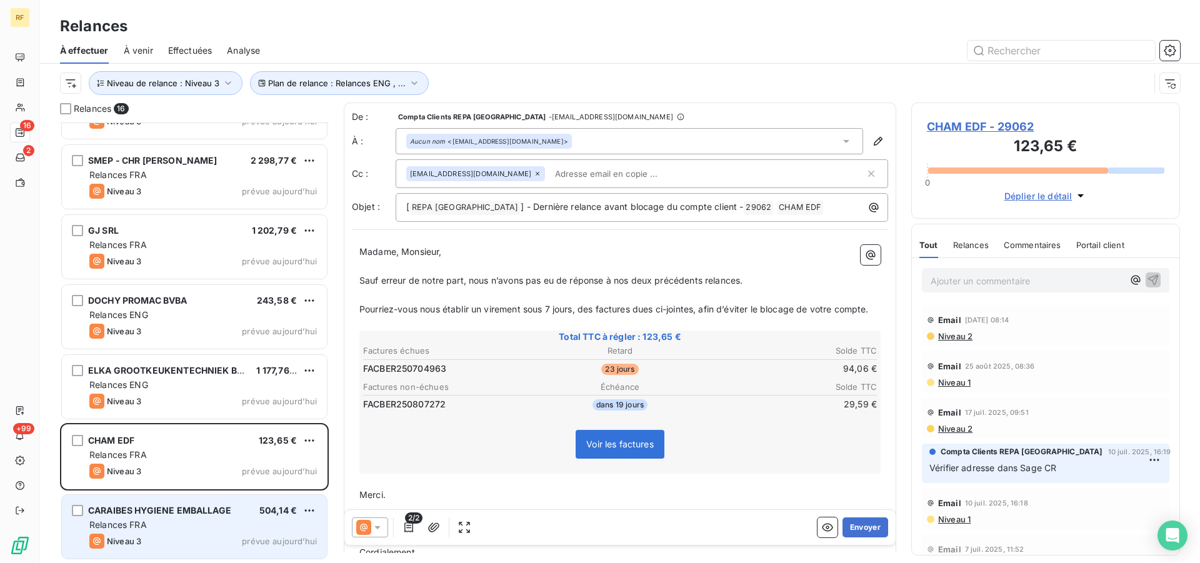
click at [150, 517] on div "CARAIBES HYGIENE EMBALLAGE" at bounding box center [159, 511] width 143 height 13
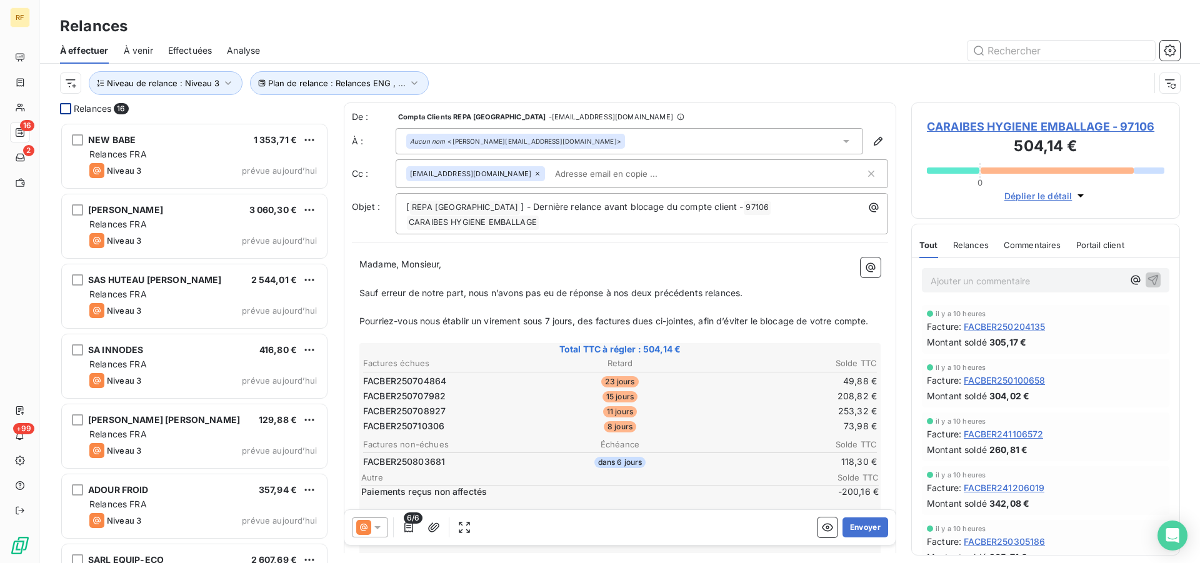
click at [61, 103] on div at bounding box center [65, 108] width 11 height 11
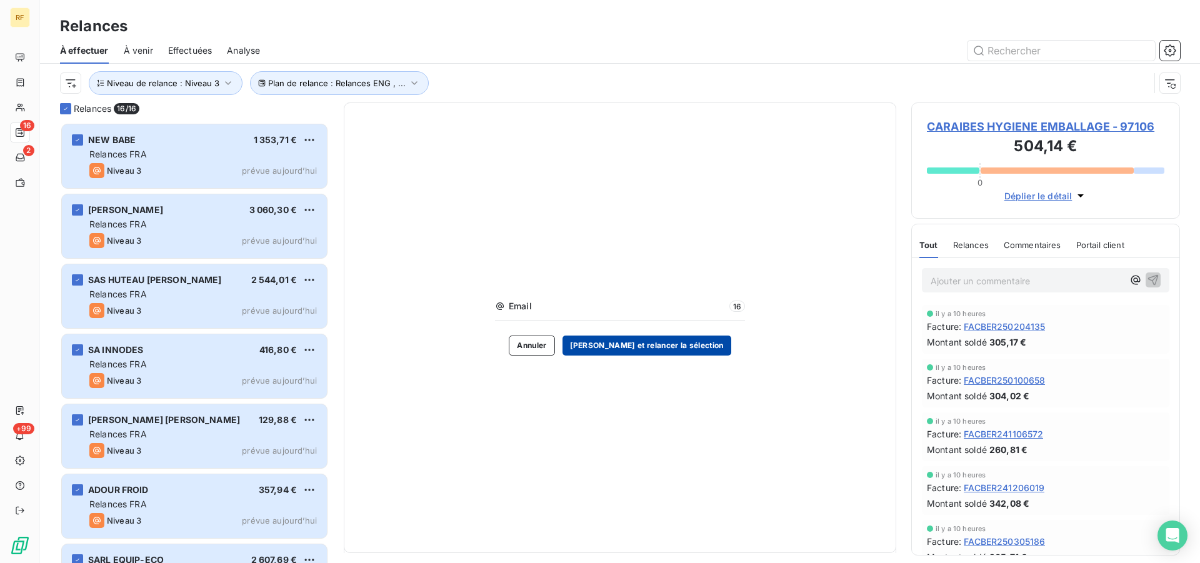
click at [675, 342] on button "[PERSON_NAME] et relancer la sélection" at bounding box center [647, 346] width 169 height 20
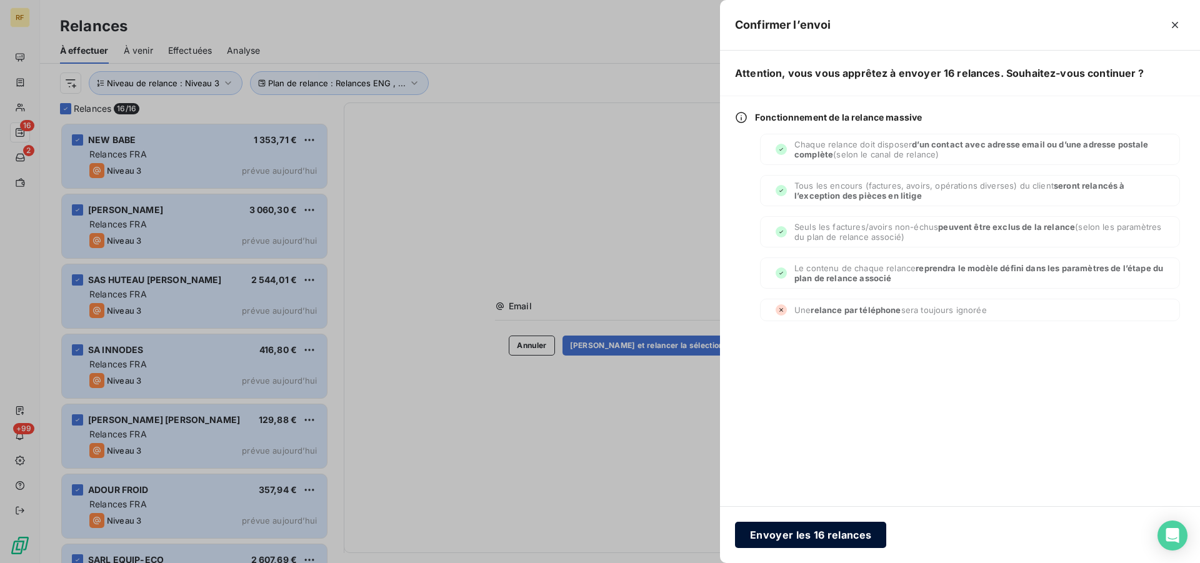
click at [797, 531] on button "Envoyer les 16 relances" at bounding box center [810, 535] width 151 height 26
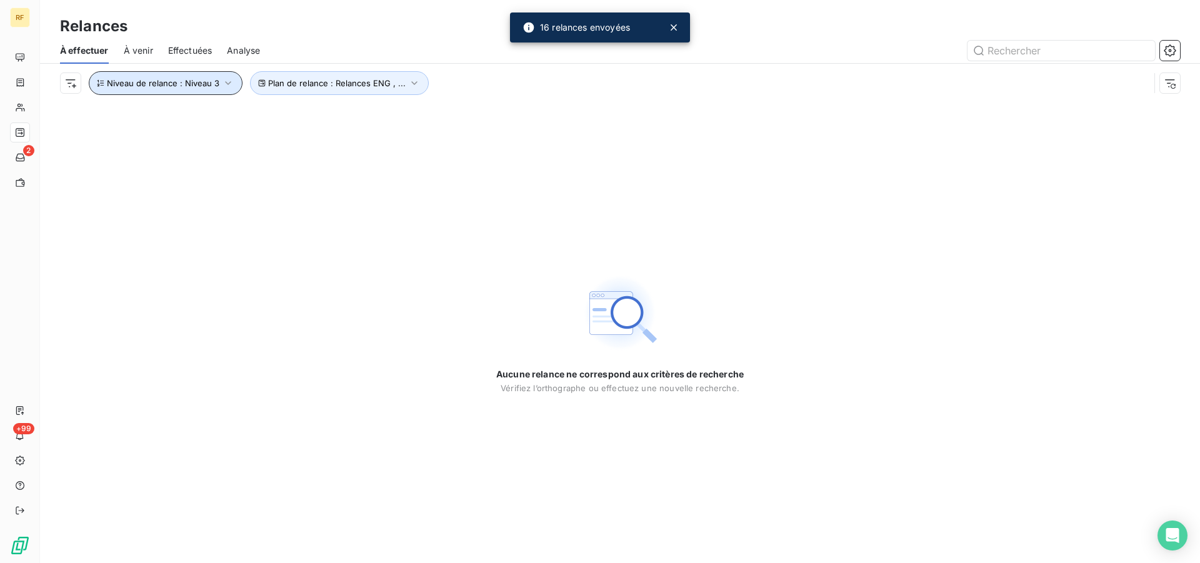
click at [228, 82] on icon "button" at bounding box center [228, 83] width 6 height 4
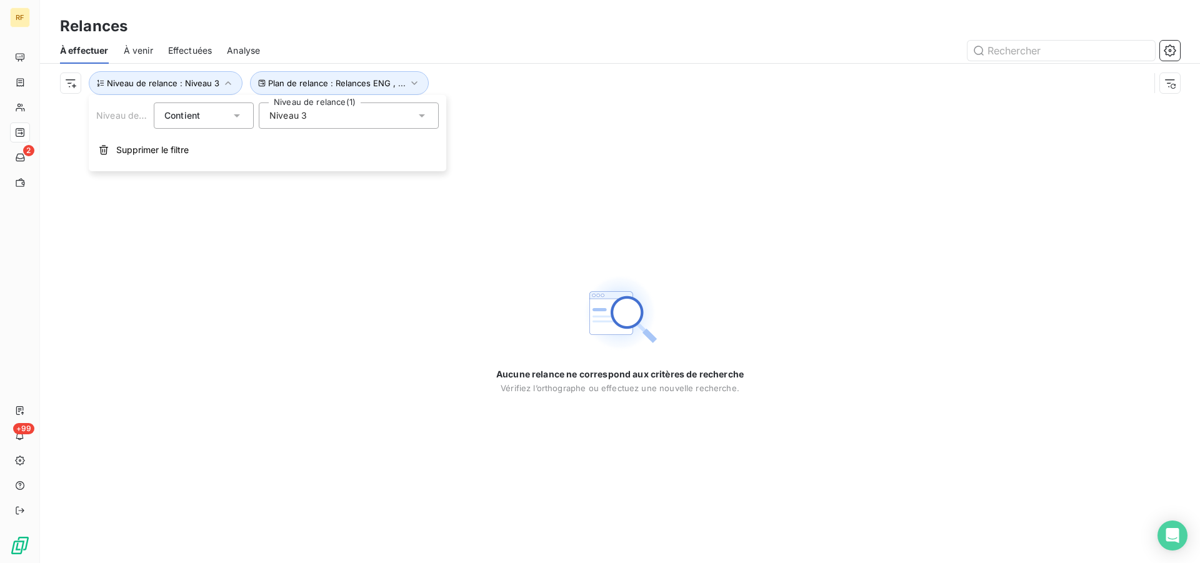
click at [428, 113] on icon at bounding box center [422, 115] width 13 height 13
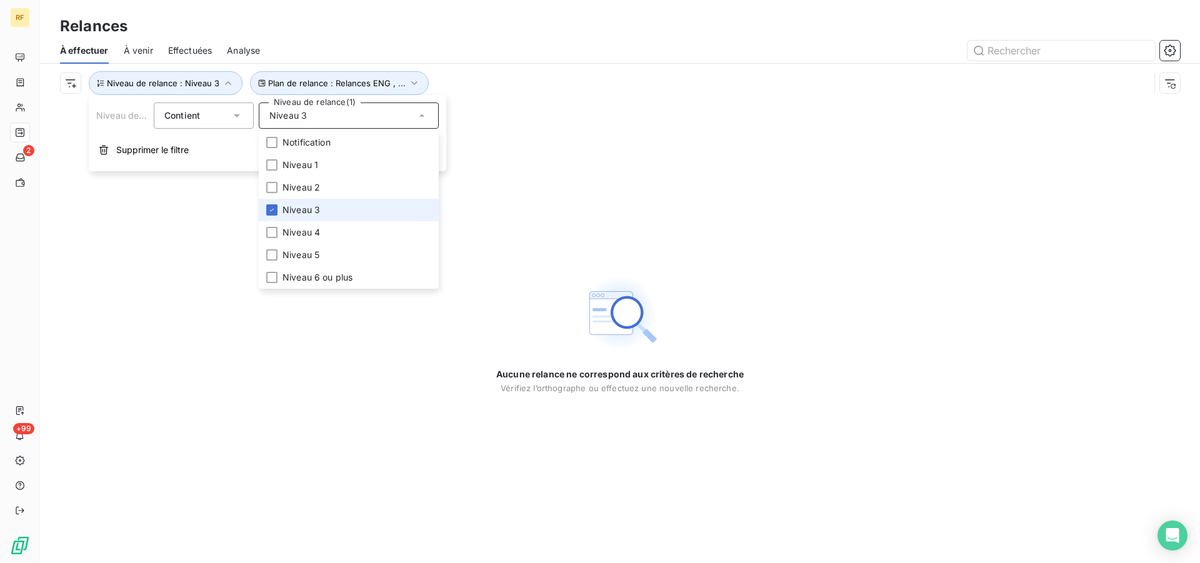
click at [311, 207] on span "Niveau 3" at bounding box center [302, 210] width 38 height 13
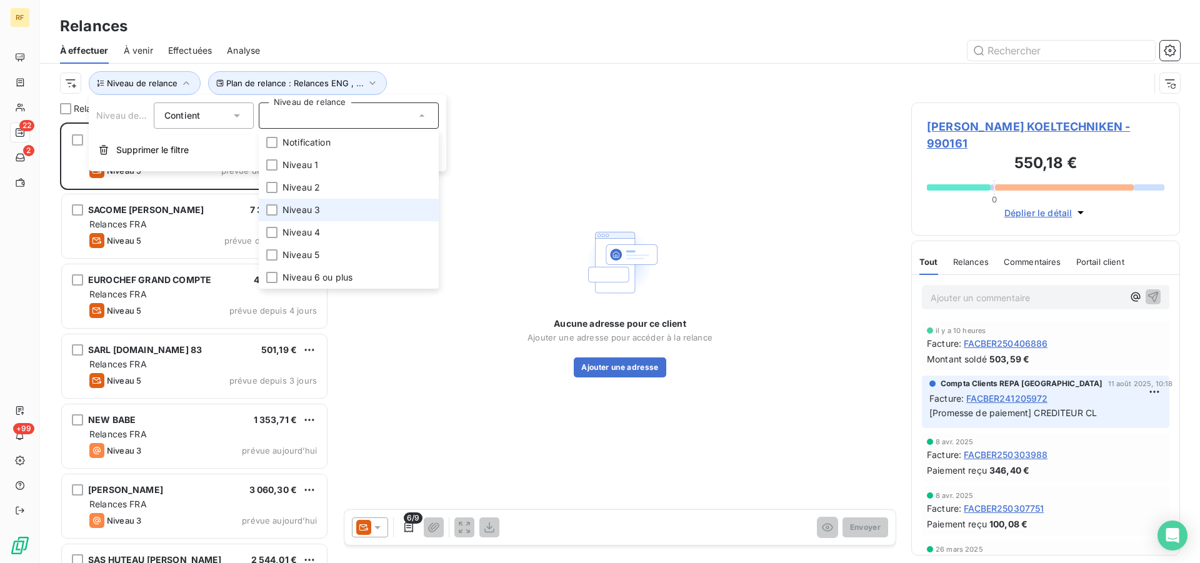
scroll to position [430, 258]
click at [440, 39] on div "À effectuer À venir Effectuées Analyse" at bounding box center [620, 51] width 1160 height 26
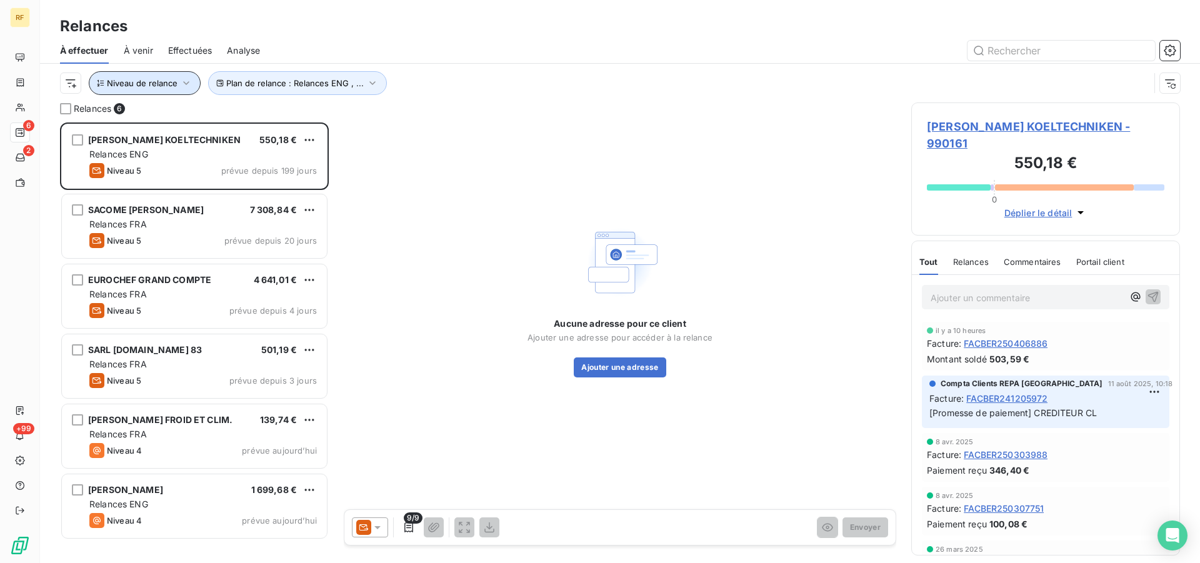
click at [178, 88] on button "Niveau de relance" at bounding box center [145, 83] width 112 height 24
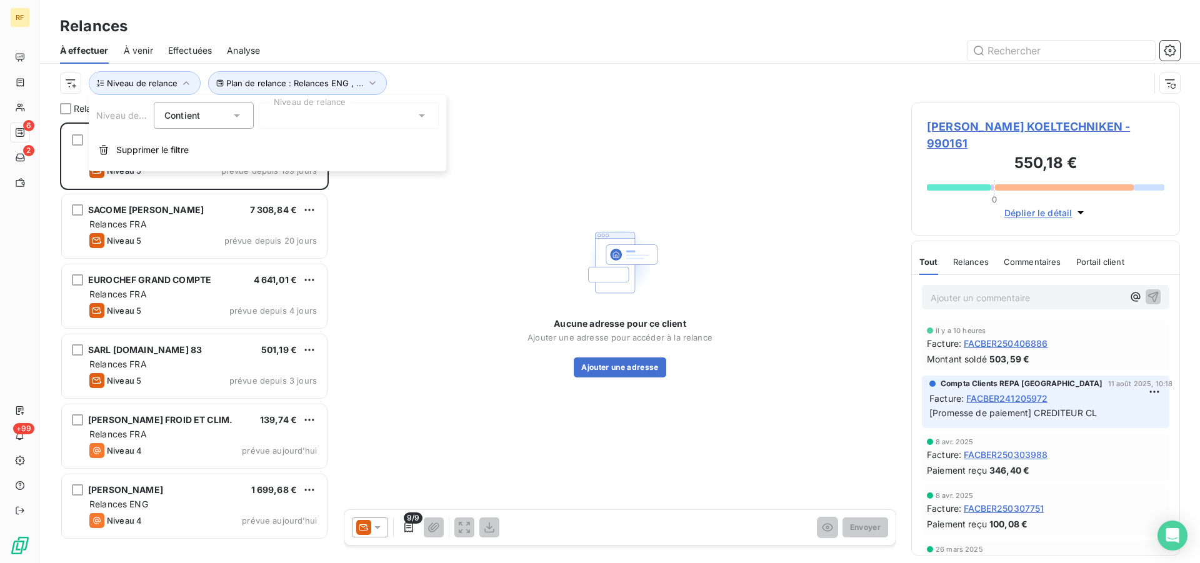
click at [314, 109] on div at bounding box center [349, 116] width 180 height 26
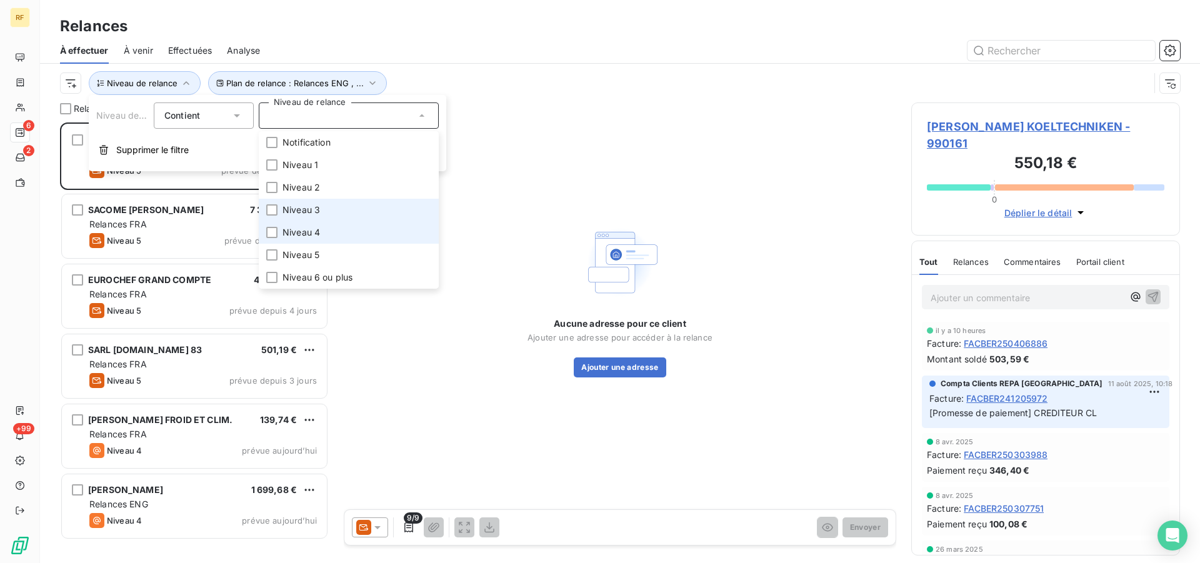
click at [311, 232] on span "Niveau 4" at bounding box center [302, 232] width 38 height 13
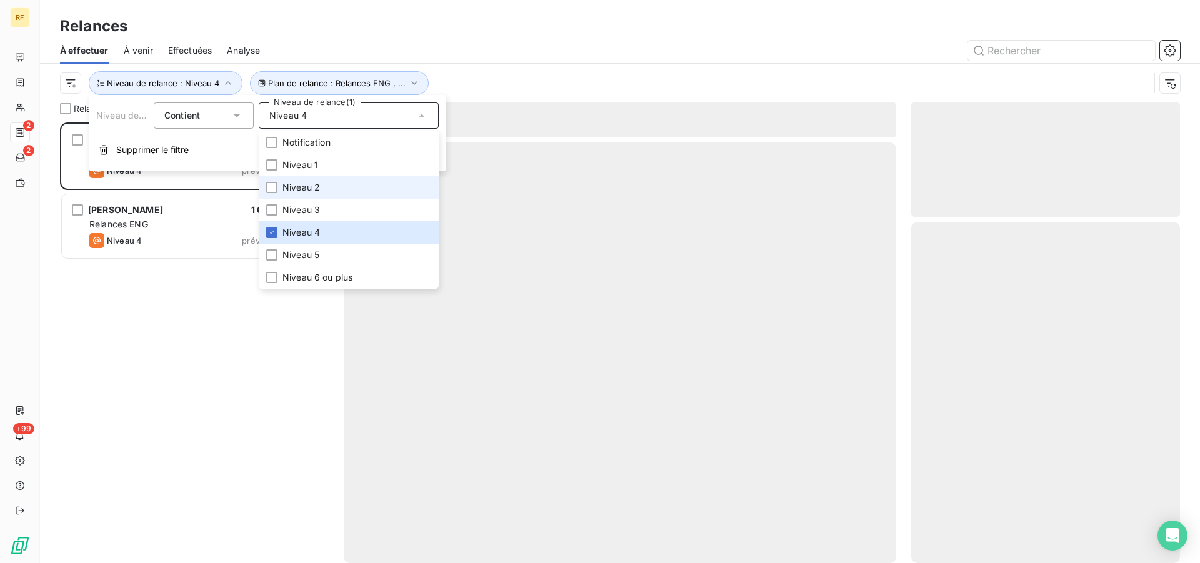
scroll to position [430, 258]
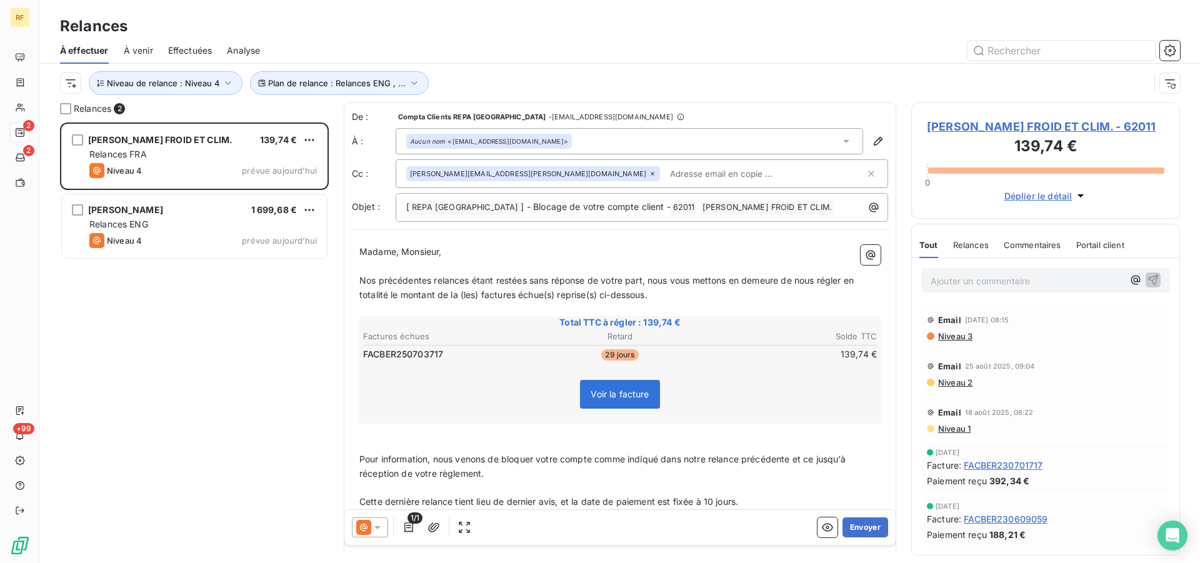
click at [527, 37] on div "Relances" at bounding box center [620, 26] width 1160 height 23
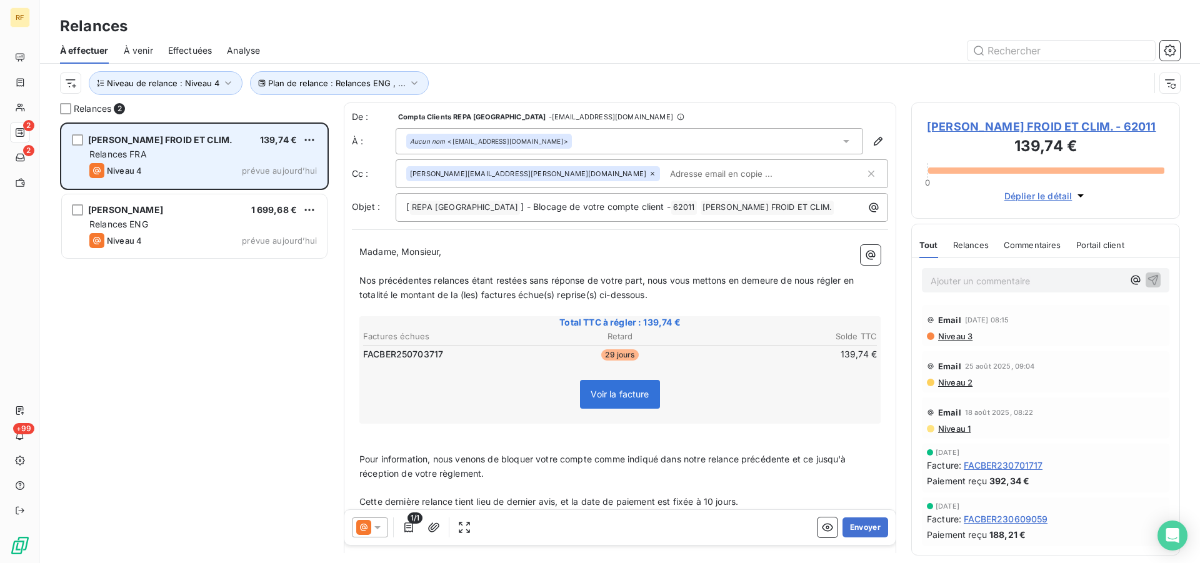
click at [163, 163] on div "Niveau 4 prévue aujourd’hui" at bounding box center [203, 170] width 228 height 15
click at [190, 161] on div "EIRL GOSSELIN FROID ET CLIM. 139,74 € Relances FRA Niveau 4 prévue aujourd’hui" at bounding box center [194, 156] width 265 height 64
click at [252, 148] on div "Relances FRA" at bounding box center [203, 154] width 228 height 13
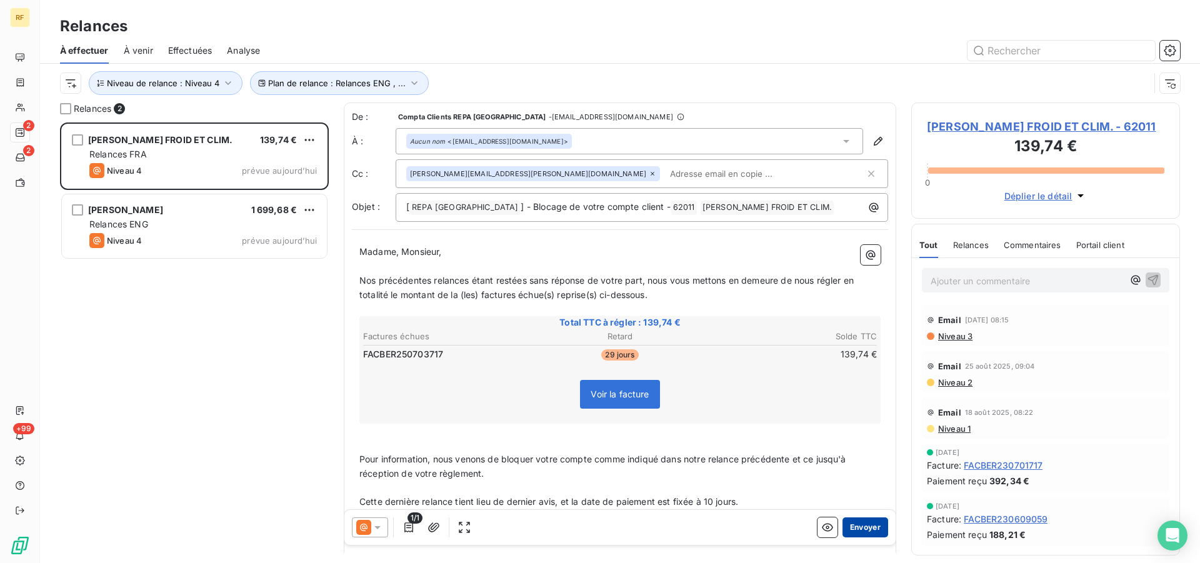
click at [866, 524] on button "Envoyer" at bounding box center [866, 528] width 46 height 20
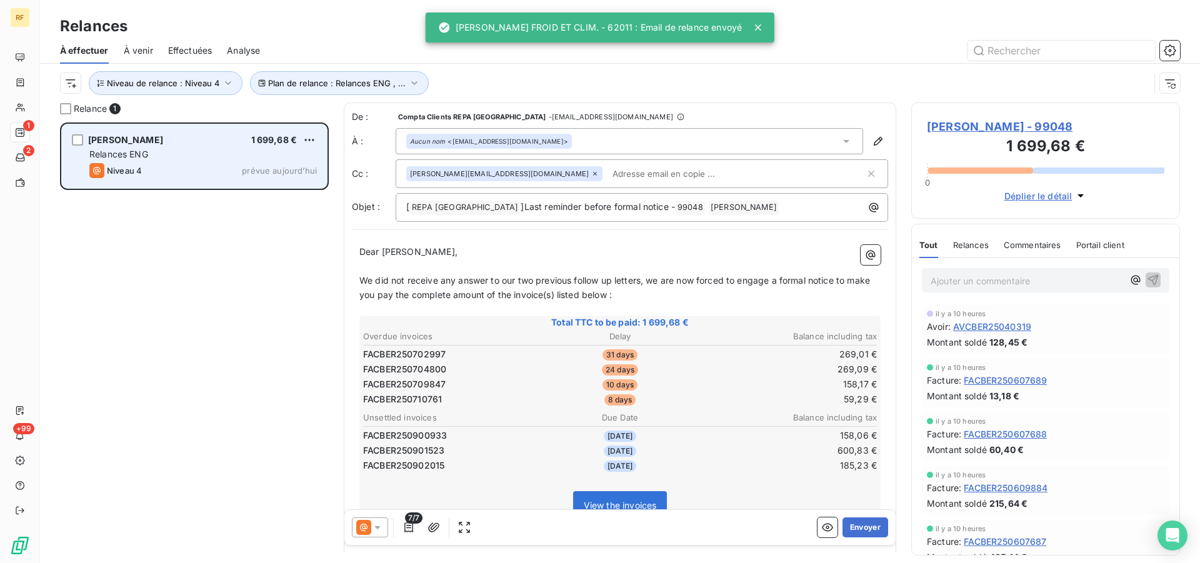
click at [173, 139] on div "LAFOSSE S.A. 1 699,68 €" at bounding box center [203, 139] width 228 height 11
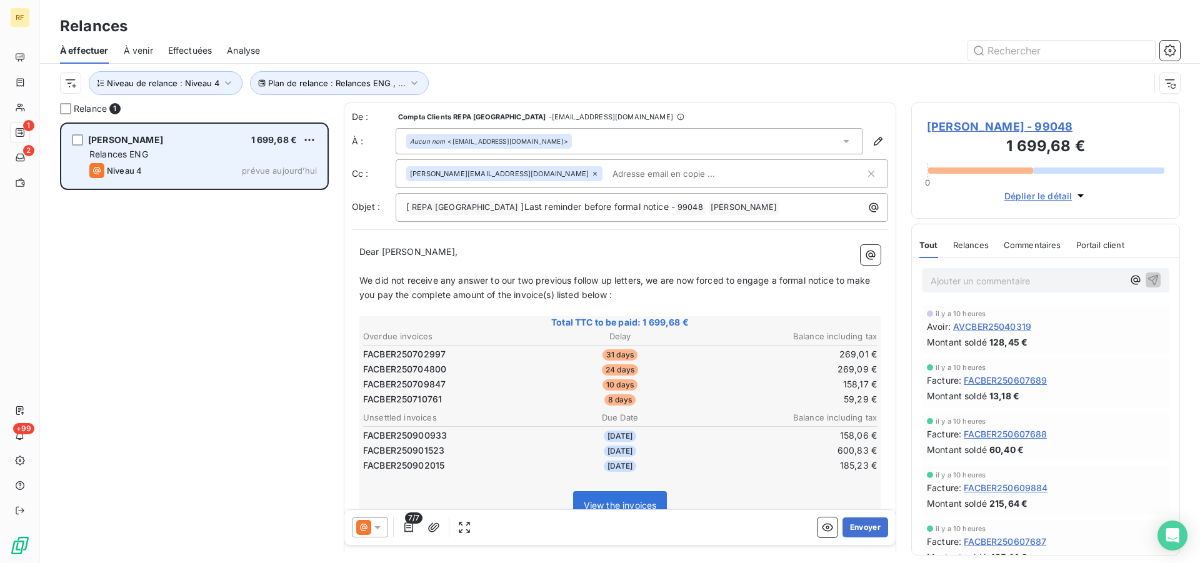
click at [136, 148] on div "Relances ENG" at bounding box center [203, 154] width 228 height 13
click at [168, 153] on div "Relances ENG" at bounding box center [203, 154] width 228 height 13
click at [196, 152] on div "Relances ENG" at bounding box center [203, 154] width 228 height 13
click at [191, 168] on div "Niveau 4 prévue aujourd’hui" at bounding box center [203, 170] width 228 height 15
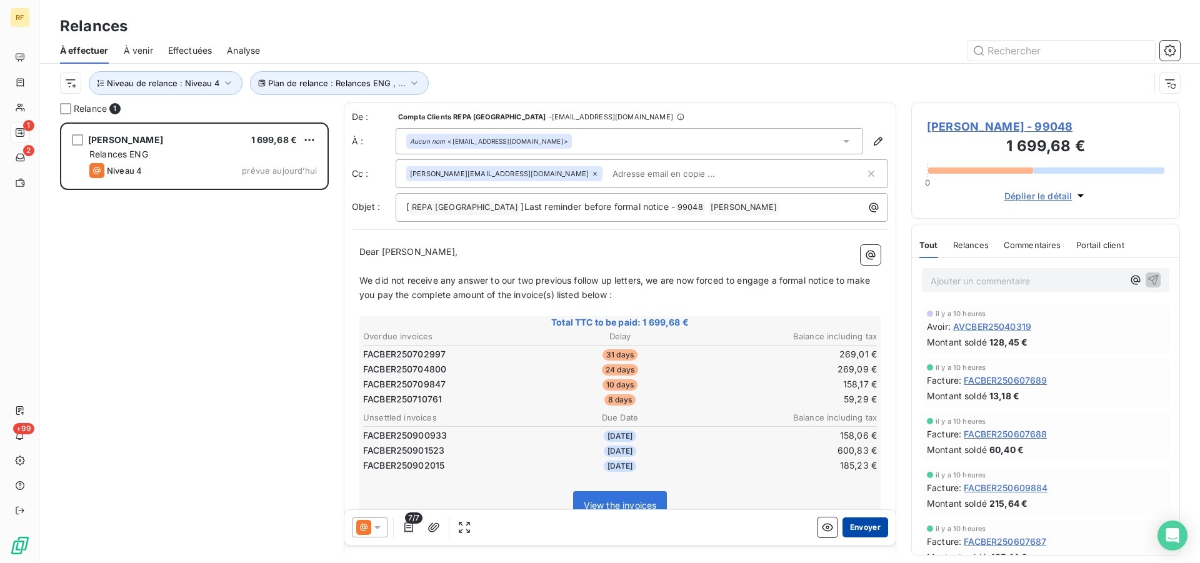
click at [869, 533] on button "Envoyer" at bounding box center [866, 528] width 46 height 20
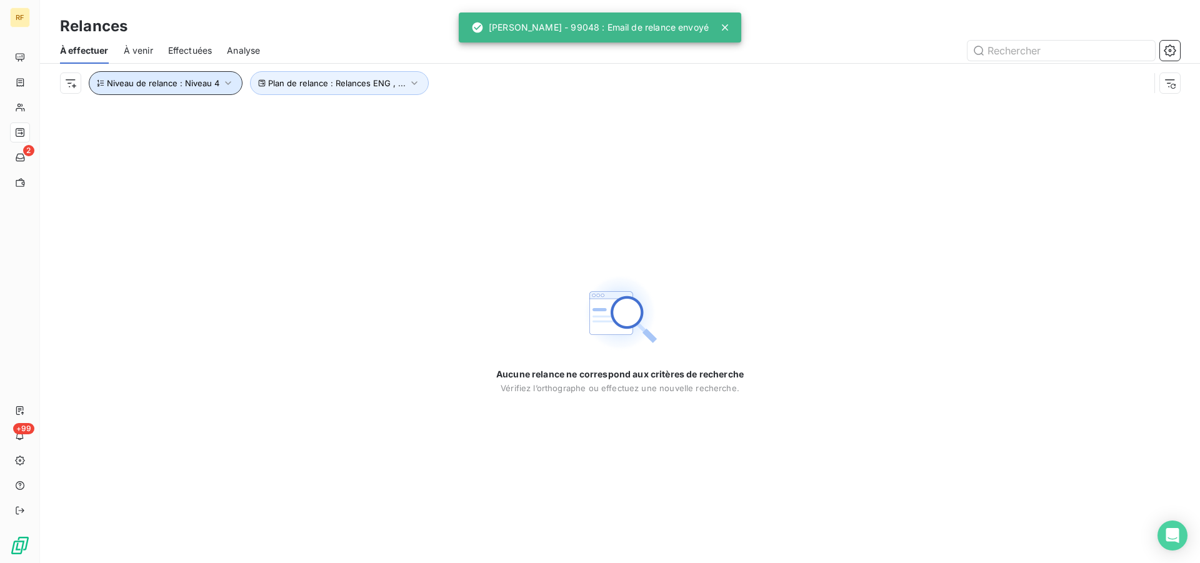
click at [222, 89] on button "Niveau de relance : Niveau 4" at bounding box center [166, 83] width 154 height 24
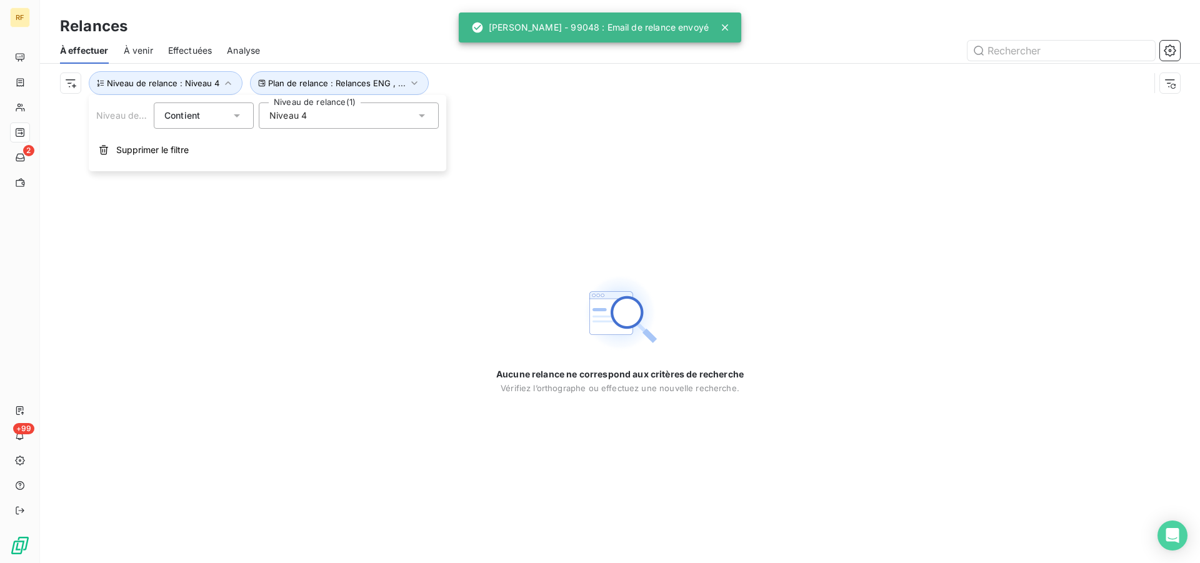
click at [314, 115] on div "Niveau 4" at bounding box center [349, 116] width 180 height 26
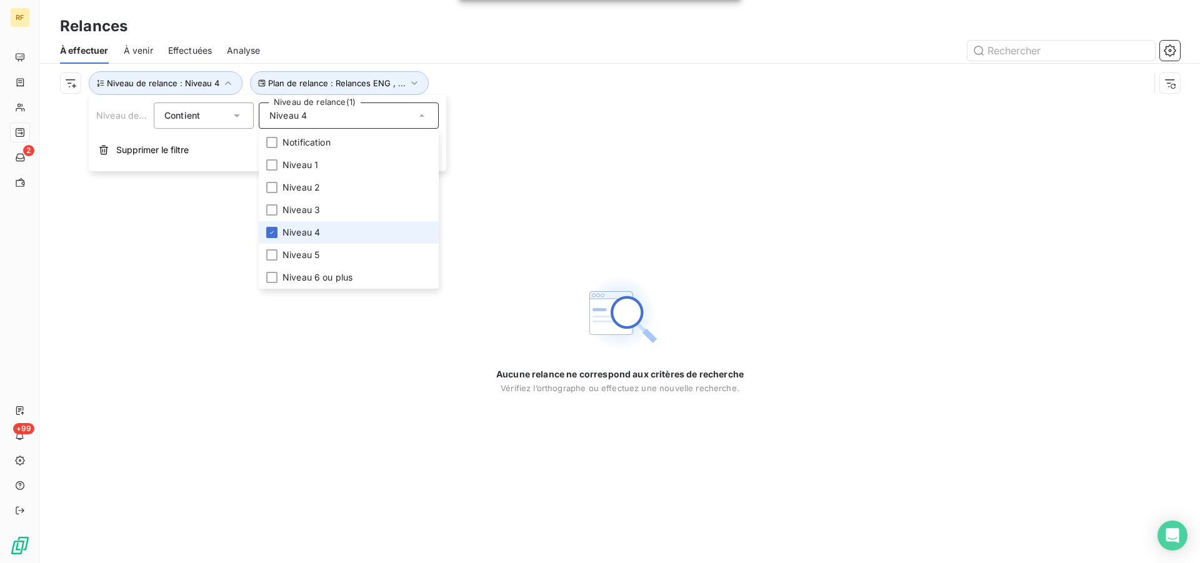
click at [305, 234] on span "Niveau 4" at bounding box center [302, 232] width 38 height 13
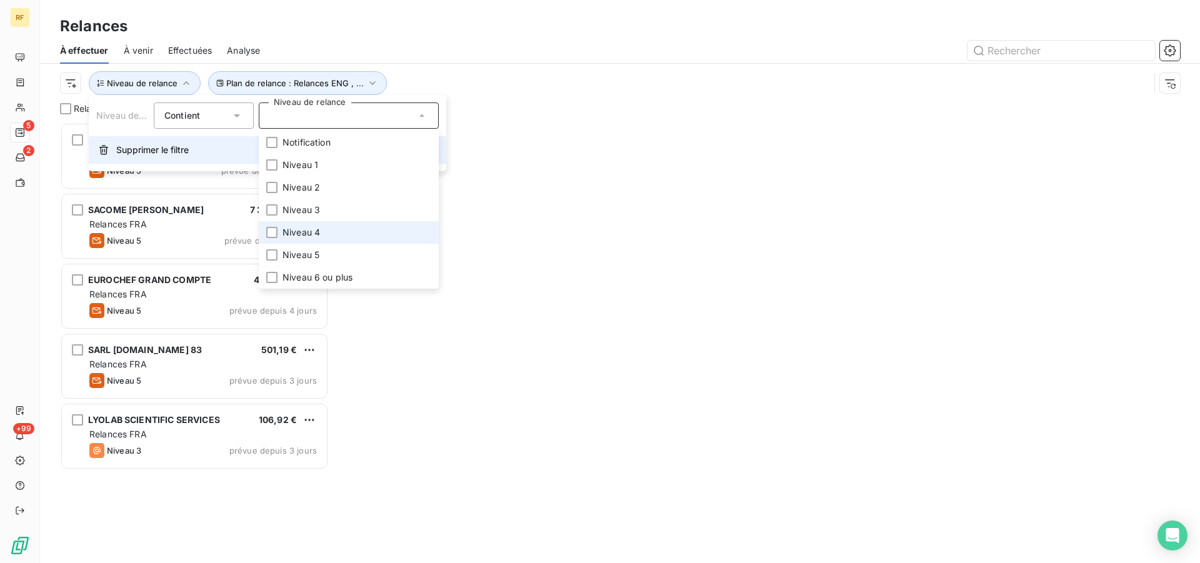
scroll to position [430, 258]
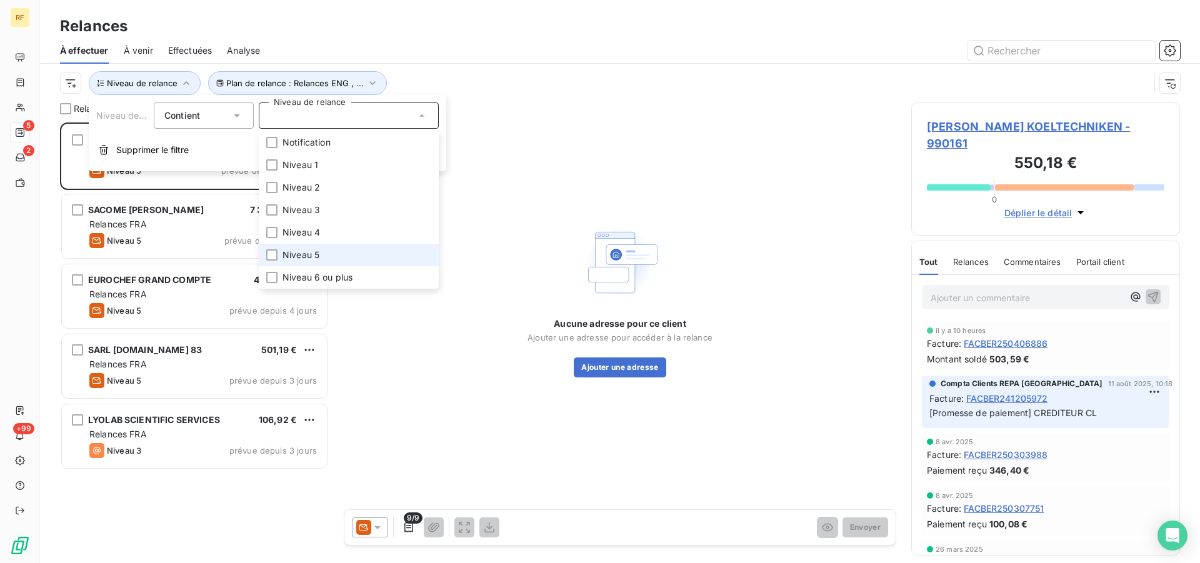
click at [313, 258] on span "Niveau 5" at bounding box center [301, 255] width 37 height 13
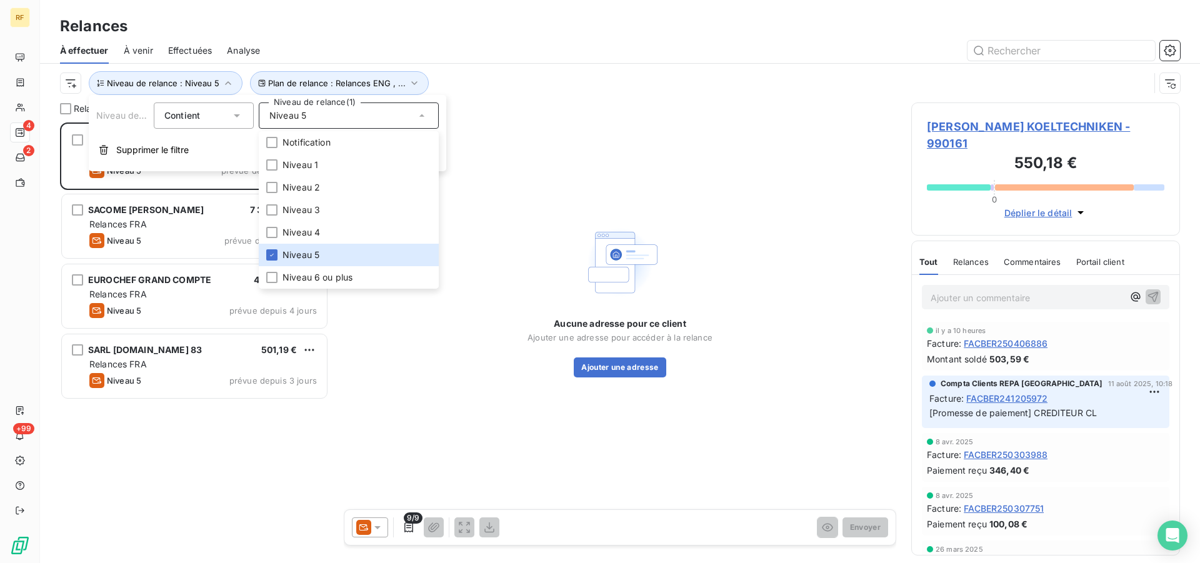
click at [478, 39] on div "À effectuer À venir Effectuées Analyse" at bounding box center [620, 51] width 1160 height 26
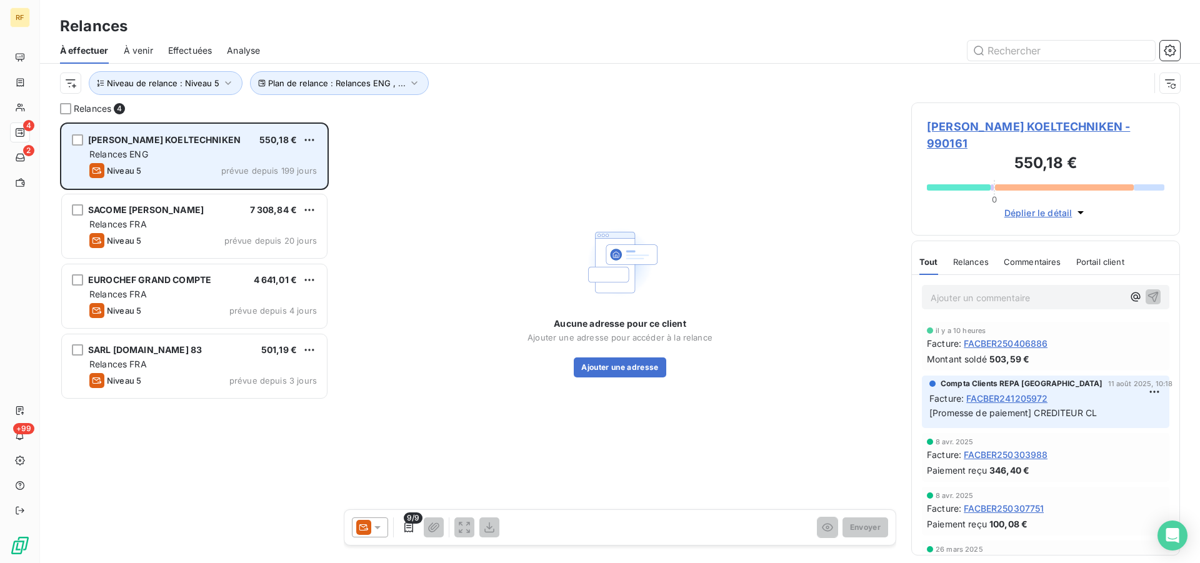
click at [139, 158] on span "Relances ENG" at bounding box center [118, 154] width 59 height 11
click at [142, 154] on span "Relances ENG" at bounding box center [118, 154] width 59 height 11
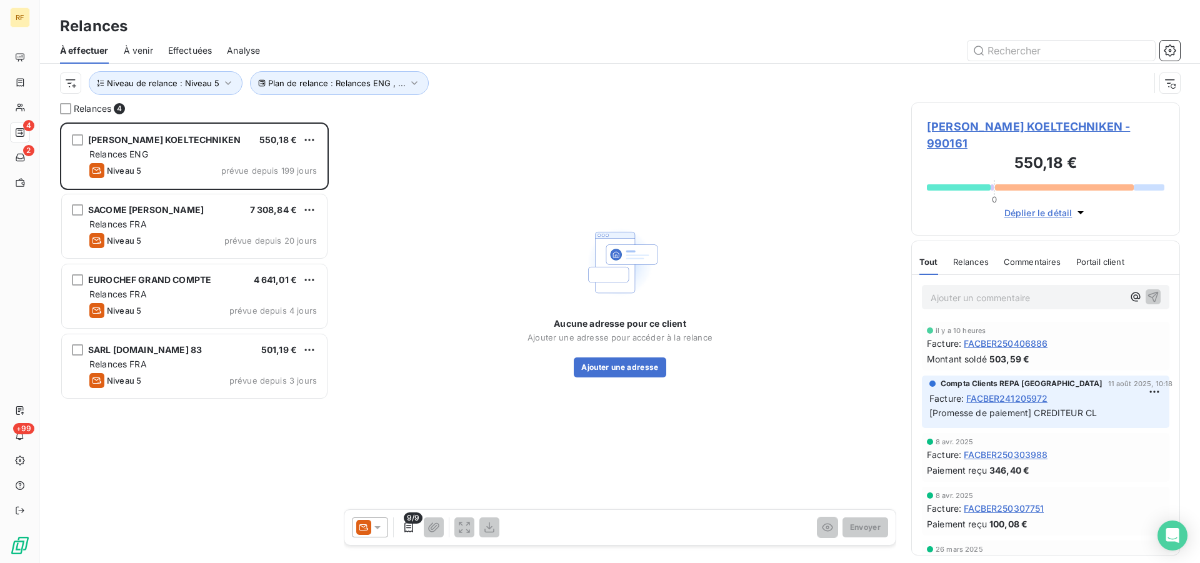
click at [380, 534] on div at bounding box center [370, 528] width 36 height 20
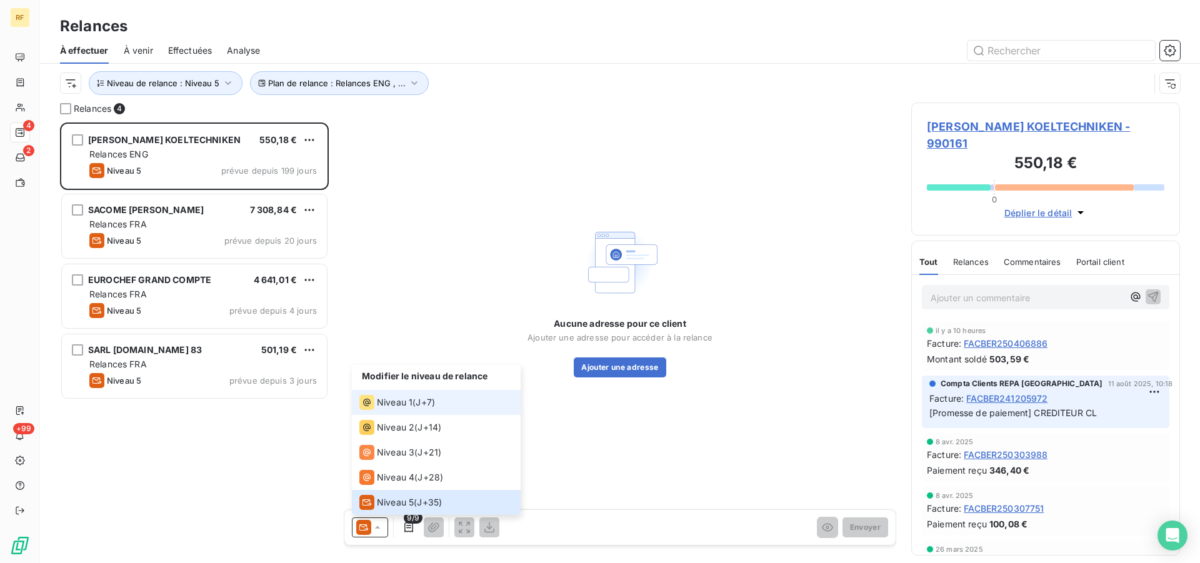
click at [406, 403] on span "Niveau 1" at bounding box center [395, 402] width 36 height 13
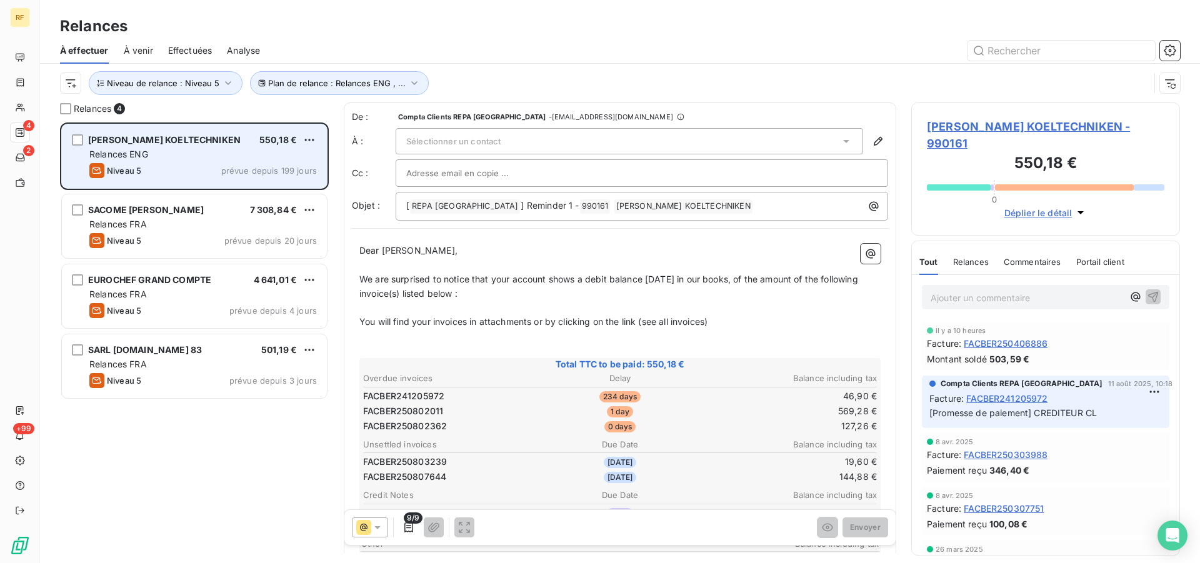
click at [98, 149] on div "Relances ENG" at bounding box center [203, 154] width 228 height 13
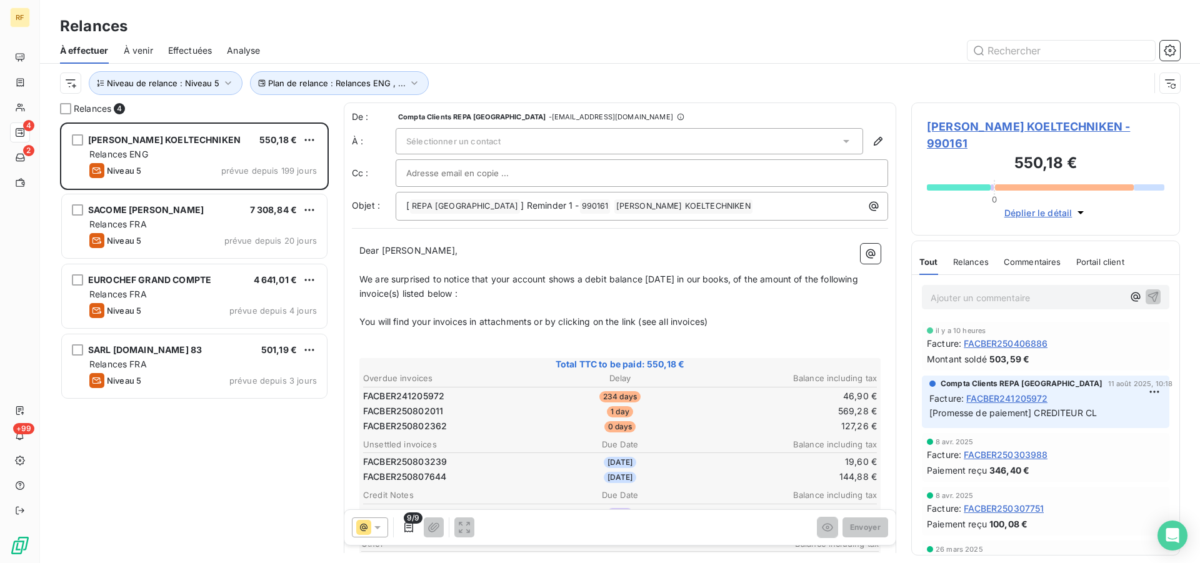
click at [499, 142] on span "Sélectionner un contact" at bounding box center [453, 141] width 94 height 10
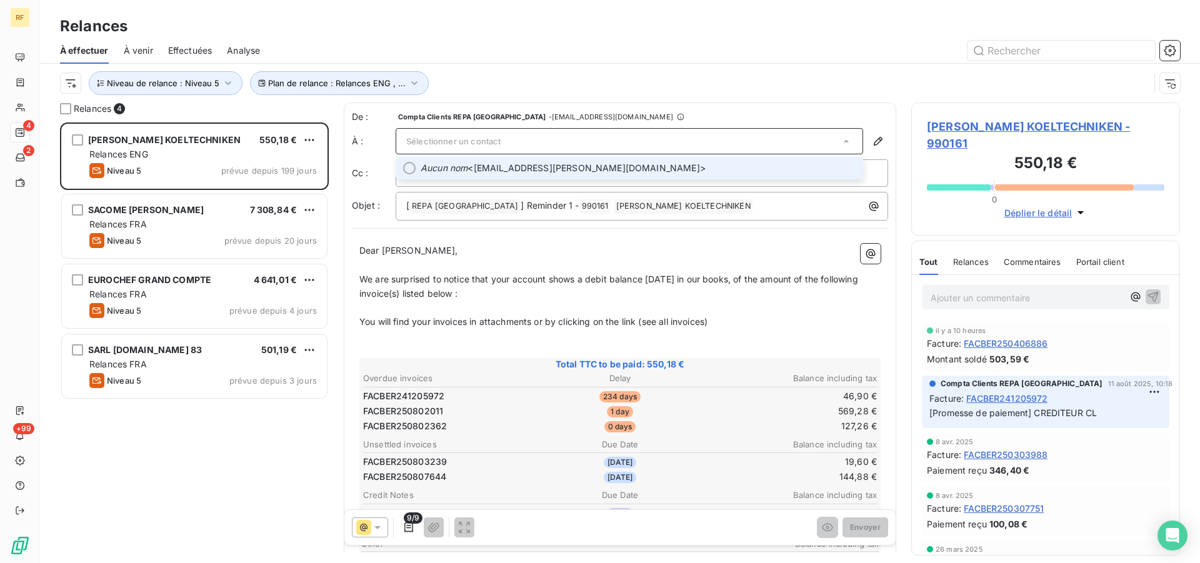
click at [502, 169] on span "Aucun nom <info@dewindt-koeltechniek.be>" at bounding box center [638, 168] width 435 height 13
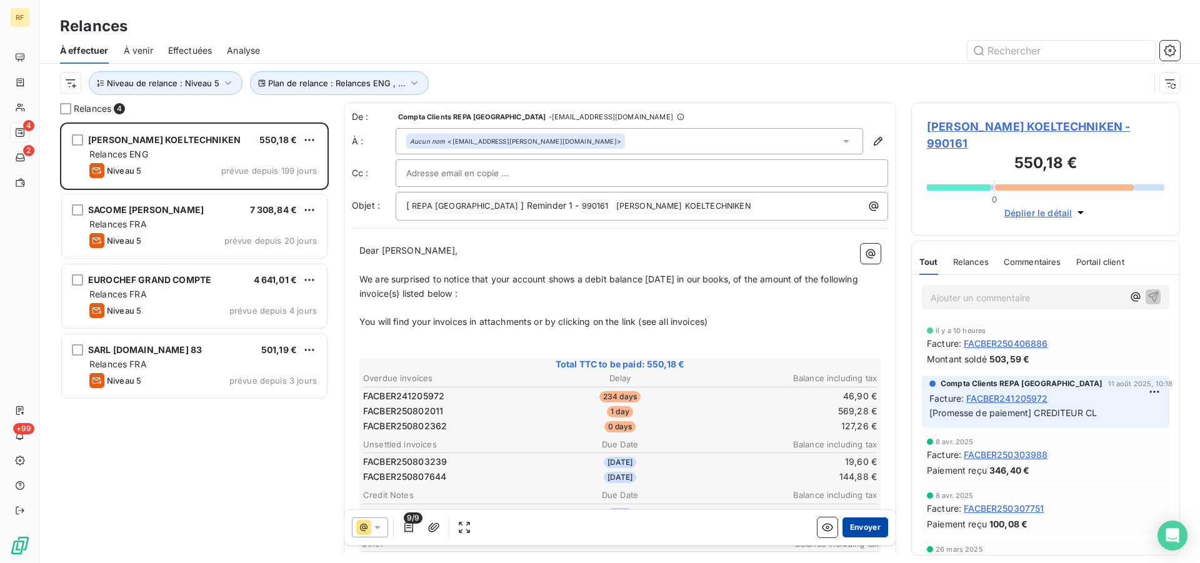
click at [862, 527] on button "Envoyer" at bounding box center [866, 528] width 46 height 20
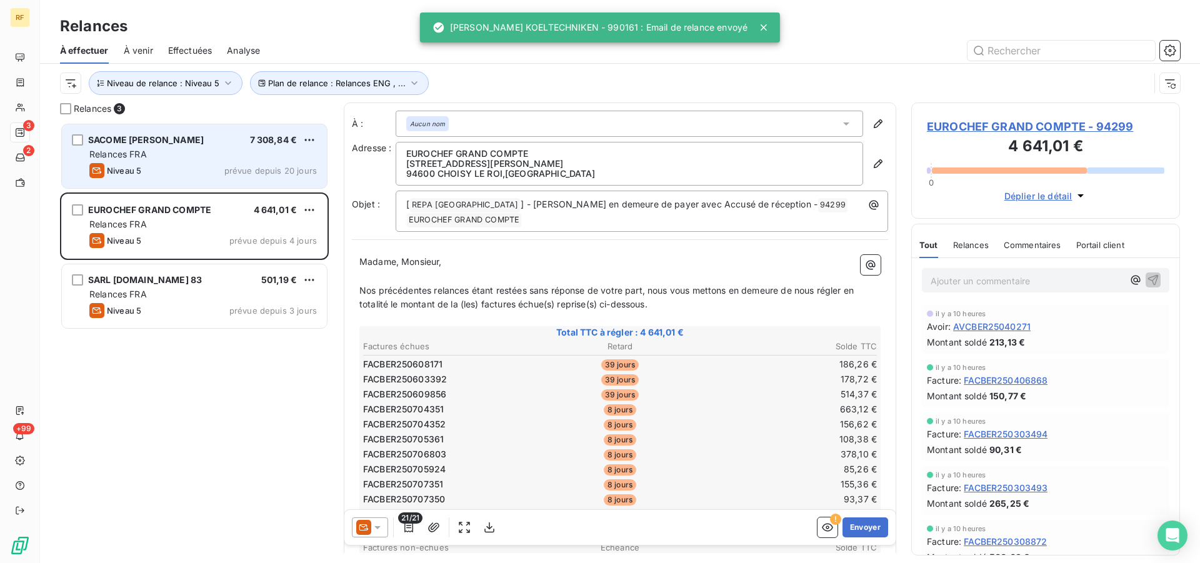
click at [134, 159] on span "Relances FRA" at bounding box center [118, 154] width 58 height 11
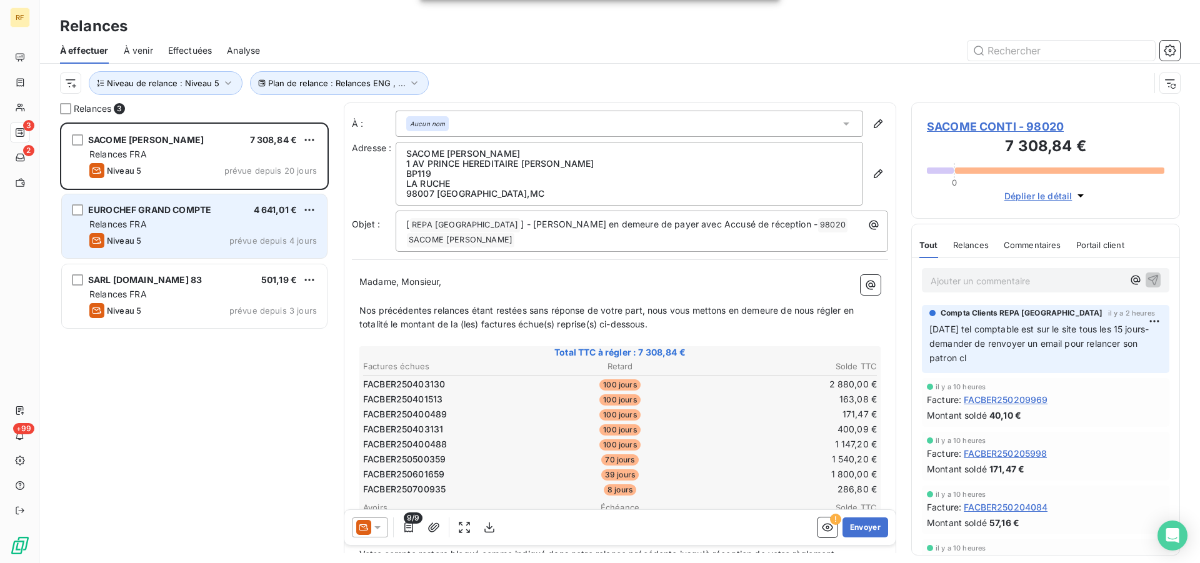
click at [151, 241] on div "Niveau 5 prévue depuis 4 jours" at bounding box center [203, 240] width 228 height 15
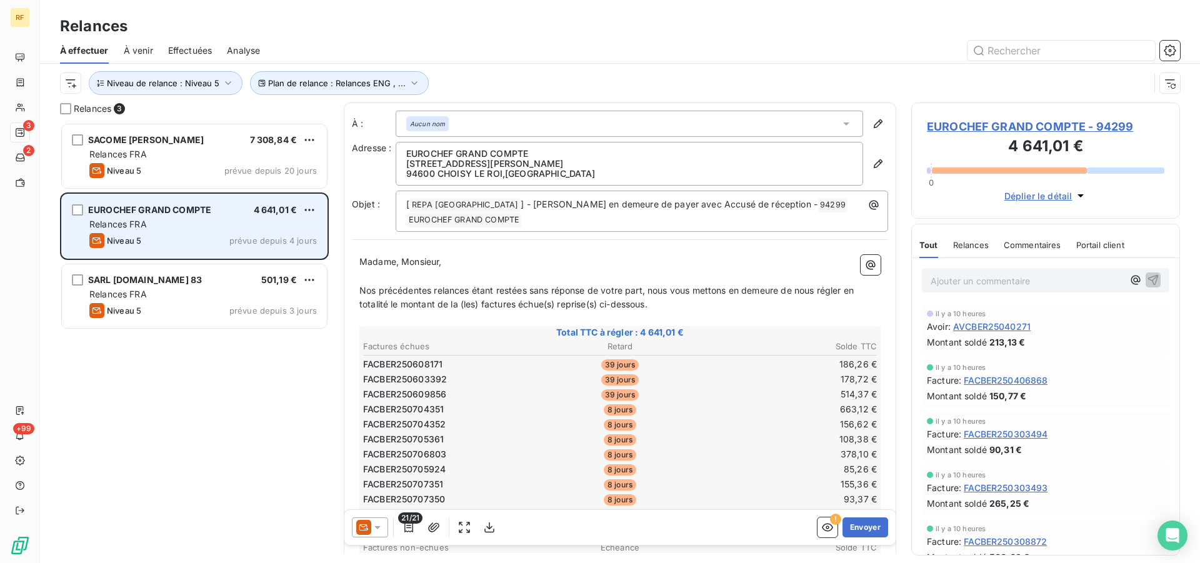
click at [151, 241] on div "Niveau 5 prévue depuis 4 jours" at bounding box center [203, 240] width 228 height 15
click at [162, 222] on div "Relances FRA" at bounding box center [203, 224] width 228 height 13
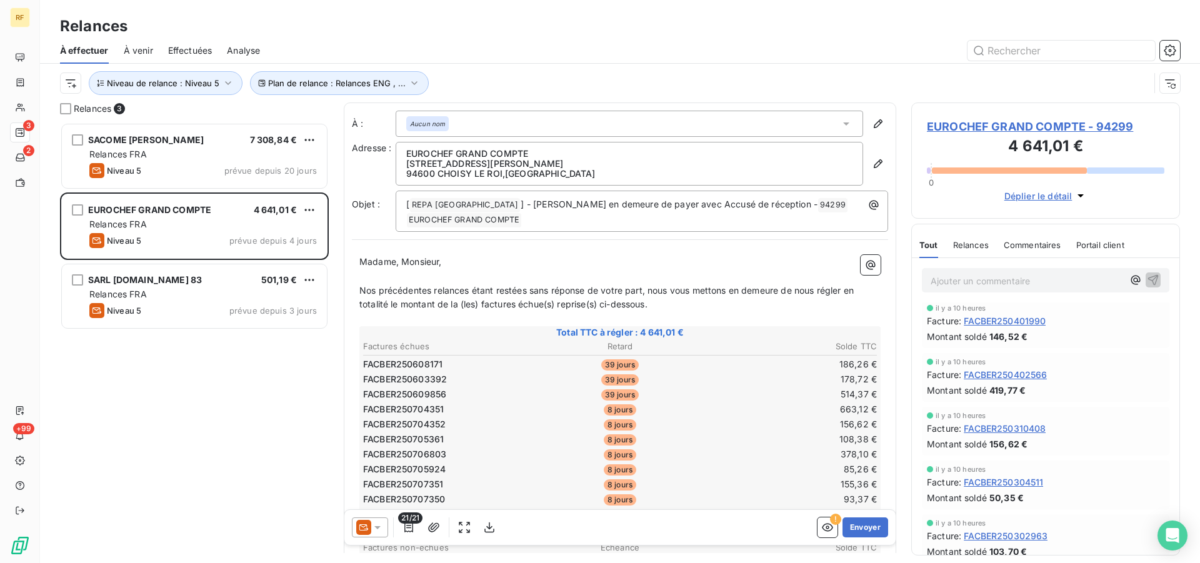
scroll to position [383, 0]
click at [1012, 246] on span "Commentaires" at bounding box center [1033, 245] width 58 height 10
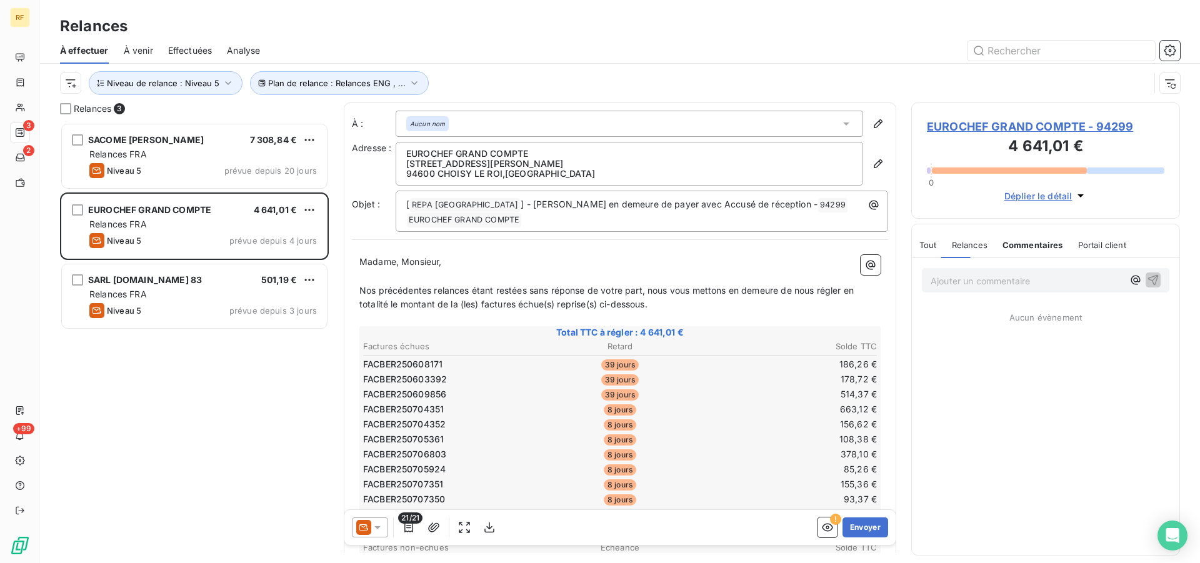
scroll to position [0, 0]
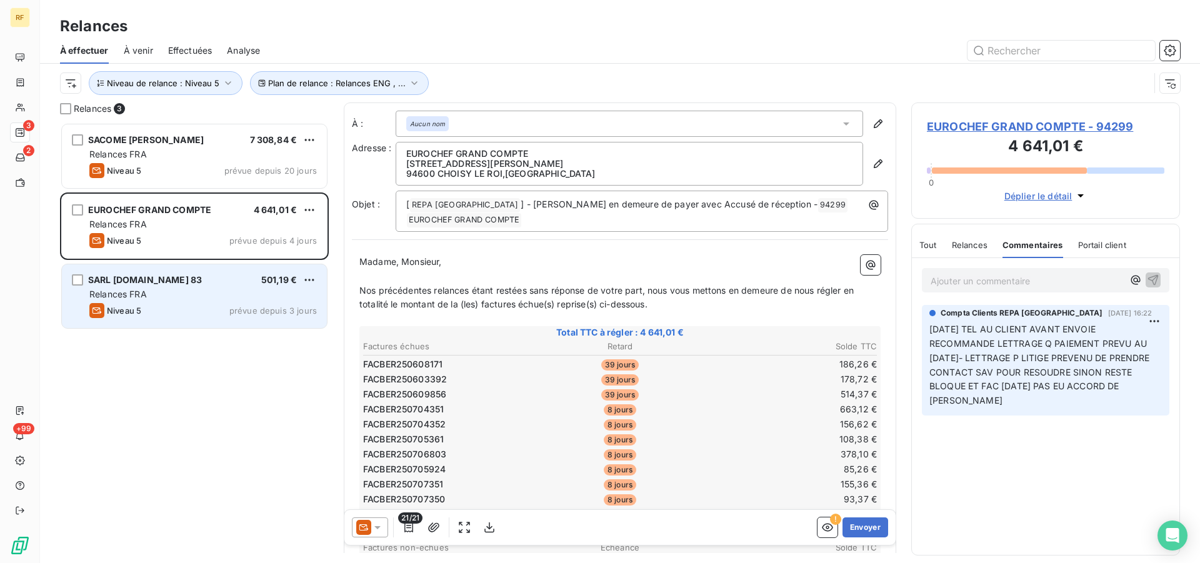
click at [130, 279] on span "SARL [DOMAIN_NAME] 83" at bounding box center [145, 279] width 114 height 11
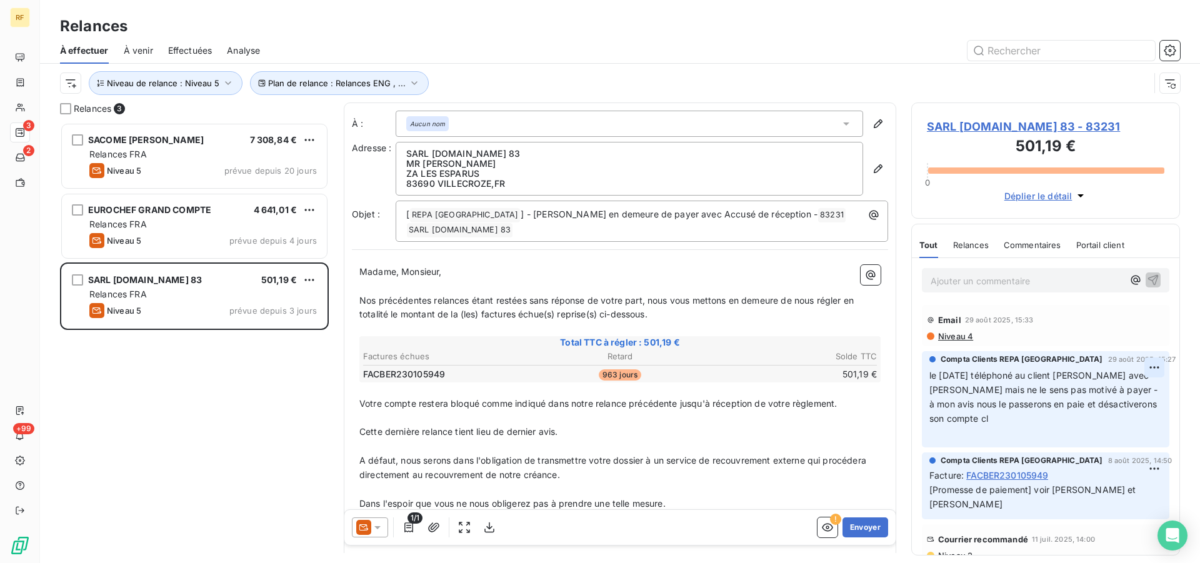
scroll to position [430, 258]
click at [1156, 369] on html "RF 3 2 +99 Relances À effectuer À venir Effectuées Analyse Plan de relance : Re…" at bounding box center [600, 281] width 1200 height 563
click at [1120, 397] on div "Editer" at bounding box center [1125, 396] width 70 height 20
click at [1060, 403] on span "le 29/08/25 téléphoné au client voit avec sa compta mais ne le sens pas motivé …" at bounding box center [1036, 397] width 213 height 54
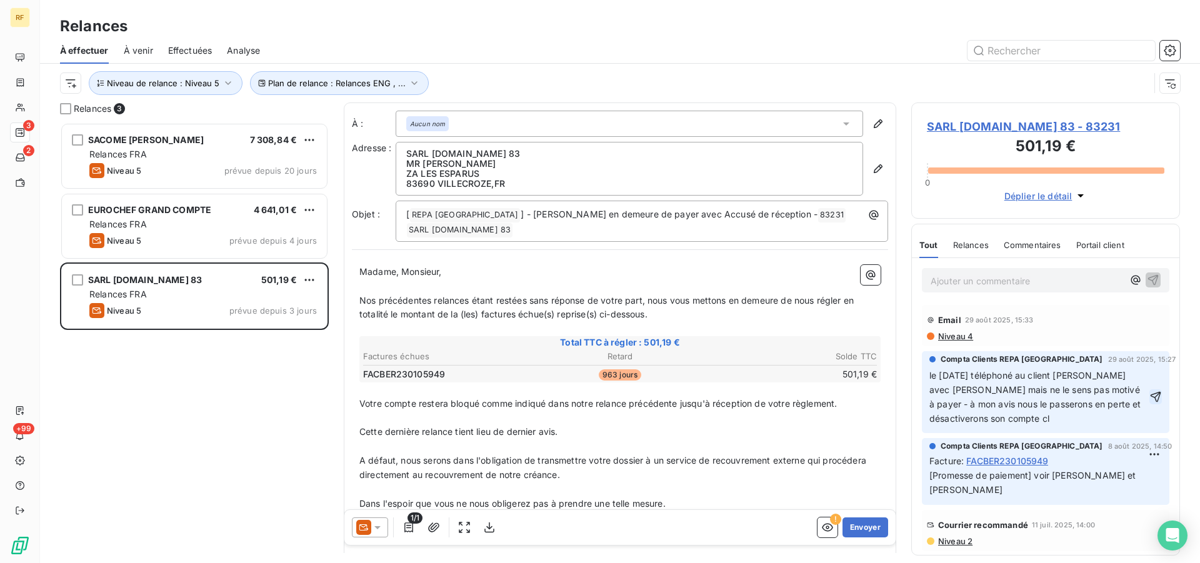
click at [1153, 403] on icon "button" at bounding box center [1156, 397] width 13 height 13
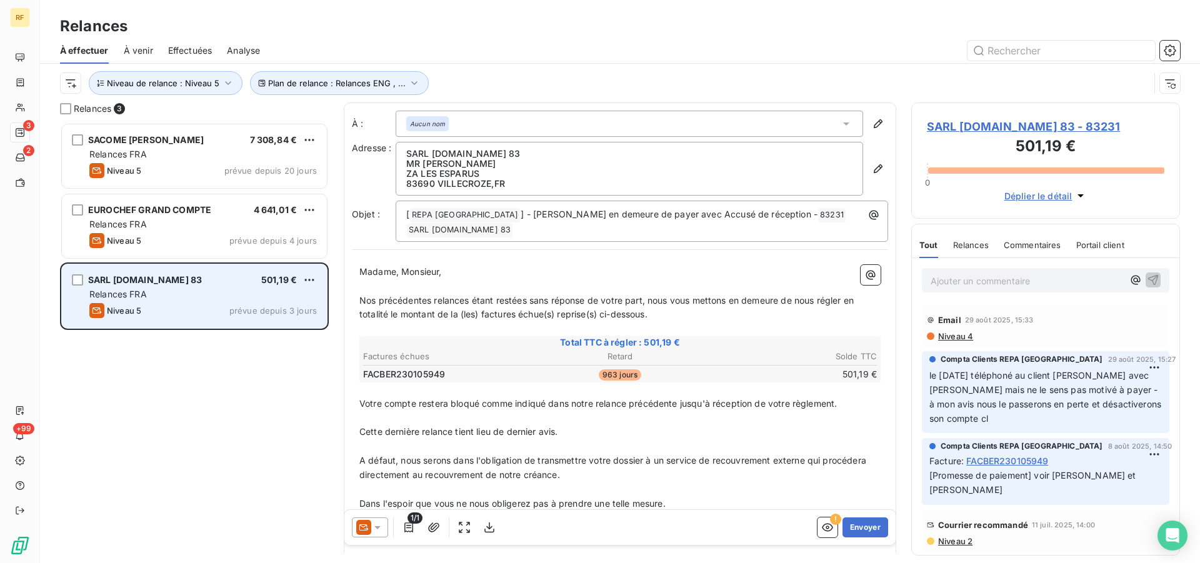
click at [181, 297] on div "Relances FRA" at bounding box center [203, 294] width 228 height 13
click at [235, 307] on span "prévue depuis 3 jours" at bounding box center [273, 311] width 88 height 10
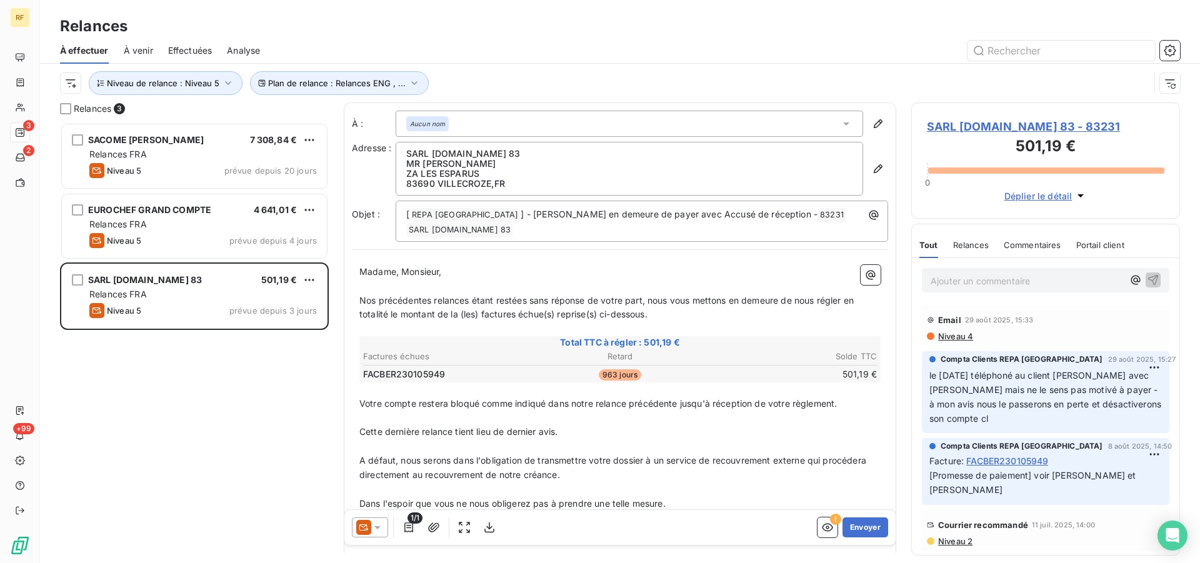
click at [1026, 276] on p "Ajouter un commentaire ﻿" at bounding box center [1027, 281] width 193 height 16
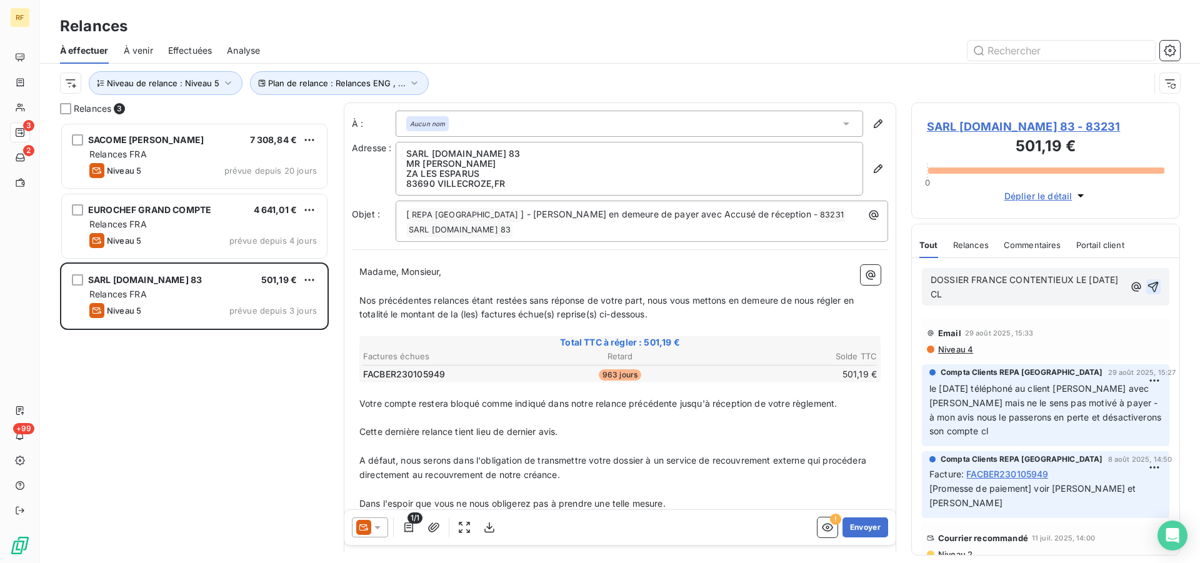
click at [1157, 287] on icon "button" at bounding box center [1154, 287] width 11 height 11
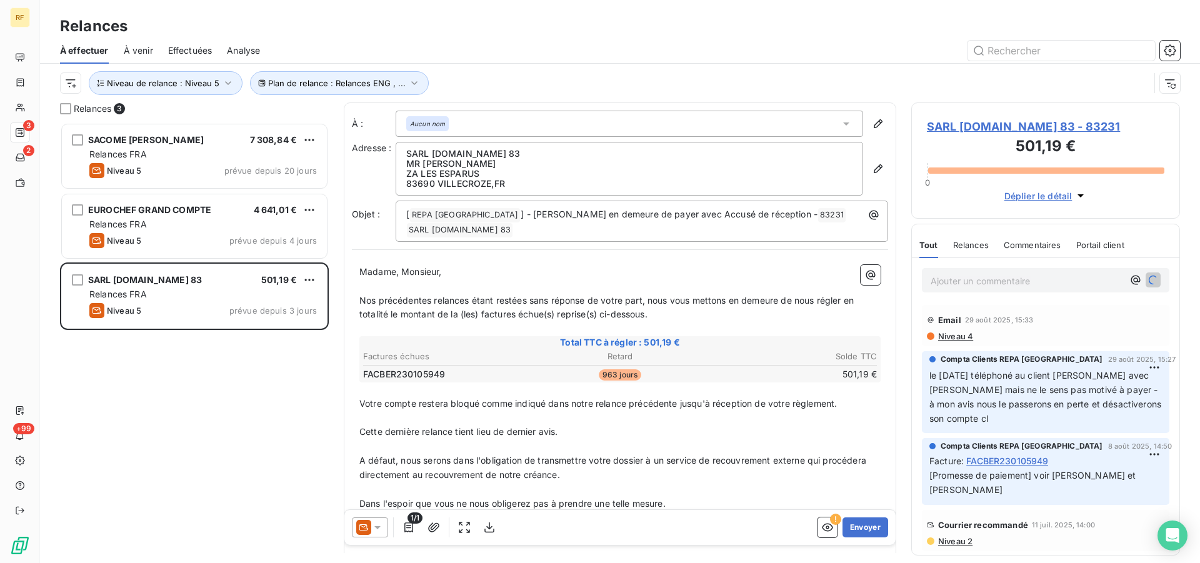
click at [962, 124] on span "SARL VERT.NET 83 - 83231" at bounding box center [1046, 126] width 238 height 17
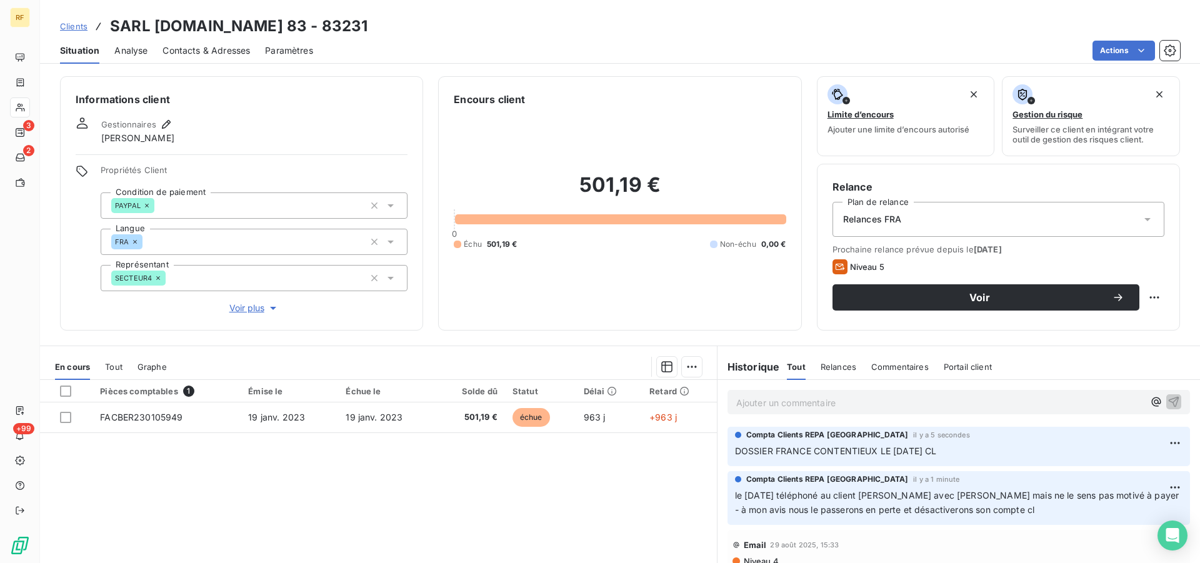
click at [897, 213] on div "Relances FRA" at bounding box center [999, 219] width 332 height 35
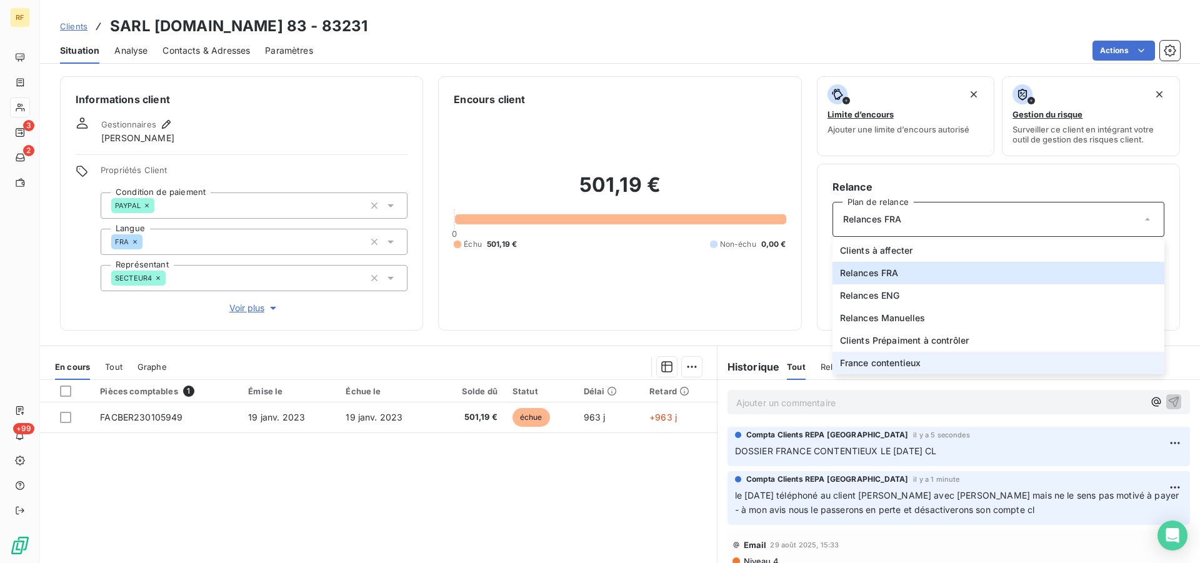
click at [898, 366] on span "France contentieux" at bounding box center [880, 363] width 81 height 13
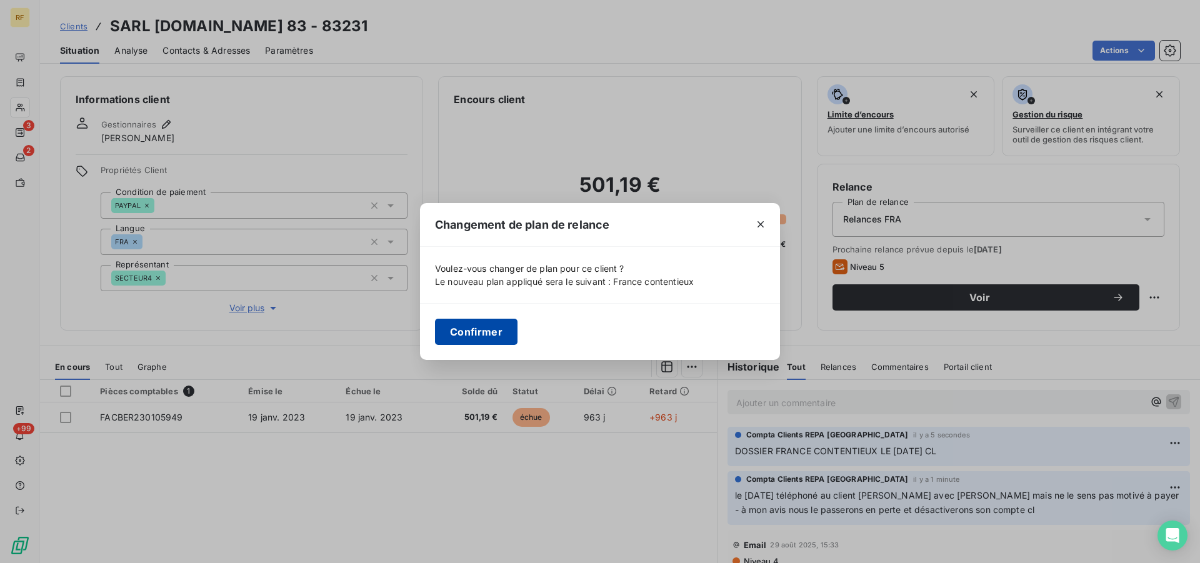
click at [486, 330] on button "Confirmer" at bounding box center [476, 332] width 83 height 26
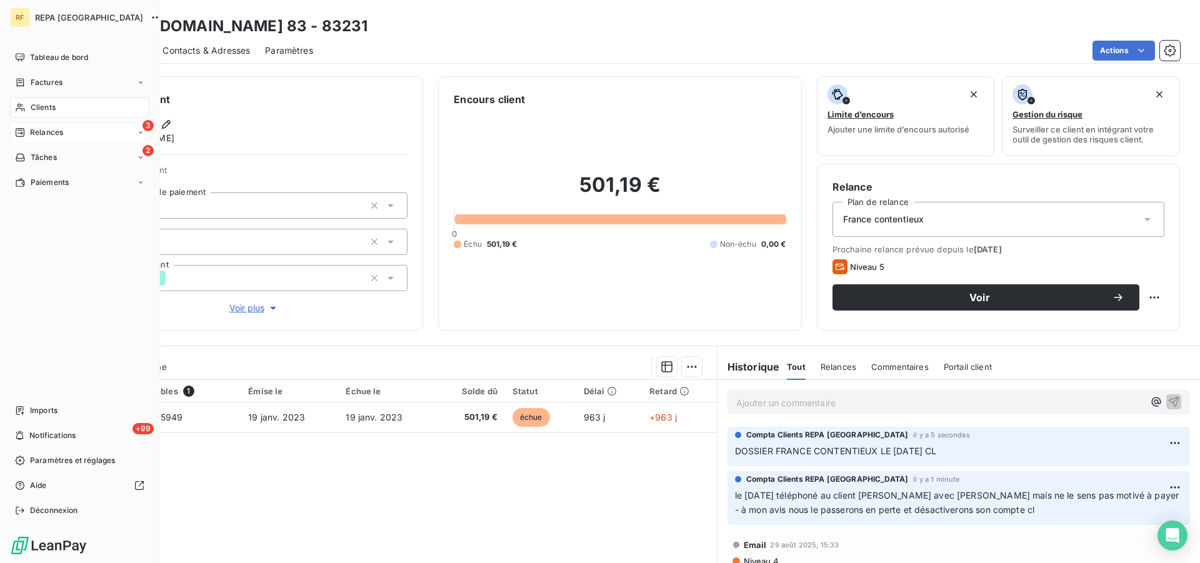
click at [35, 129] on span "Relances" at bounding box center [46, 132] width 33 height 11
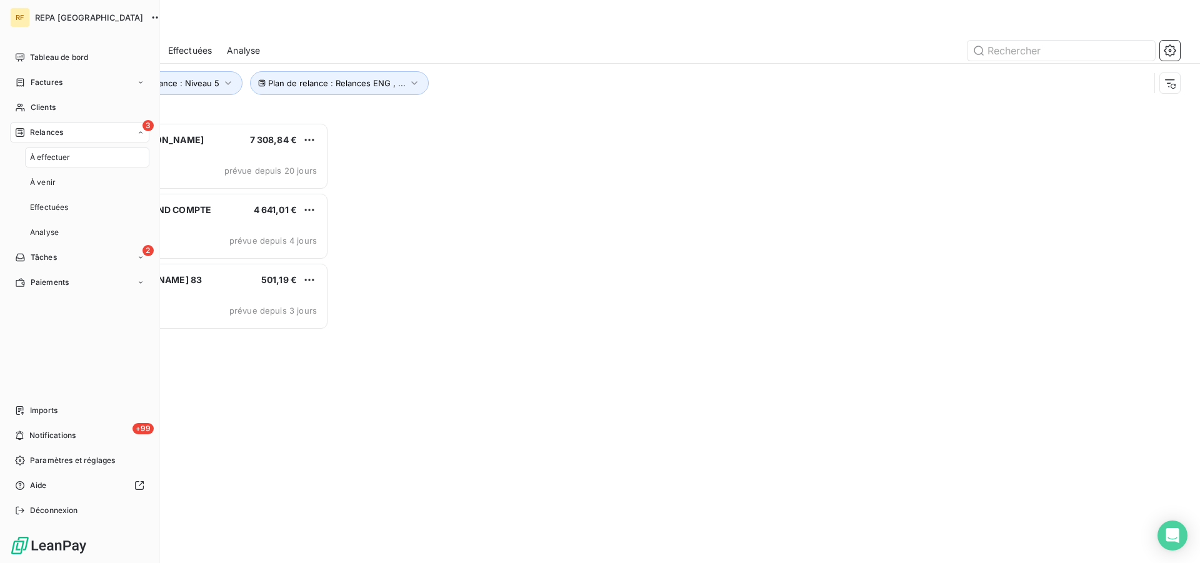
scroll to position [430, 258]
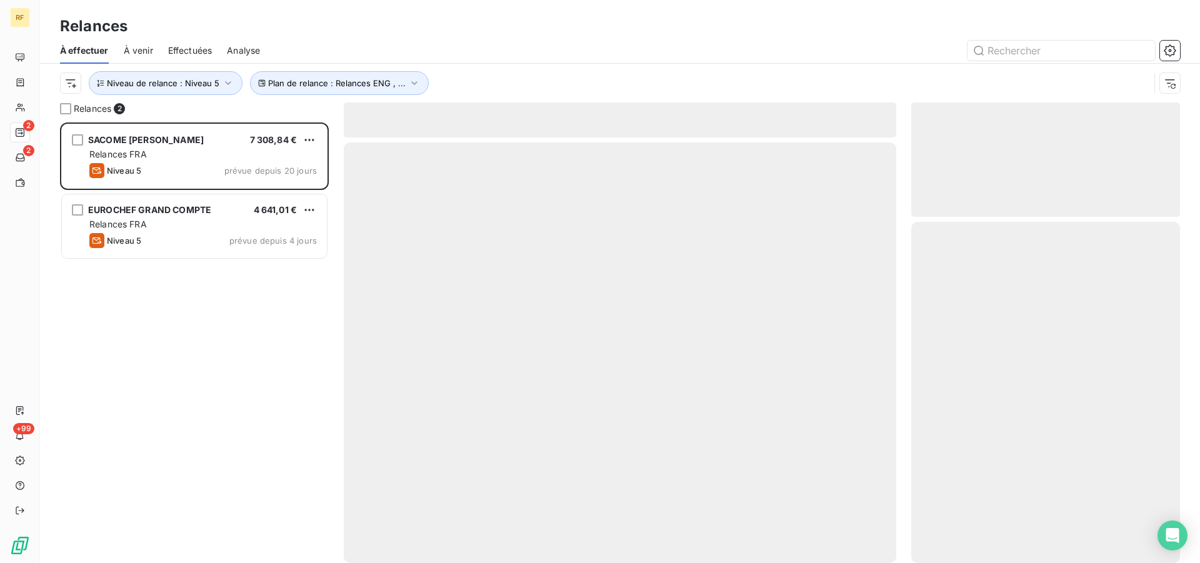
scroll to position [430, 258]
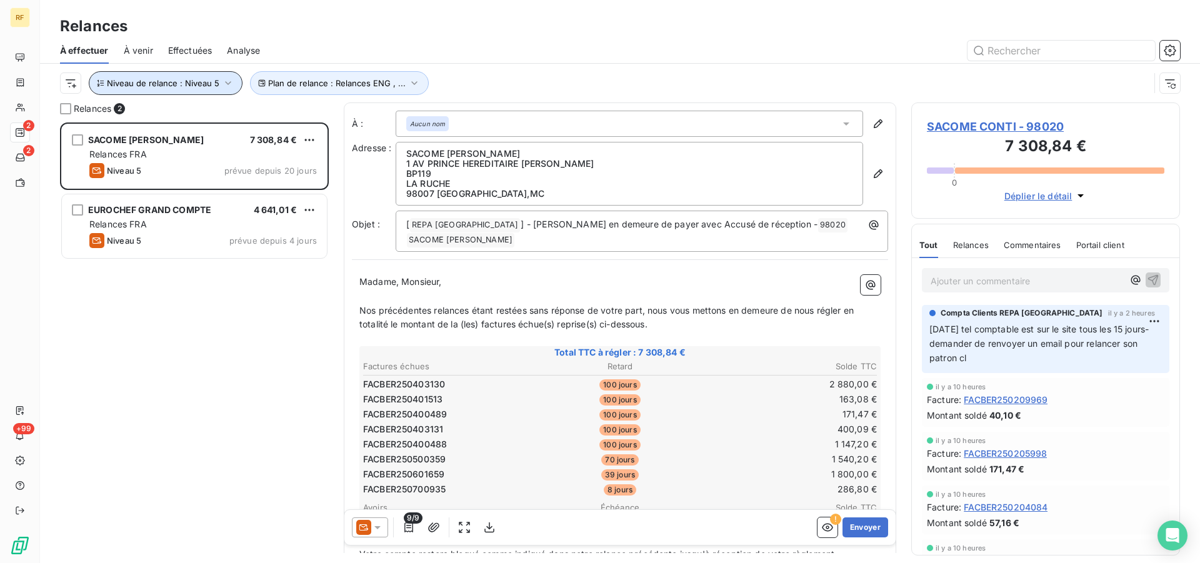
click at [227, 77] on icon "button" at bounding box center [228, 83] width 13 height 13
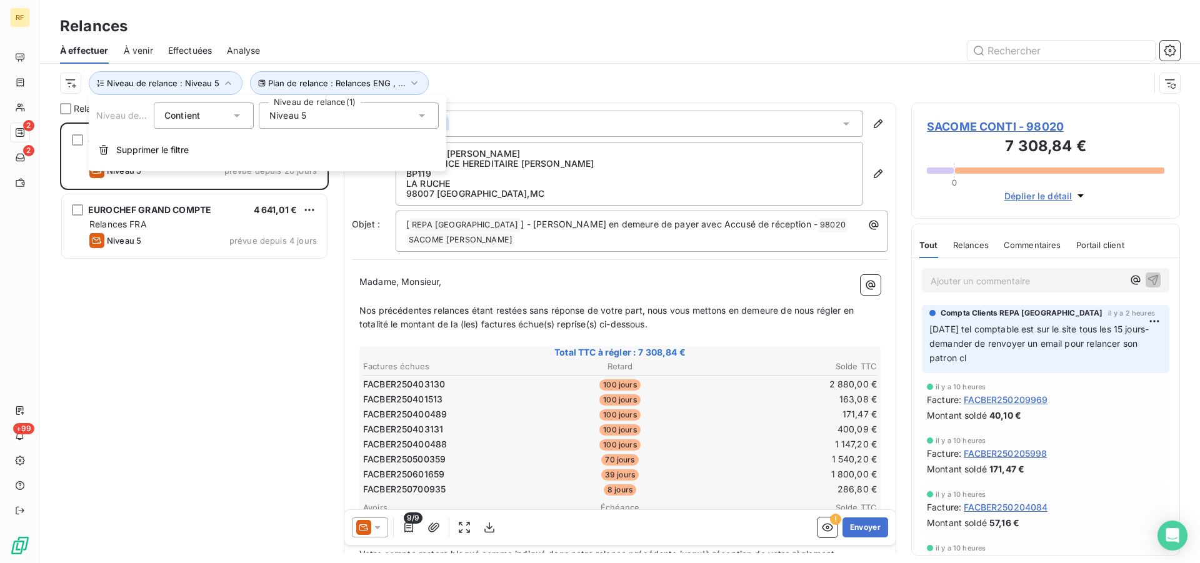
click at [342, 117] on div "Niveau 5" at bounding box center [349, 116] width 180 height 26
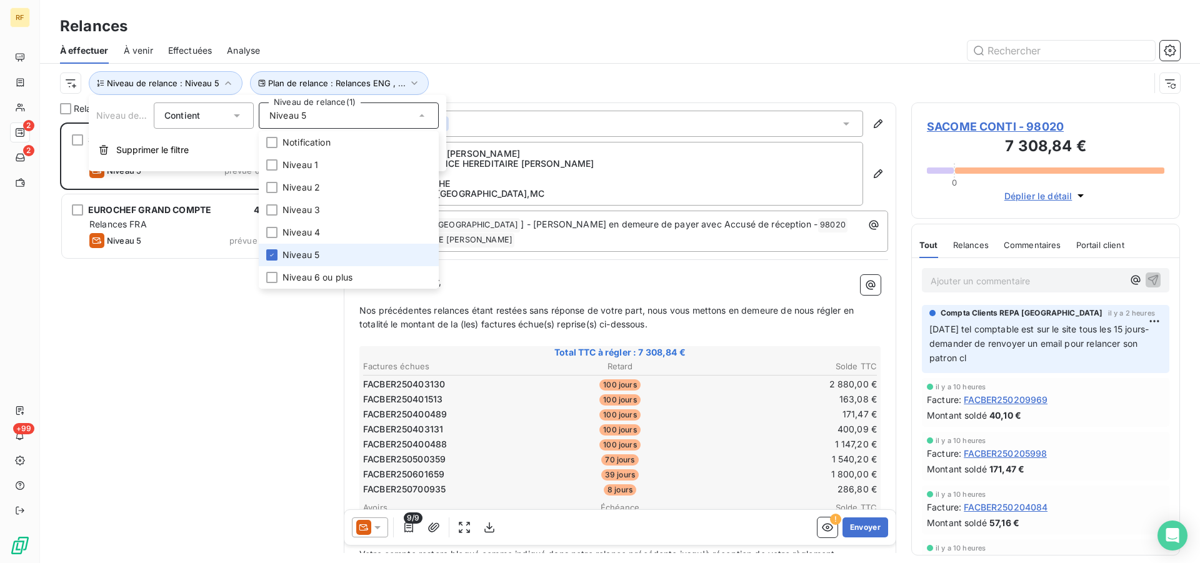
click at [344, 253] on li "Niveau 5" at bounding box center [349, 255] width 180 height 23
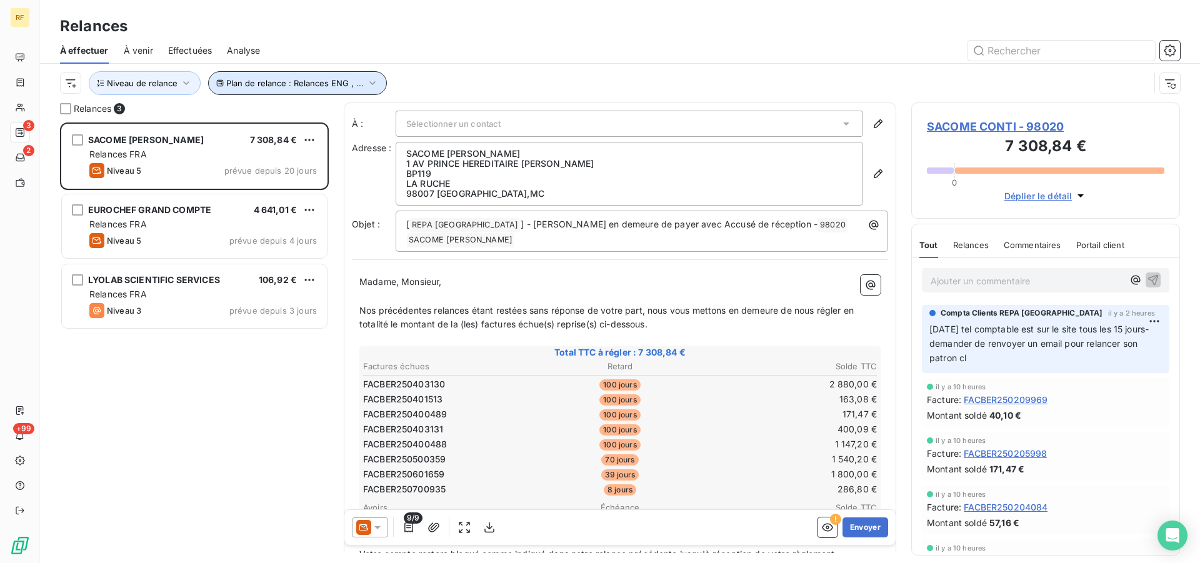
click at [338, 81] on span "Plan de relance : Relances ENG , ..." at bounding box center [295, 83] width 138 height 10
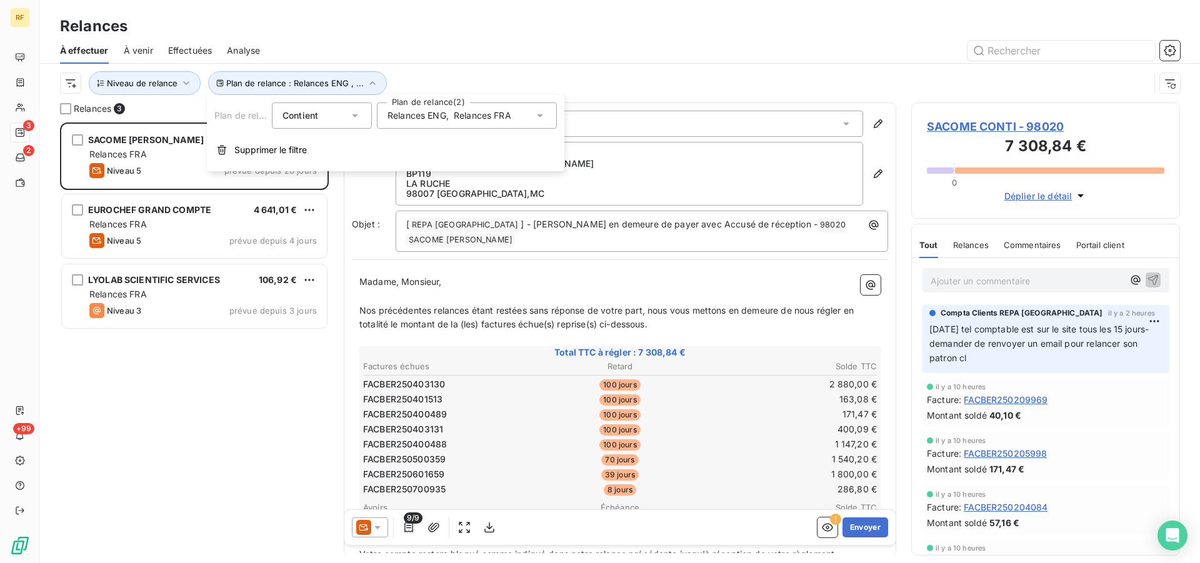
click at [480, 116] on span "Relances FRA" at bounding box center [483, 115] width 58 height 13
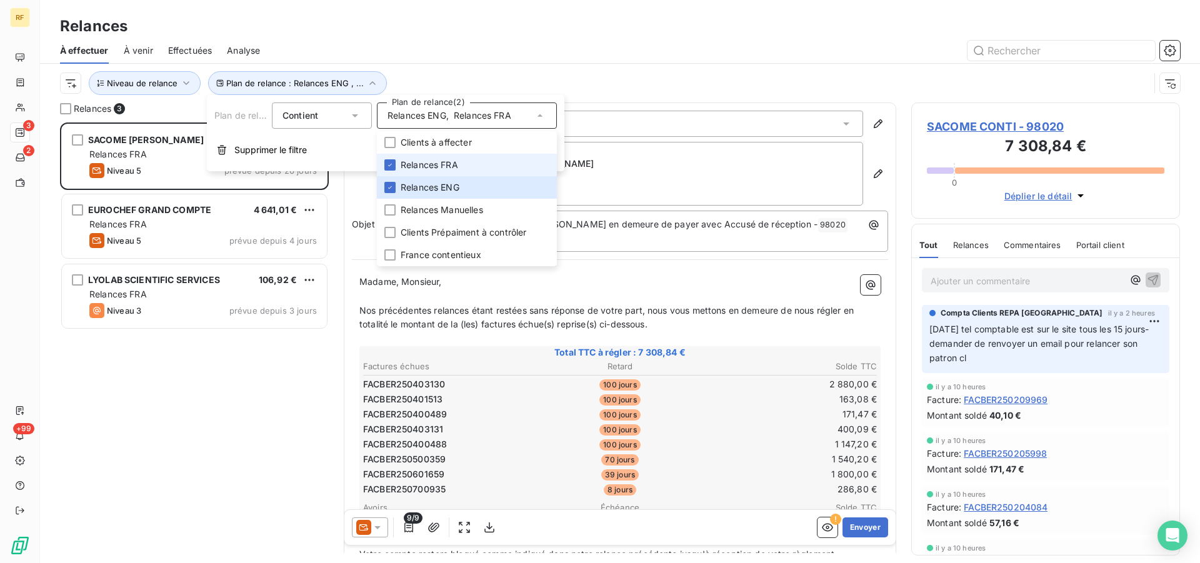
click at [440, 168] on span "Relances FRA" at bounding box center [430, 165] width 58 height 13
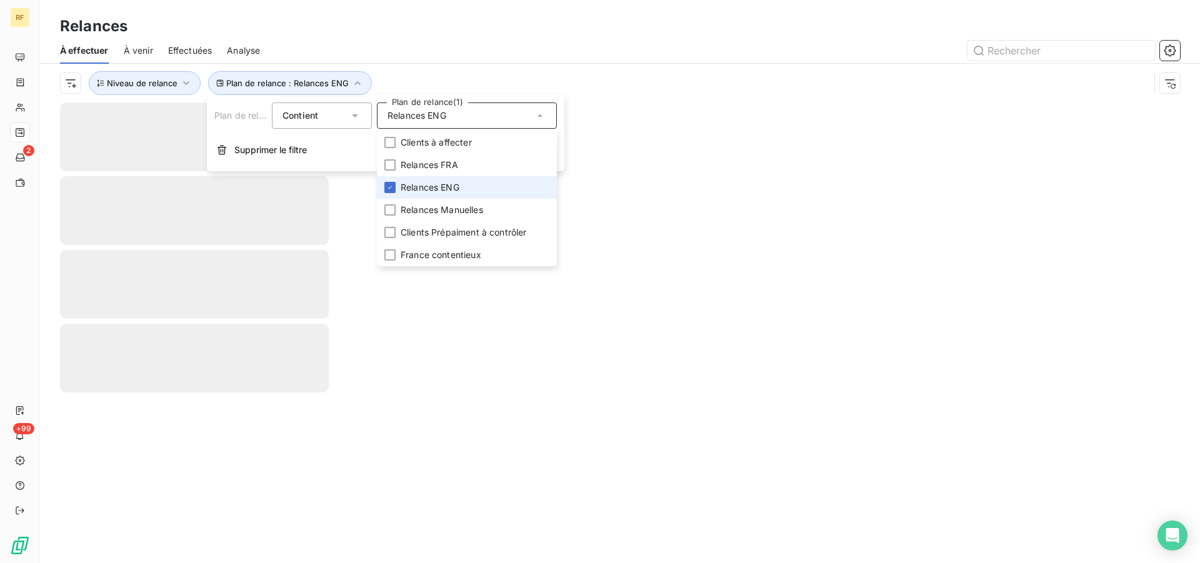
click at [437, 186] on span "Relances ENG" at bounding box center [430, 187] width 59 height 13
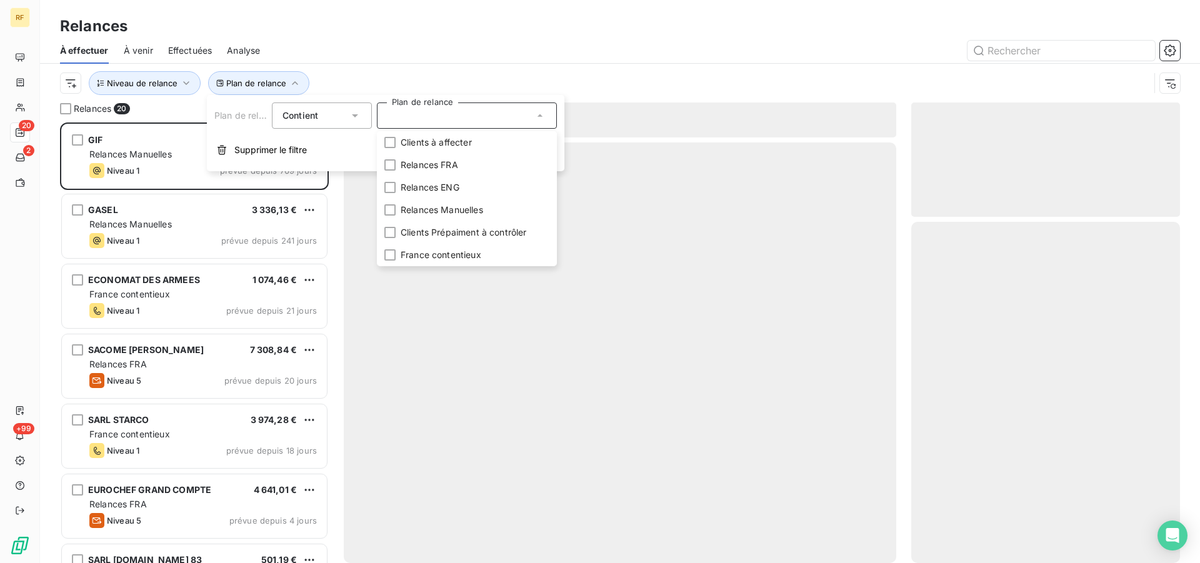
scroll to position [430, 258]
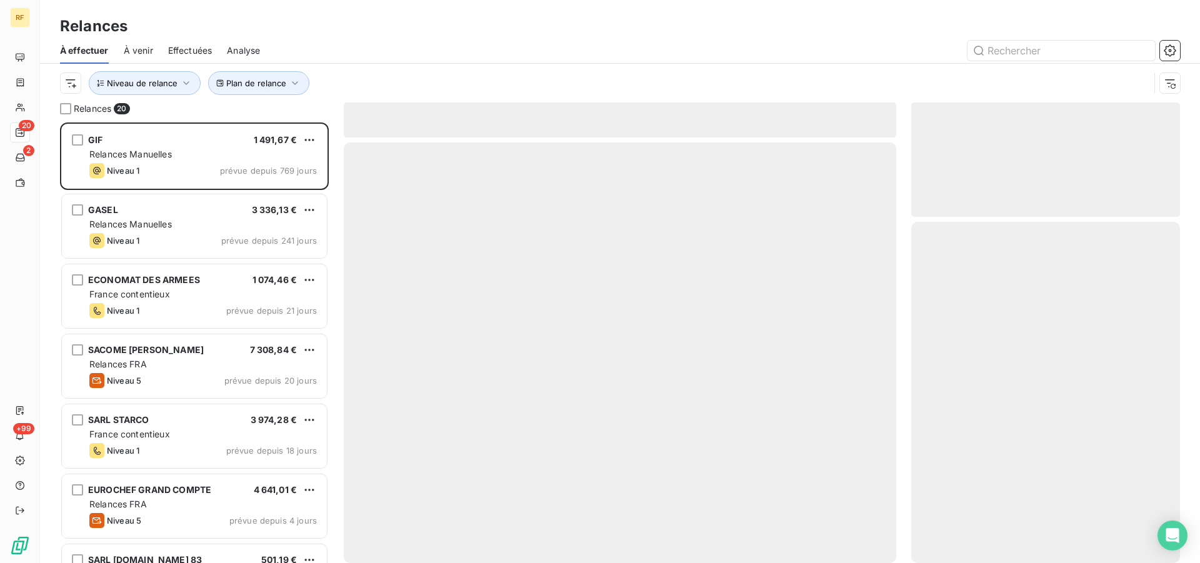
click at [504, 63] on div "À effectuer À venir Effectuées Analyse" at bounding box center [620, 51] width 1160 height 26
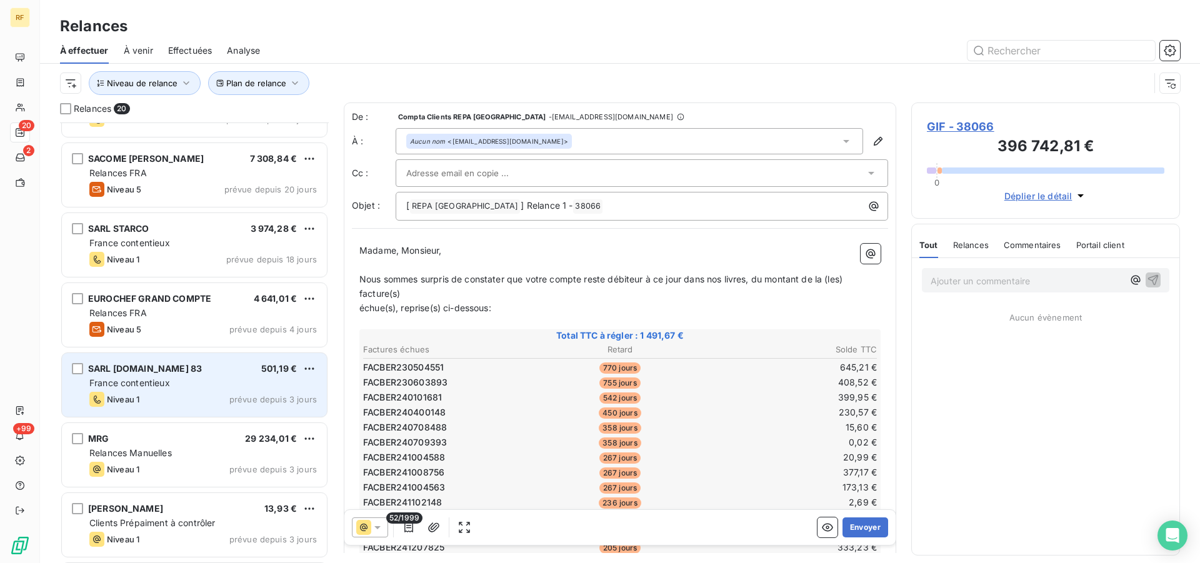
scroll to position [256, 0]
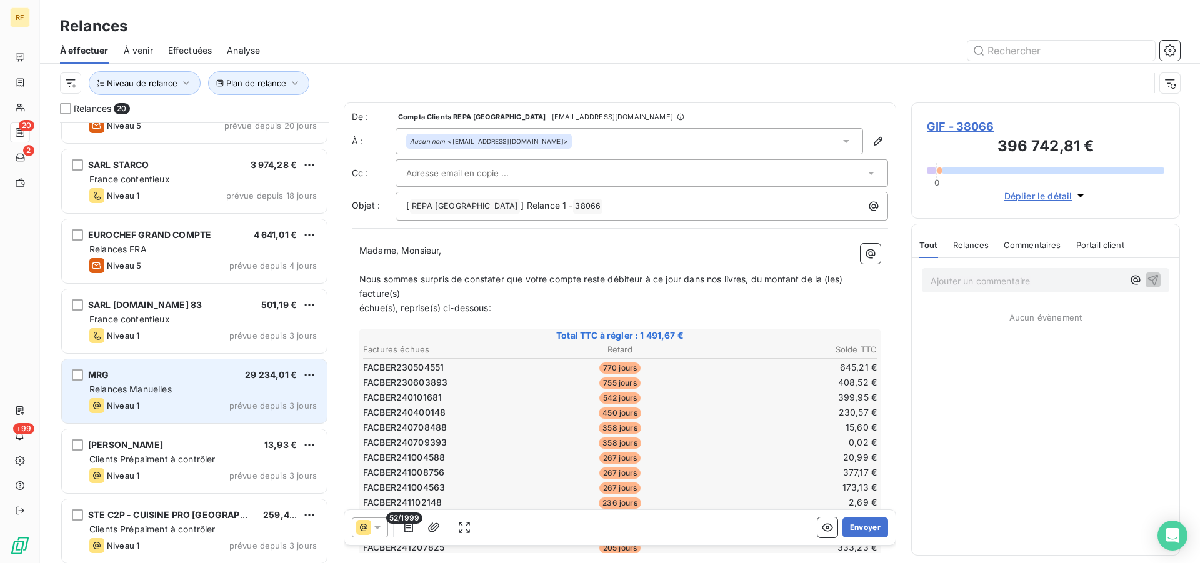
click at [174, 385] on div "Relances Manuelles" at bounding box center [203, 389] width 228 height 13
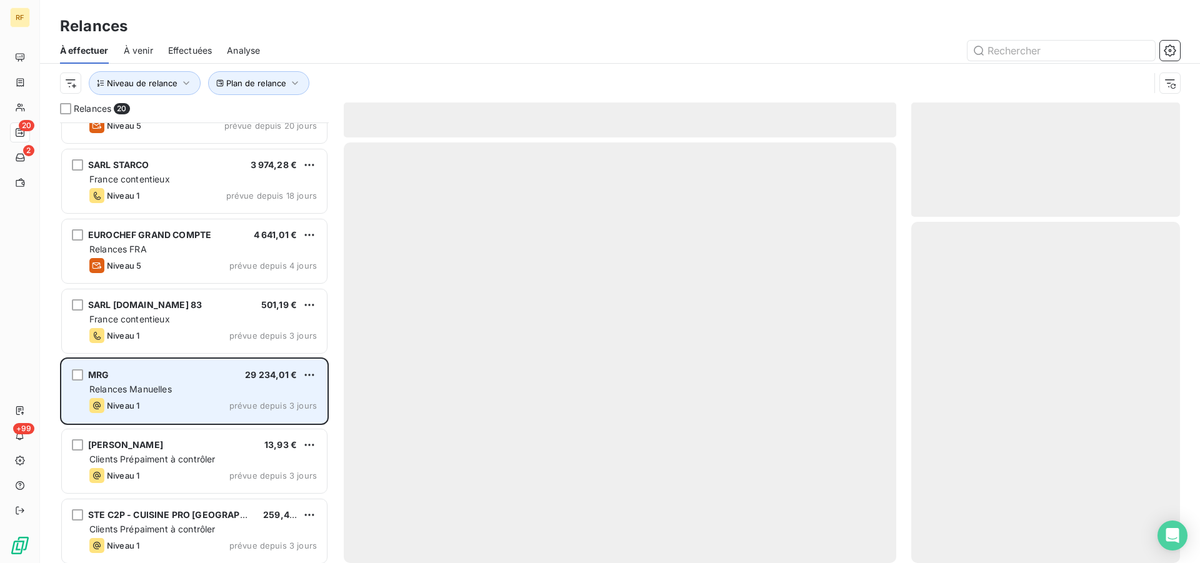
click at [174, 385] on div "Relances Manuelles" at bounding box center [203, 389] width 228 height 13
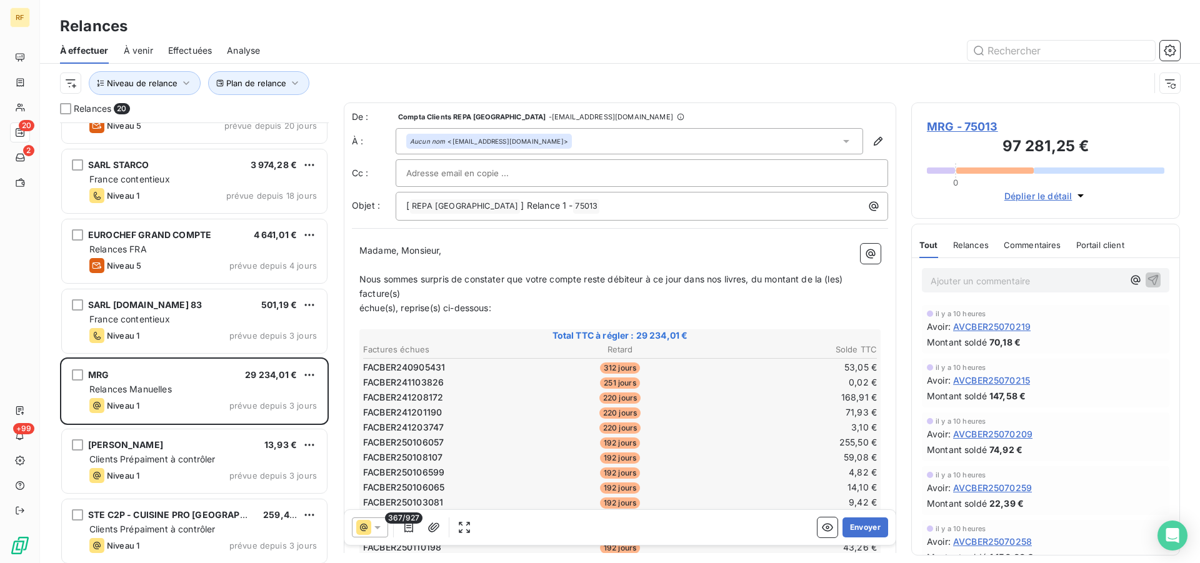
click at [707, 387] on td "0,02 €" at bounding box center [792, 383] width 171 height 14
click at [375, 528] on icon at bounding box center [377, 527] width 13 height 13
click at [386, 499] on span "Niveau 1" at bounding box center [395, 502] width 36 height 13
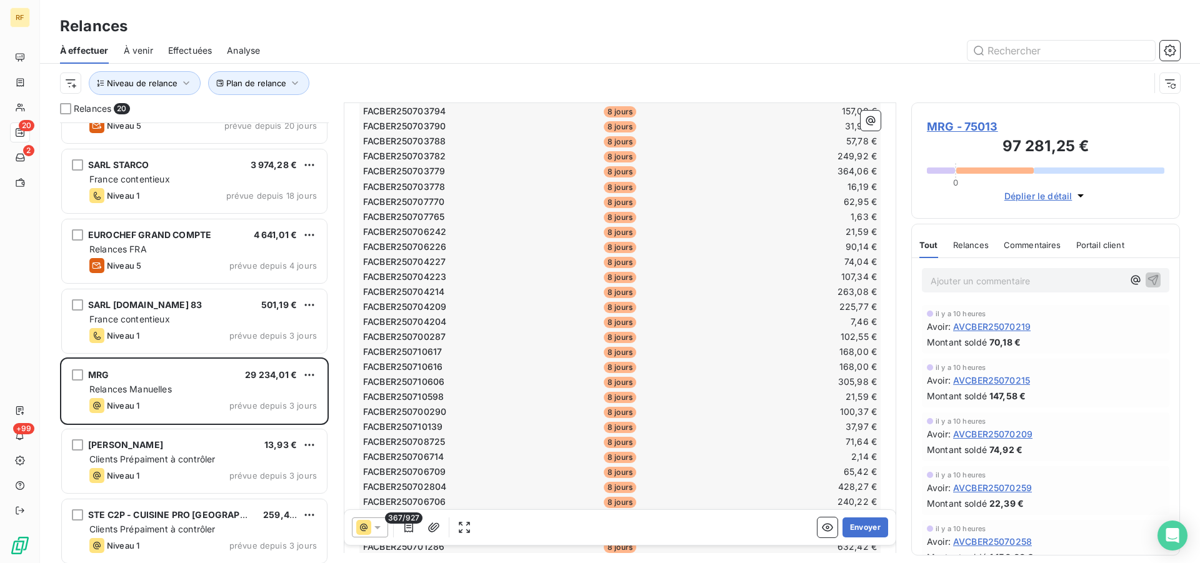
scroll to position [5166, 0]
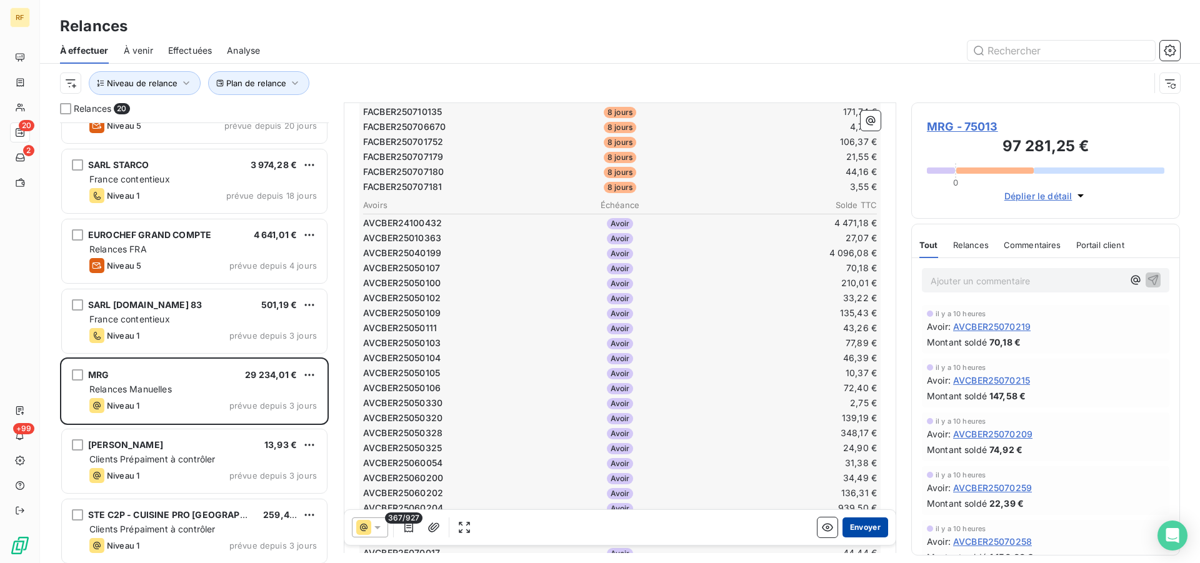
click at [855, 528] on button "Envoyer" at bounding box center [866, 528] width 46 height 20
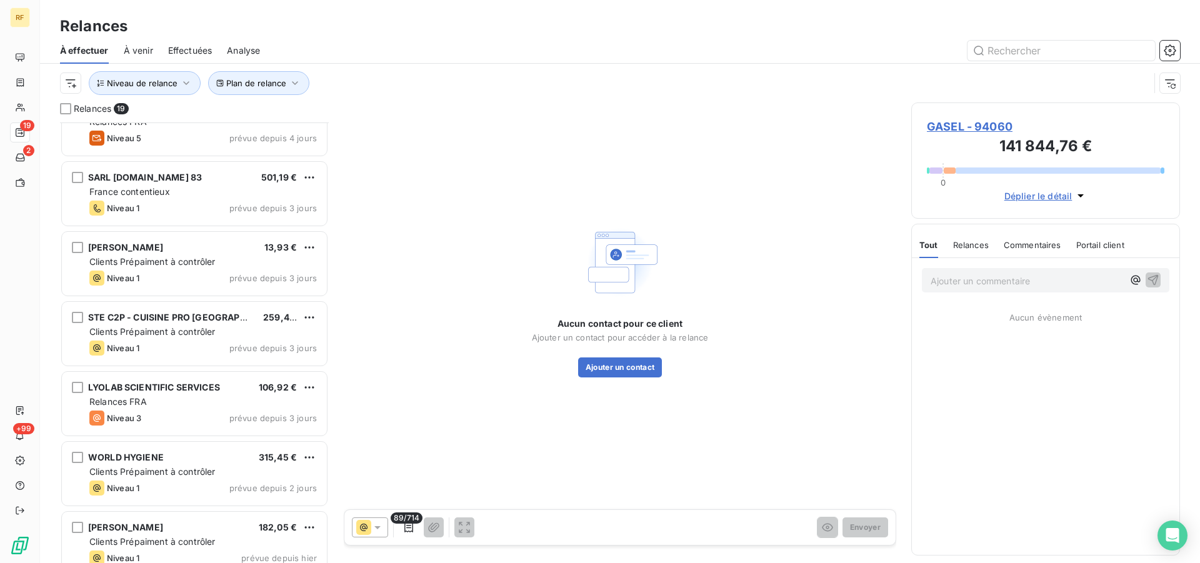
scroll to position [447, 0]
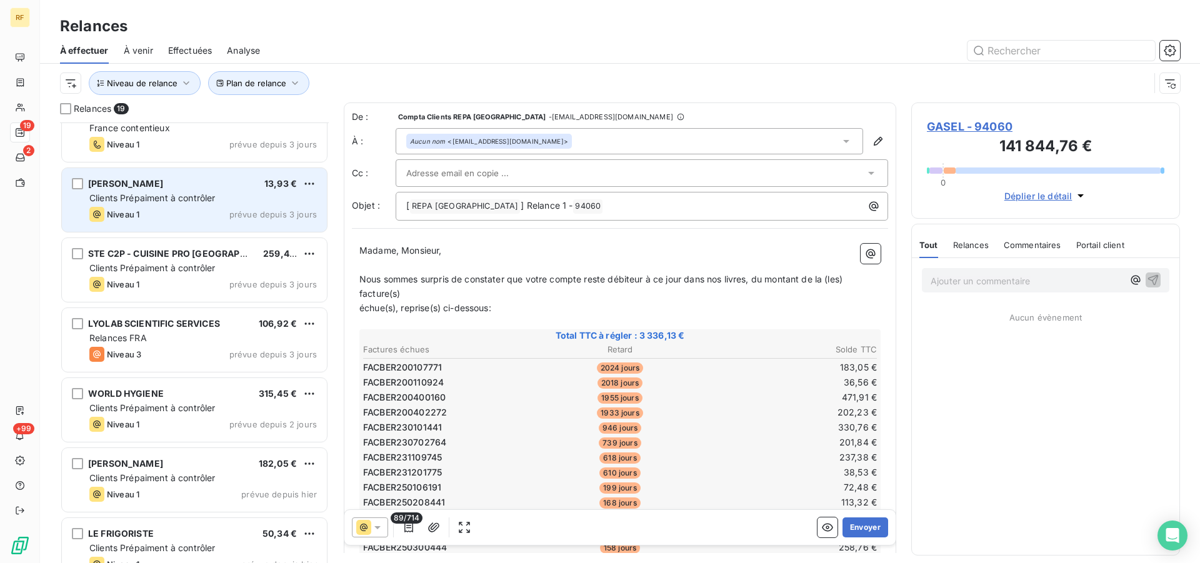
click at [183, 205] on div "MR MOUSSAOUI SOFIANE 13,93 € Clients Prépaiment à contrôler Niveau 1 prévue dep…" at bounding box center [194, 200] width 265 height 64
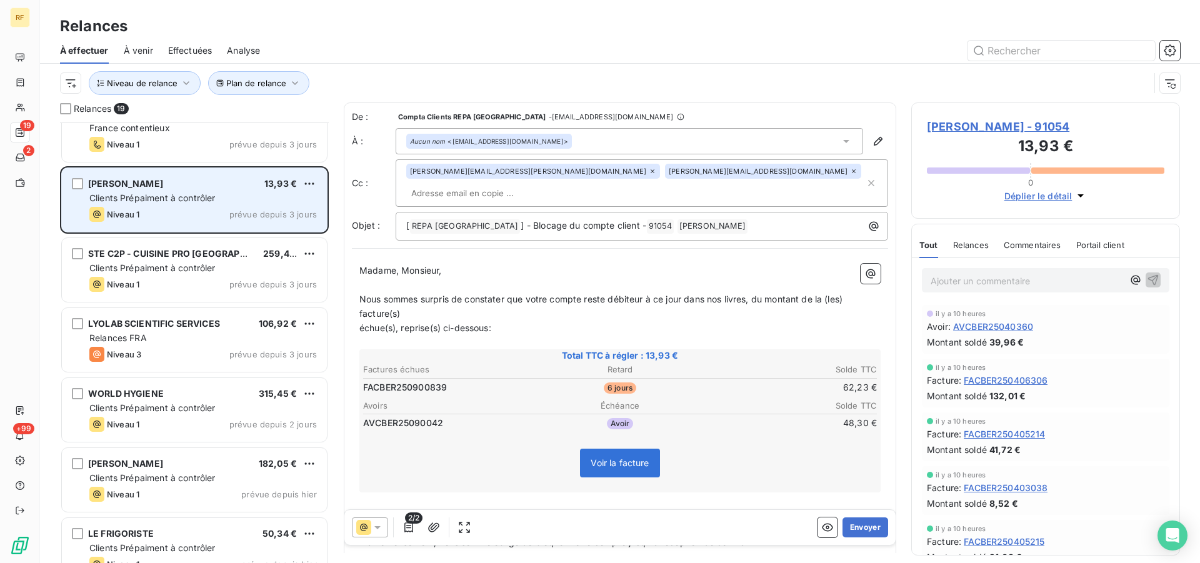
click at [183, 205] on div "MR MOUSSAOUI SOFIANE 13,93 € Clients Prépaiment à contrôler Niveau 1 prévue dep…" at bounding box center [194, 200] width 265 height 64
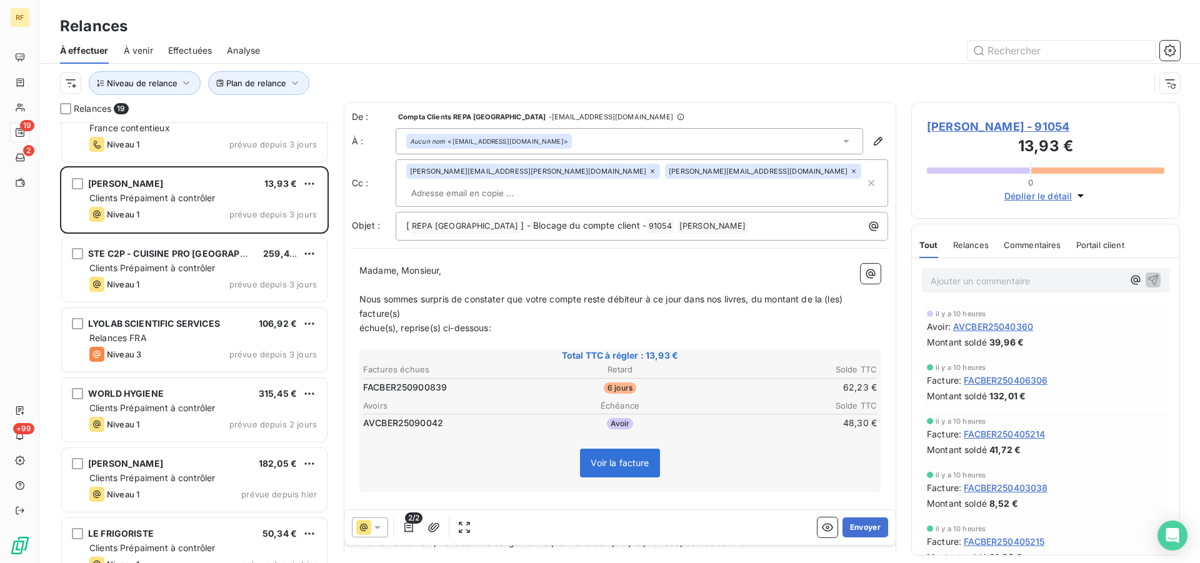
click at [1028, 241] on span "Commentaires" at bounding box center [1033, 245] width 58 height 10
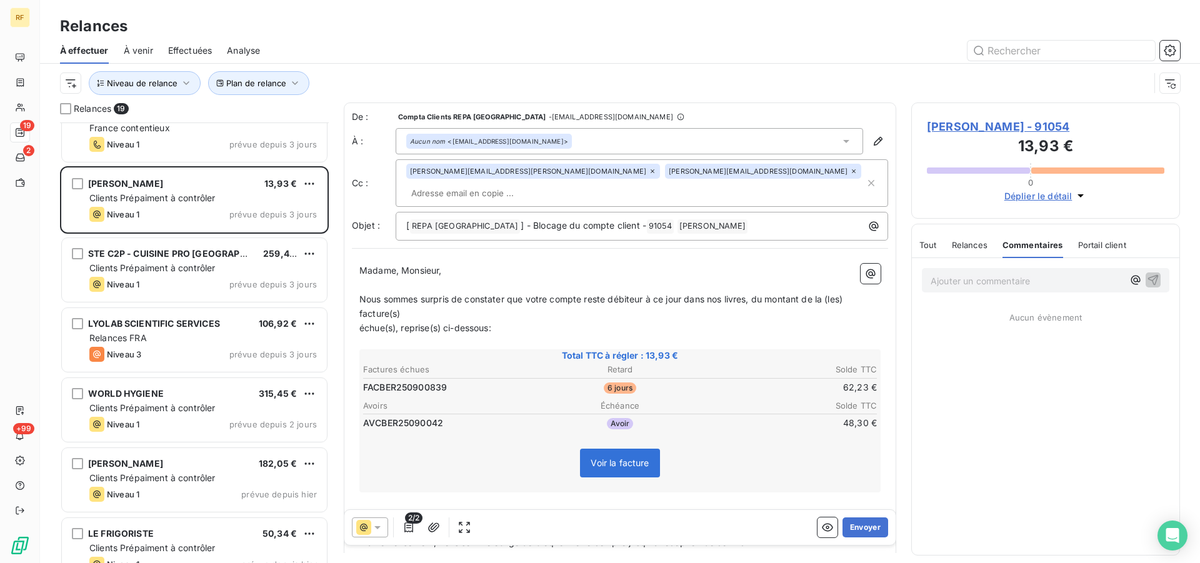
click at [924, 244] on span "Tout" at bounding box center [929, 245] width 18 height 10
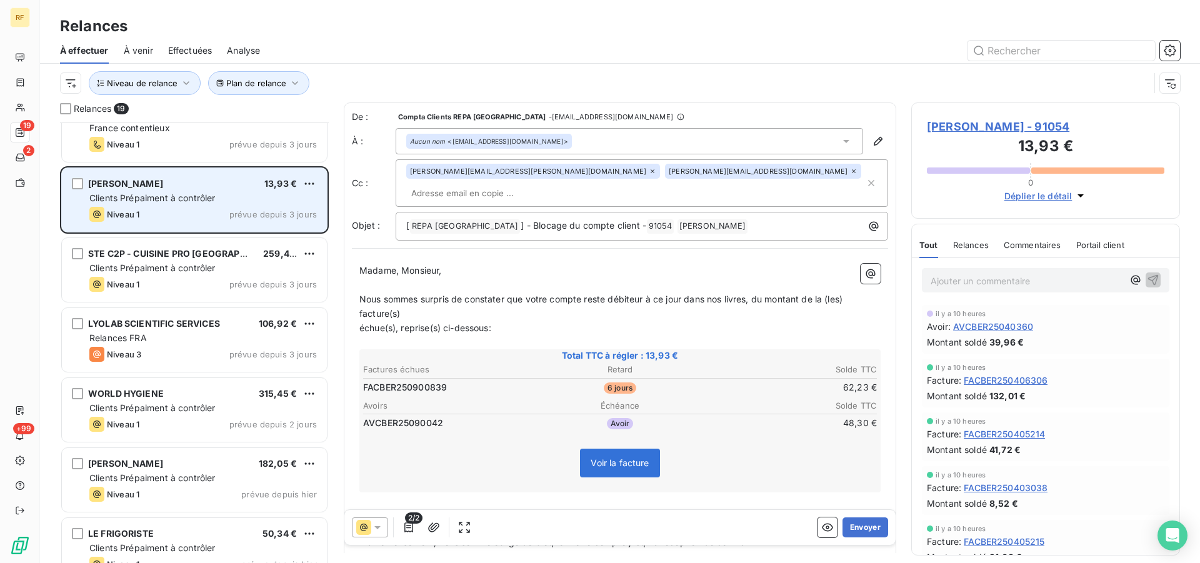
click at [153, 184] on span "[PERSON_NAME]" at bounding box center [125, 183] width 75 height 11
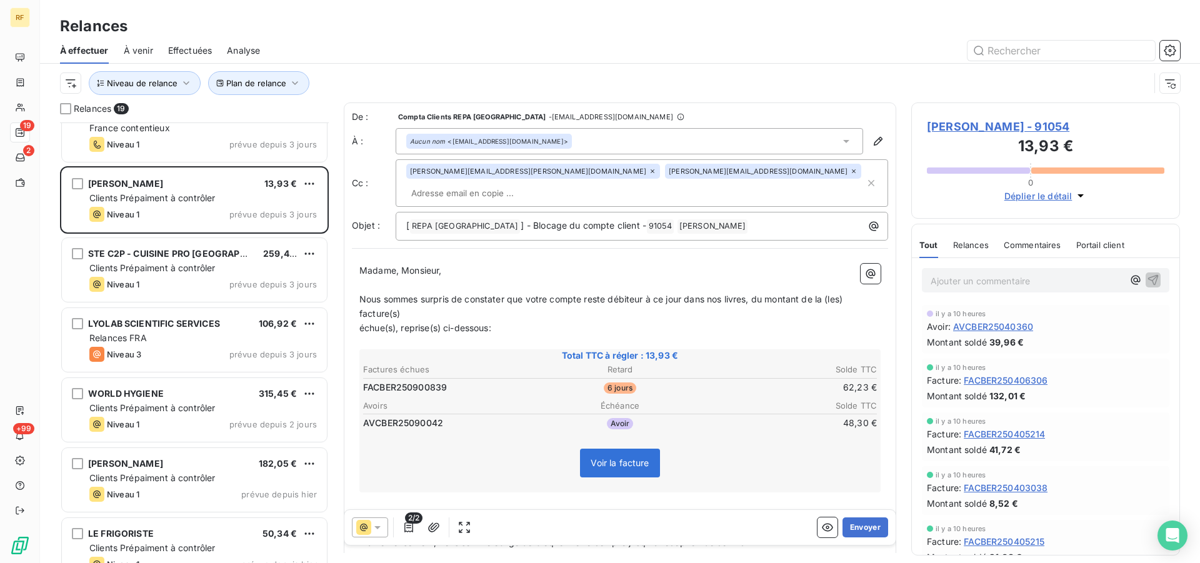
click at [1124, 391] on div "Montant soldé 132,01 €" at bounding box center [1046, 396] width 238 height 13
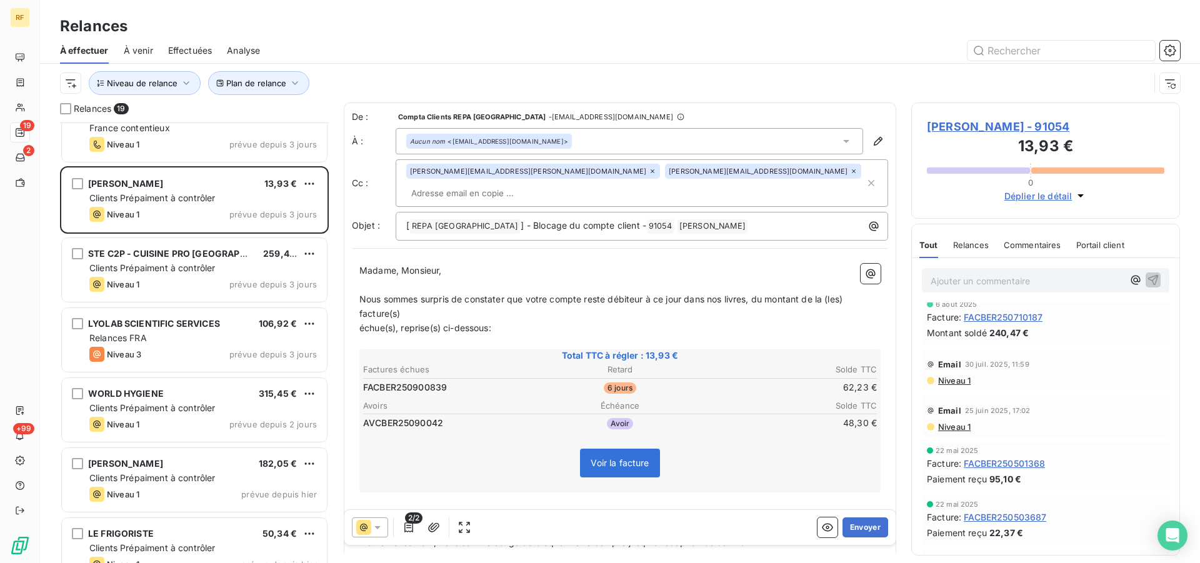
scroll to position [1339, 0]
click at [950, 386] on span "Niveau 1" at bounding box center [954, 388] width 34 height 10
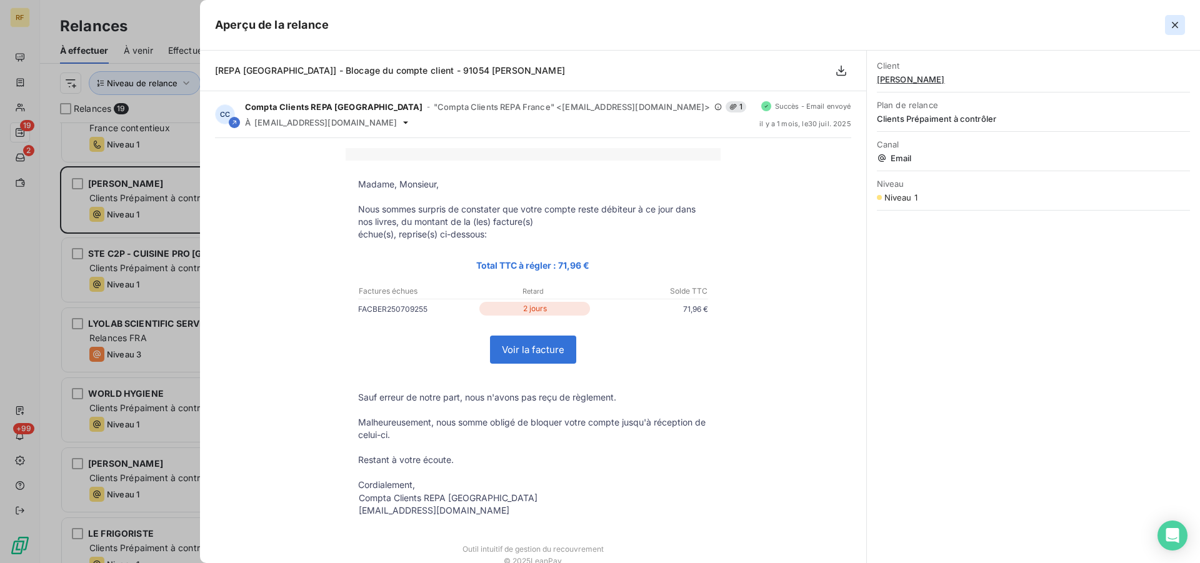
click at [1177, 22] on icon "button" at bounding box center [1175, 25] width 13 height 13
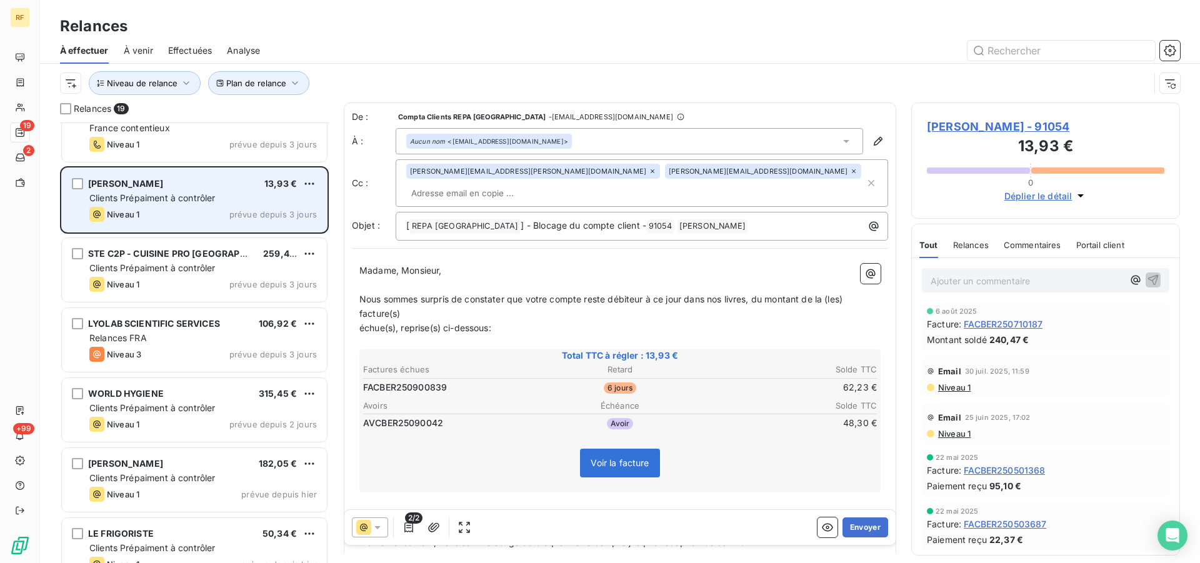
click at [189, 204] on div "MR MOUSSAOUI SOFIANE 13,93 € Clients Prépaiment à contrôler Niveau 1 prévue dep…" at bounding box center [194, 200] width 265 height 64
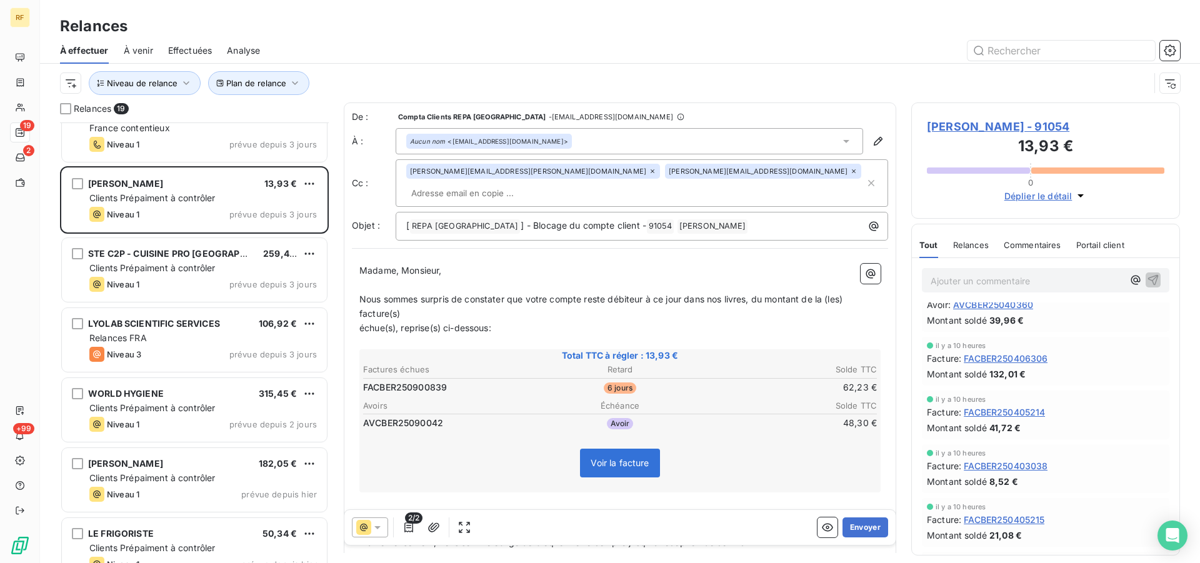
scroll to position [0, 0]
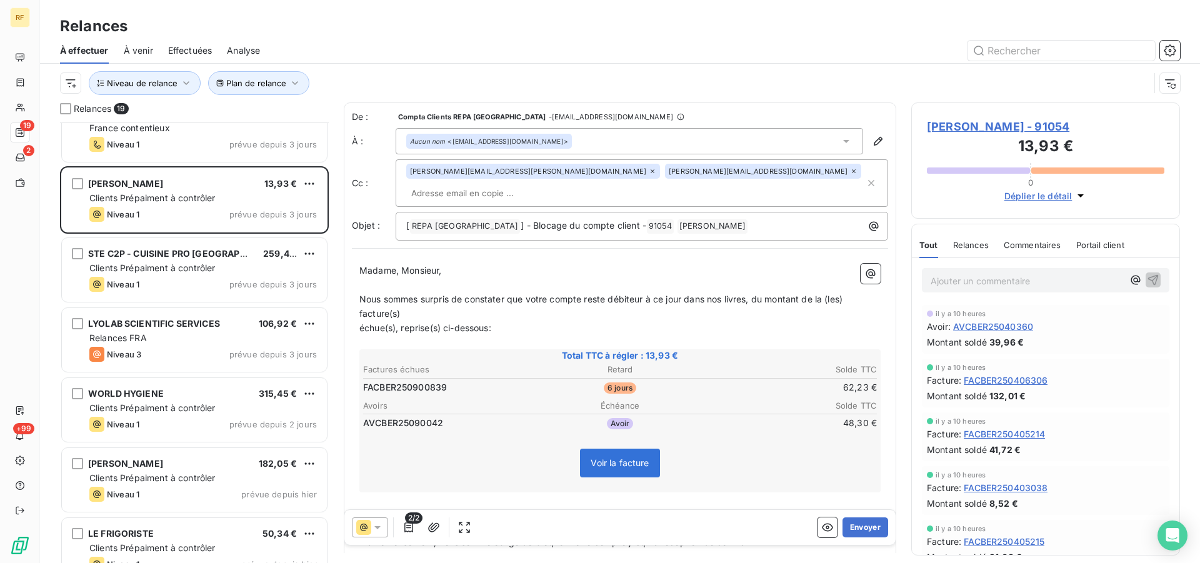
click at [383, 525] on icon at bounding box center [377, 527] width 13 height 13
click at [381, 476] on span "Niveau 1" at bounding box center [395, 477] width 36 height 13
click at [866, 523] on button "Envoyer" at bounding box center [866, 528] width 46 height 20
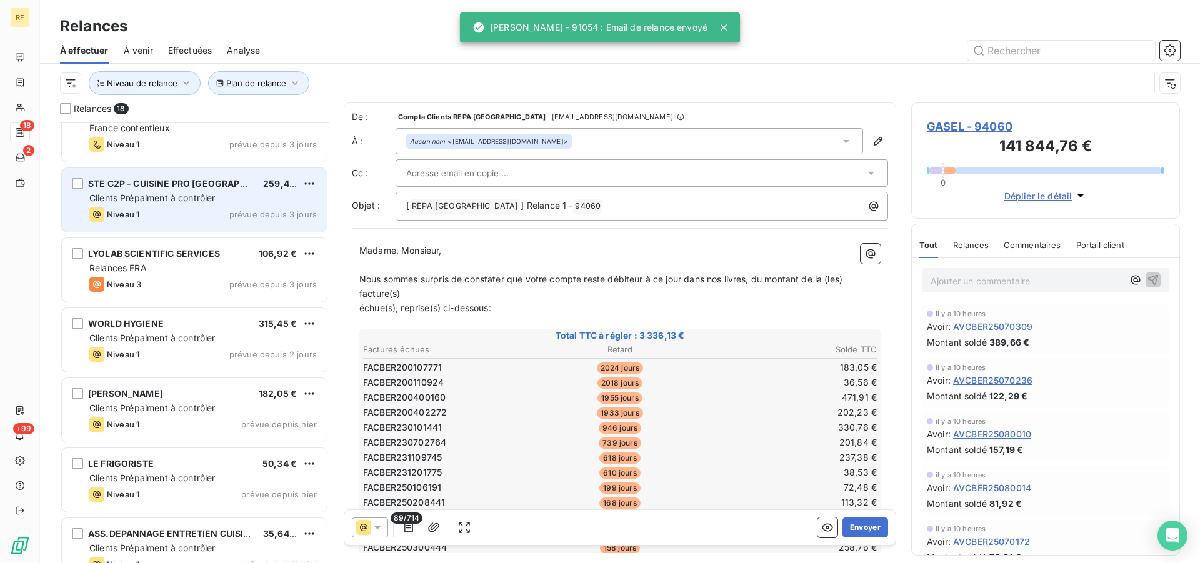
click at [178, 200] on span "Clients Prépaiment à contrôler" at bounding box center [152, 198] width 126 height 11
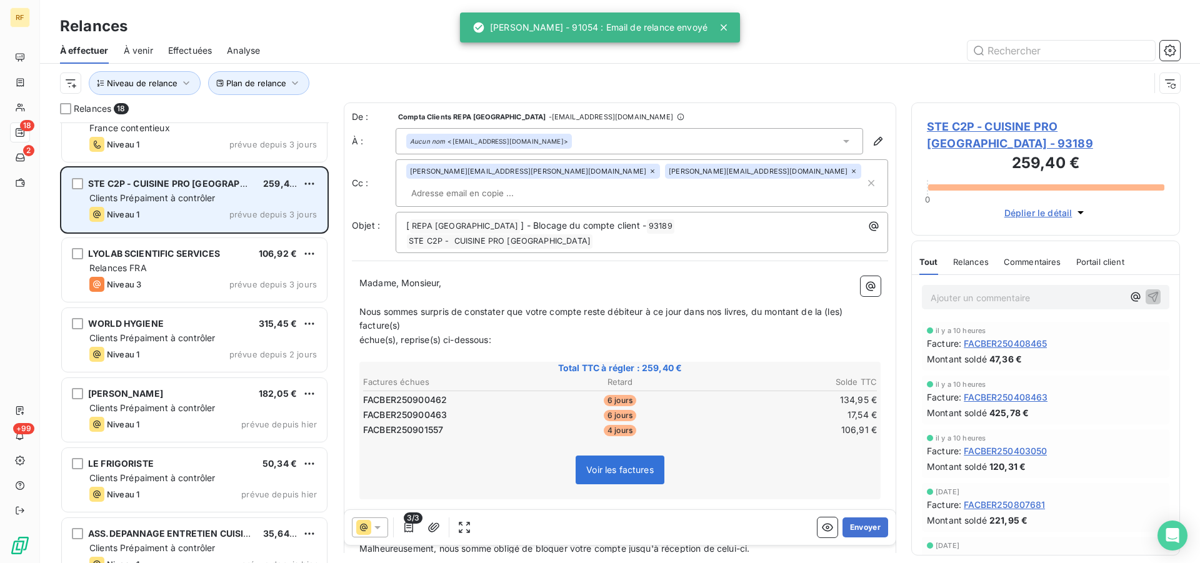
click at [178, 200] on span "Clients Prépaiment à contrôler" at bounding box center [152, 198] width 126 height 11
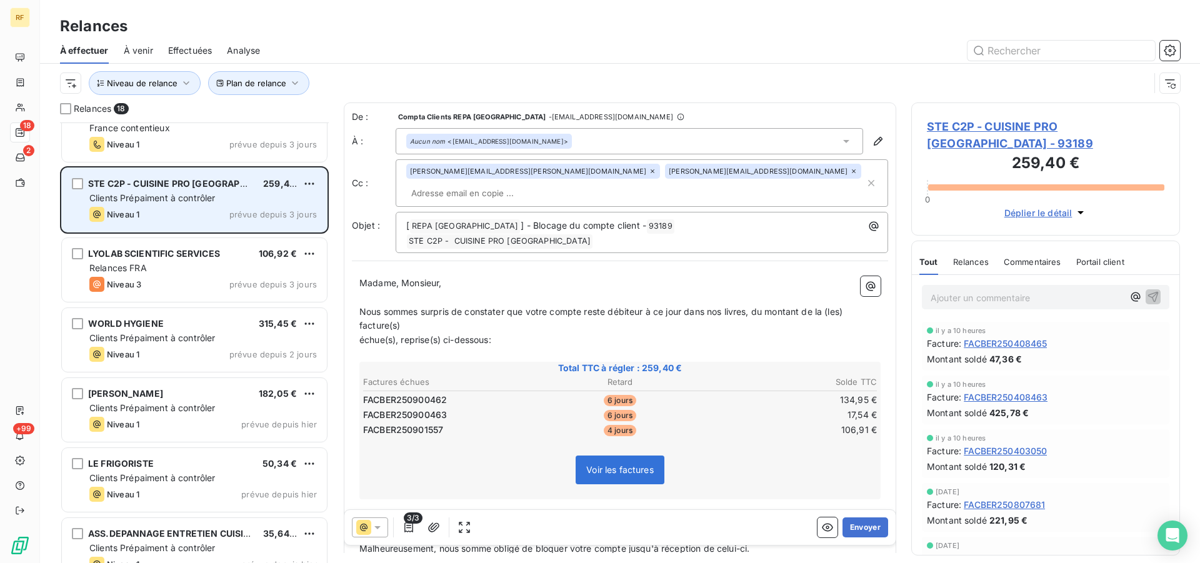
click at [217, 209] on div "Niveau 1 prévue depuis 3 jours" at bounding box center [203, 214] width 228 height 15
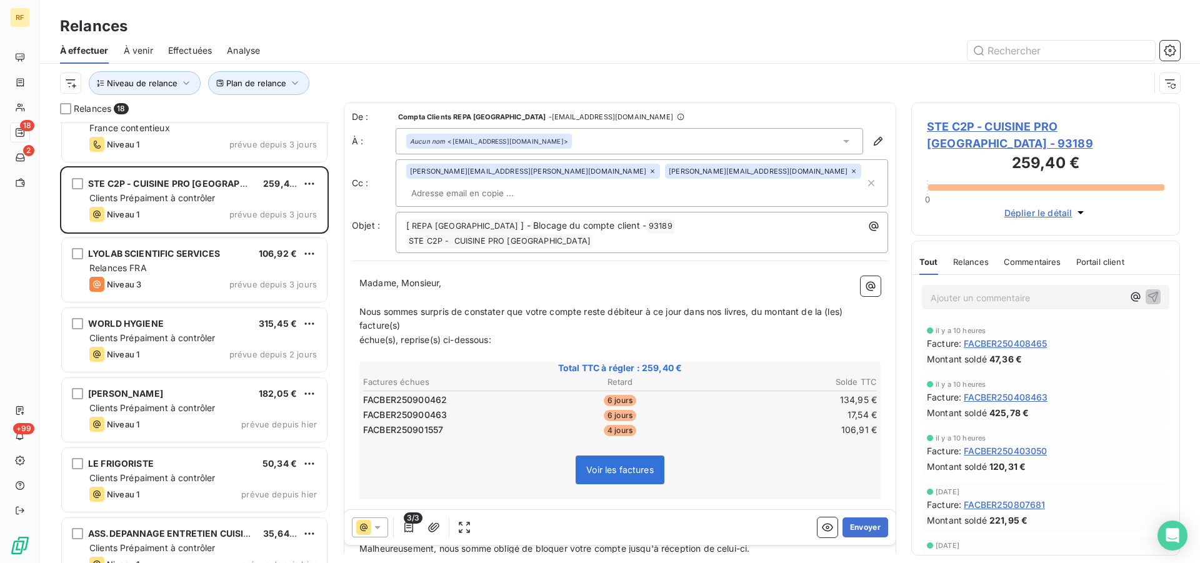
click at [954, 123] on span "STE C2P - CUISINE PRO PARIS - 93189" at bounding box center [1046, 135] width 238 height 34
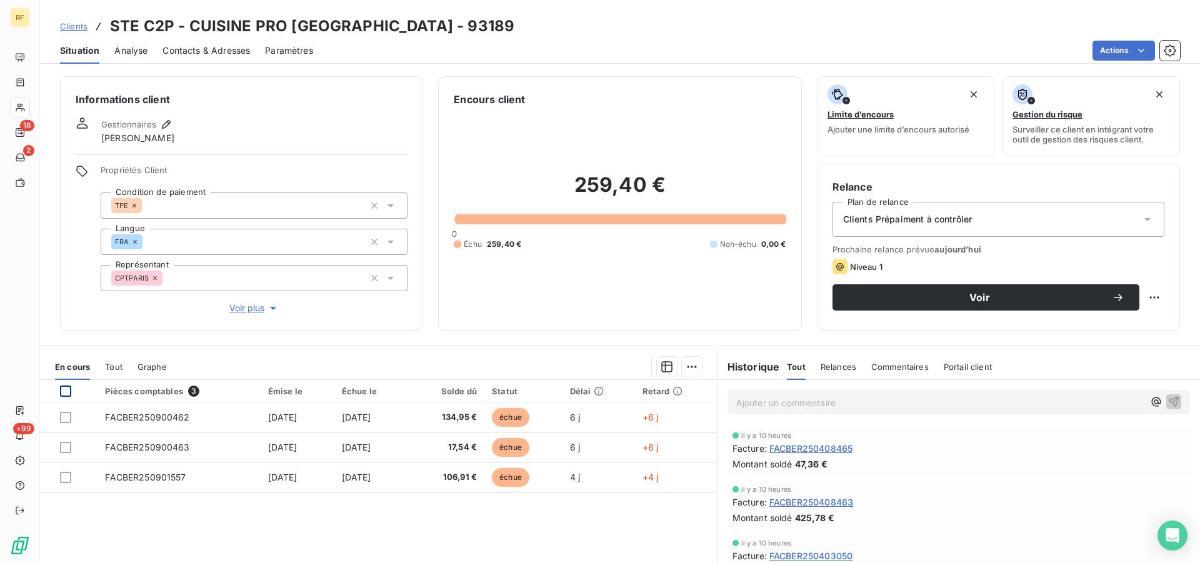
click at [66, 392] on div at bounding box center [65, 391] width 11 height 11
click at [691, 365] on html "RF 18 2 +99 Clients STE C2P - CUISINE PRO PARIS - 93189 Situation Analyse Conta…" at bounding box center [600, 281] width 1200 height 563
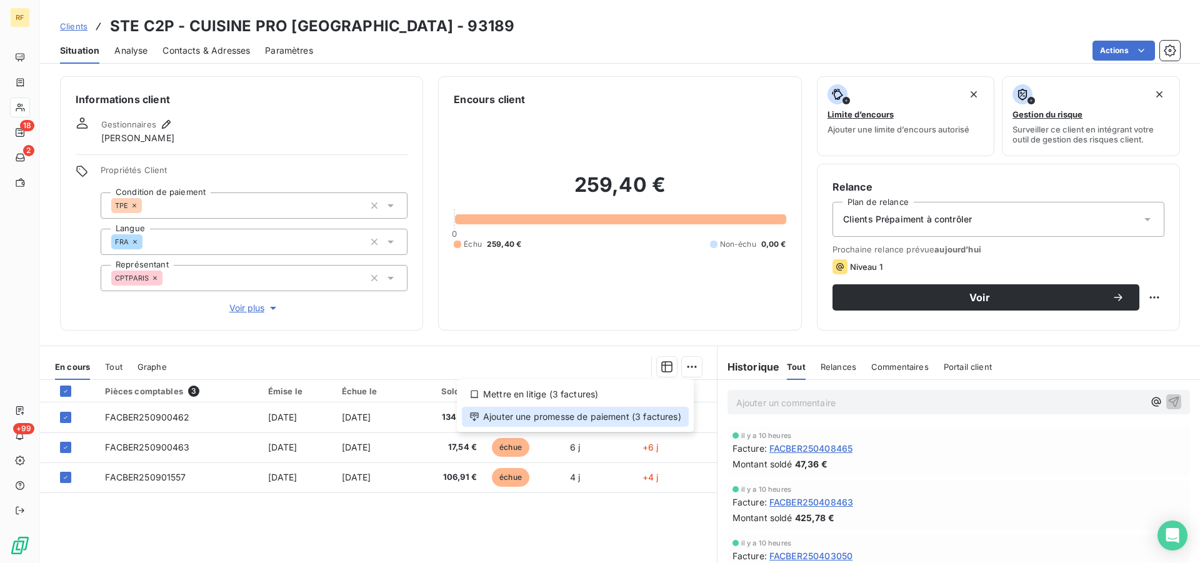
click at [656, 416] on div "Ajouter une promesse de paiement (3 factures)" at bounding box center [575, 417] width 227 height 20
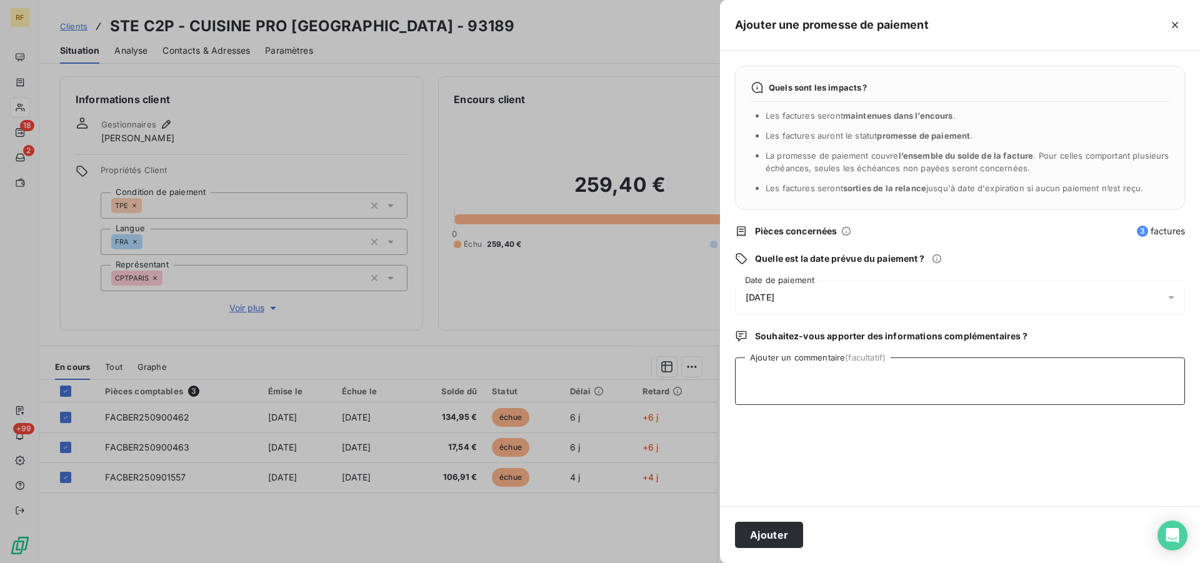
click at [811, 385] on textarea "Ajouter un commentaire (facultatif)" at bounding box center [960, 382] width 450 height 48
type textarea "PAYER CL"
click at [770, 531] on button "Ajouter" at bounding box center [769, 535] width 68 height 26
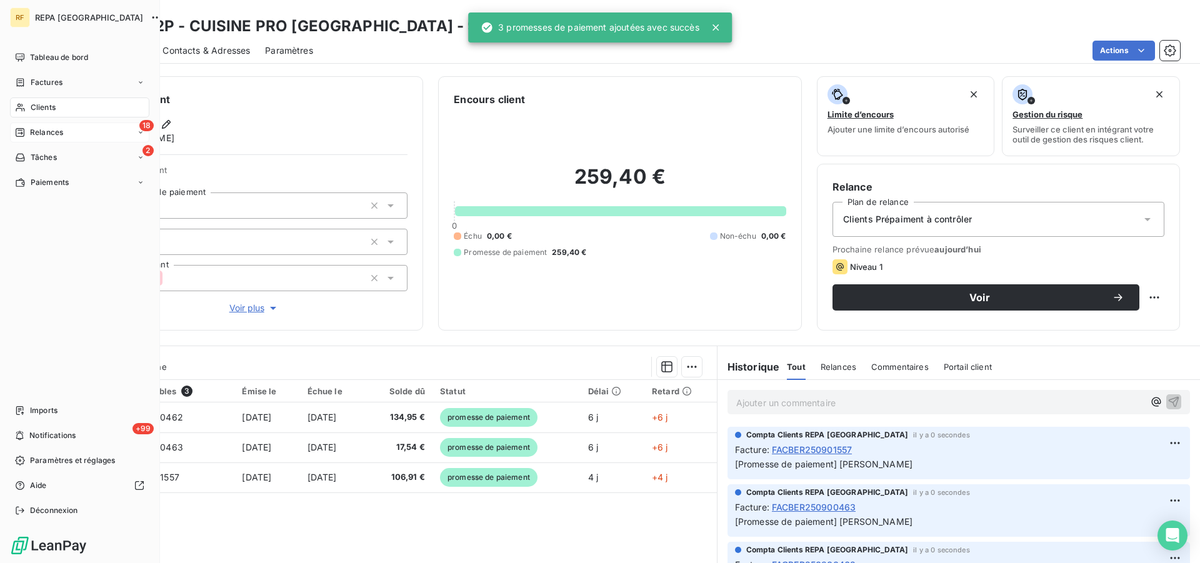
click at [33, 136] on span "Relances" at bounding box center [46, 132] width 33 height 11
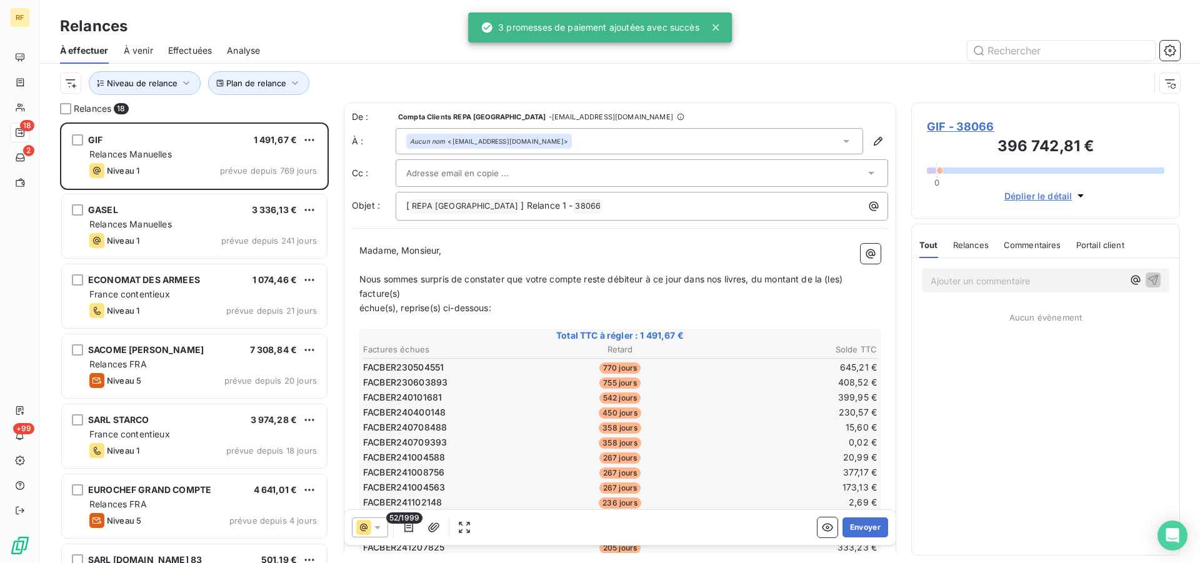
scroll to position [430, 258]
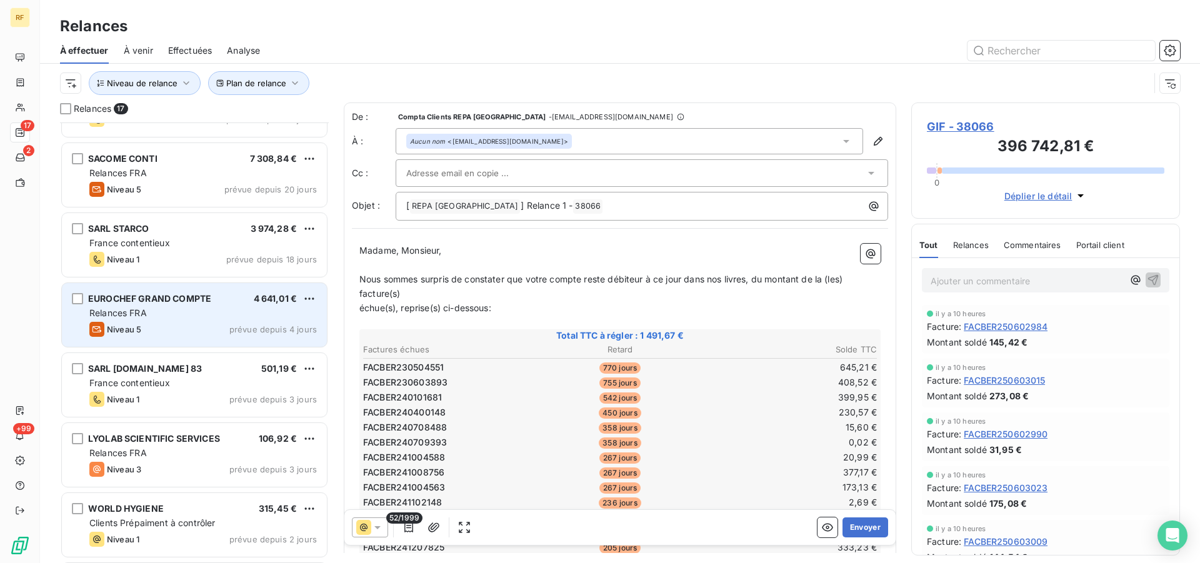
scroll to position [256, 0]
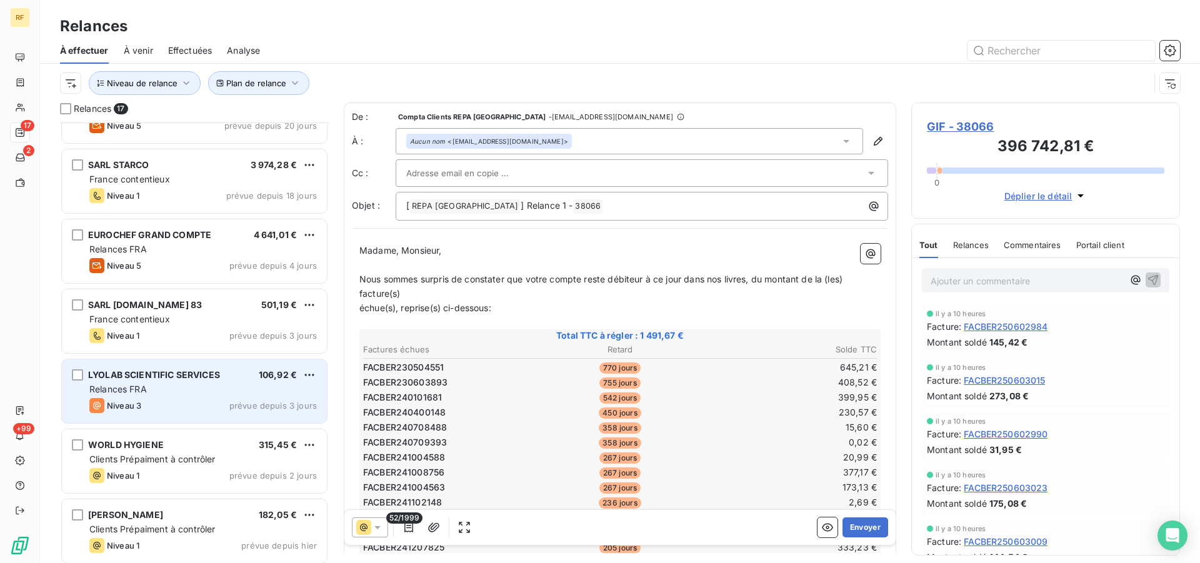
click at [134, 399] on div "Niveau 3" at bounding box center [115, 405] width 52 height 15
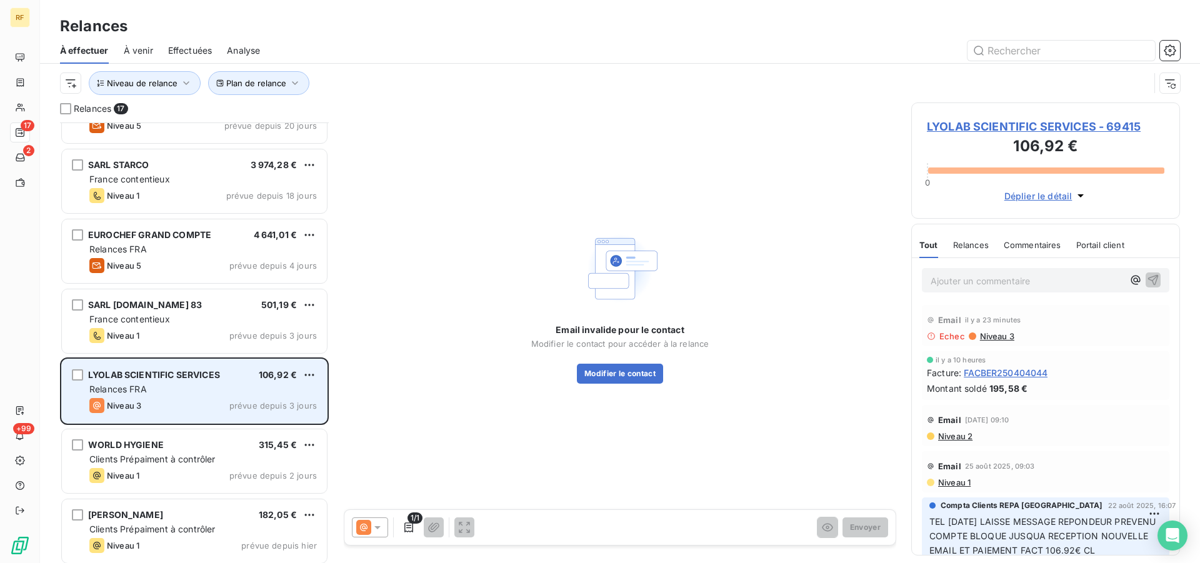
click at [134, 399] on div "Niveau 3" at bounding box center [115, 405] width 52 height 15
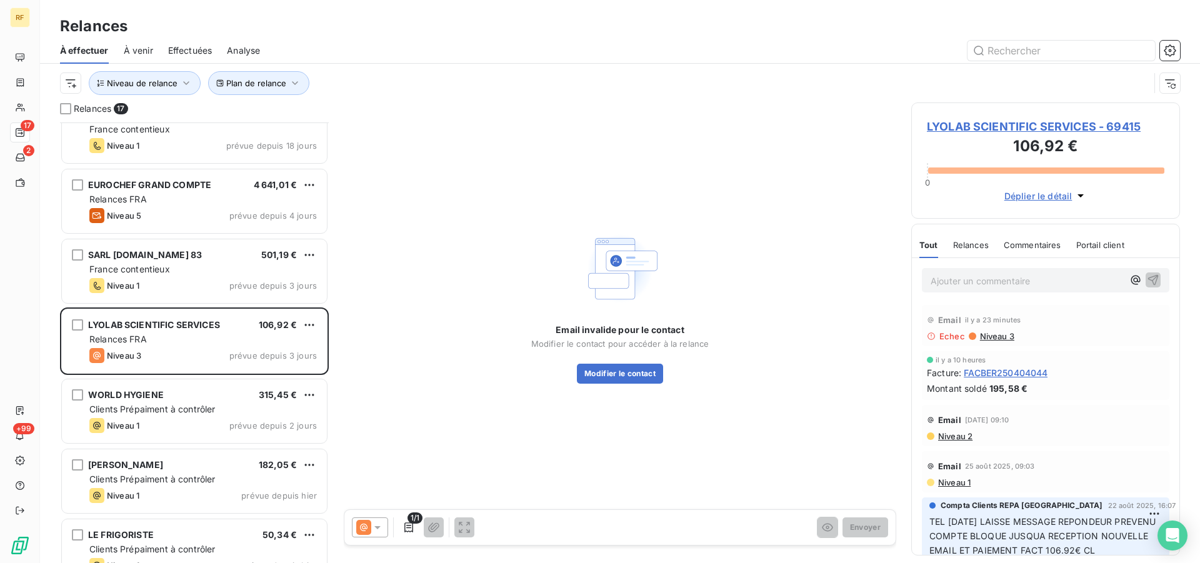
scroll to position [383, 0]
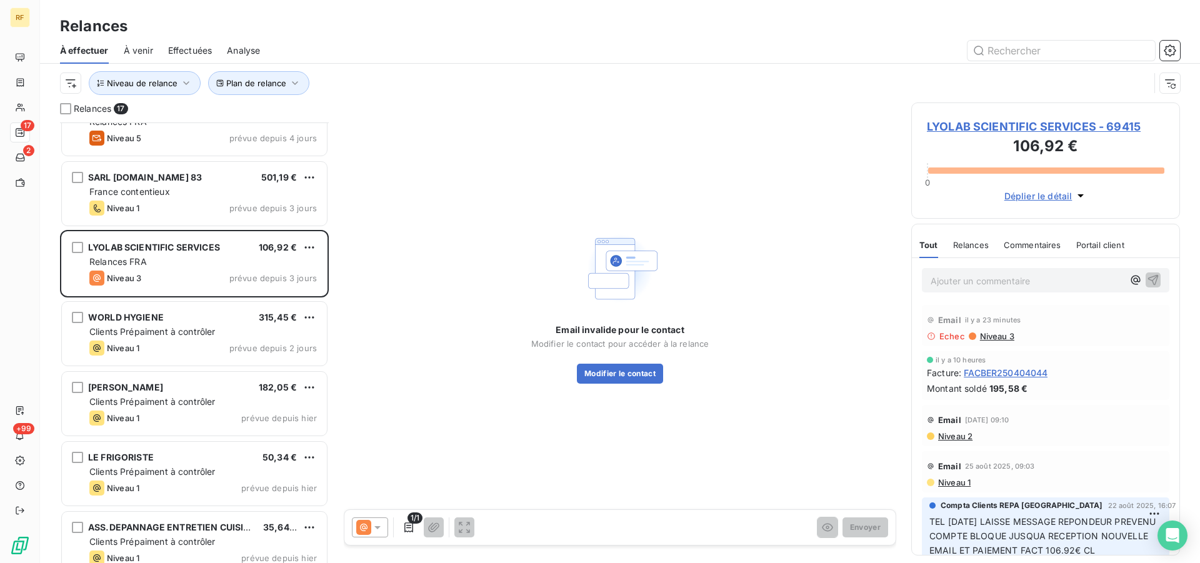
click at [781, 186] on div "Email invalide pour le contact Modifier le contact pour accéder à la relance Mo…" at bounding box center [620, 306] width 553 height 407
click at [1103, 327] on div "Email il y a 23 minutes" at bounding box center [1046, 320] width 238 height 20
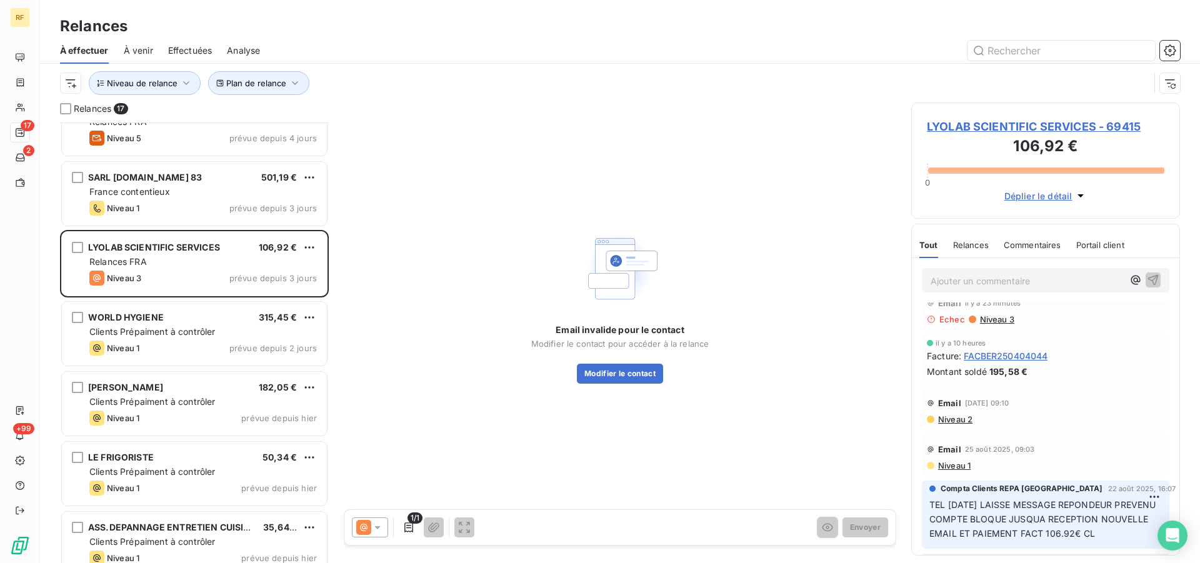
scroll to position [0, 0]
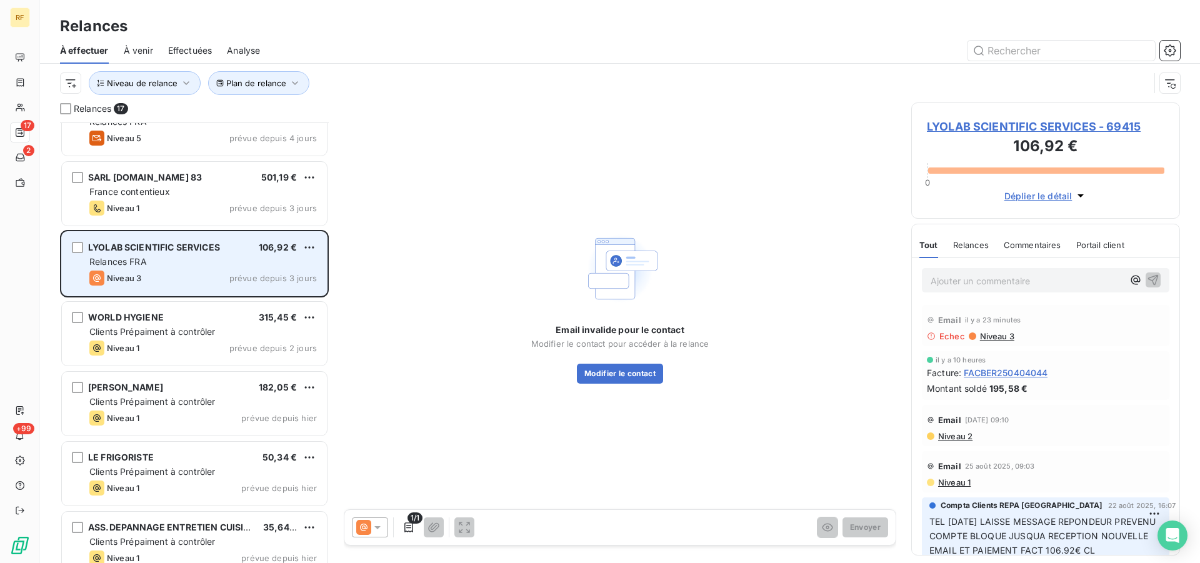
click at [173, 265] on div "Relances FRA" at bounding box center [203, 262] width 228 height 13
click at [166, 252] on span "LYOLAB SCIENTIFIC SERVICES" at bounding box center [154, 247] width 132 height 11
click at [171, 254] on div "LYOLAB SCIENTIFIC SERVICES" at bounding box center [154, 247] width 132 height 13
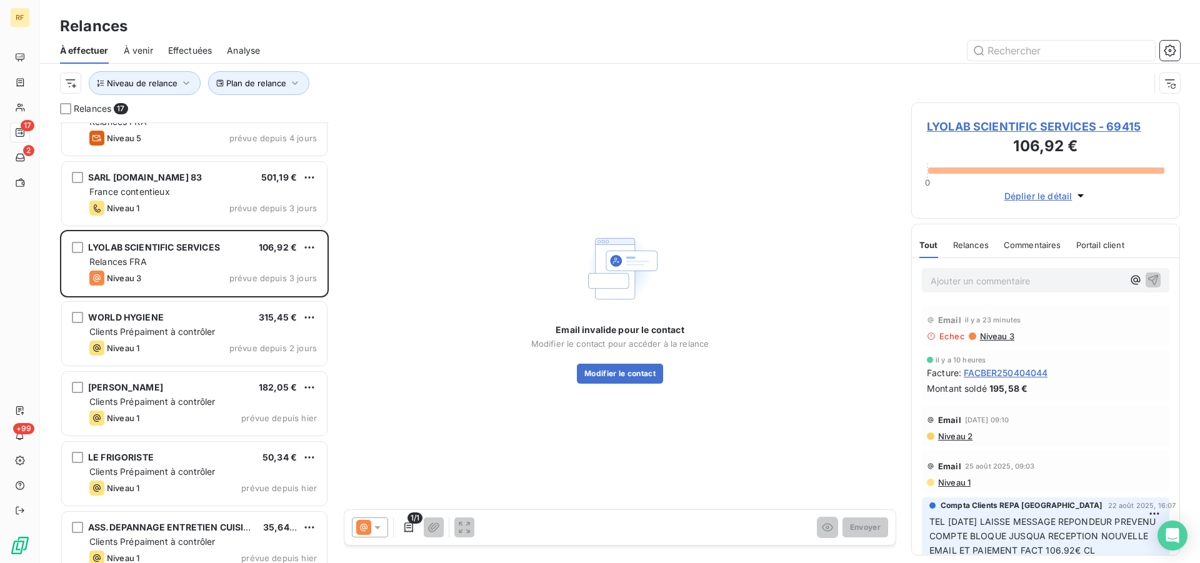
click at [1053, 128] on span "LYOLAB SCIENTIFIC SERVICES - 69415" at bounding box center [1046, 126] width 238 height 17
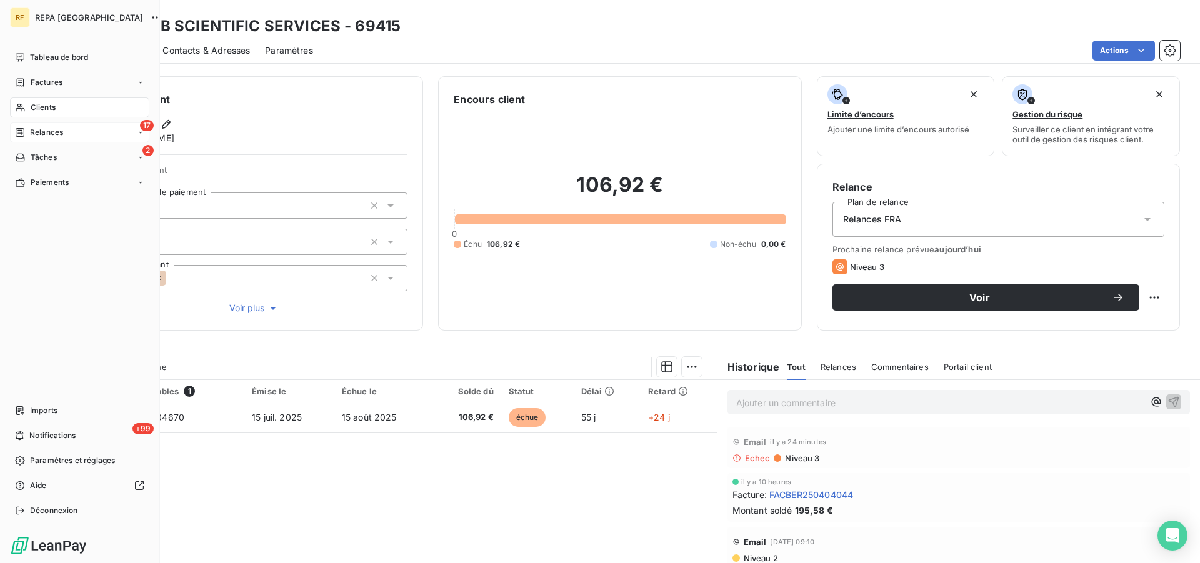
click at [47, 131] on span "Relances" at bounding box center [46, 132] width 33 height 11
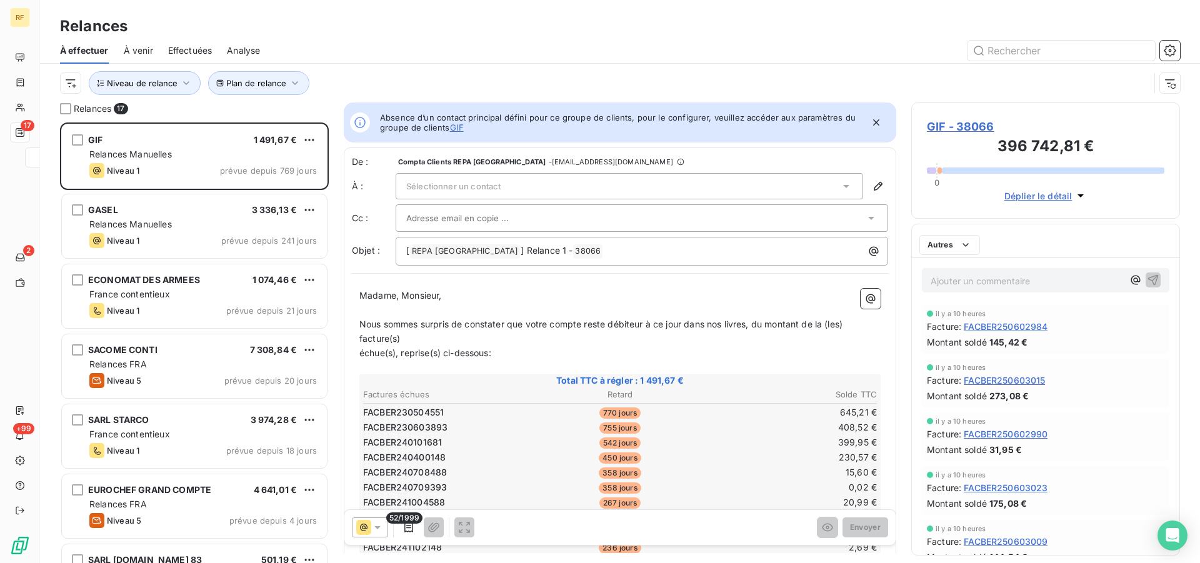
scroll to position [430, 258]
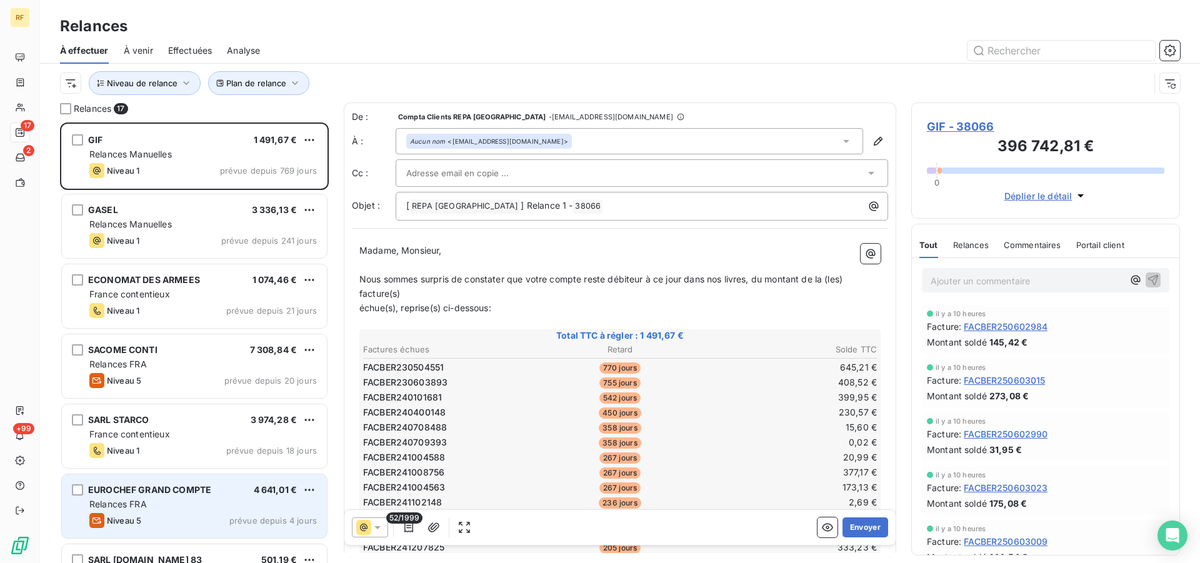
drag, startPoint x: 167, startPoint y: 521, endPoint x: 163, endPoint y: 506, distance: 15.0
click at [165, 517] on div "Niveau 5 prévue depuis 4 jours" at bounding box center [203, 520] width 228 height 15
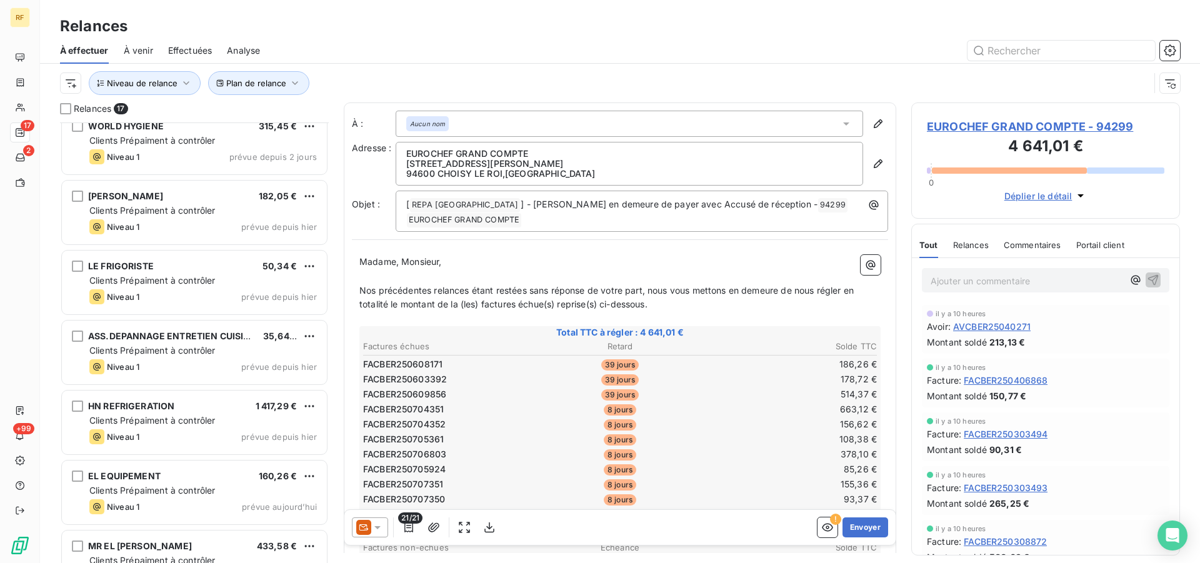
scroll to position [447, 0]
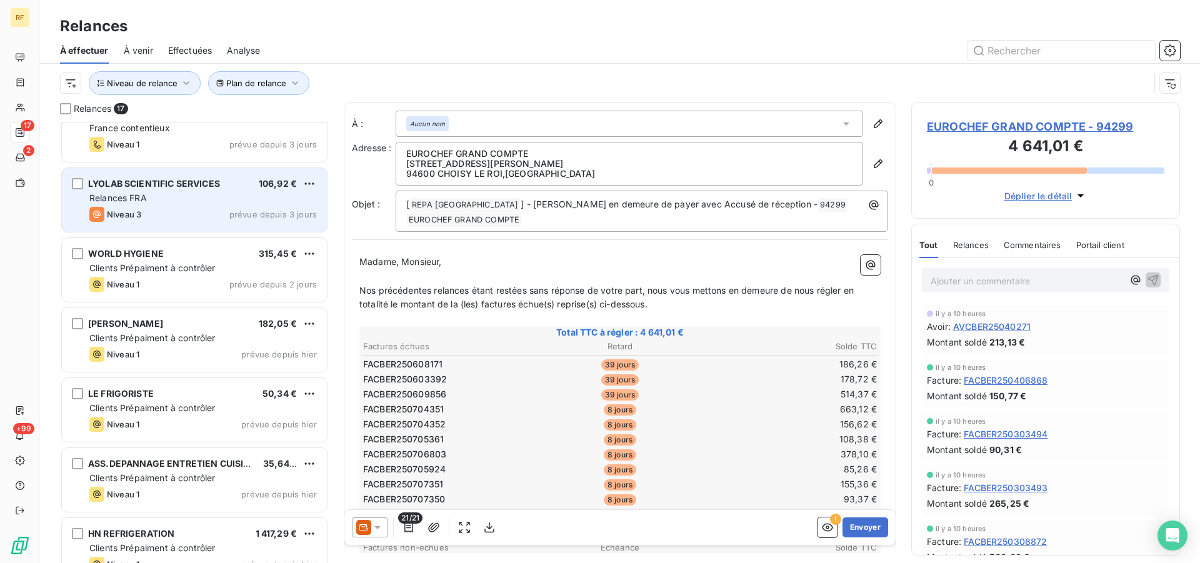
drag, startPoint x: 172, startPoint y: 198, endPoint x: 168, endPoint y: 191, distance: 8.7
click at [173, 199] on div "Relances FRA" at bounding box center [203, 198] width 228 height 13
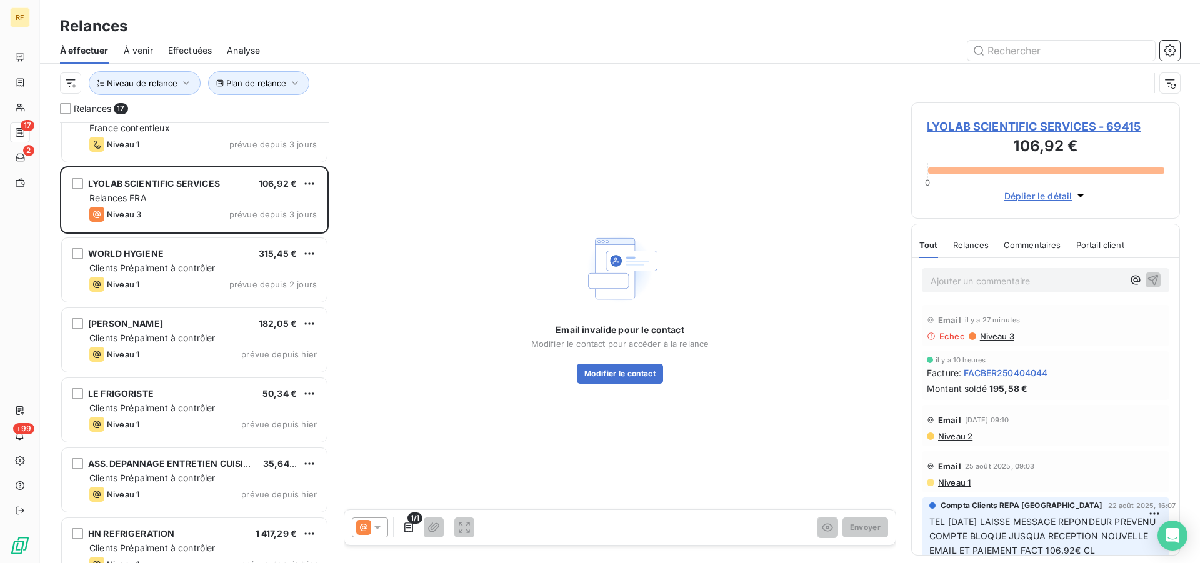
click at [1044, 121] on span "LYOLAB SCIENTIFIC SERVICES - 69415" at bounding box center [1046, 126] width 238 height 17
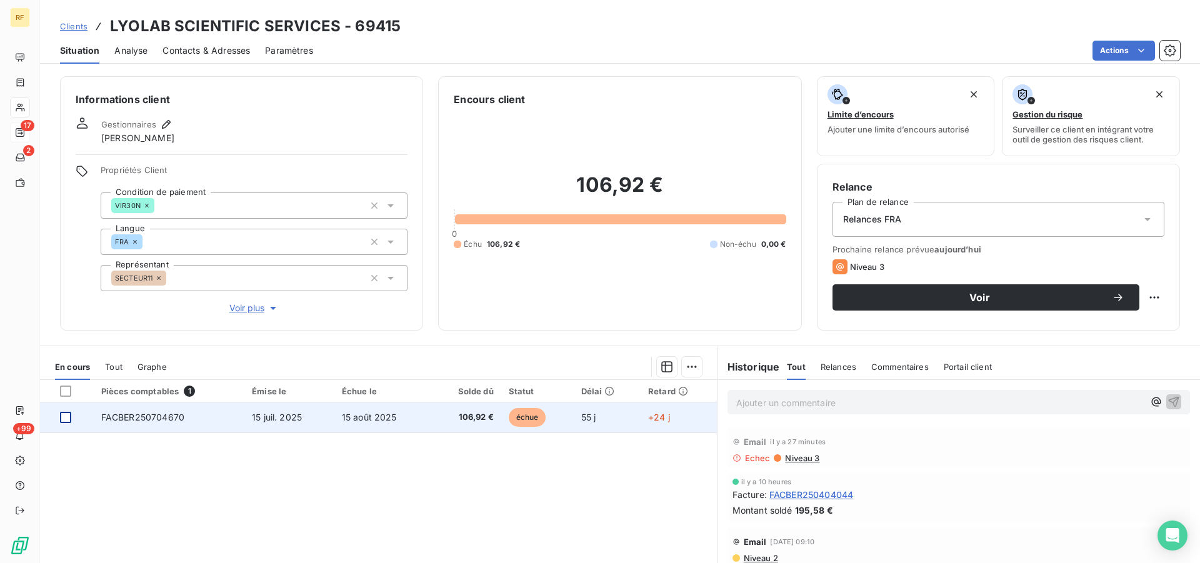
click at [68, 416] on div at bounding box center [65, 417] width 11 height 11
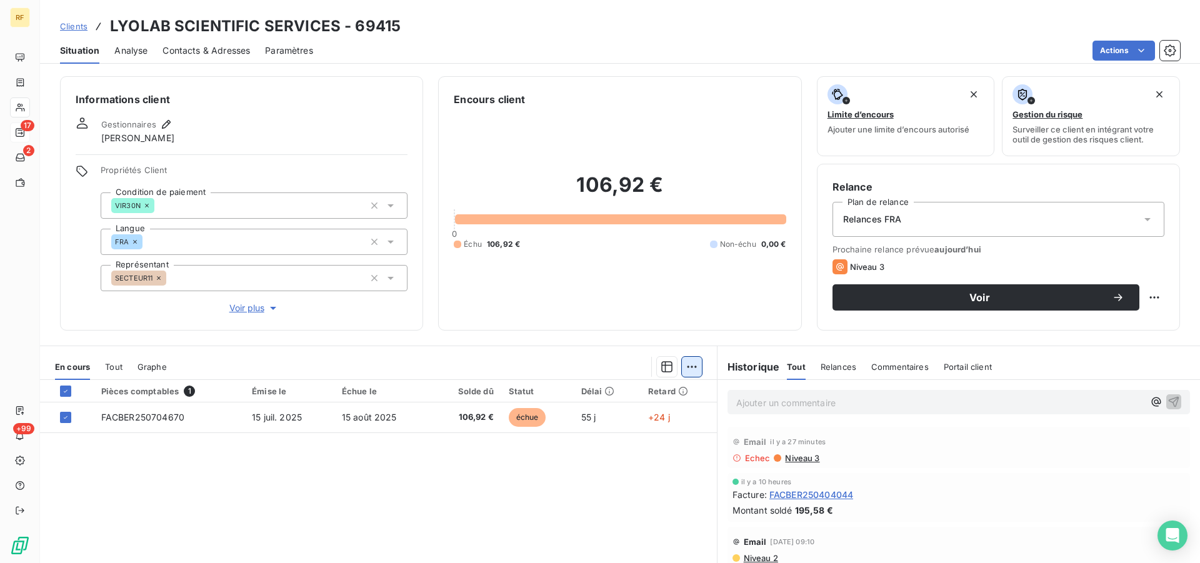
click at [682, 372] on html "RF 17 2 +99 Clients LYOLAB SCIENTIFIC SERVICES - 69415 Situation Analyse Contac…" at bounding box center [600, 281] width 1200 height 563
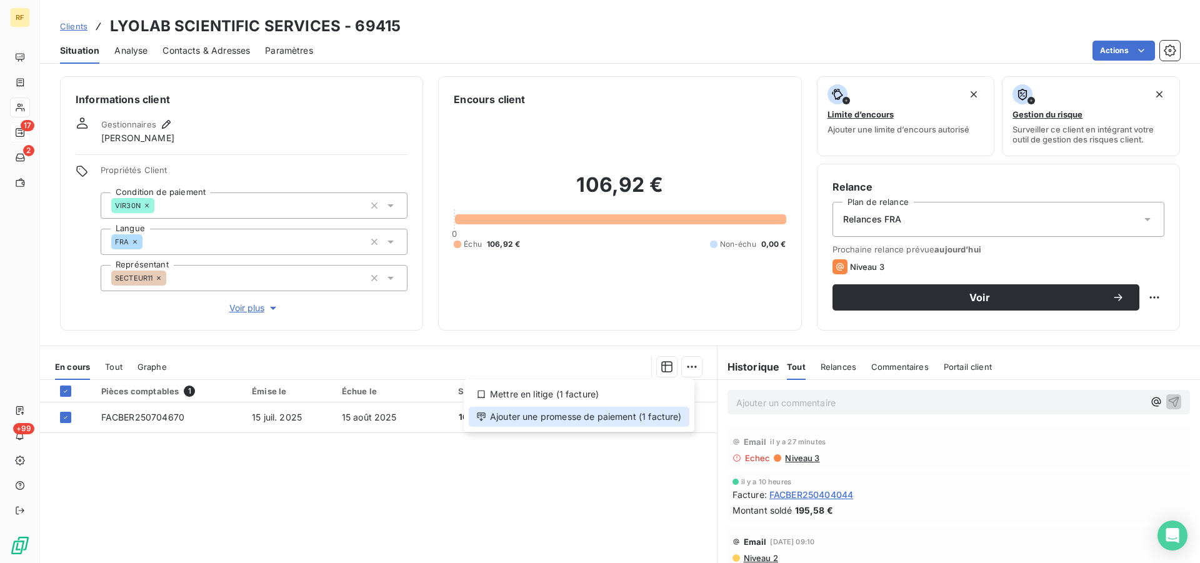
click at [636, 415] on div "Ajouter une promesse de paiement (1 facture)" at bounding box center [579, 417] width 221 height 20
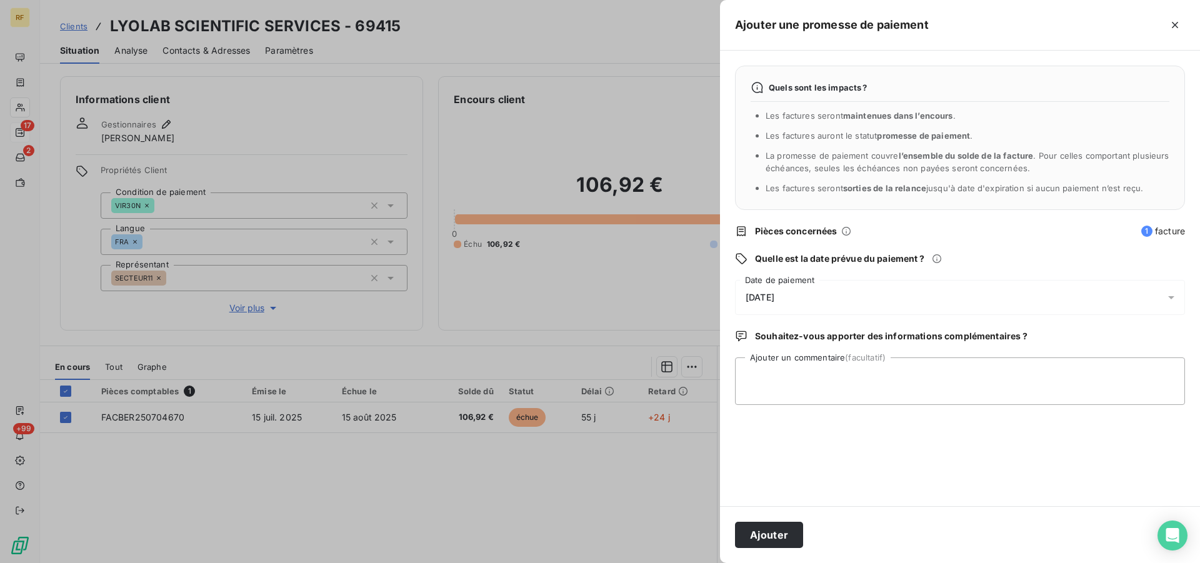
click at [775, 303] on span "[DATE]" at bounding box center [760, 298] width 29 height 10
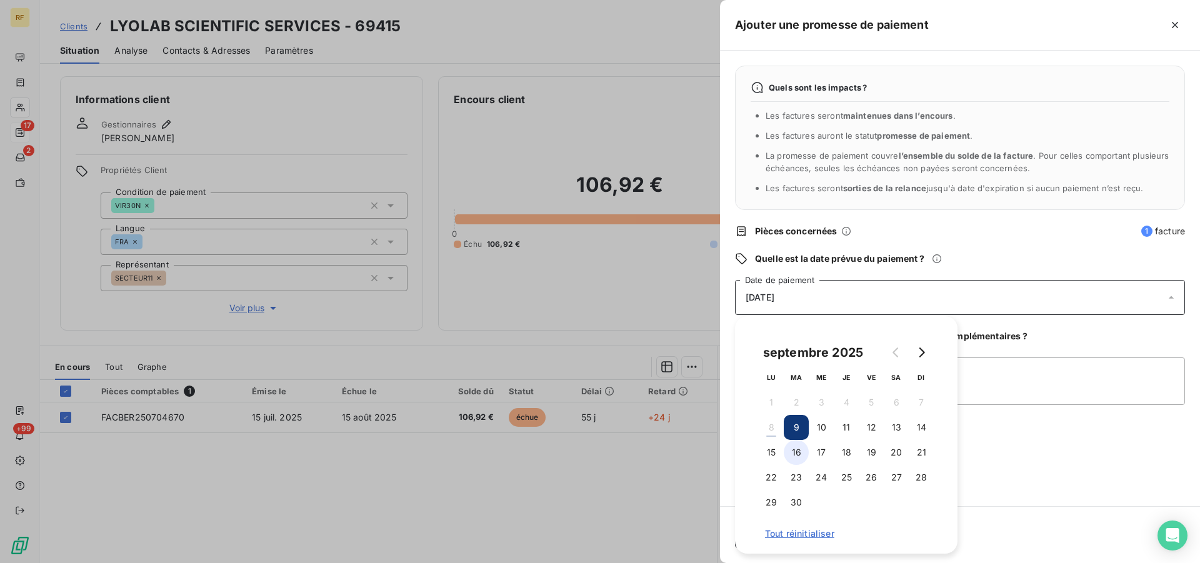
click at [800, 452] on button "16" at bounding box center [796, 452] width 25 height 25
click at [990, 383] on textarea "Ajouter un commentaire (facultatif)" at bounding box center [960, 382] width 450 height 48
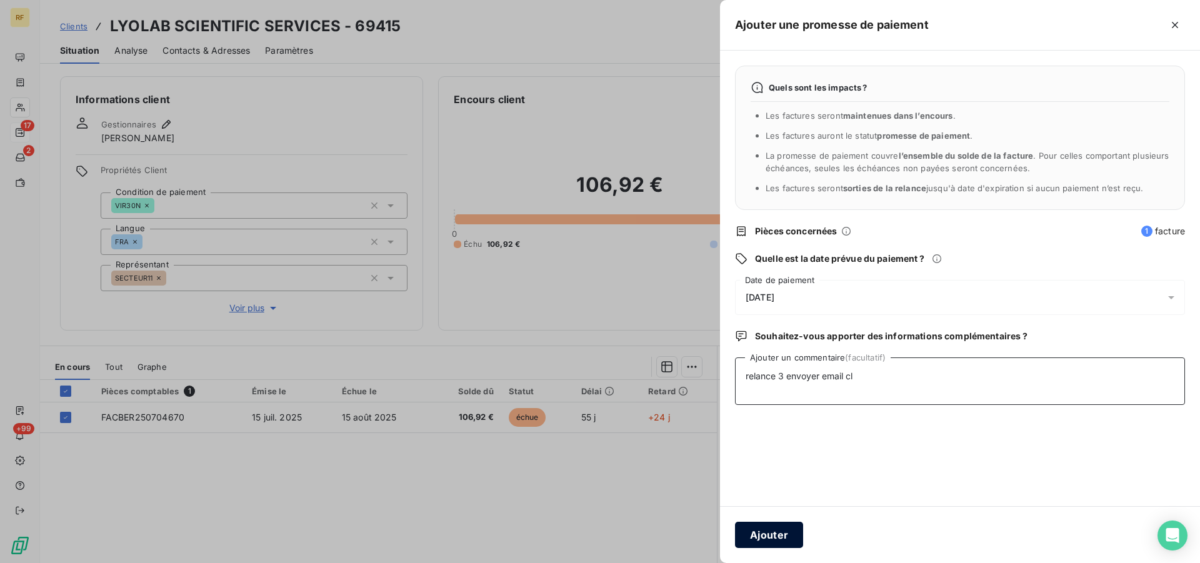
type textarea "relance 3 envoyer email cl"
click at [769, 528] on button "Ajouter" at bounding box center [769, 535] width 68 height 26
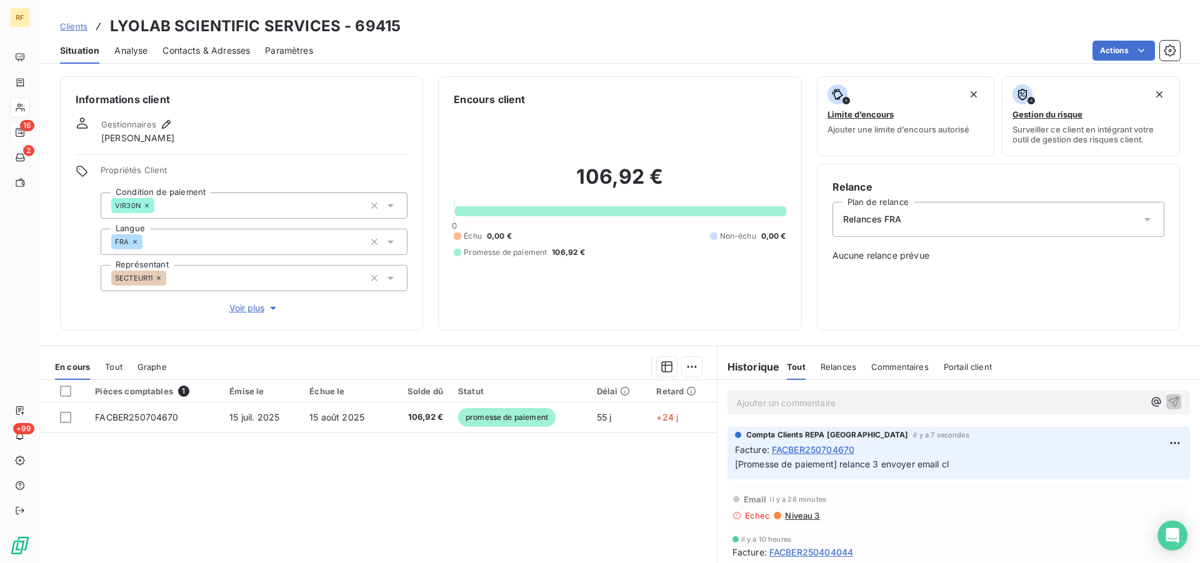
click at [17, 131] on icon at bounding box center [20, 133] width 10 height 10
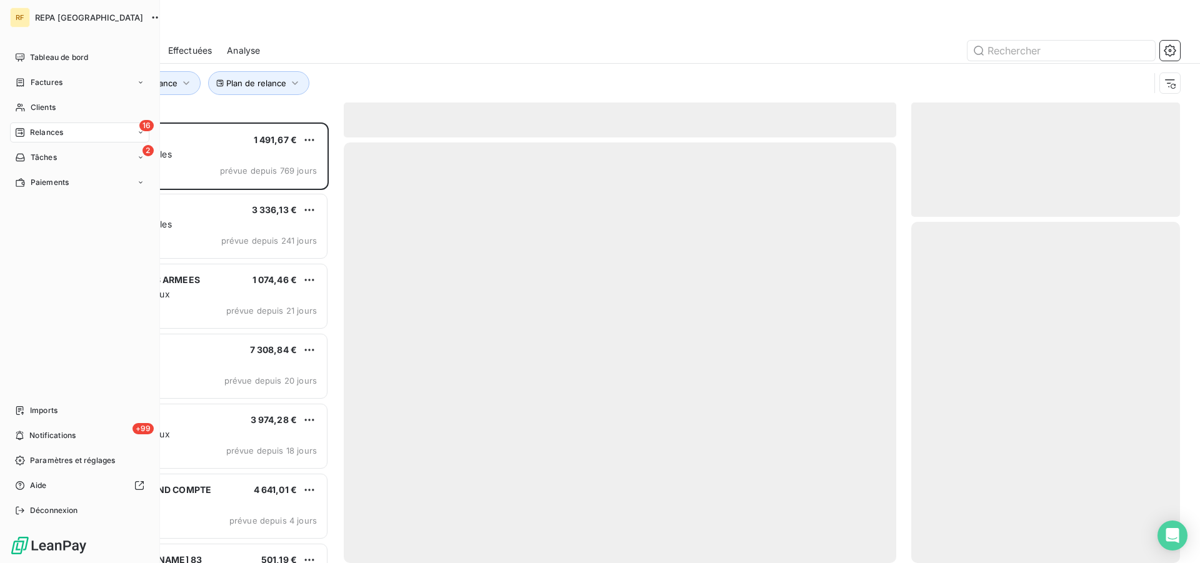
scroll to position [430, 258]
click at [35, 136] on span "Relances" at bounding box center [46, 132] width 33 height 11
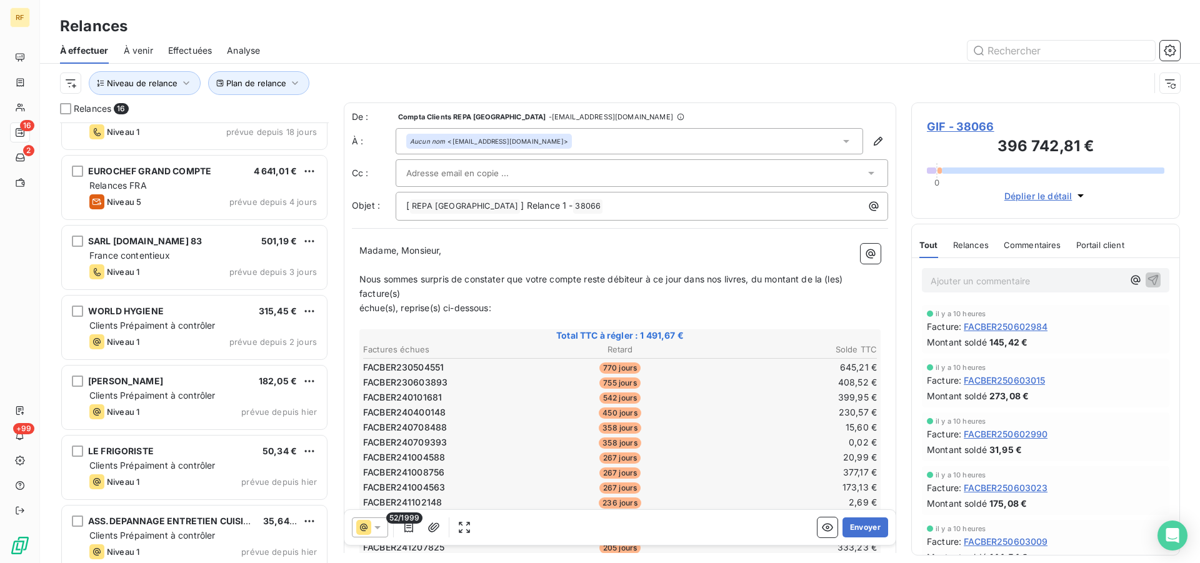
scroll to position [383, 0]
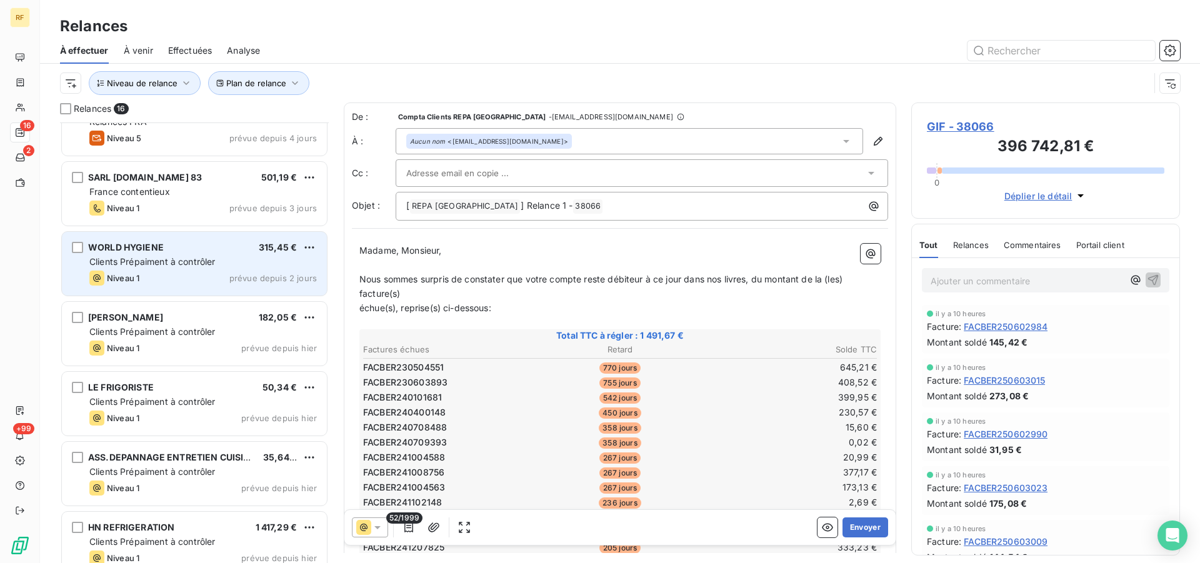
click at [179, 259] on span "Clients Prépaiment à contrôler" at bounding box center [152, 261] width 126 height 11
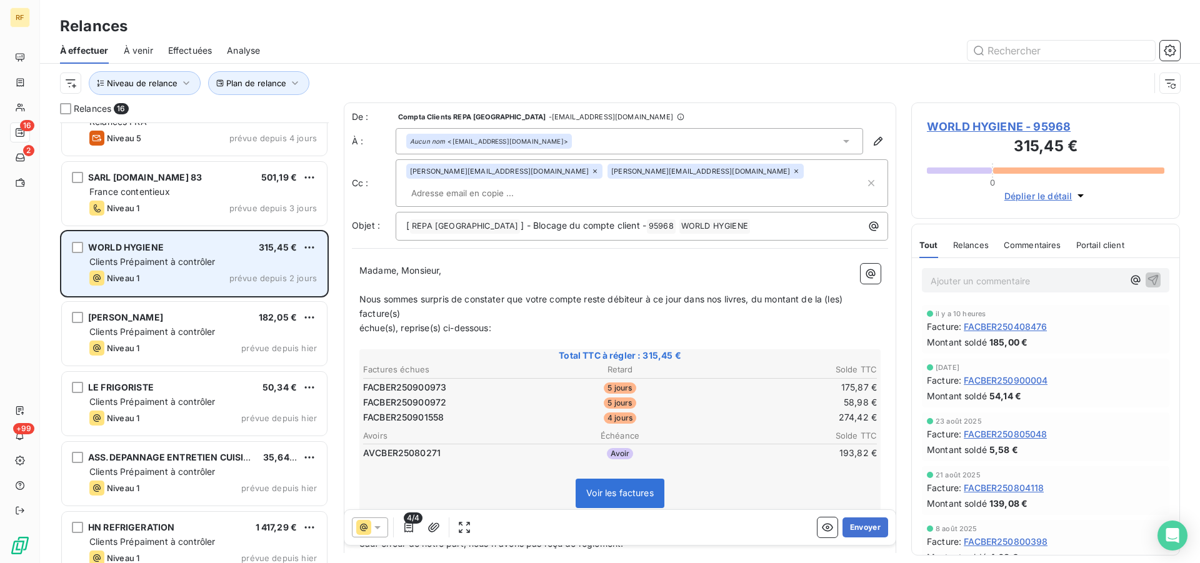
click at [179, 259] on span "Clients Prépaiment à contrôler" at bounding box center [152, 261] width 126 height 11
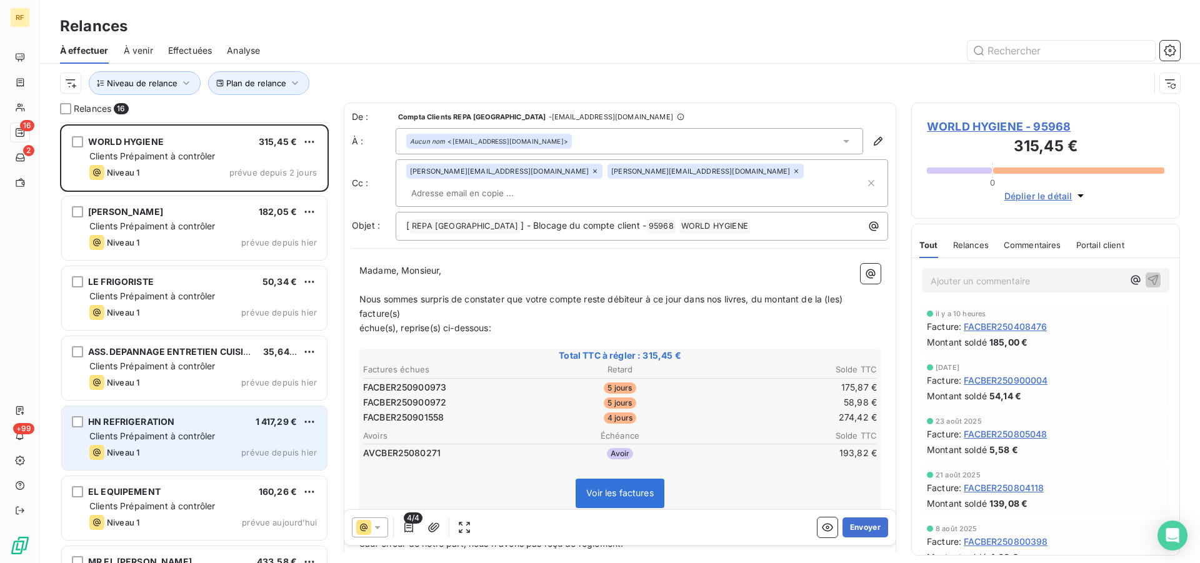
scroll to position [425, 0]
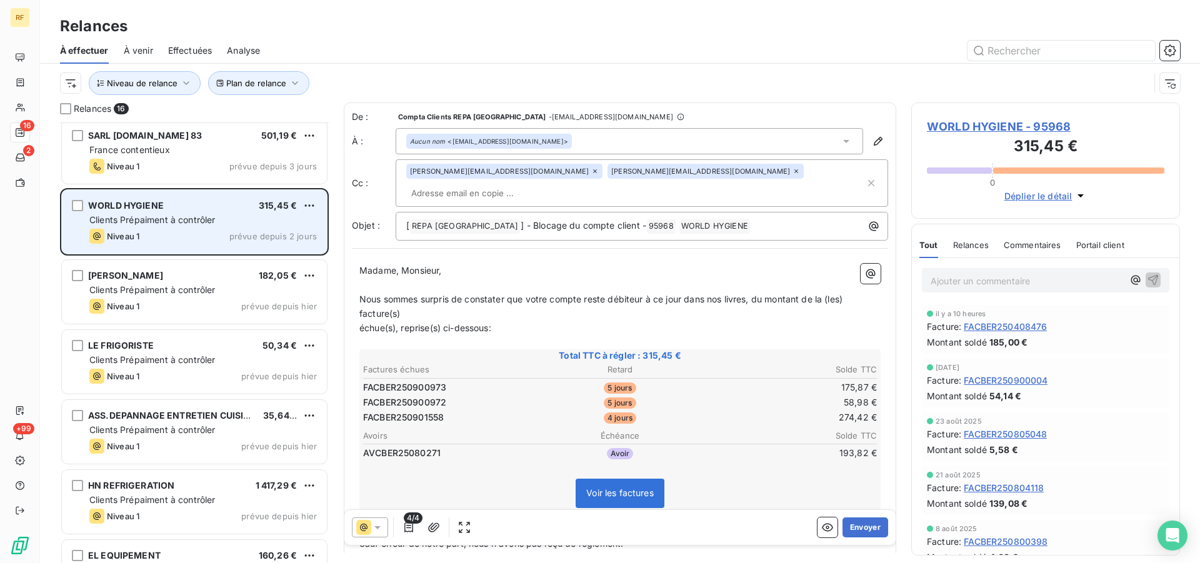
click at [168, 220] on span "Clients Prépaiment à contrôler" at bounding box center [152, 219] width 126 height 11
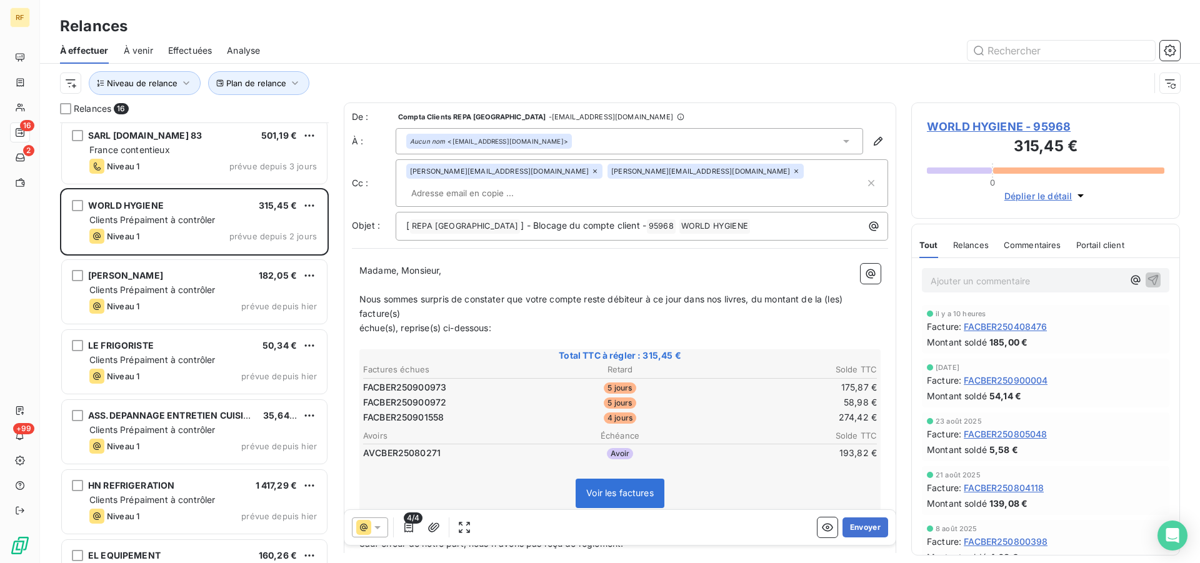
click at [986, 126] on span "WORLD HYGIENE - 95968" at bounding box center [1046, 126] width 238 height 17
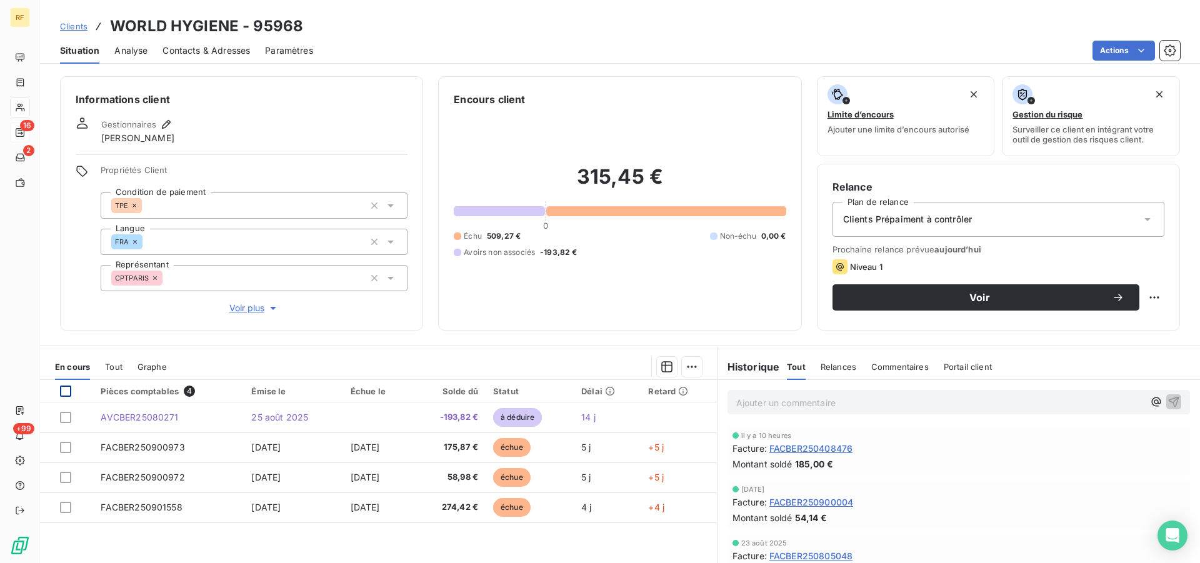
click at [67, 392] on div at bounding box center [65, 391] width 11 height 11
click at [681, 363] on html "RF 16 2 +99 Clients WORLD HYGIENE - 95968 Situation Analyse Contacts & Adresses…" at bounding box center [600, 281] width 1200 height 563
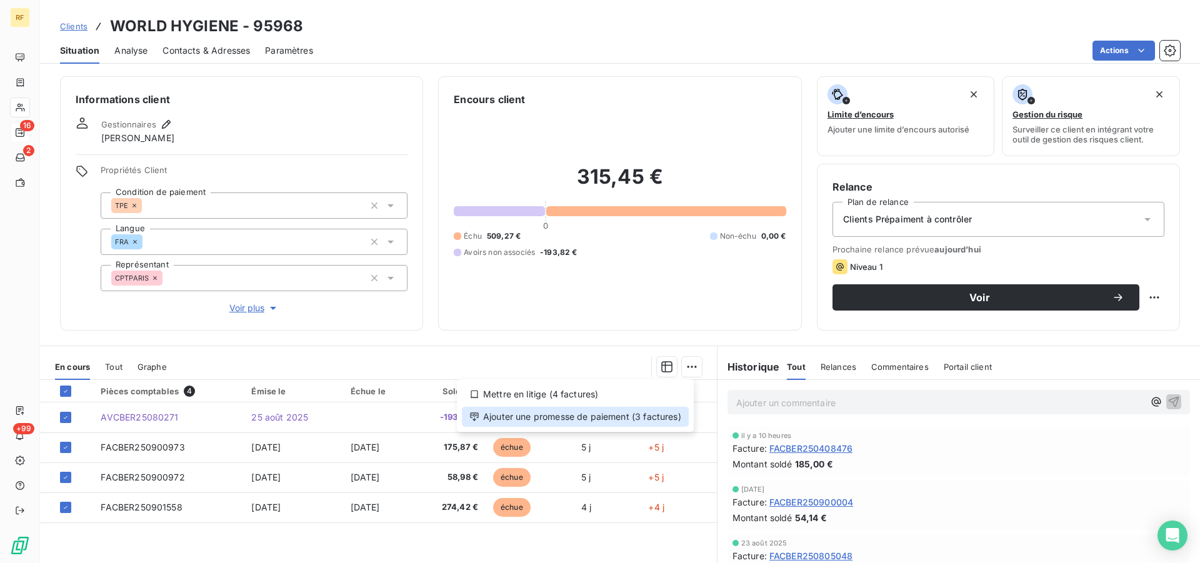
click at [656, 418] on div "Ajouter une promesse de paiement (3 factures)" at bounding box center [575, 417] width 227 height 20
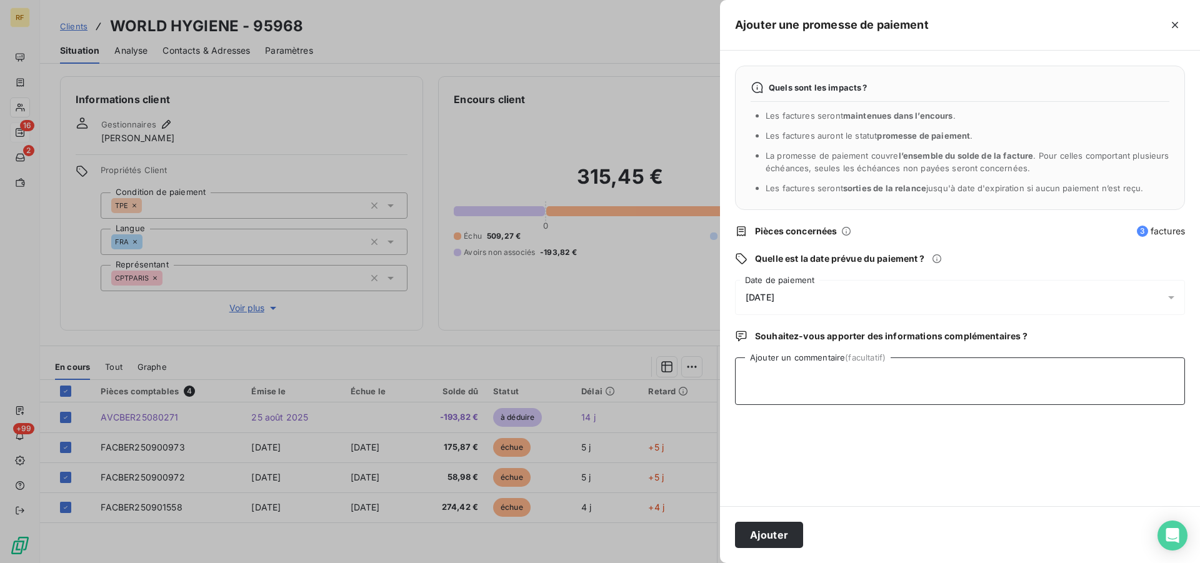
click at [885, 383] on textarea "Ajouter un commentaire (facultatif)" at bounding box center [960, 382] width 450 height 48
type textarea "payer cl"
drag, startPoint x: 791, startPoint y: 539, endPoint x: 648, endPoint y: 471, distance: 158.3
click at [790, 539] on button "Ajouter" at bounding box center [769, 535] width 68 height 26
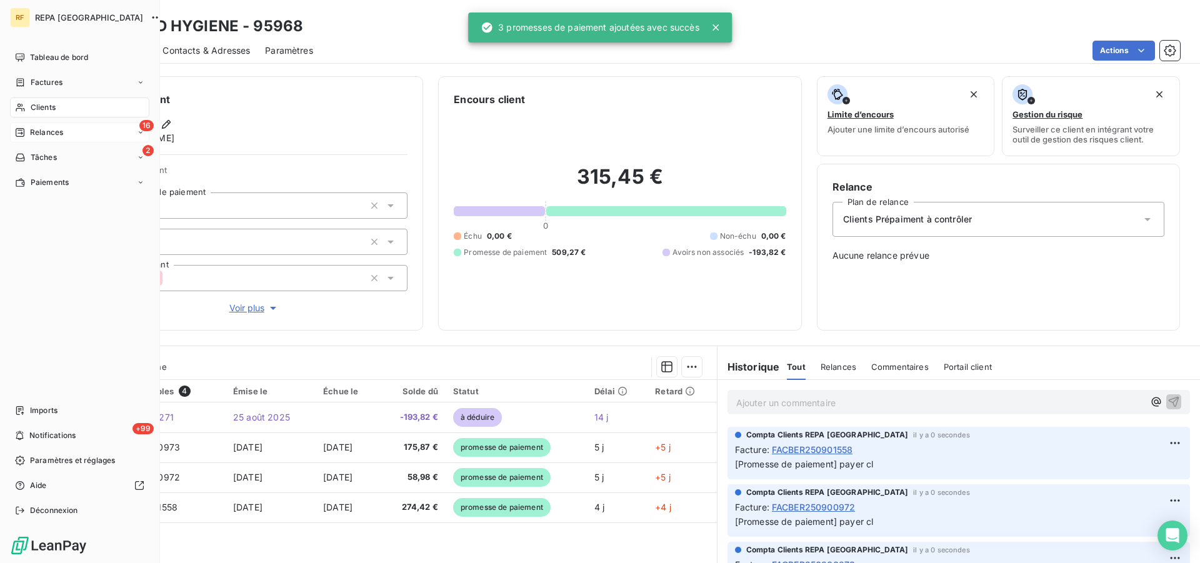
click at [44, 133] on span "Relances" at bounding box center [46, 132] width 33 height 11
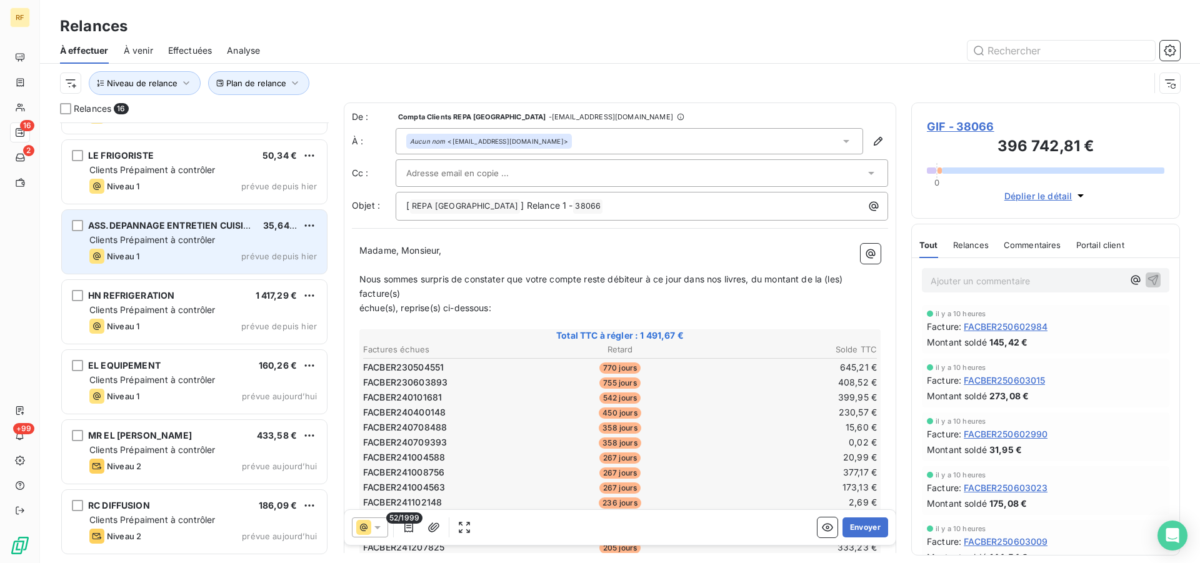
scroll to position [425, 0]
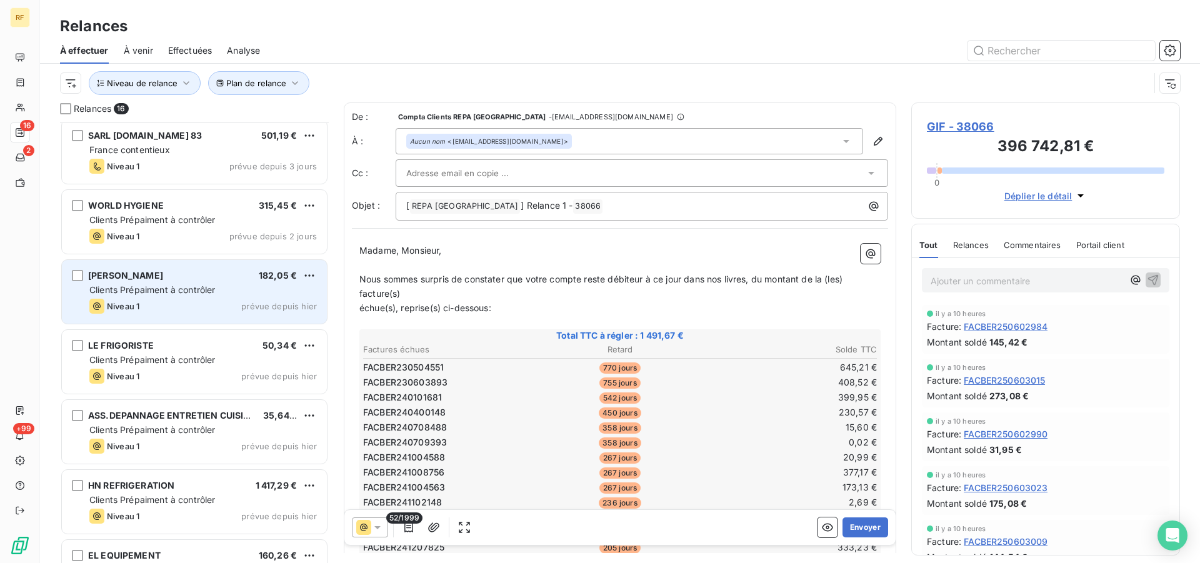
click at [157, 311] on div "Niveau 1 prévue depuis hier" at bounding box center [203, 306] width 228 height 15
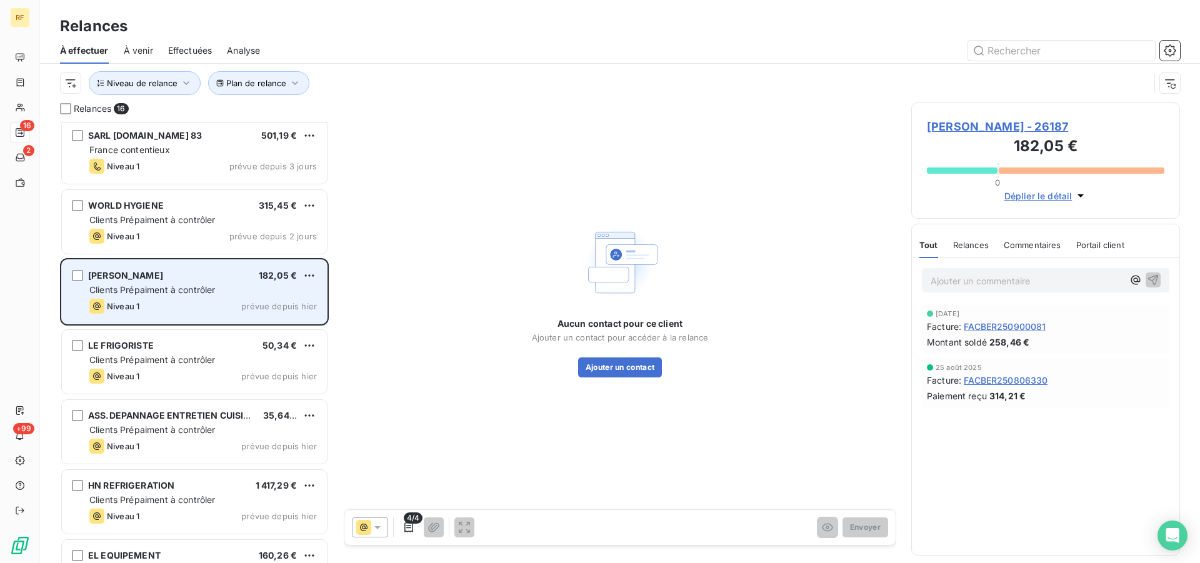
click at [165, 286] on span "Clients Prépaiment à contrôler" at bounding box center [152, 289] width 126 height 11
click at [174, 286] on span "Clients Prépaiment à contrôler" at bounding box center [152, 289] width 126 height 11
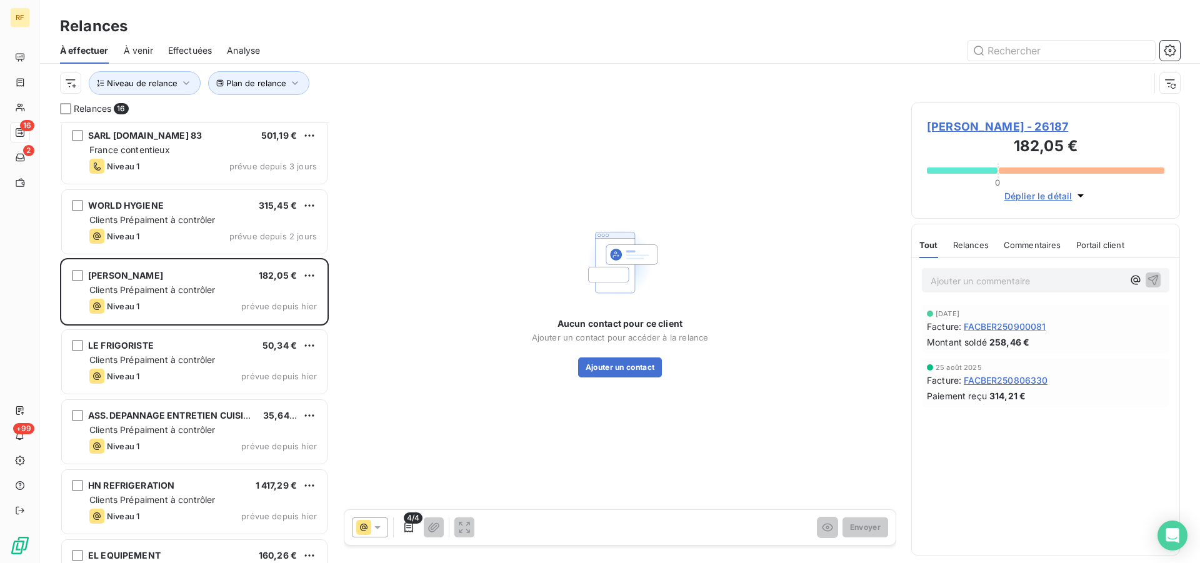
click at [1030, 126] on span "CERISOLA PATRICK - 26187" at bounding box center [1046, 126] width 238 height 17
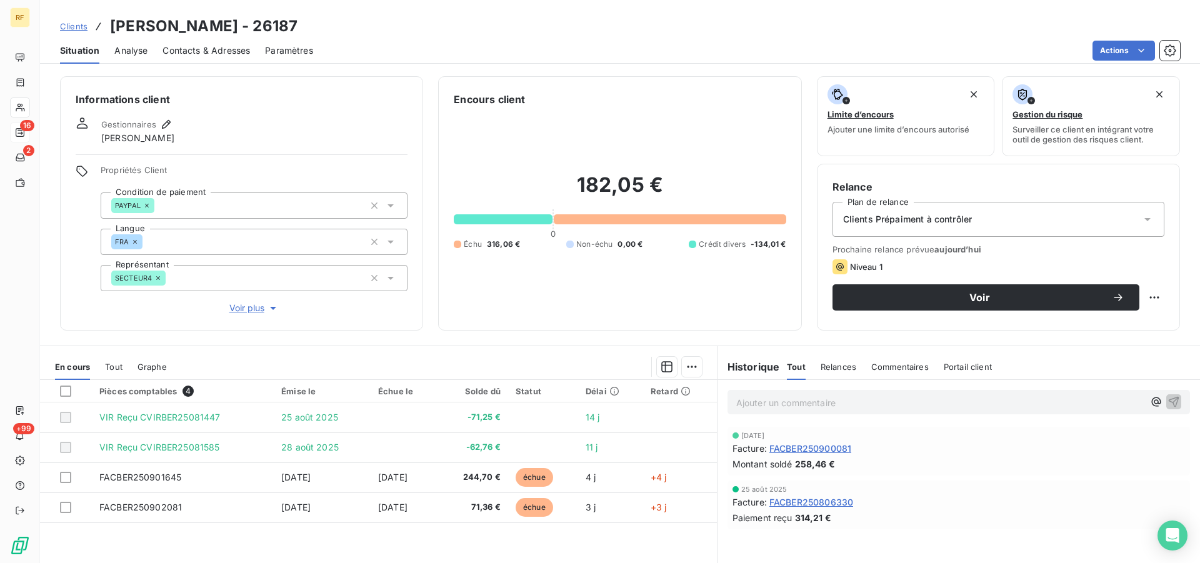
click at [235, 54] on span "Contacts & Adresses" at bounding box center [207, 50] width 88 height 13
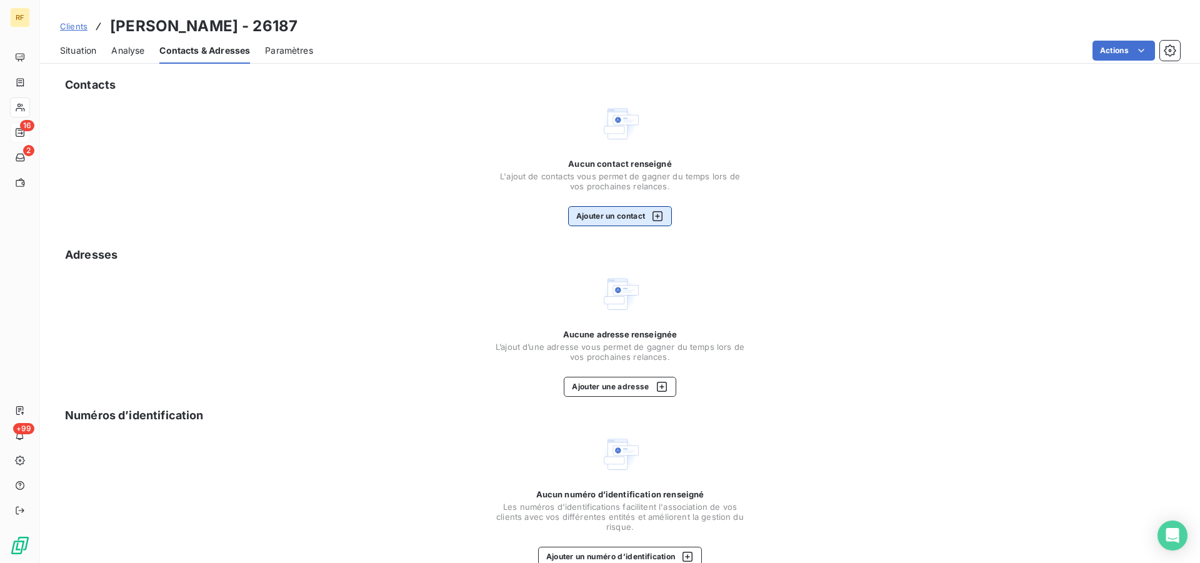
click at [586, 213] on button "Ajouter un contact" at bounding box center [620, 216] width 104 height 20
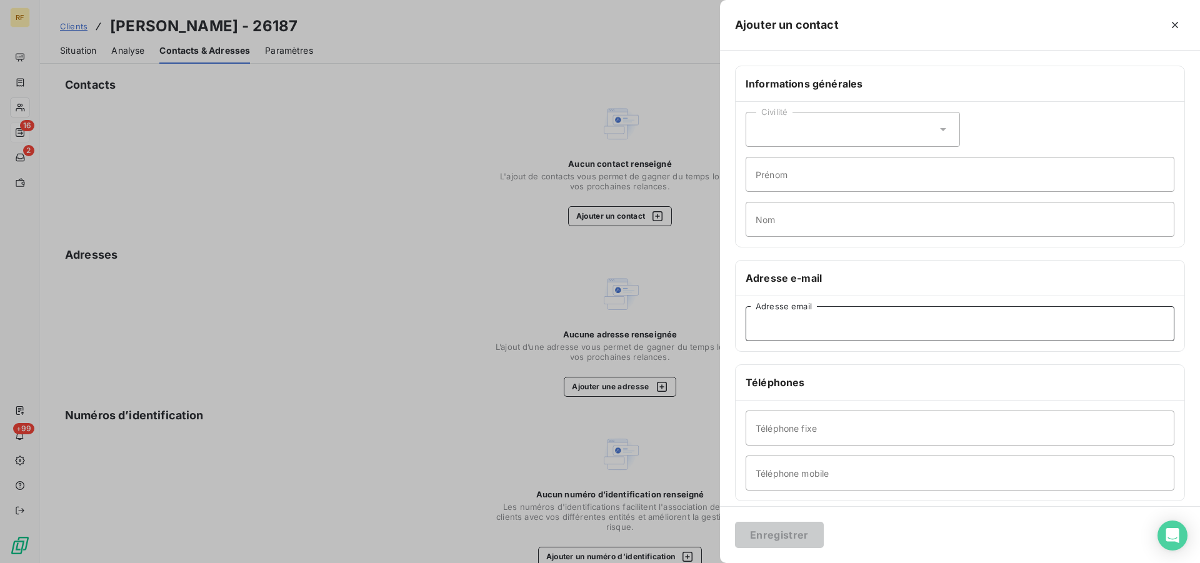
click at [777, 331] on input "Adresse email" at bounding box center [960, 323] width 429 height 35
paste input "ateliersavpro@hotmail.com"
type input "ateliersavpro@hotmail.com"
click at [810, 537] on button "Enregistrer" at bounding box center [779, 535] width 89 height 26
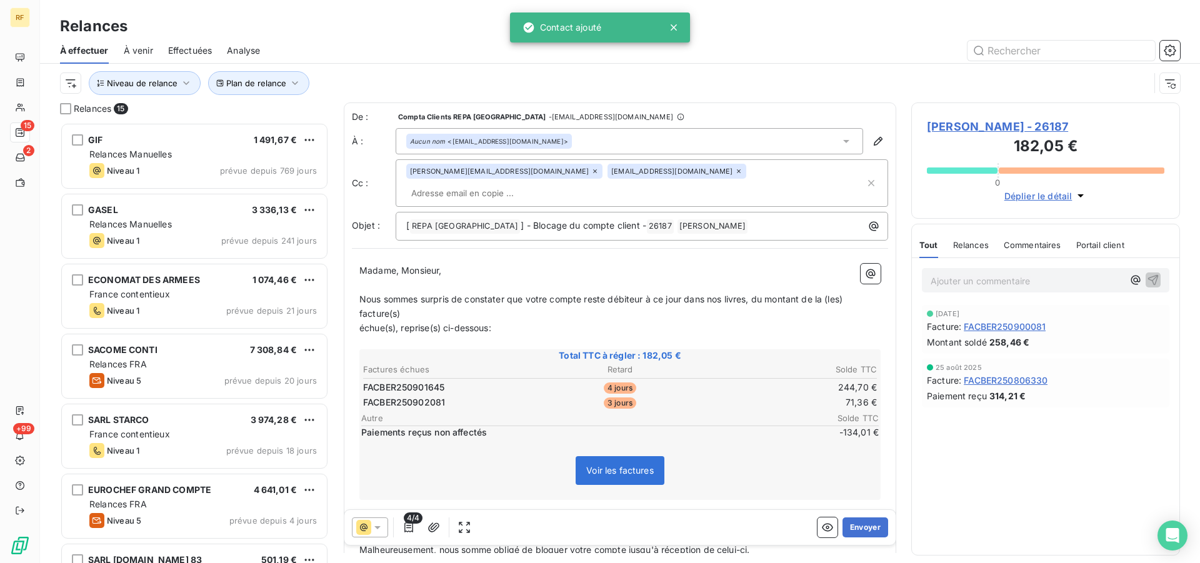
scroll to position [430, 258]
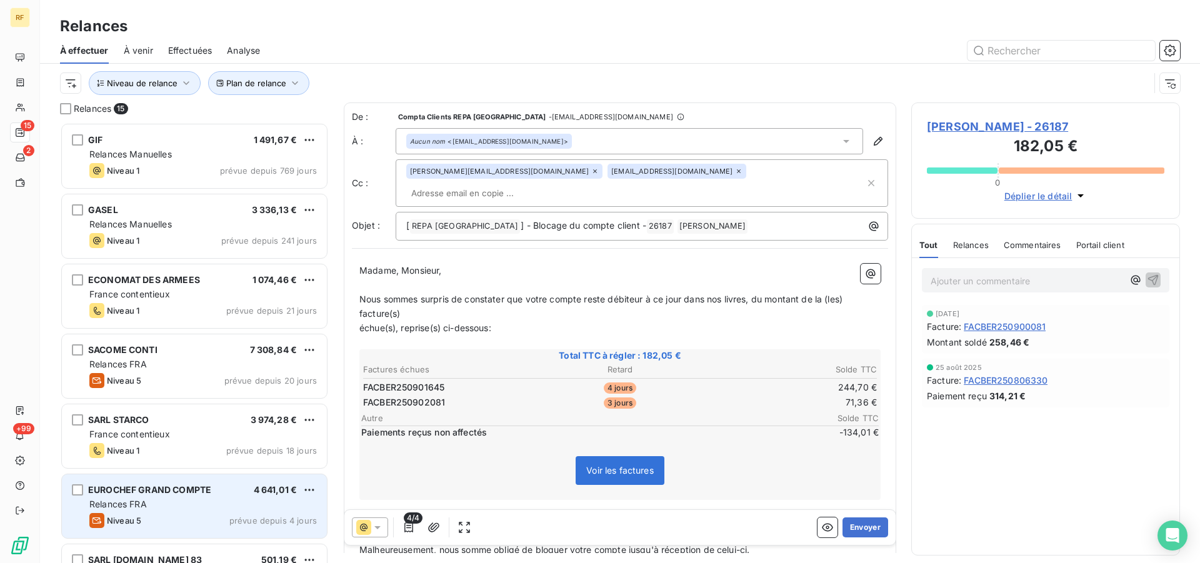
click at [174, 518] on div "Niveau 5 prévue depuis 4 jours" at bounding box center [203, 520] width 228 height 15
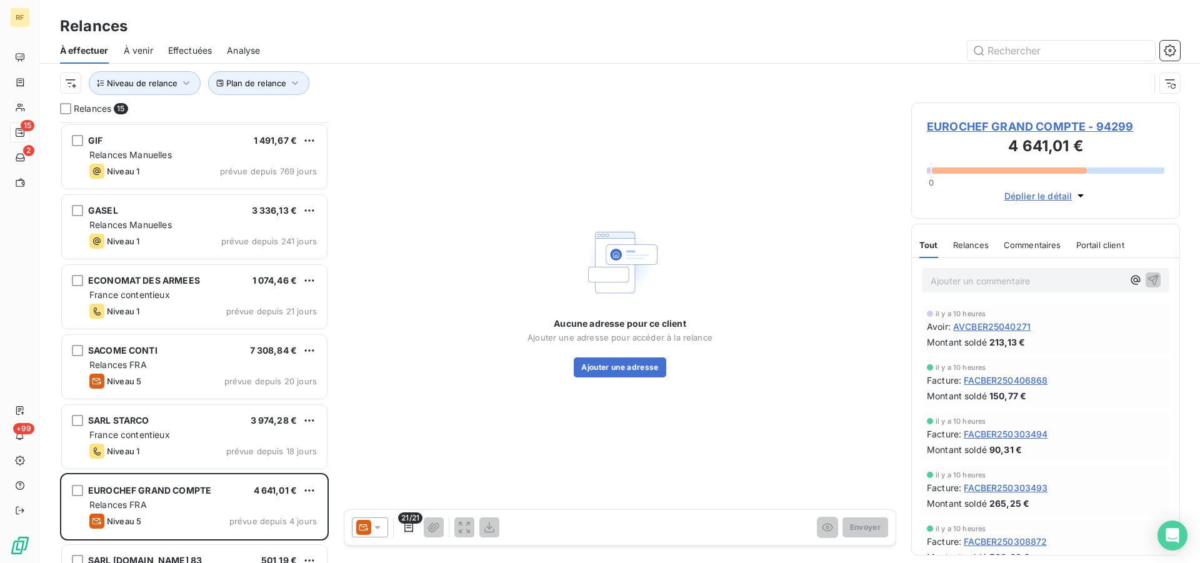
scroll to position [256, 0]
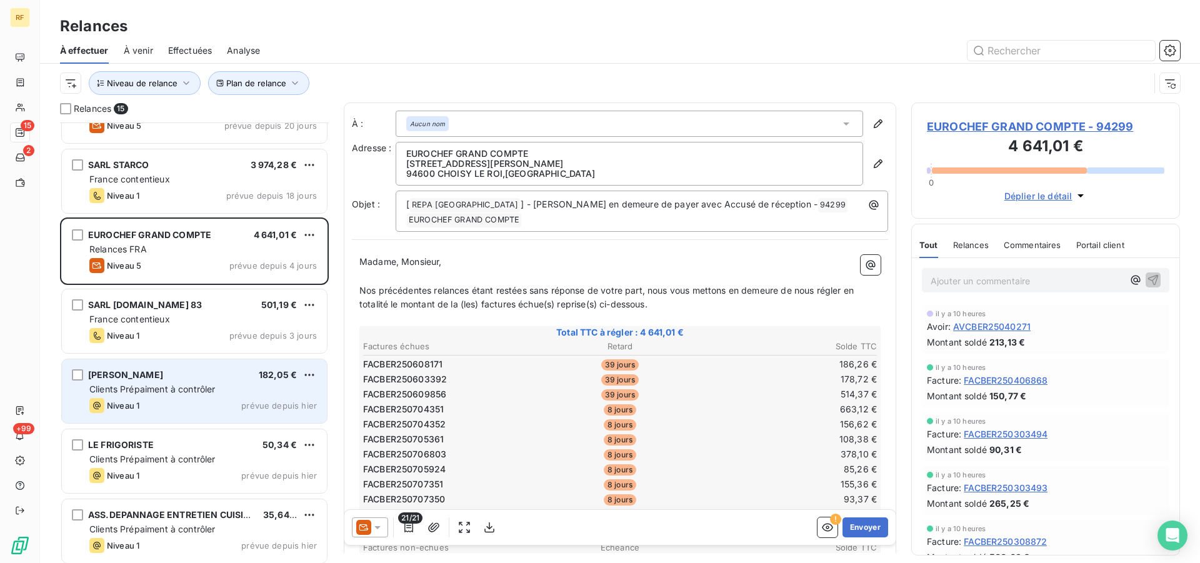
click at [179, 406] on div "Niveau 1 prévue depuis hier" at bounding box center [203, 405] width 228 height 15
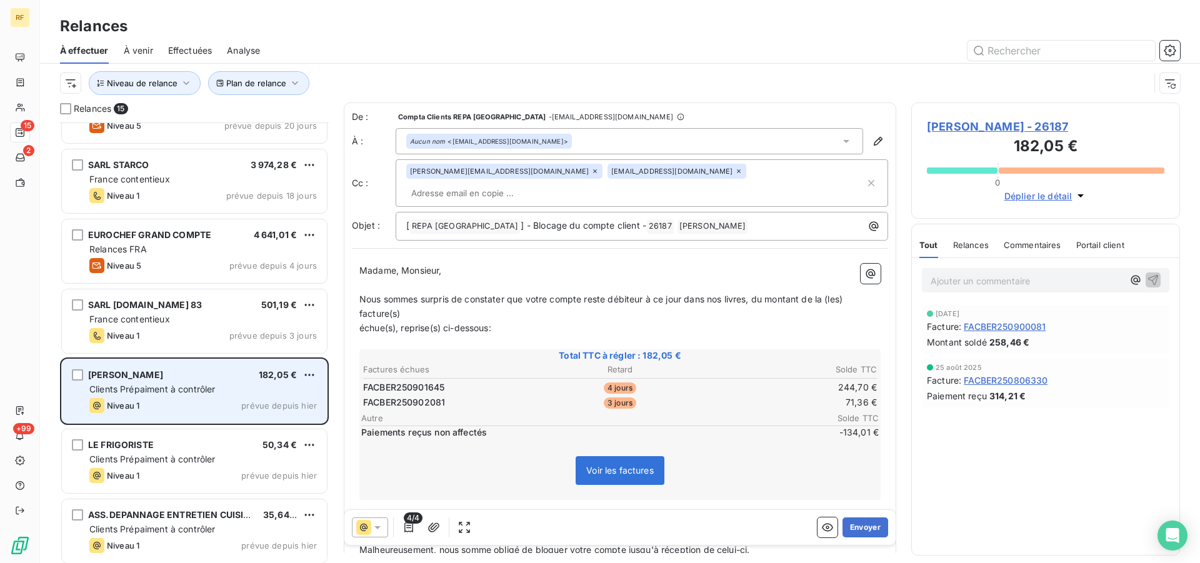
click at [179, 406] on div "Niveau 1 prévue depuis hier" at bounding box center [203, 405] width 228 height 15
click at [205, 398] on div "Niveau 1 prévue depuis hier" at bounding box center [203, 405] width 228 height 15
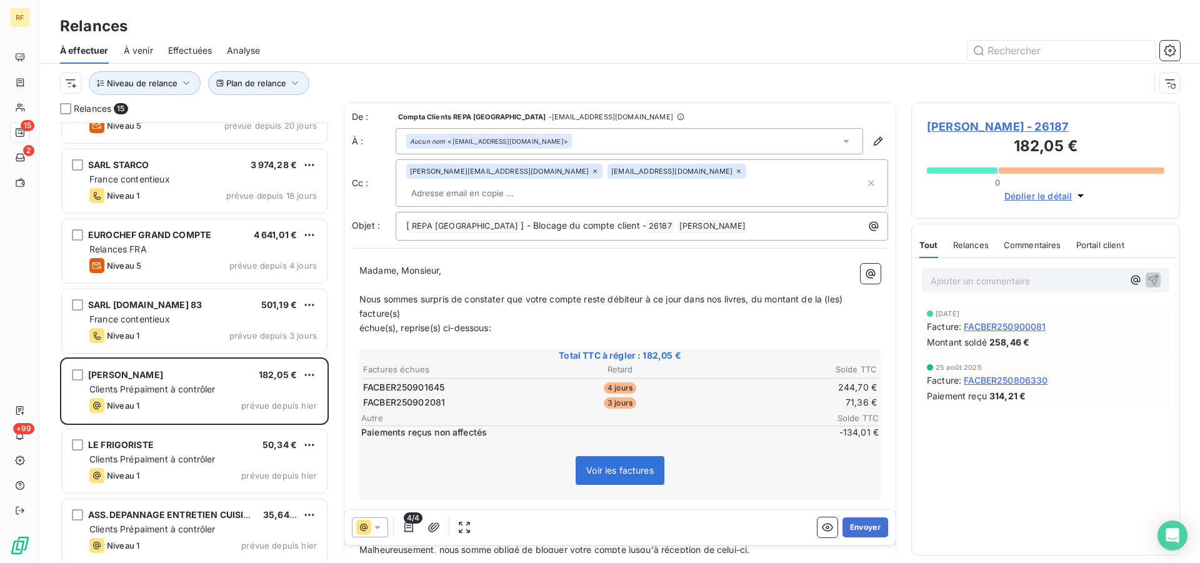
click at [999, 126] on span "CERISOLA PATRICK - 26187" at bounding box center [1046, 126] width 238 height 17
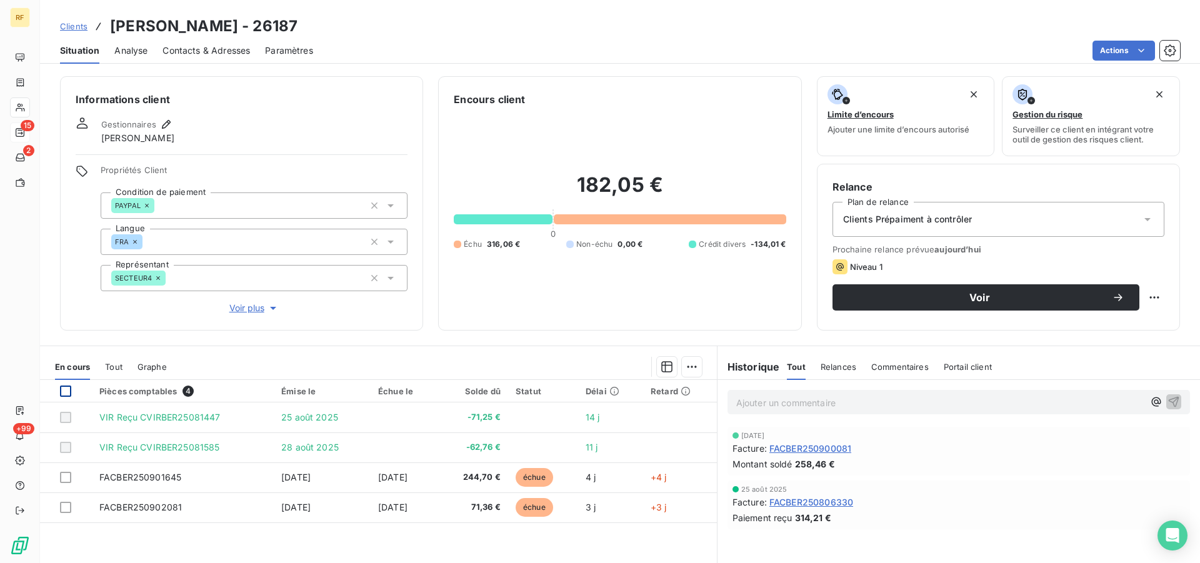
click at [71, 386] on div at bounding box center [65, 391] width 11 height 11
click at [685, 371] on html "RF 15 2 +99 Clients CERISOLA PATRICK - 26187 Situation Analyse Contacts & Adres…" at bounding box center [600, 281] width 1200 height 563
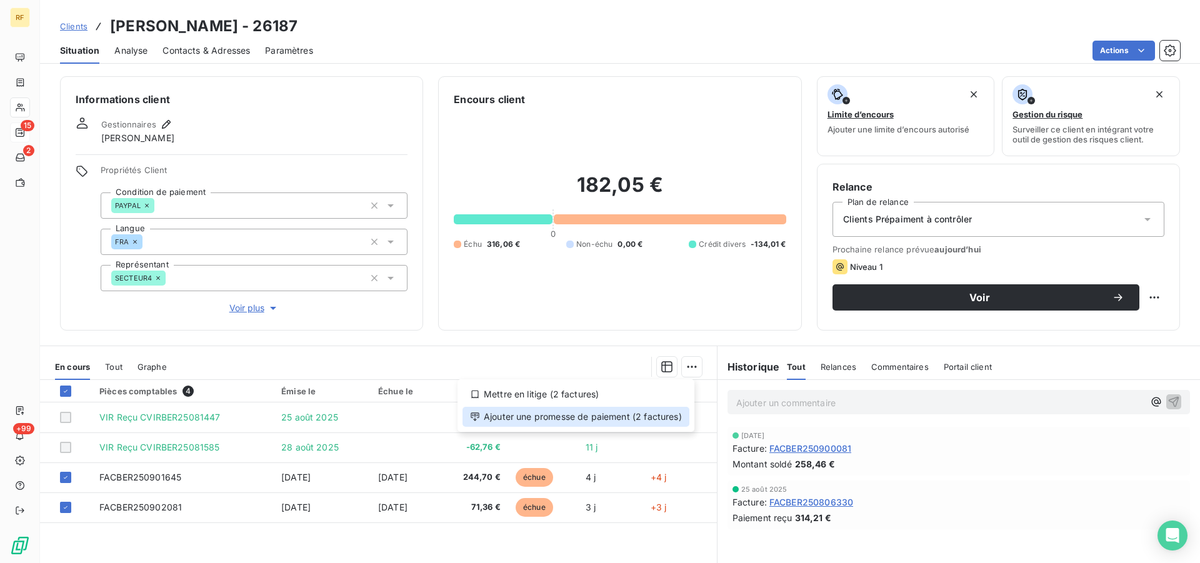
click at [596, 413] on div "Ajouter une promesse de paiement (2 factures)" at bounding box center [576, 417] width 227 height 20
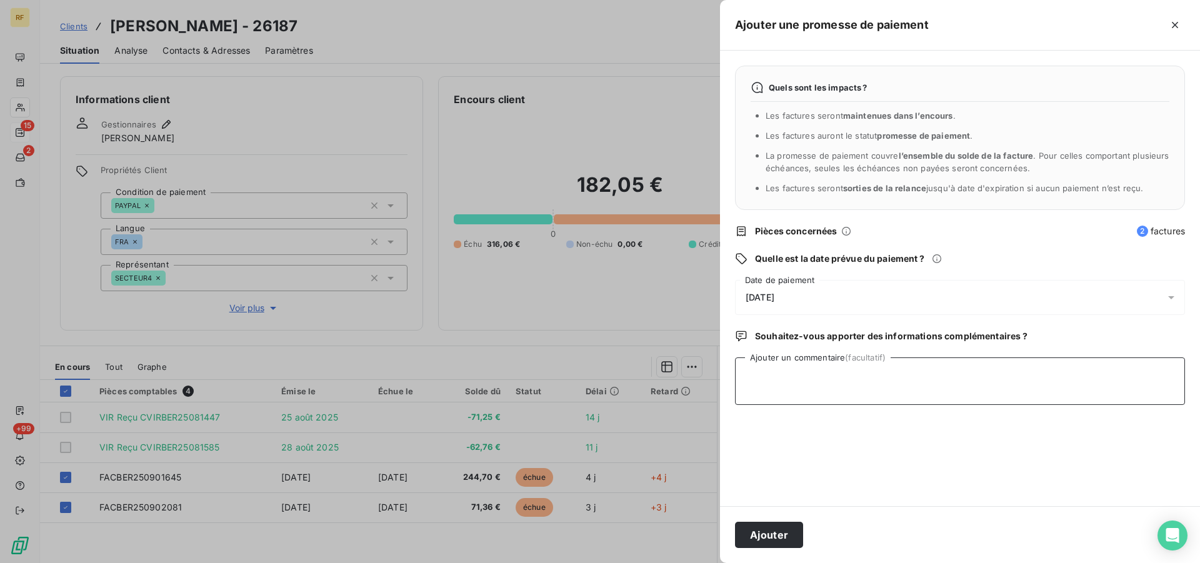
click at [803, 386] on textarea "Ajouter un commentaire (facultatif)" at bounding box center [960, 382] width 450 height 48
type textarea "PAYER CL"
click at [785, 530] on button "Ajouter" at bounding box center [769, 535] width 68 height 26
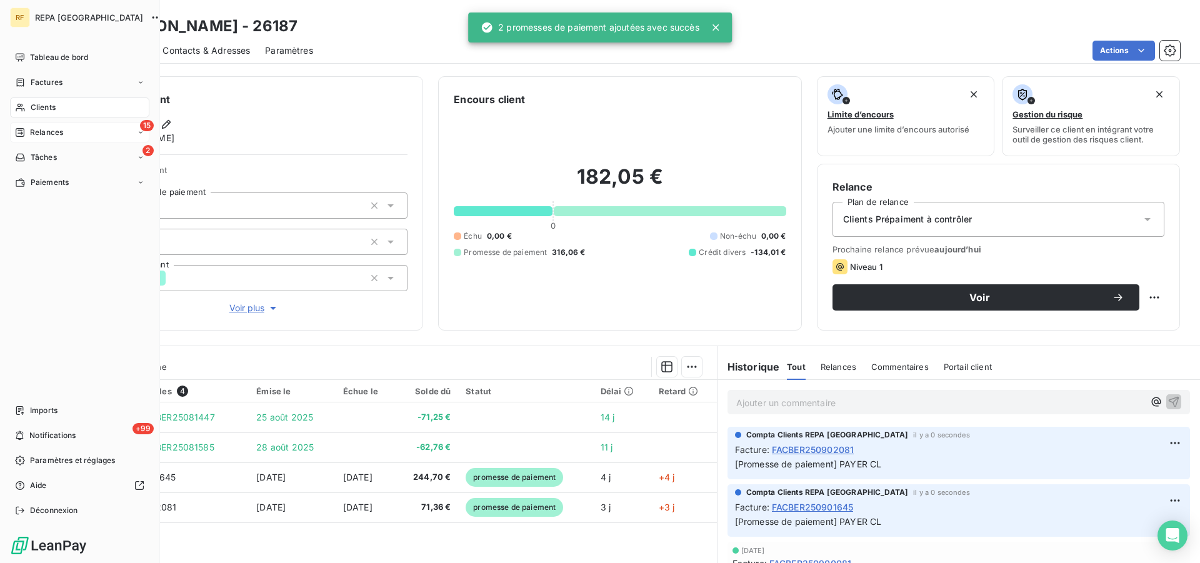
click at [28, 130] on div "Relances" at bounding box center [39, 132] width 48 height 11
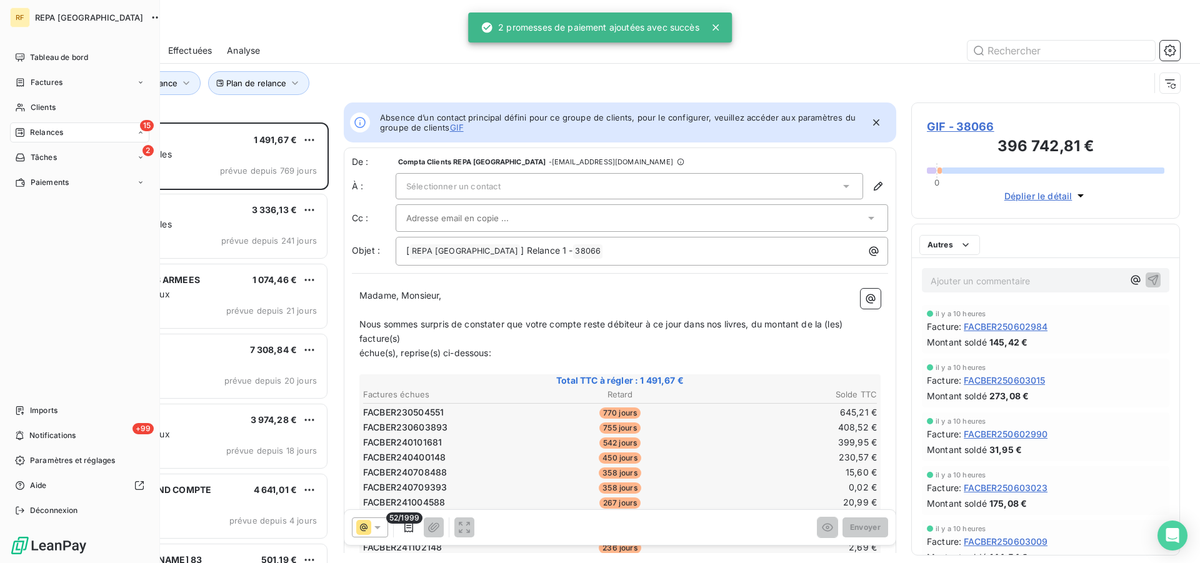
scroll to position [430, 258]
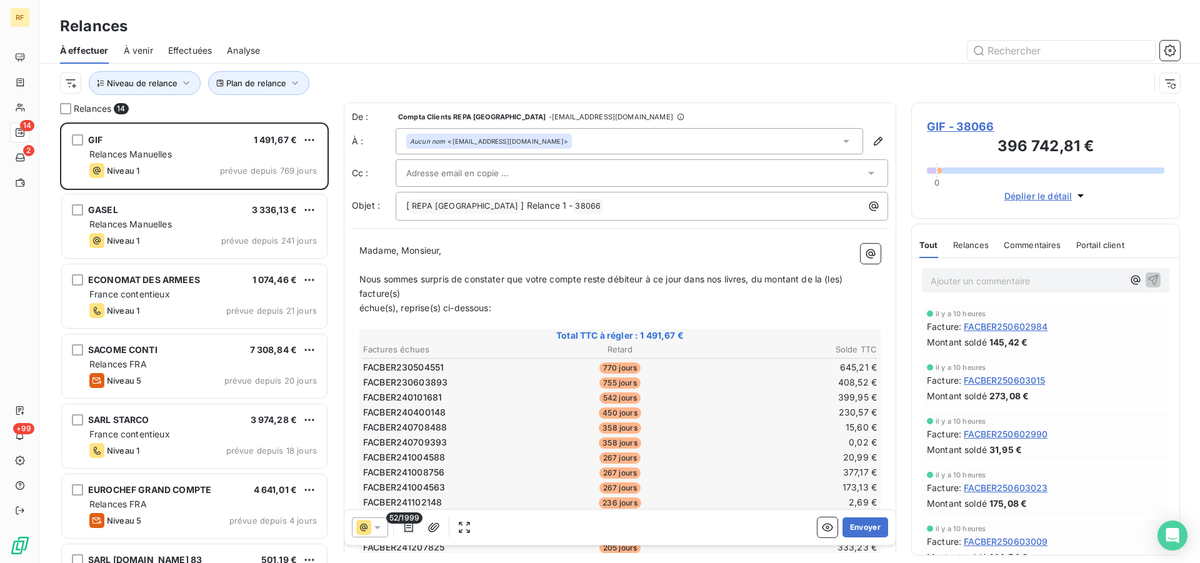
scroll to position [430, 258]
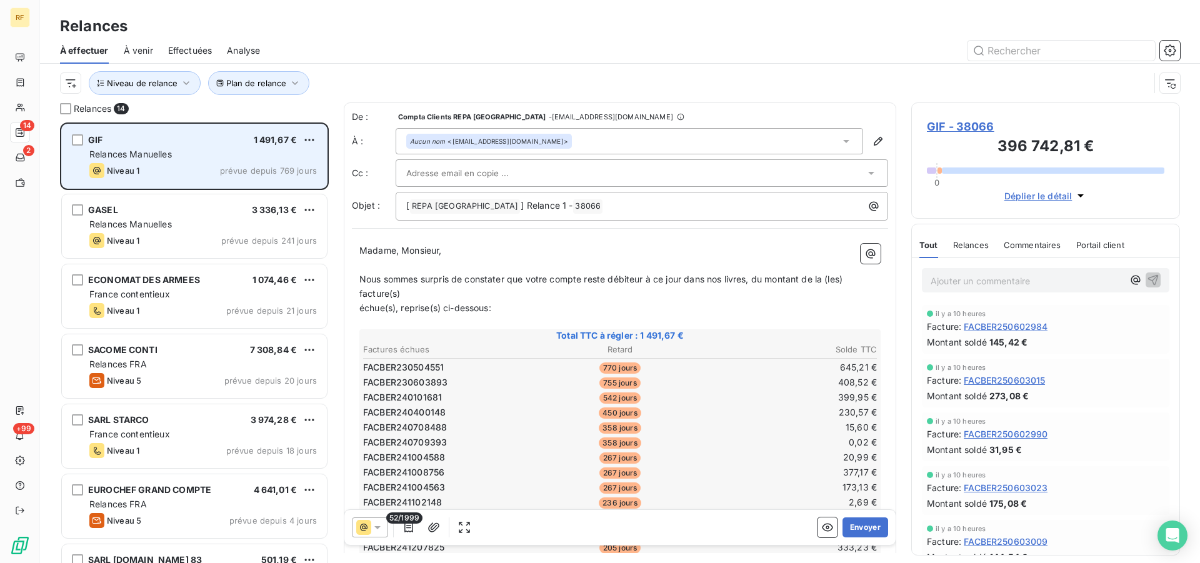
click at [173, 164] on div "Niveau 1 prévue depuis 769 jours" at bounding box center [203, 170] width 228 height 15
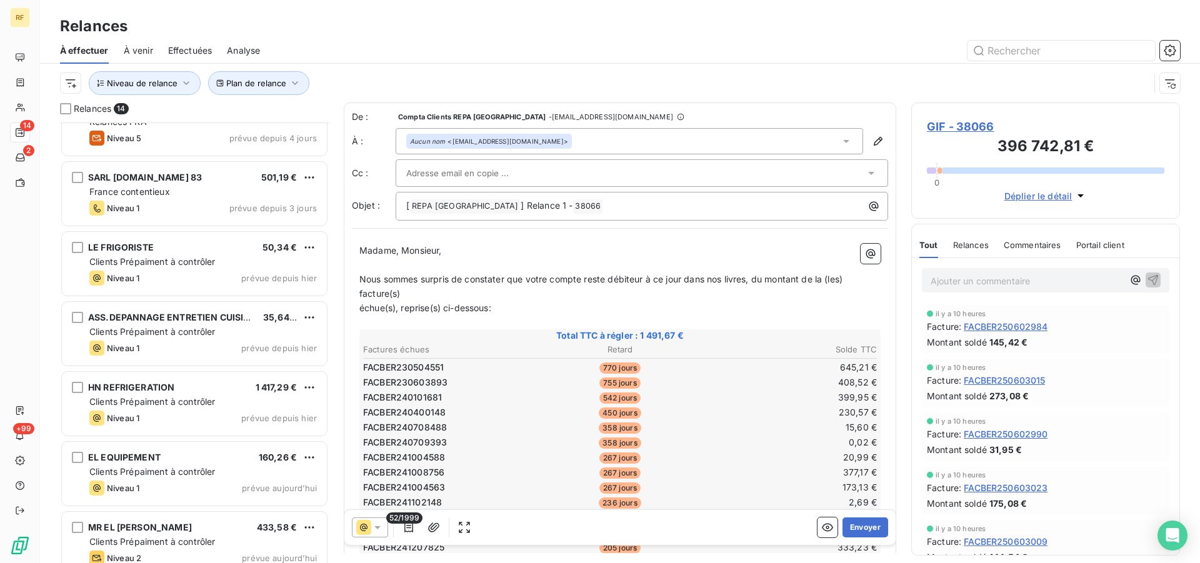
scroll to position [447, 0]
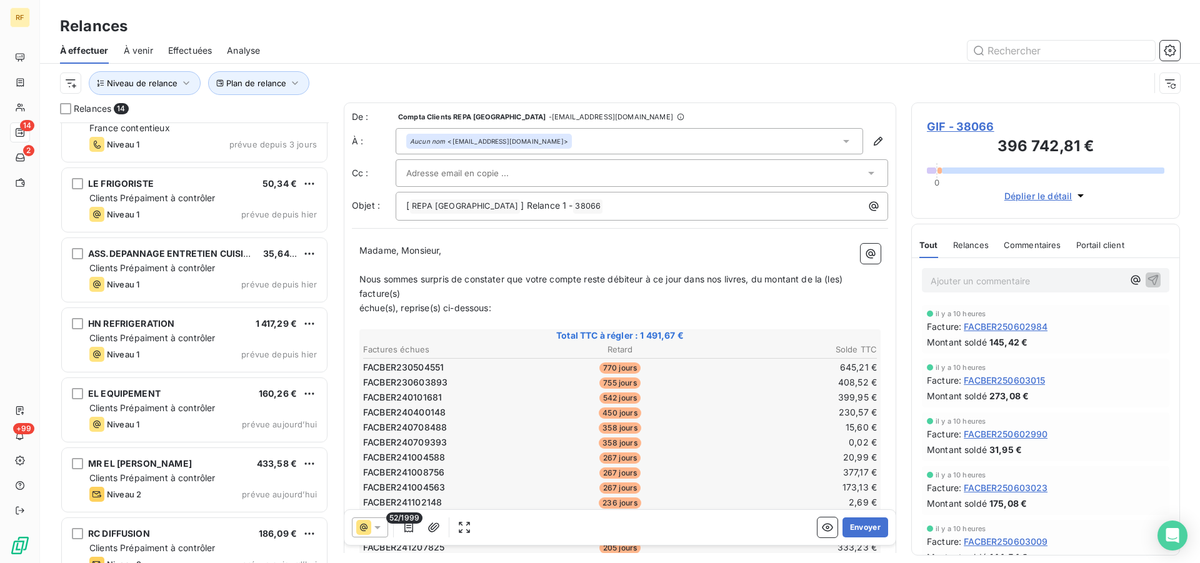
click at [162, 191] on div "LE FRIGORISTE 50,34 € Clients Prépaiment à contrôler Niveau 1 prévue depuis [DA…" at bounding box center [194, 200] width 265 height 64
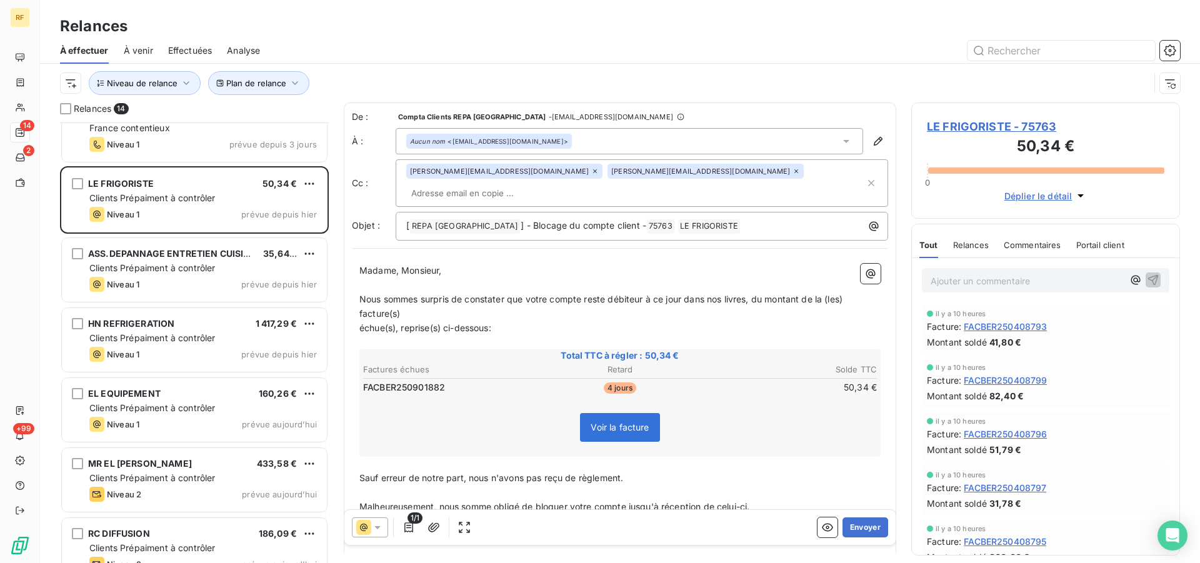
click at [162, 191] on div "LE FRIGORISTE 50,34 € Clients Prépaiment à contrôler Niveau 1 prévue depuis [DA…" at bounding box center [194, 200] width 265 height 64
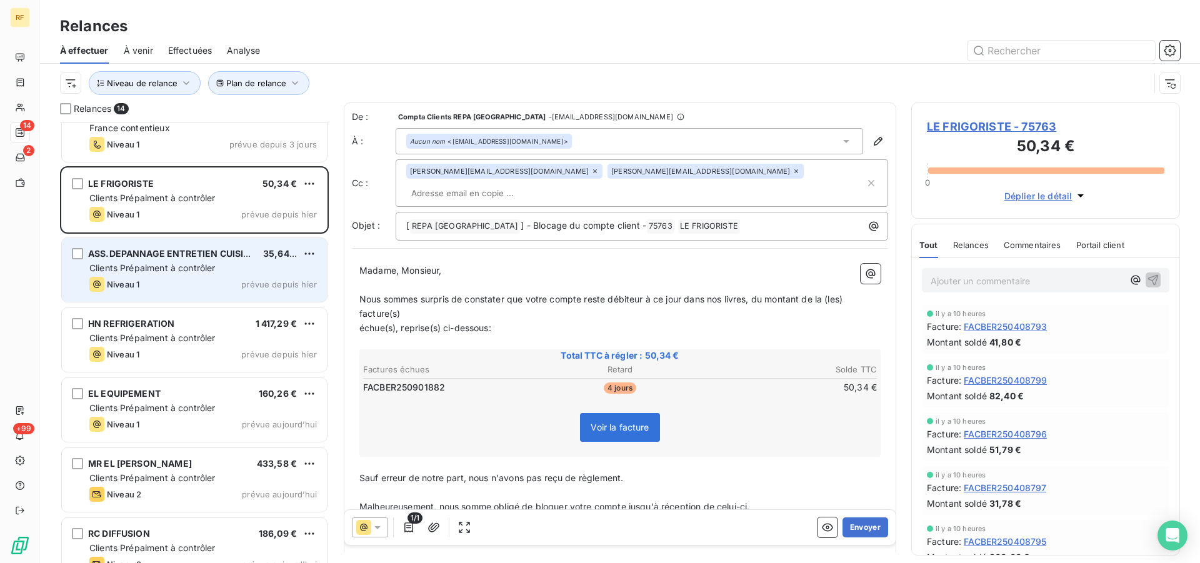
click at [133, 262] on div "Clients Prépaiment à contrôler" at bounding box center [203, 268] width 228 height 13
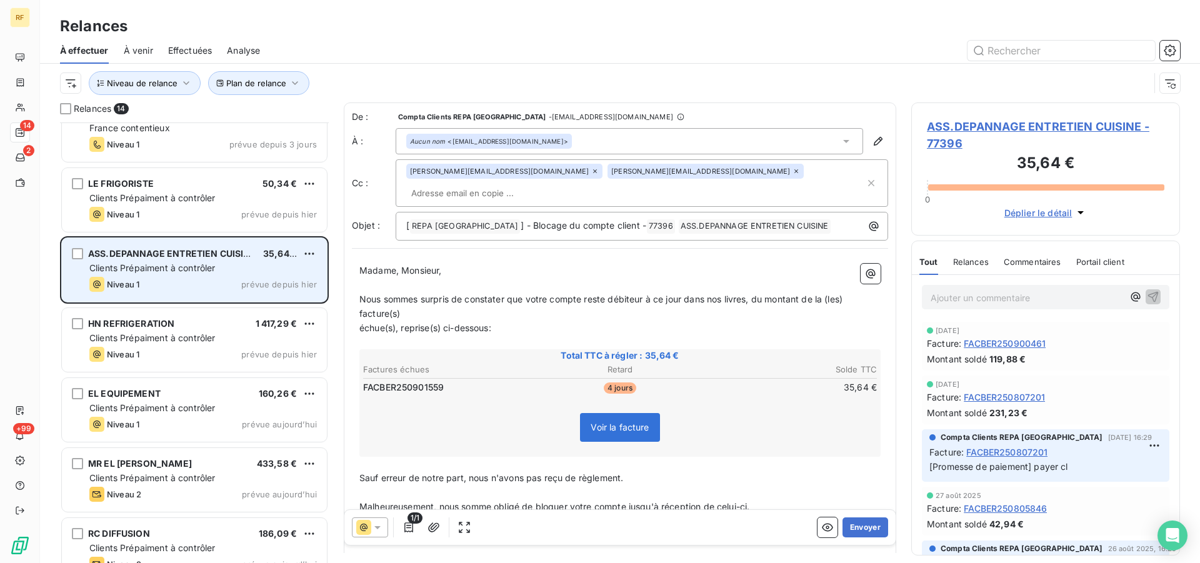
click at [133, 268] on span "Clients Prépaiment à contrôler" at bounding box center [152, 268] width 126 height 11
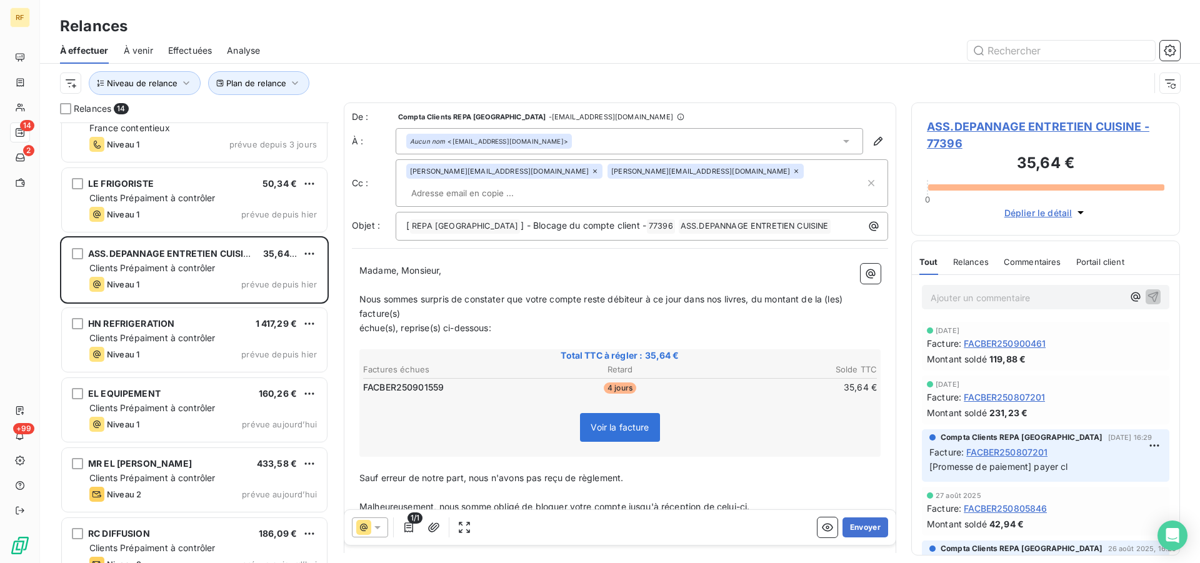
click at [1032, 121] on span "ASS.DEPANNAGE ENTRETIEN CUISINE - 77396" at bounding box center [1046, 135] width 238 height 34
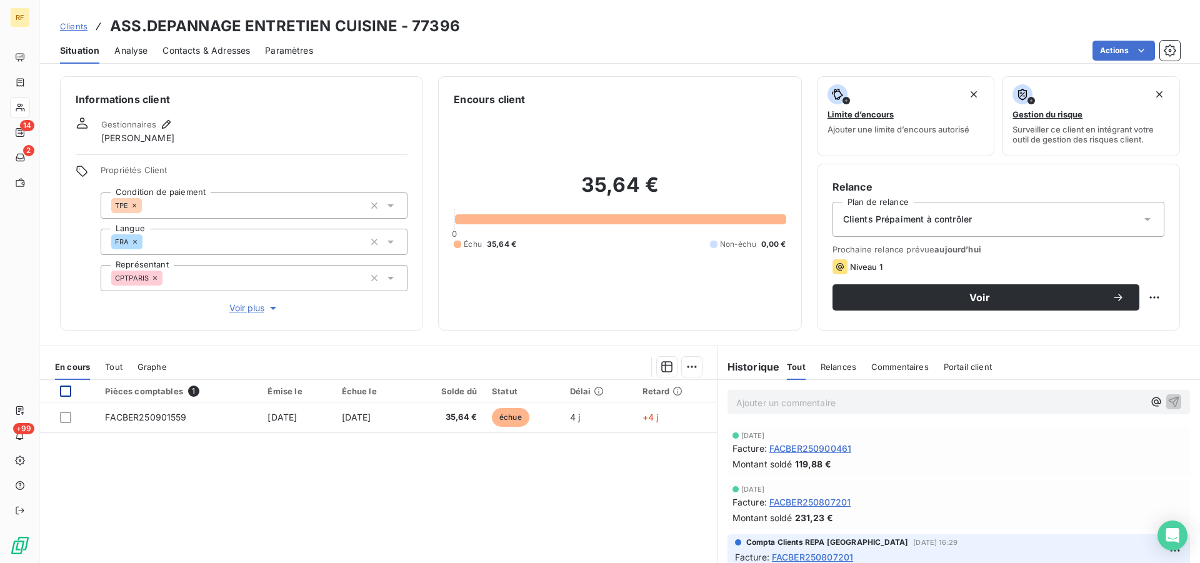
click at [64, 391] on div at bounding box center [65, 391] width 11 height 11
click at [682, 371] on html "RF 14 2 +99 Clients ASS.DEPANNAGE ENTRETIEN CUISINE - 77396 Situation Analyse C…" at bounding box center [600, 281] width 1200 height 563
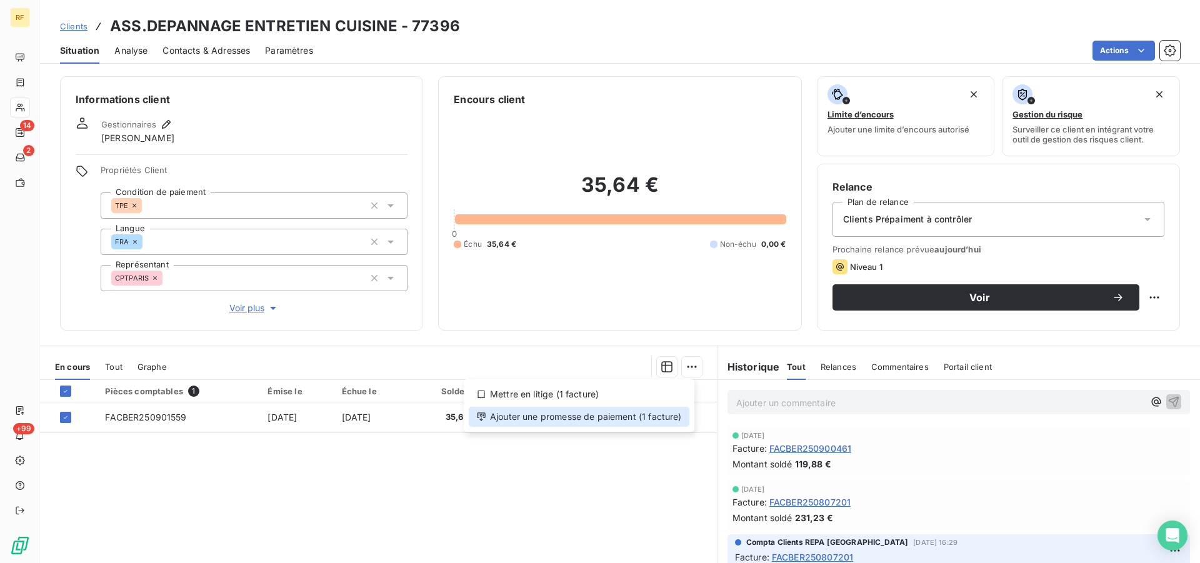
click at [621, 416] on div "Ajouter une promesse de paiement (1 facture)" at bounding box center [579, 417] width 221 height 20
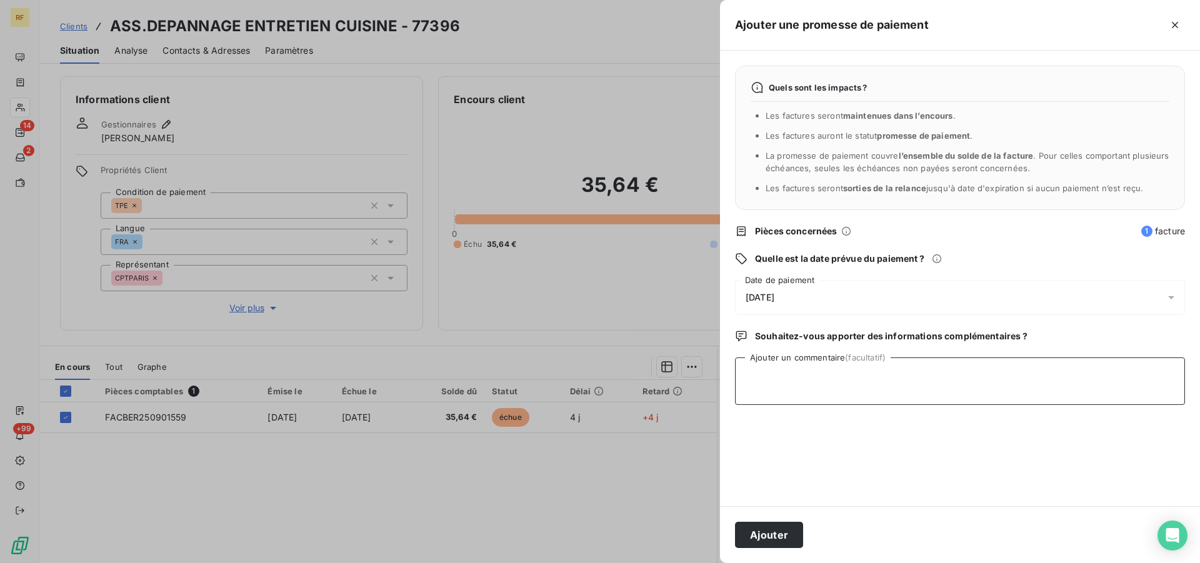
click at [814, 385] on textarea "Ajouter un commentaire (facultatif)" at bounding box center [960, 382] width 450 height 48
type textarea "payer cl"
click at [772, 531] on button "Ajouter" at bounding box center [769, 535] width 68 height 26
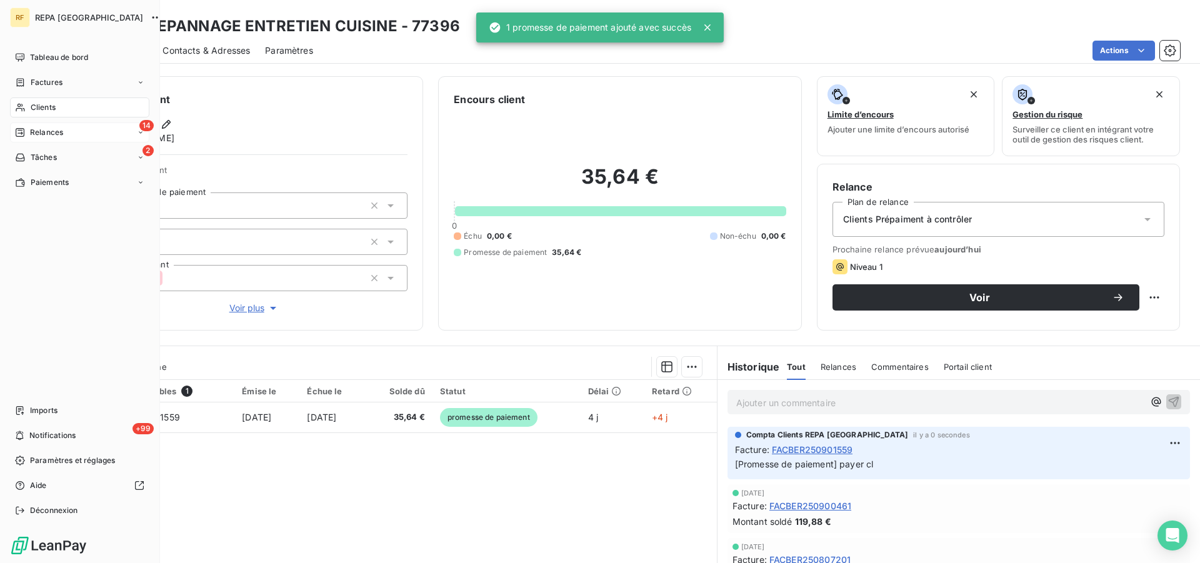
click at [32, 133] on span "Relances" at bounding box center [46, 132] width 33 height 11
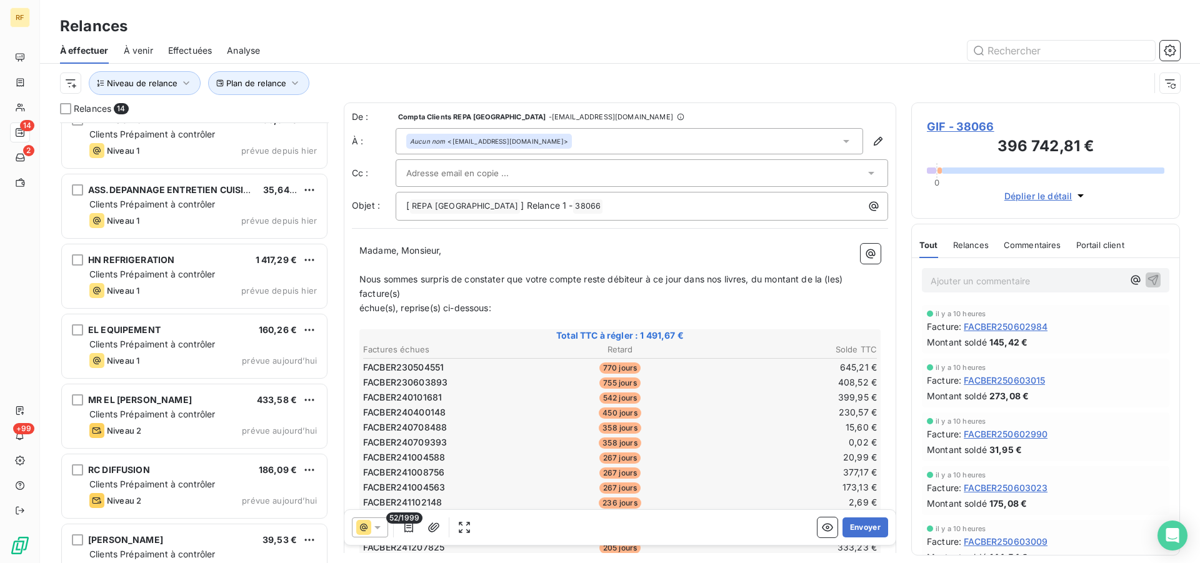
scroll to position [540, 0]
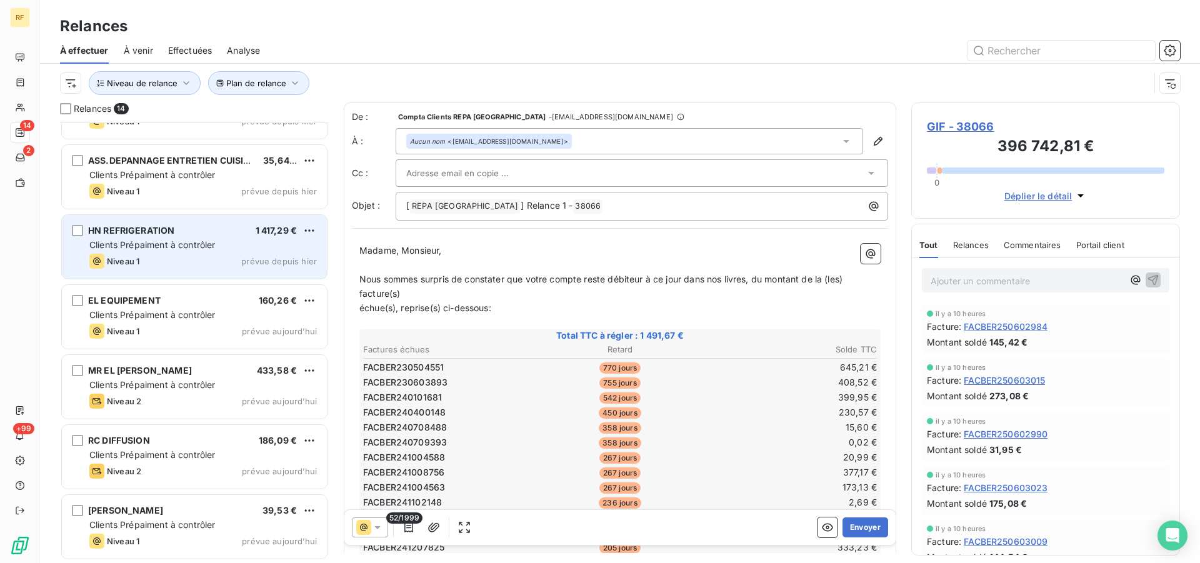
click at [176, 229] on div "HN REFRIGERATION 1 417,29 €" at bounding box center [203, 230] width 228 height 11
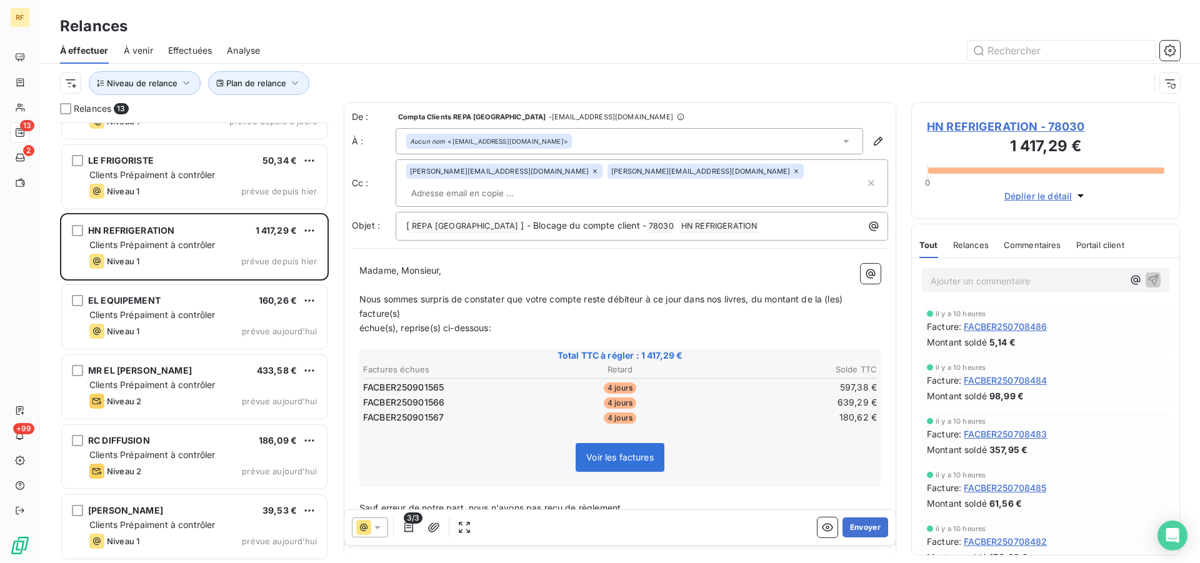
scroll to position [470, 0]
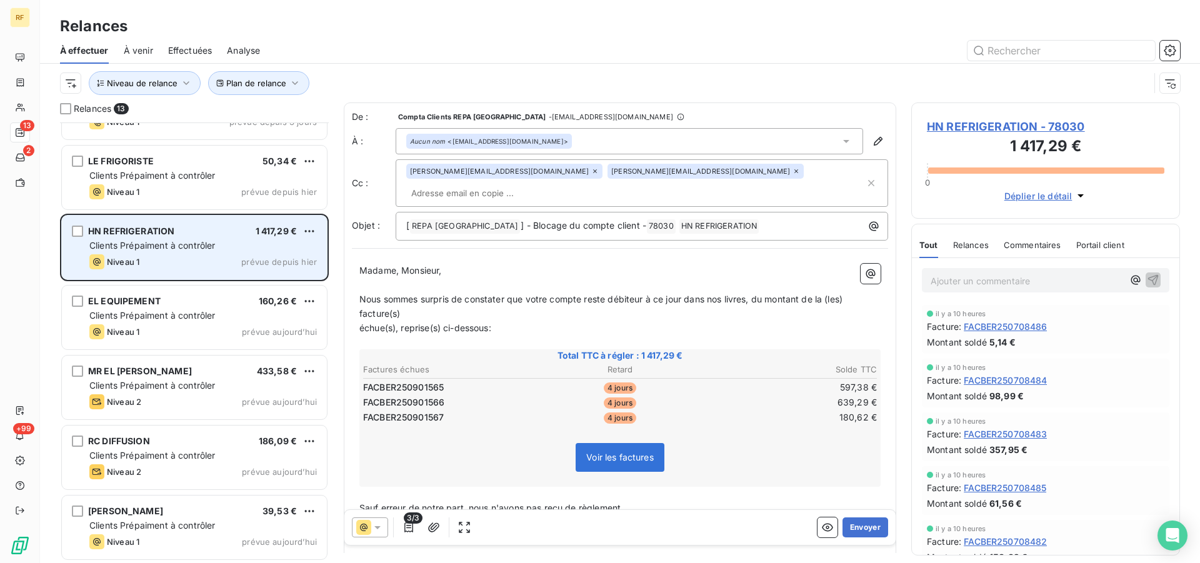
click at [171, 245] on span "Clients Prépaiment à contrôler" at bounding box center [152, 245] width 126 height 11
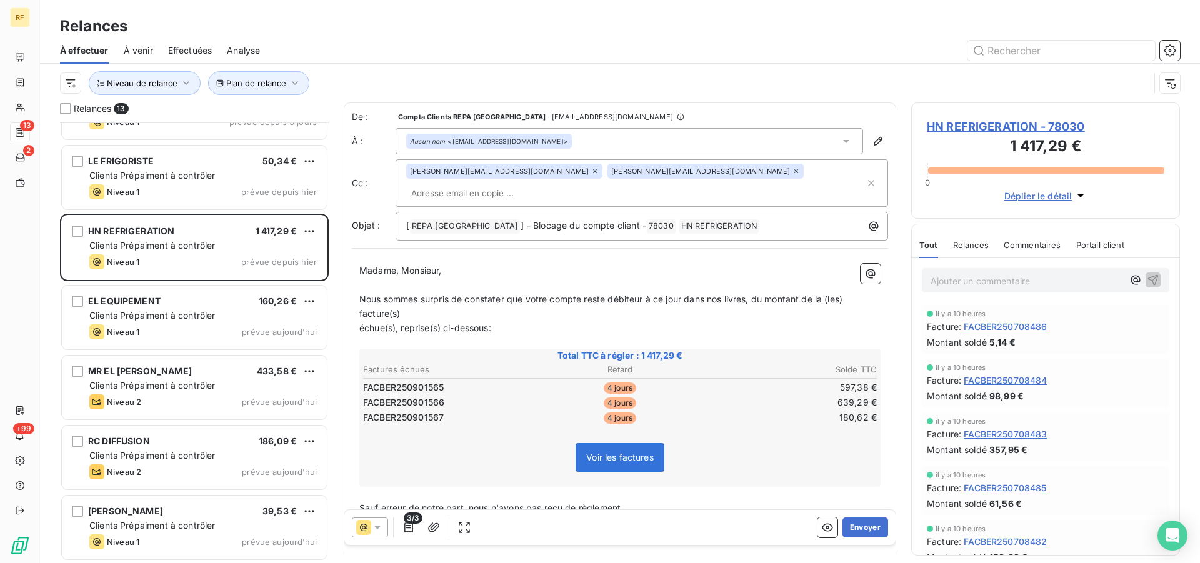
click at [380, 527] on icon at bounding box center [378, 527] width 6 height 3
click at [395, 476] on span "Niveau 1" at bounding box center [395, 477] width 36 height 13
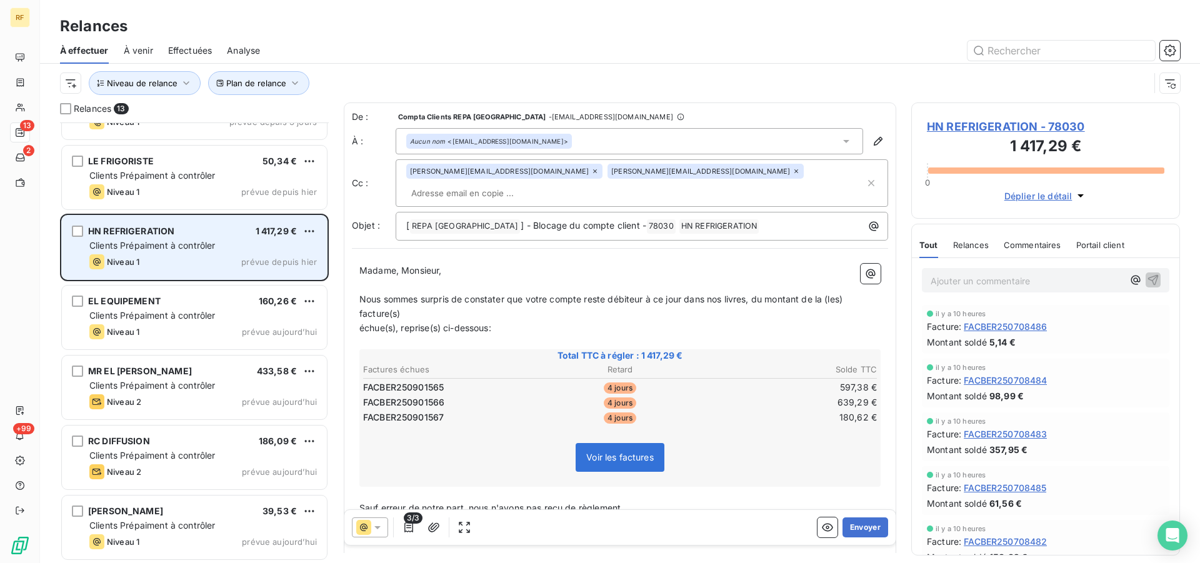
click at [158, 248] on span "Clients Prépaiment à contrôler" at bounding box center [152, 245] width 126 height 11
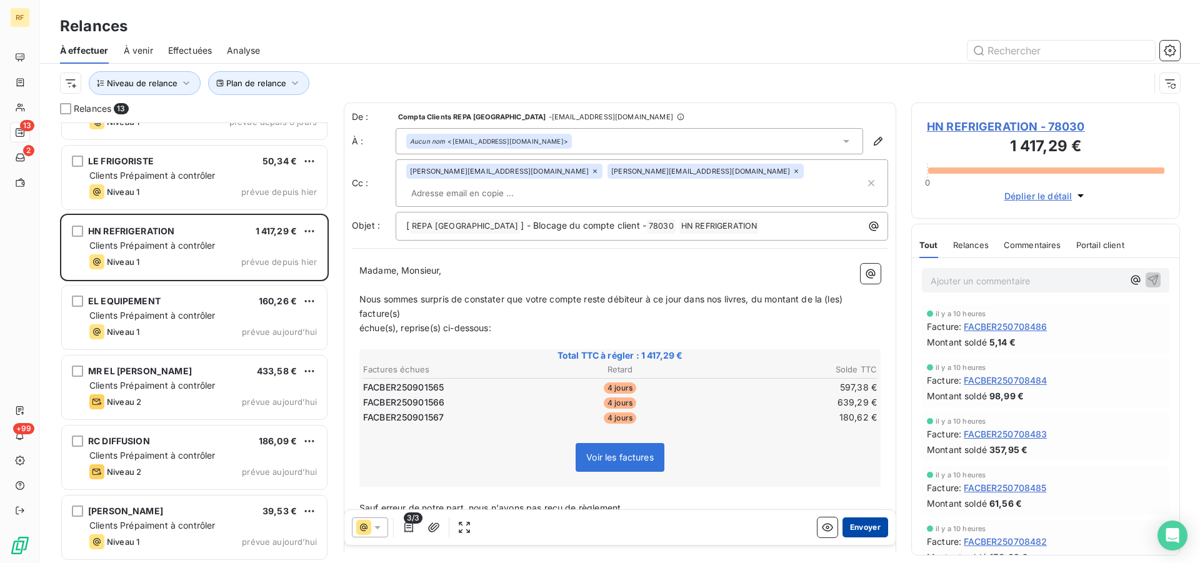
click at [858, 530] on button "Envoyer" at bounding box center [866, 528] width 46 height 20
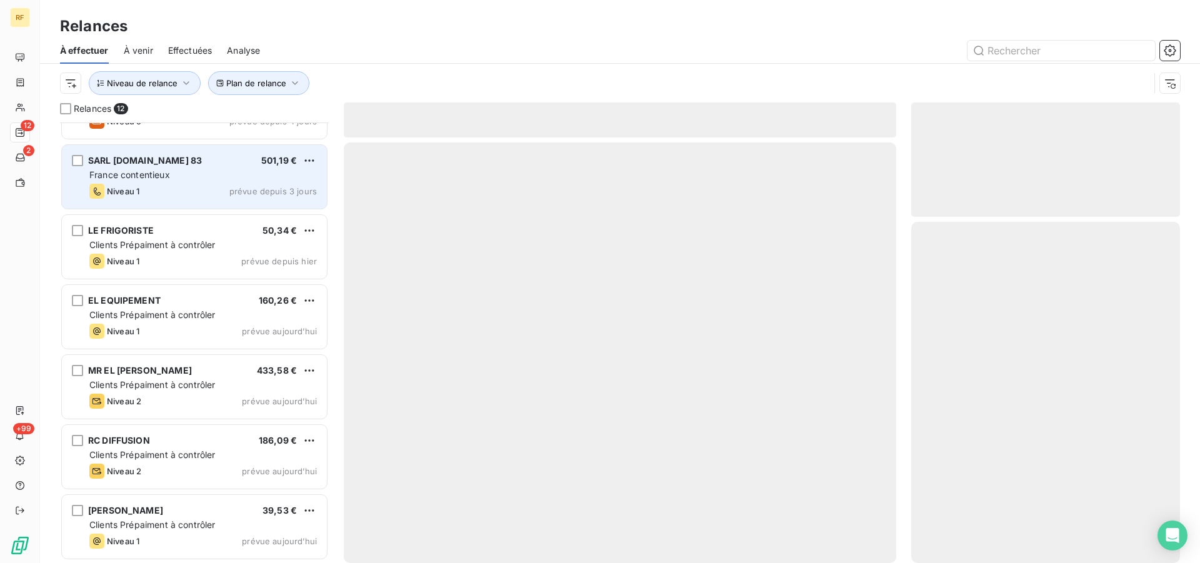
scroll to position [400, 0]
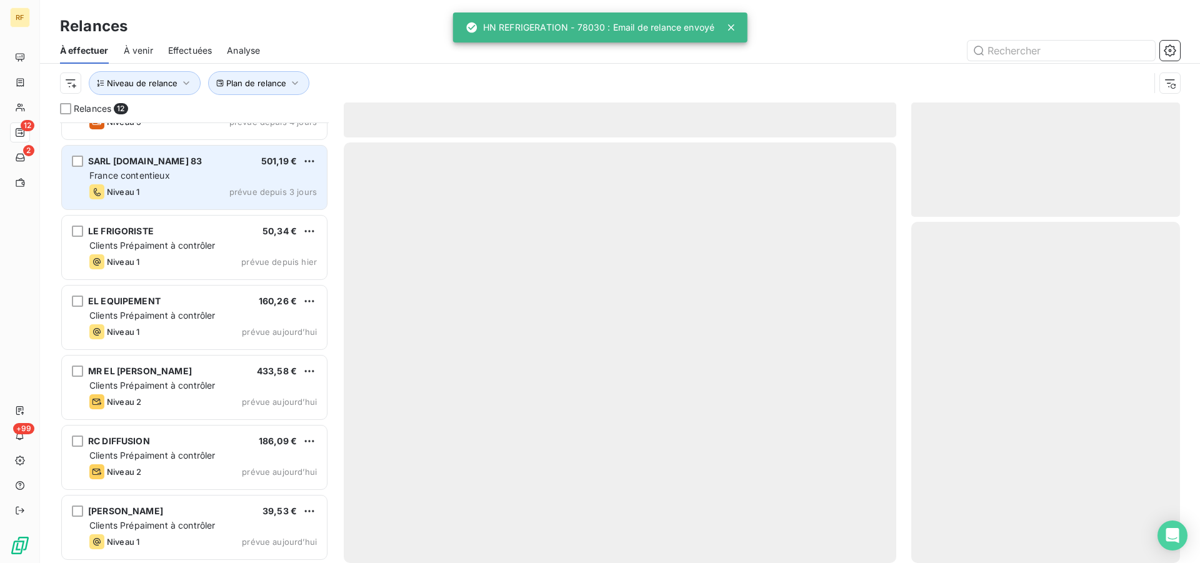
click at [158, 186] on div "Niveau 1 prévue depuis 3 jours" at bounding box center [203, 191] width 228 height 15
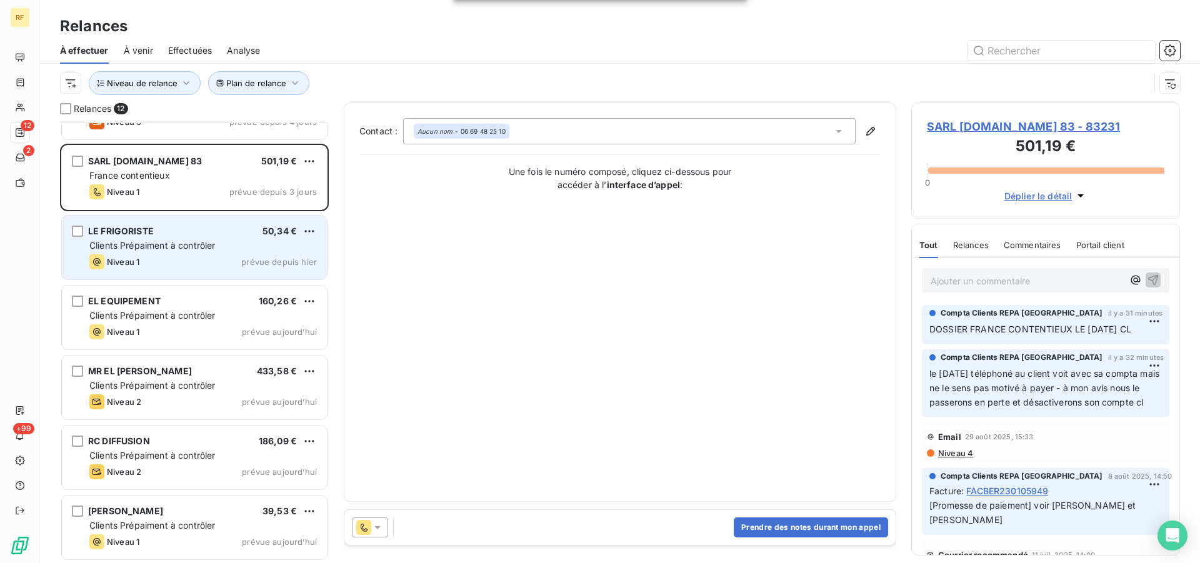
click at [147, 238] on div "LE FRIGORISTE 50,34 € Clients Prépaiment à contrôler Niveau 1 prévue depuis hier" at bounding box center [194, 248] width 265 height 64
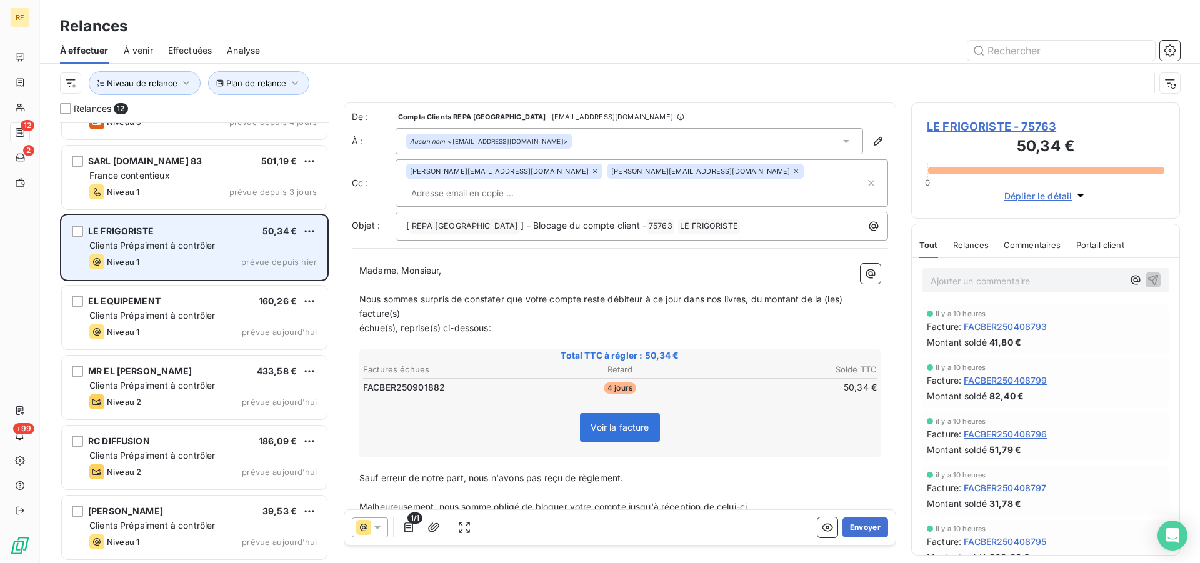
click at [164, 254] on div "Niveau 1 prévue depuis hier" at bounding box center [203, 261] width 228 height 15
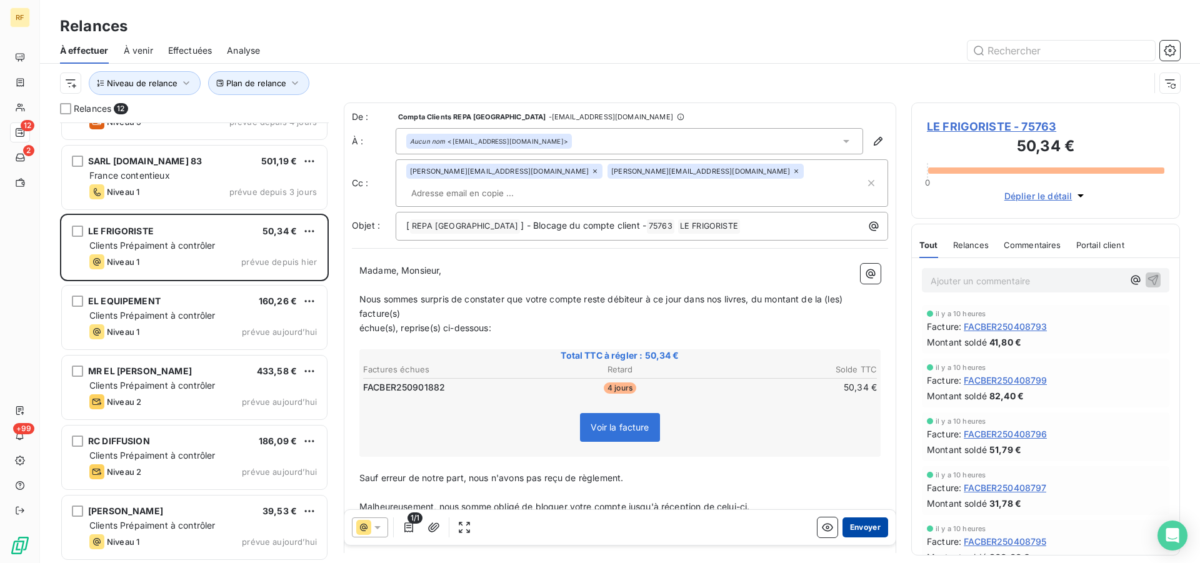
click at [859, 531] on button "Envoyer" at bounding box center [866, 528] width 46 height 20
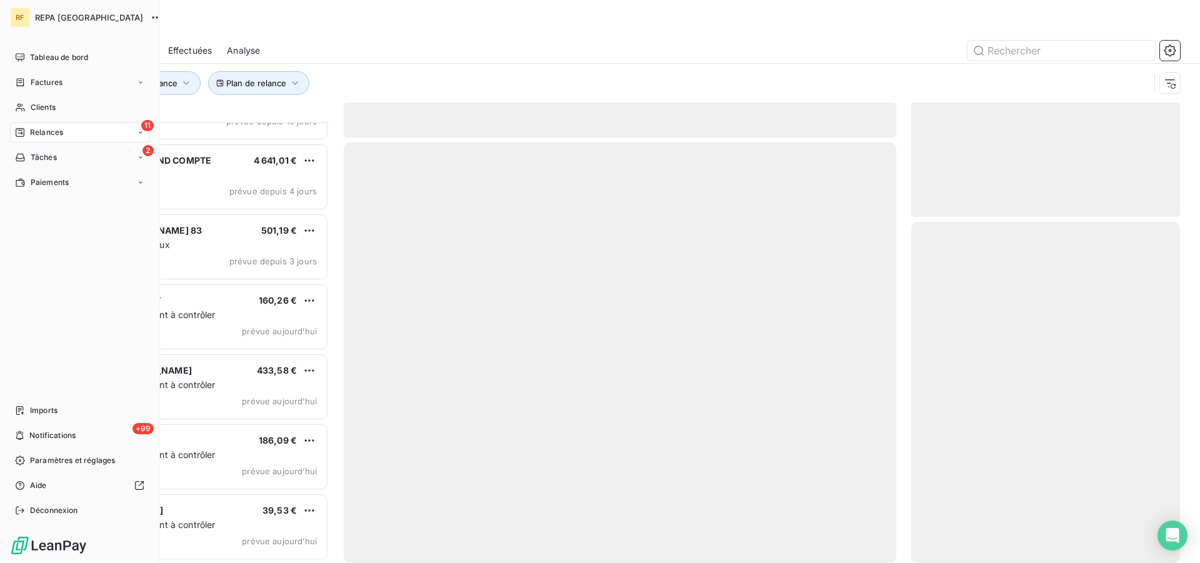
scroll to position [329, 0]
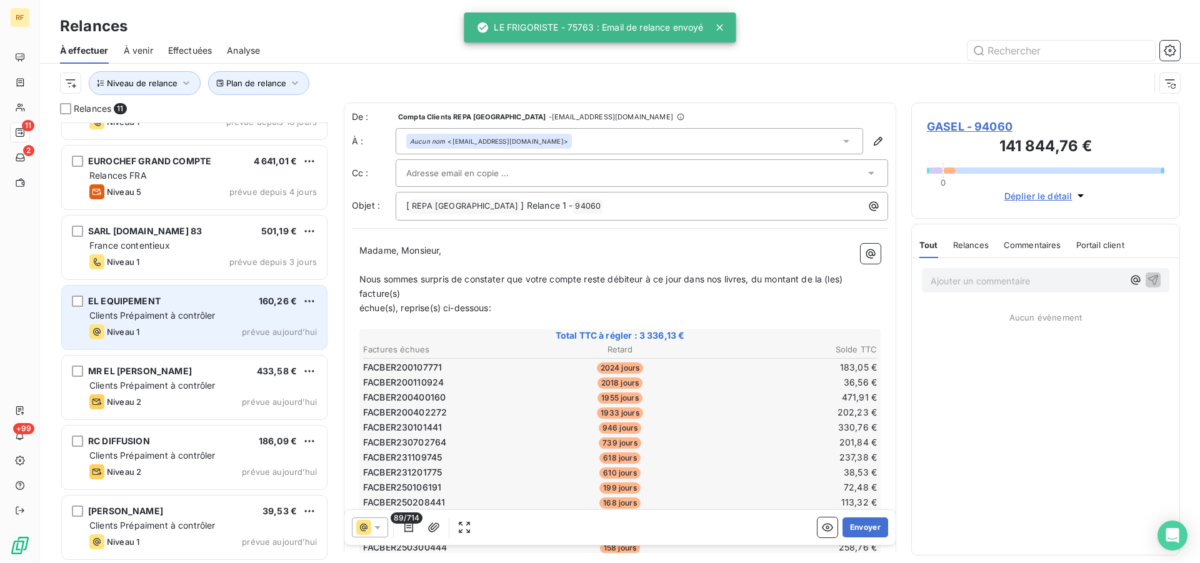
click at [160, 308] on div "EL EQUIPEMENT 160,26 € Clients Prépaiment à contrôler Niveau 1 prévue aujourd’h…" at bounding box center [194, 318] width 265 height 64
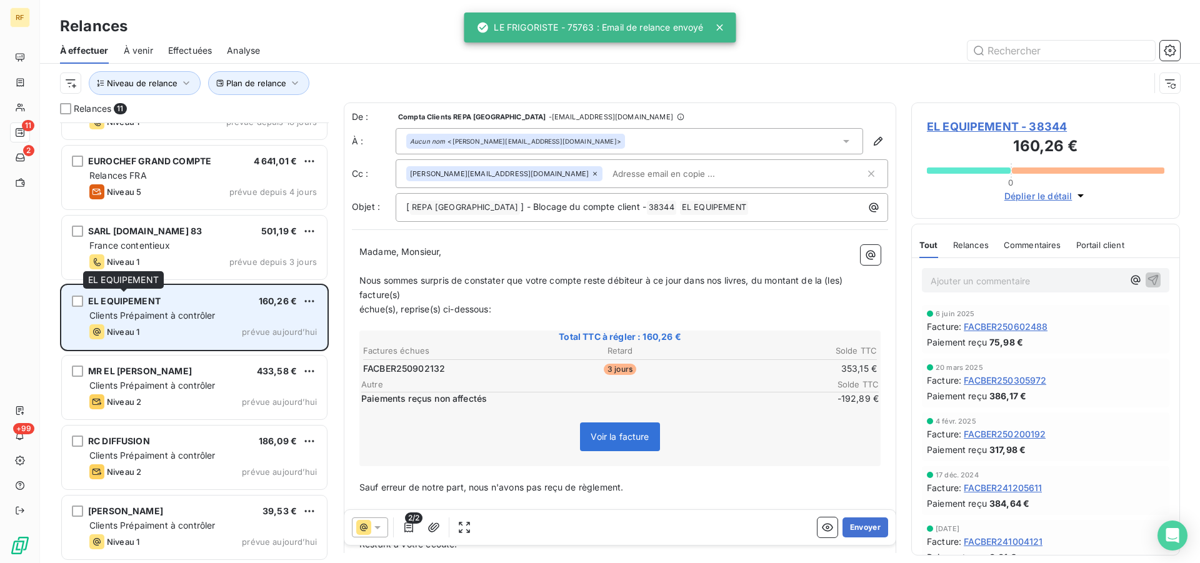
scroll to position [330, 0]
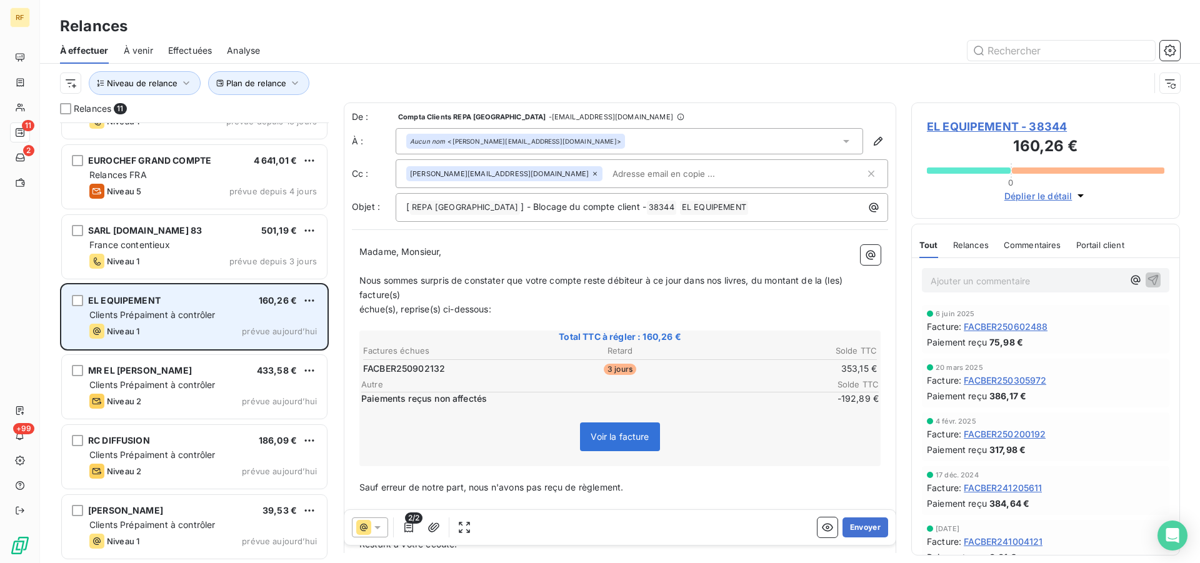
click at [158, 308] on div "EL EQUIPEMENT 160,26 € Clients Prépaiment à contrôler Niveau 1 prévue aujourd’h…" at bounding box center [194, 317] width 265 height 64
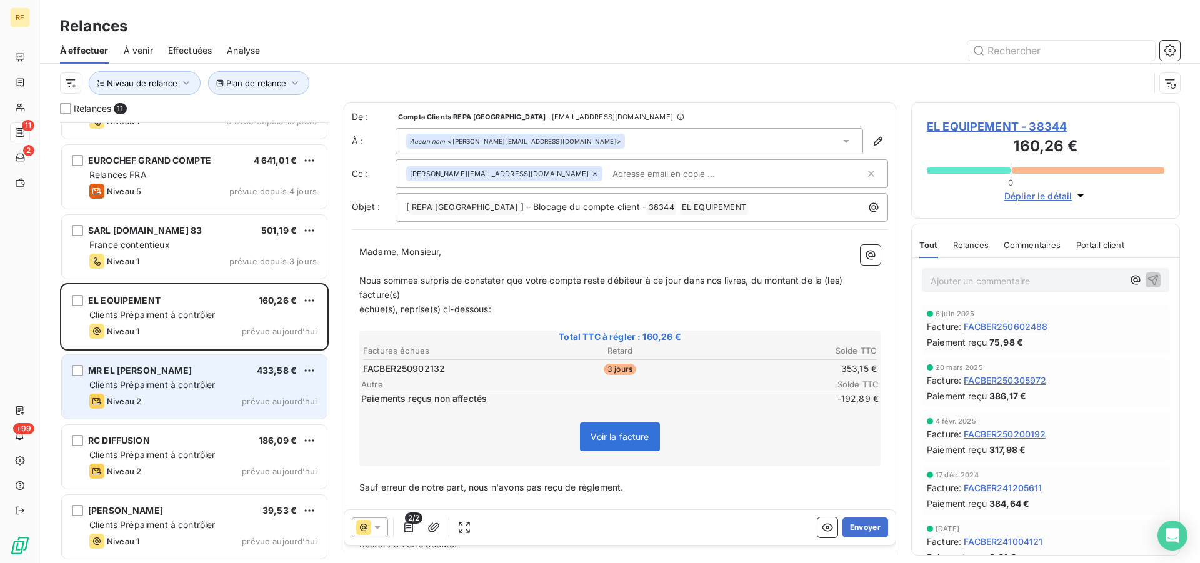
click at [143, 401] on div "Niveau 2 prévue aujourd’hui" at bounding box center [203, 401] width 228 height 15
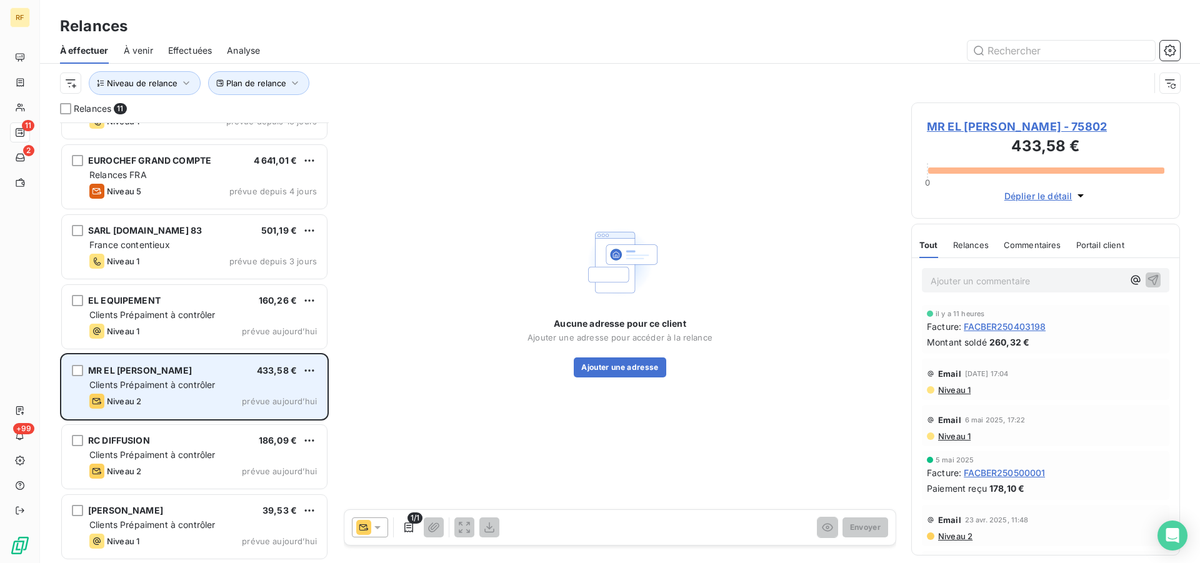
click at [173, 401] on div "Niveau 2 prévue aujourd’hui" at bounding box center [203, 401] width 228 height 15
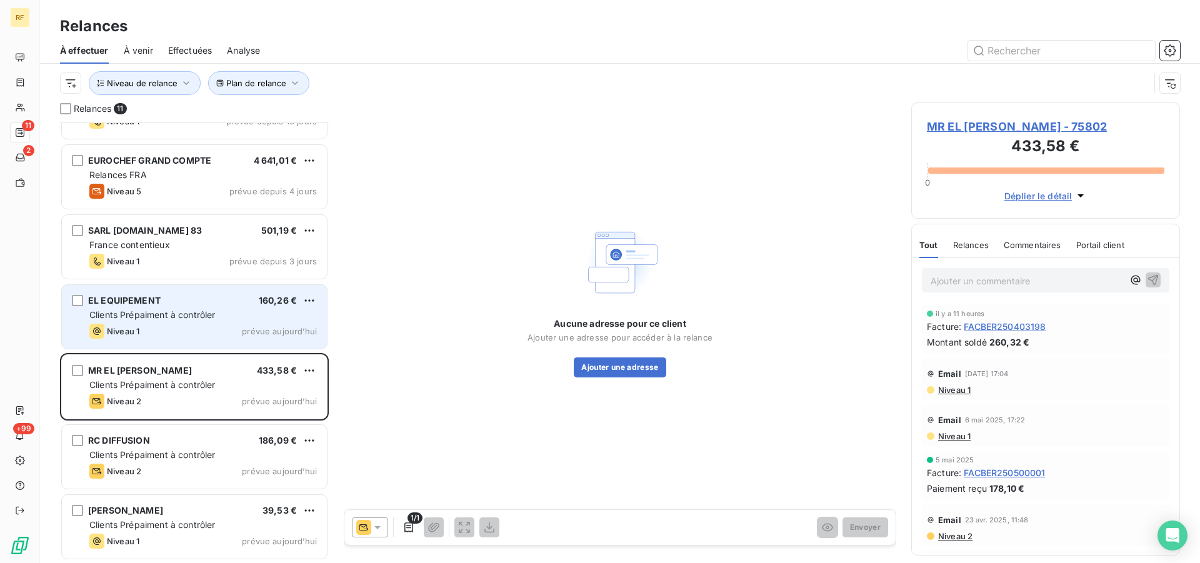
click at [170, 323] on div "EL EQUIPEMENT 160,26 € Clients Prépaiment à contrôler Niveau 1 prévue aujourd’h…" at bounding box center [194, 317] width 265 height 64
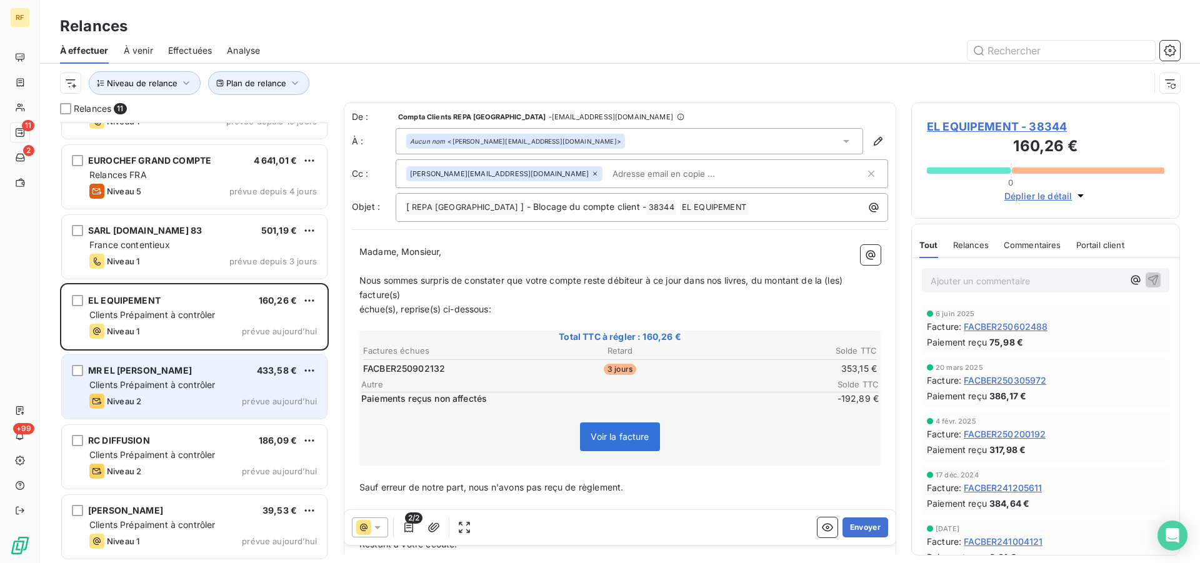
click at [139, 370] on span "MR EL BOUCH IBRAHIM" at bounding box center [140, 370] width 104 height 11
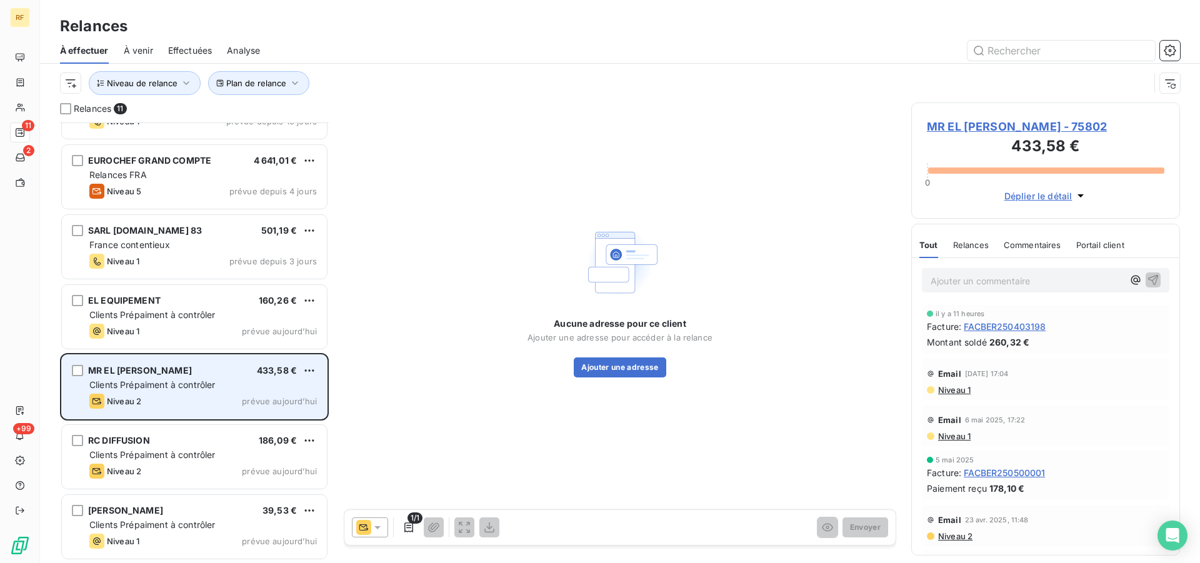
click at [116, 379] on div "Clients Prépaiment à contrôler" at bounding box center [203, 385] width 228 height 13
click at [251, 385] on div "Clients Prépaiment à contrôler" at bounding box center [203, 385] width 228 height 13
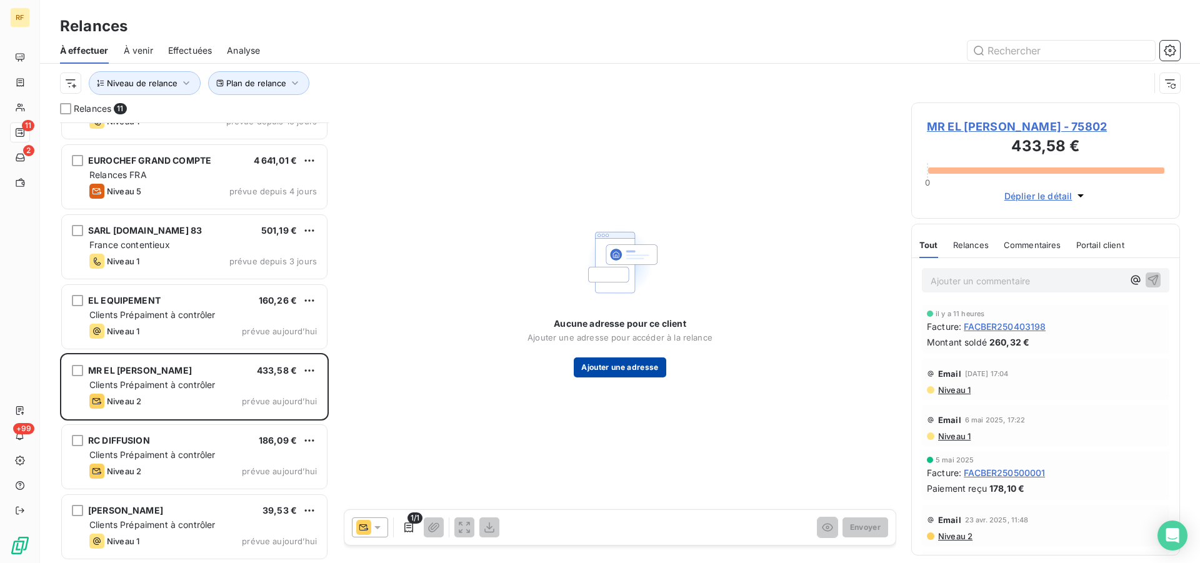
click at [605, 372] on button "Ajouter une adresse" at bounding box center [620, 368] width 92 height 20
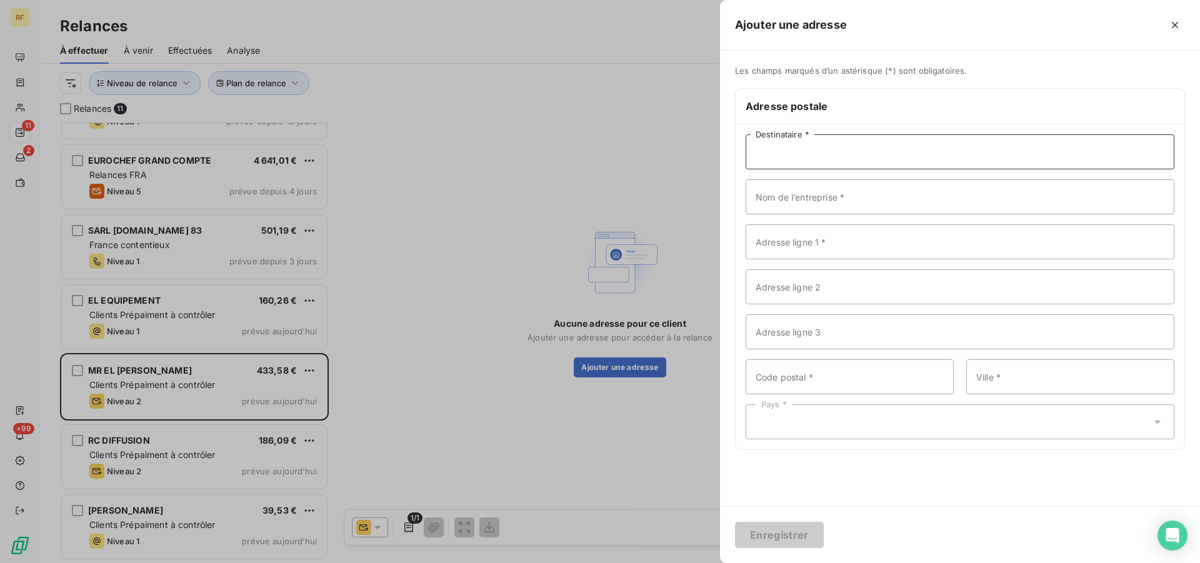
click at [808, 163] on input "Destinataire *" at bounding box center [960, 151] width 429 height 35
click at [378, 531] on div at bounding box center [600, 281] width 1200 height 563
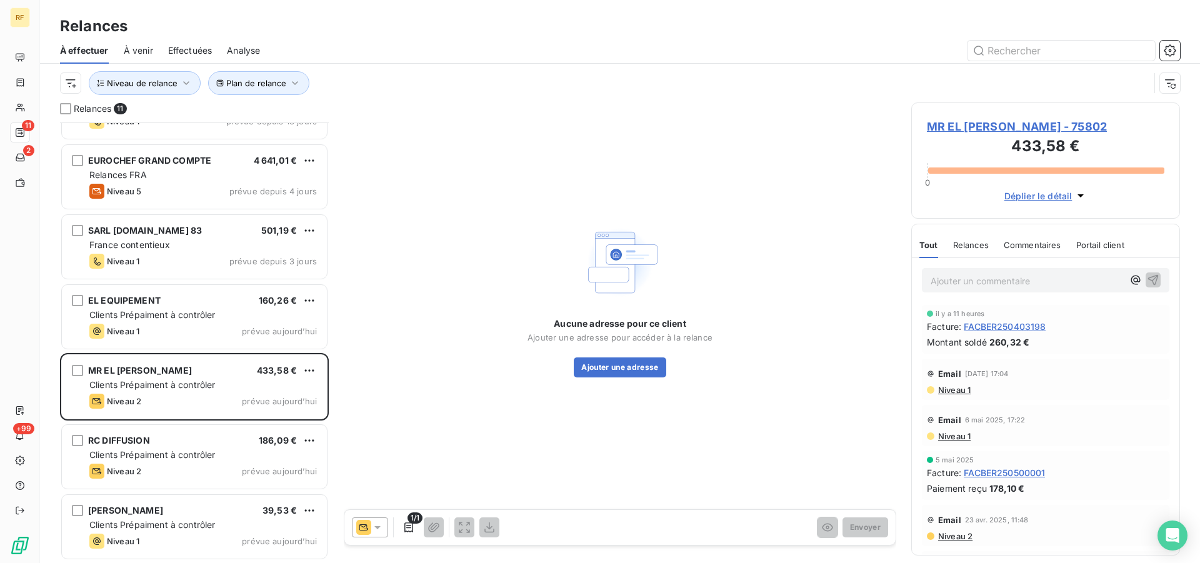
click at [378, 524] on icon at bounding box center [377, 527] width 13 height 13
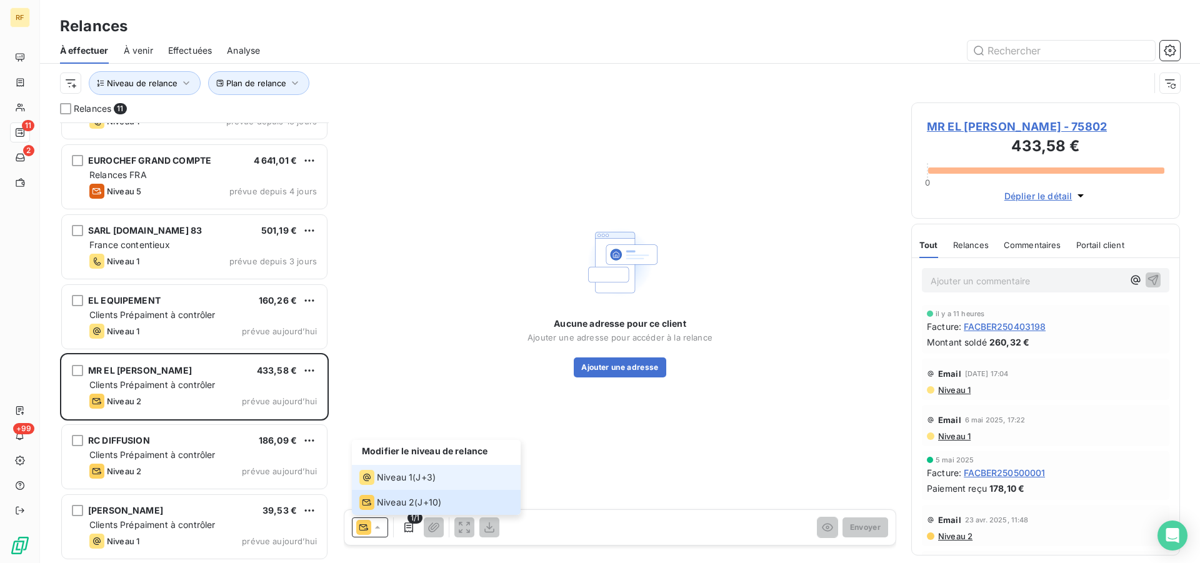
click at [379, 477] on span "Niveau 1" at bounding box center [395, 477] width 36 height 13
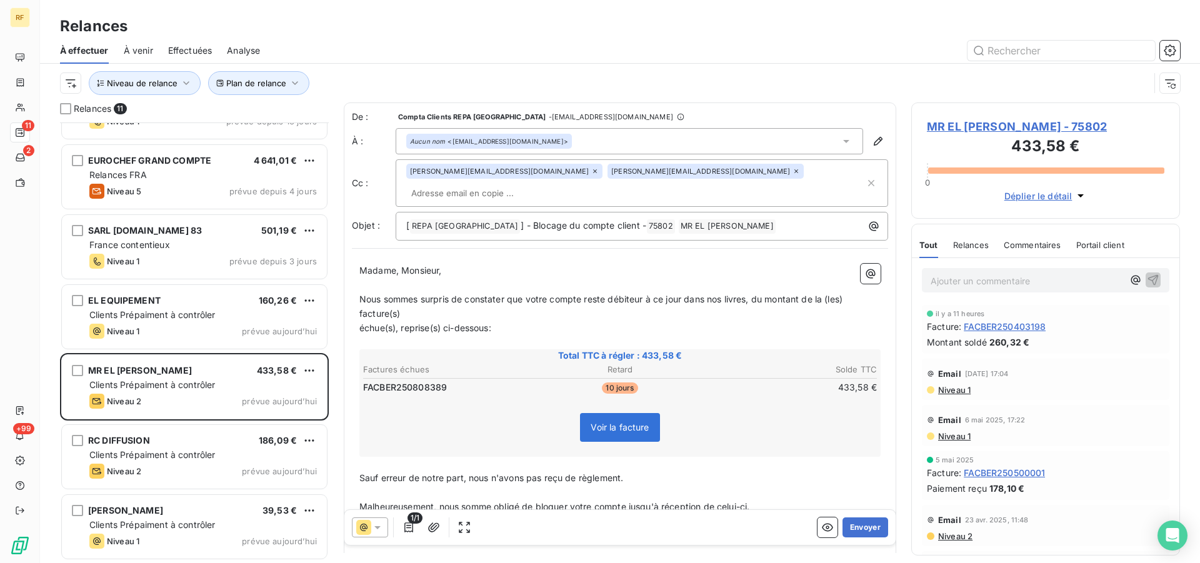
click at [380, 529] on icon at bounding box center [377, 527] width 13 height 13
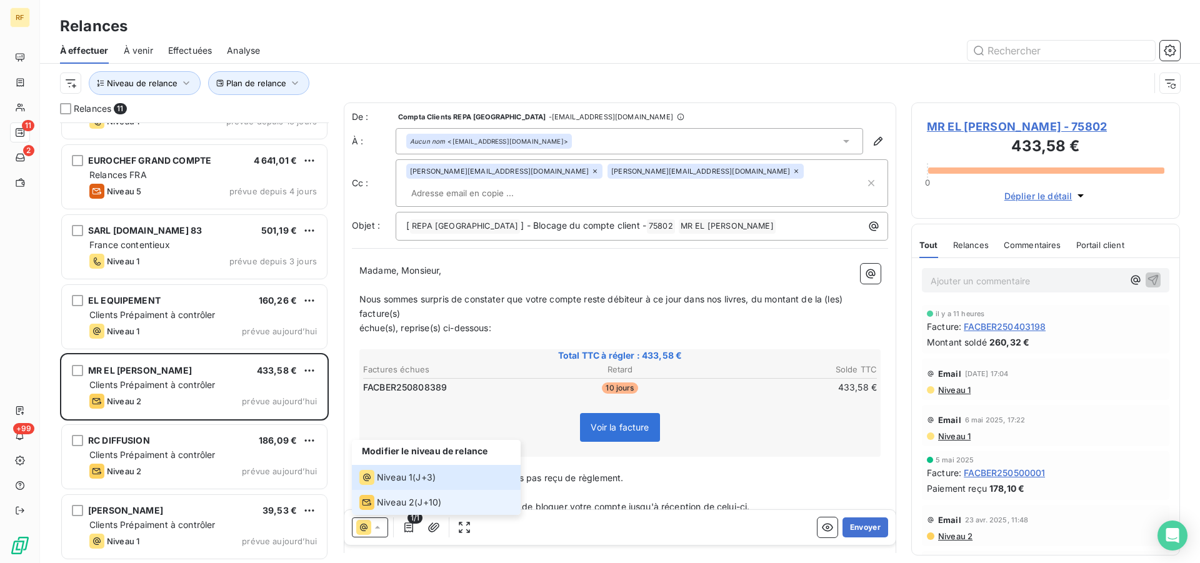
click at [379, 504] on span "Niveau 2" at bounding box center [396, 502] width 38 height 13
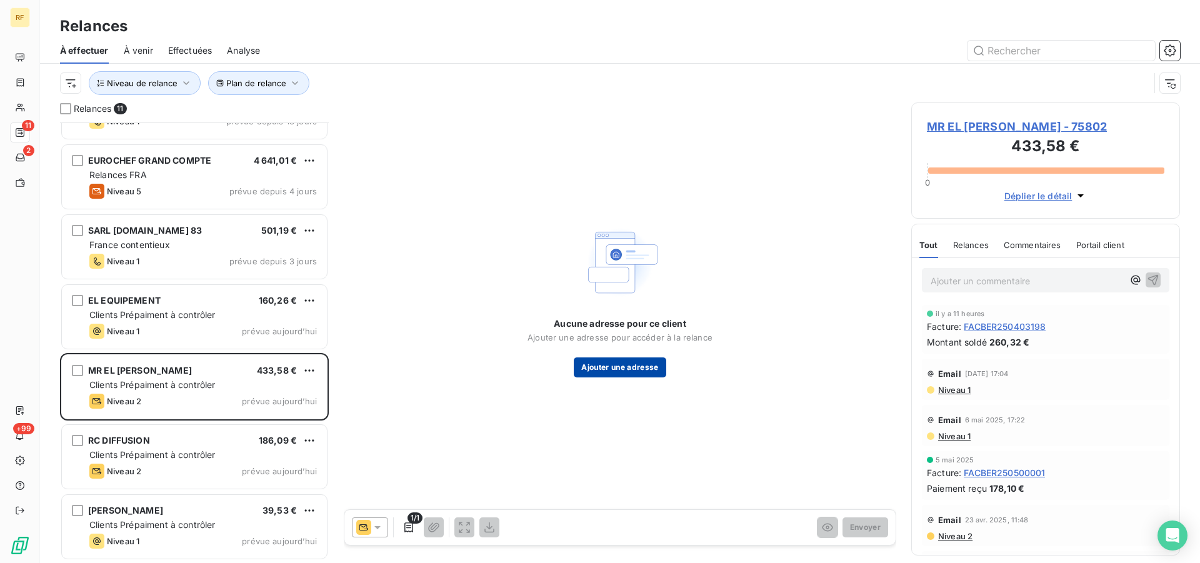
click at [645, 365] on button "Ajouter une adresse" at bounding box center [620, 368] width 92 height 20
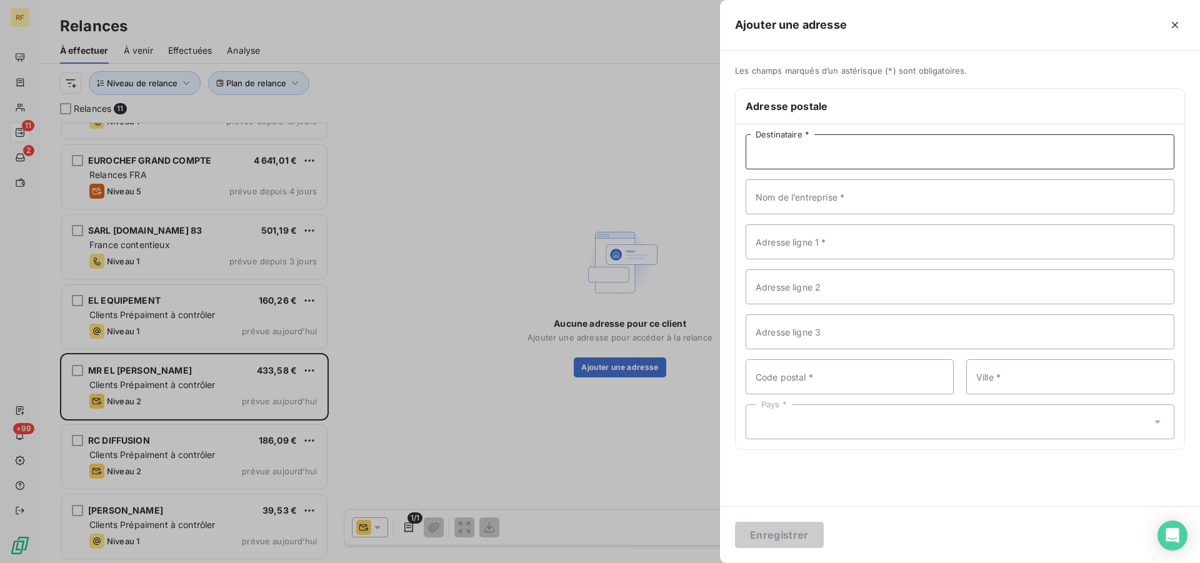
click at [877, 156] on input "Destinataire *" at bounding box center [960, 151] width 429 height 35
paste input "MR EL BOUCH IBRAHIM"
type input "MR EL BOUCH IBRAHIM"
click at [859, 241] on input "Adresse ligne 1 *" at bounding box center [960, 241] width 429 height 35
paste input "10 CHEMIN DES MARCEAUX"
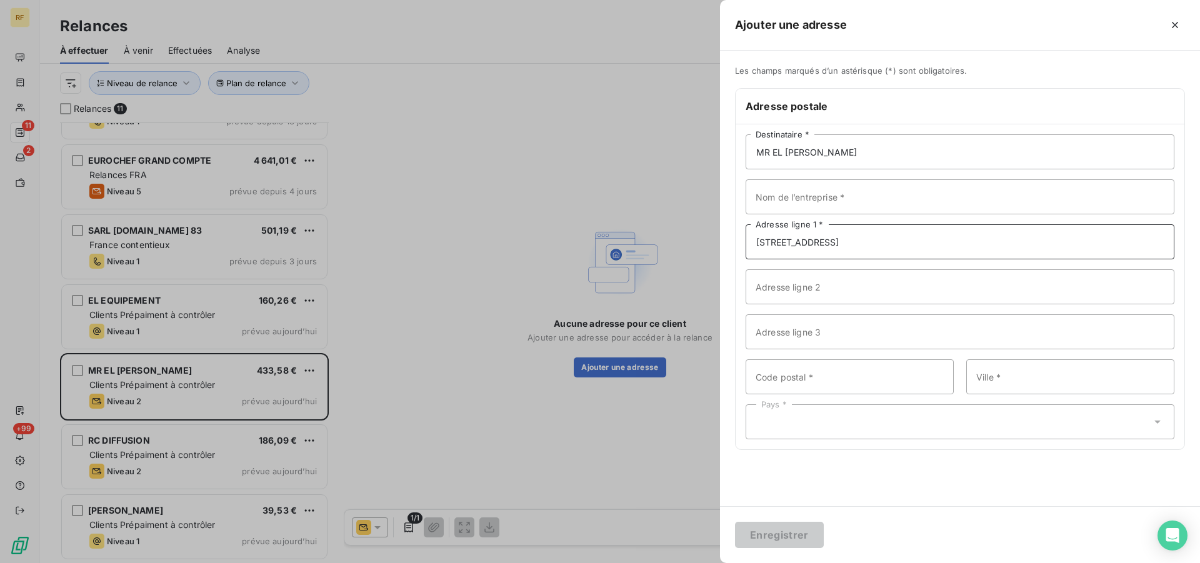
type input "10 CHEMIN DES MARCEAUX"
type input "78710"
click at [1039, 378] on input "Ville *" at bounding box center [1071, 376] width 208 height 35
paste input "ROSNY-SUR-SEINE"
type input "ROSNY-SUR-SEINE"
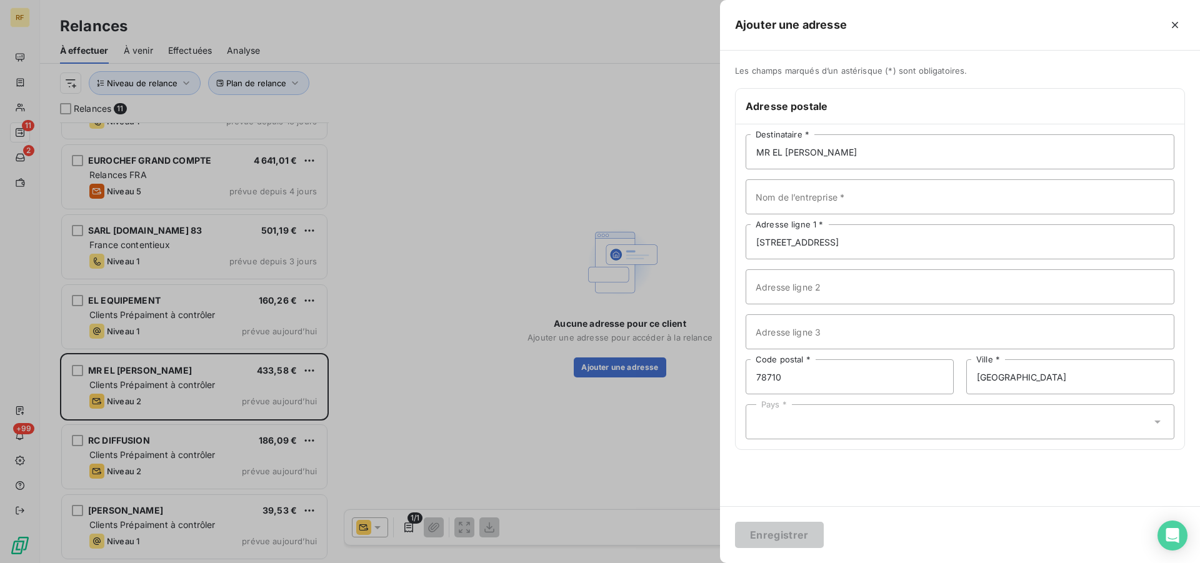
click at [970, 413] on div "Pays *" at bounding box center [960, 422] width 429 height 35
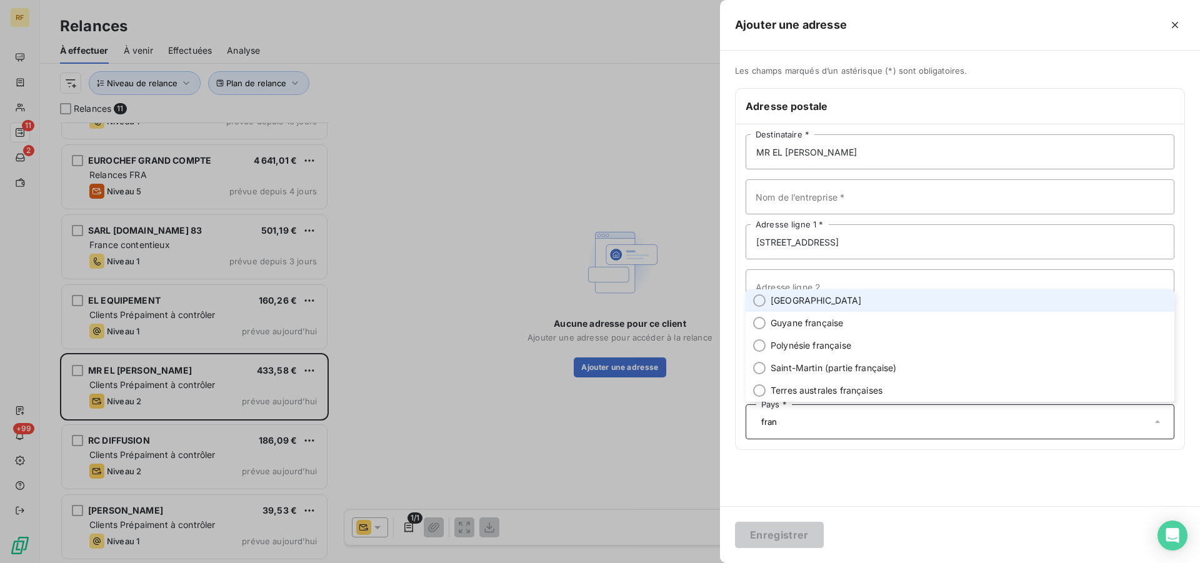
click at [797, 303] on span "France" at bounding box center [816, 300] width 91 height 13
type input "fran"
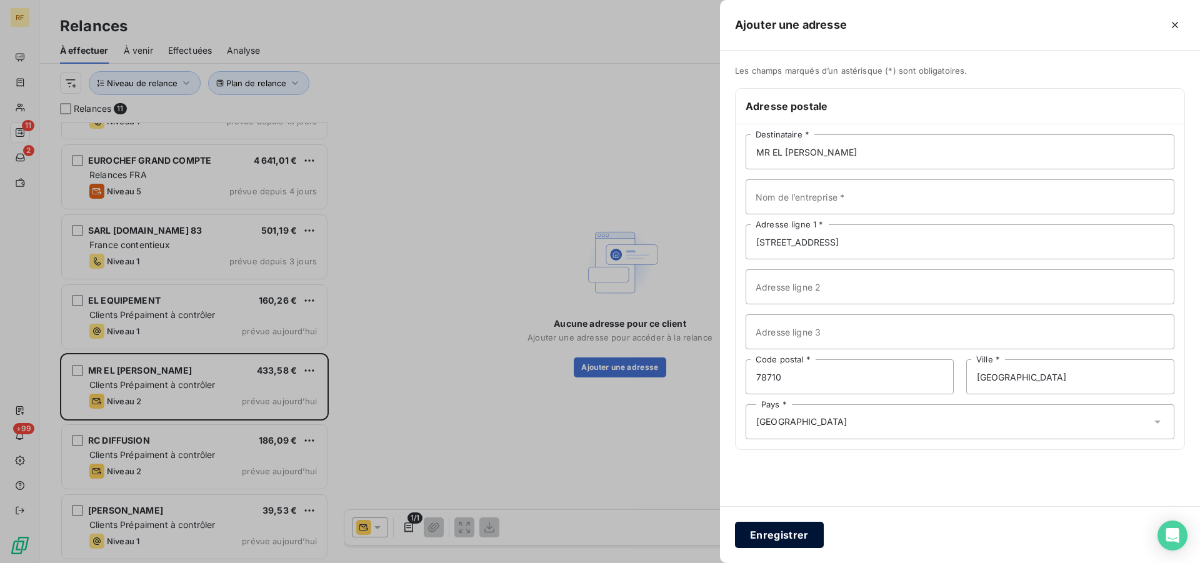
click at [783, 533] on button "Enregistrer" at bounding box center [779, 535] width 89 height 26
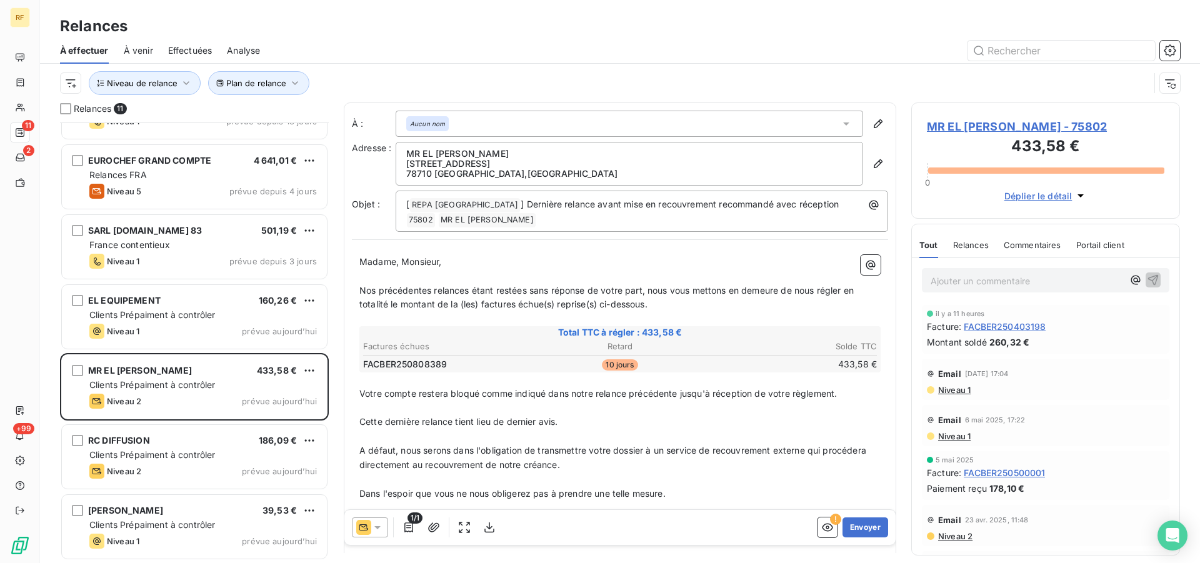
click at [1026, 398] on div "Email 1 sept. 2025, 17:04 Niveau 1" at bounding box center [1046, 379] width 248 height 41
click at [822, 531] on icon "button" at bounding box center [827, 528] width 11 height 8
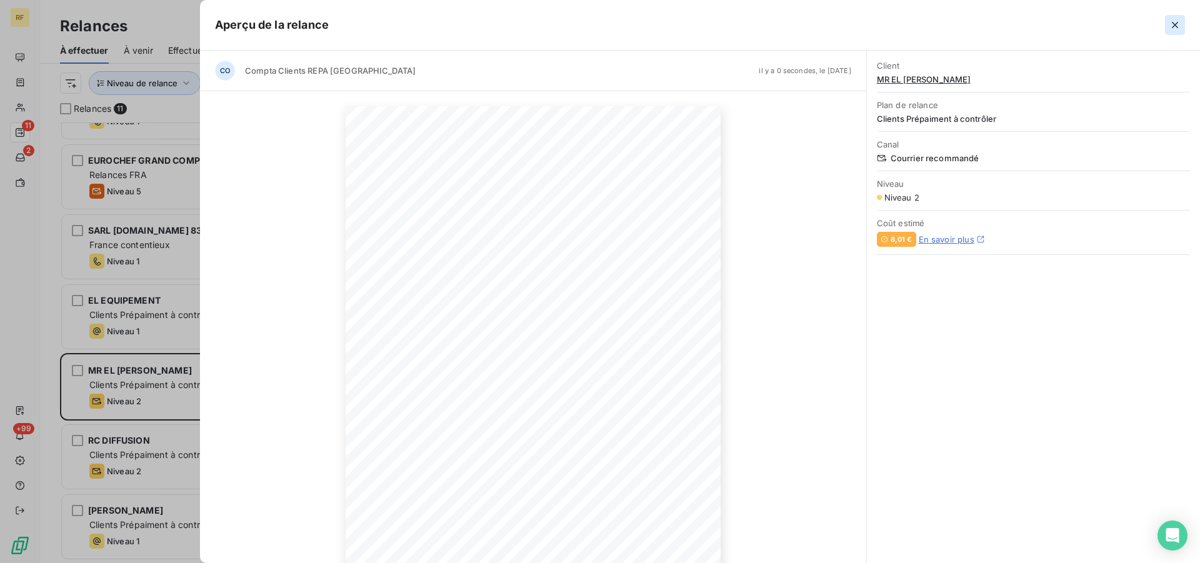
click at [1177, 24] on icon "button" at bounding box center [1175, 25] width 13 height 13
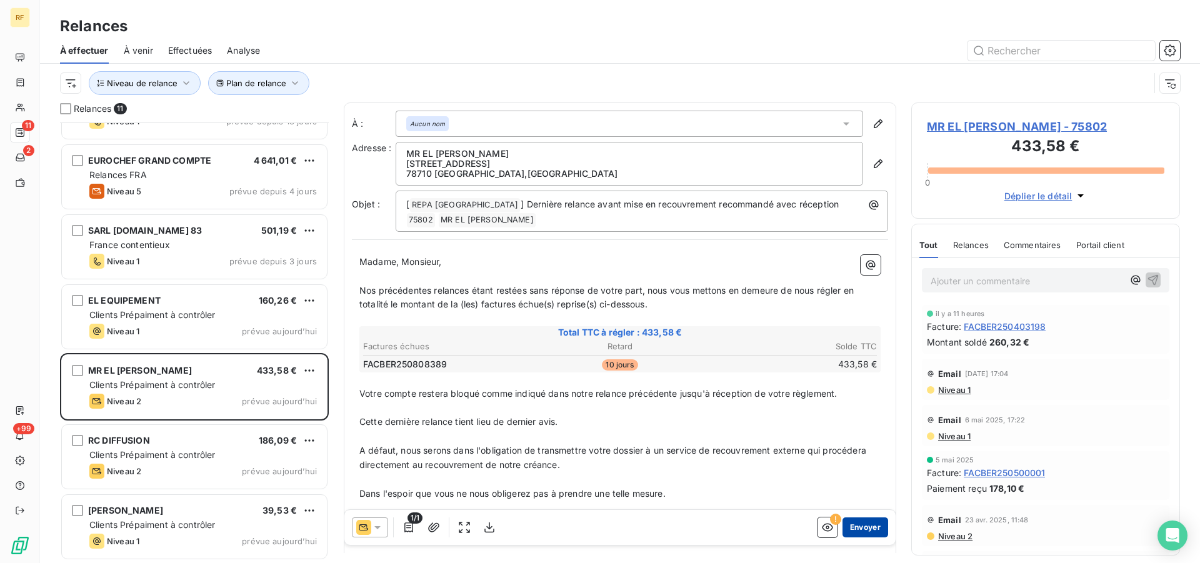
click at [849, 530] on button "Envoyer" at bounding box center [866, 528] width 46 height 20
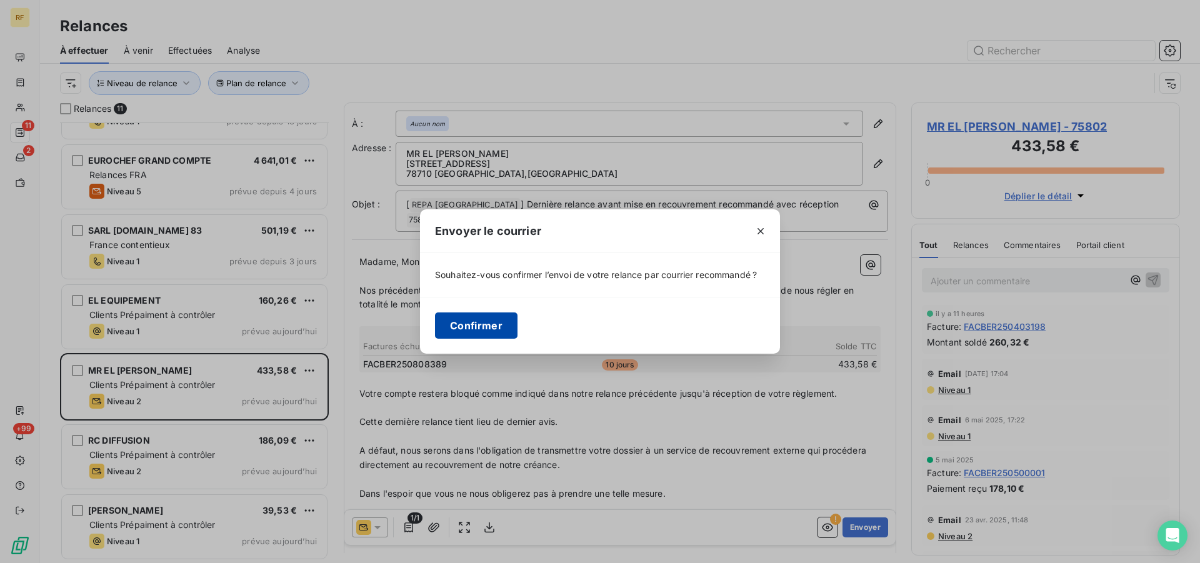
click at [480, 315] on button "Confirmer" at bounding box center [476, 326] width 83 height 26
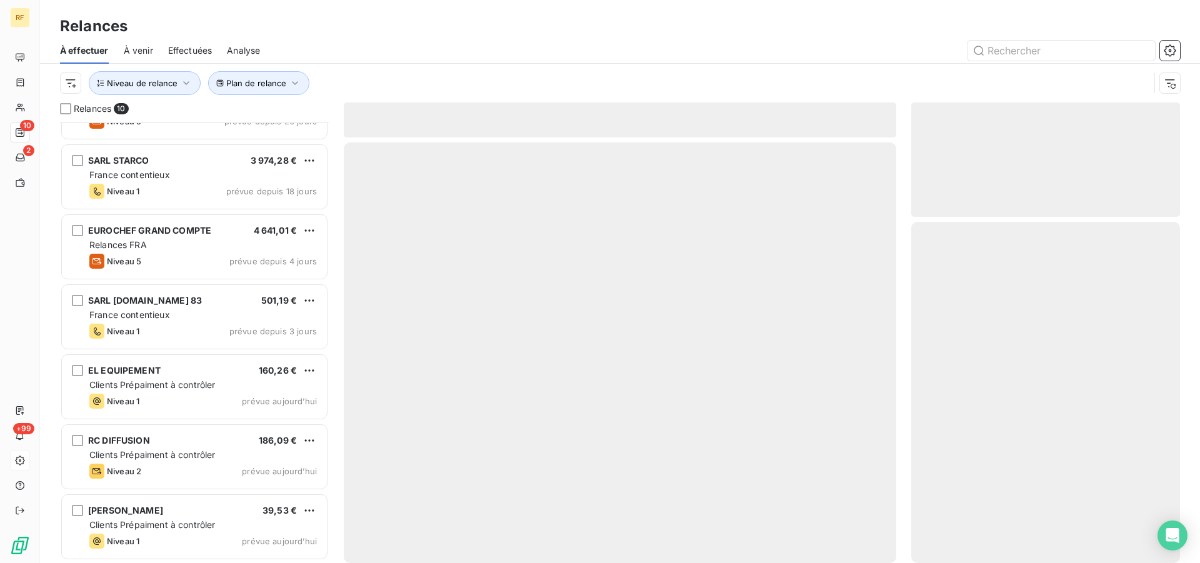
scroll to position [259, 0]
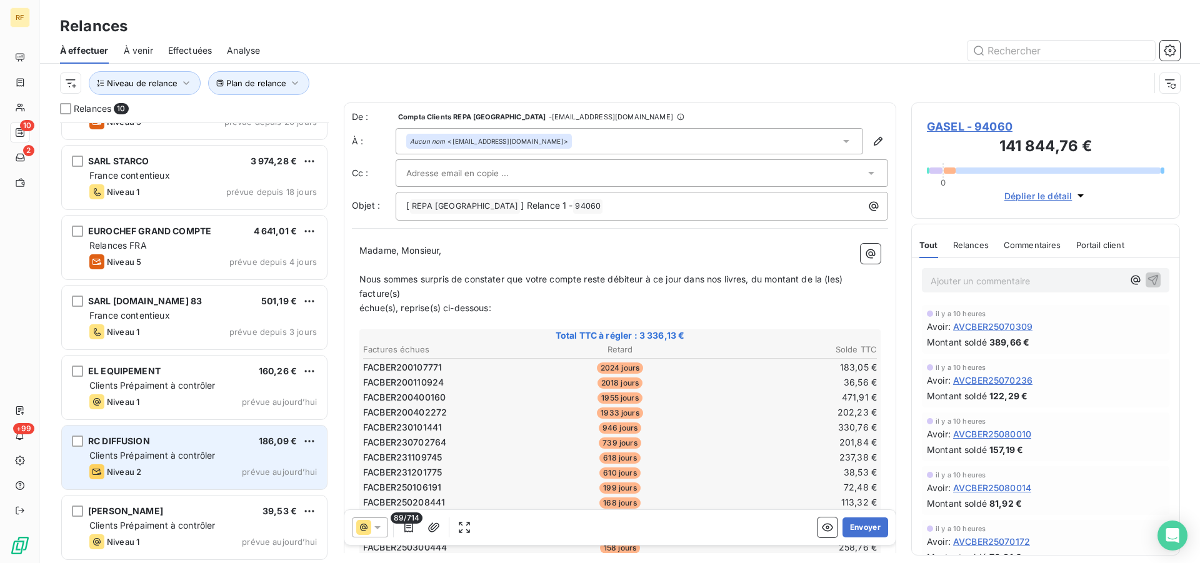
click at [182, 451] on span "Clients Prépaiment à contrôler" at bounding box center [152, 455] width 126 height 11
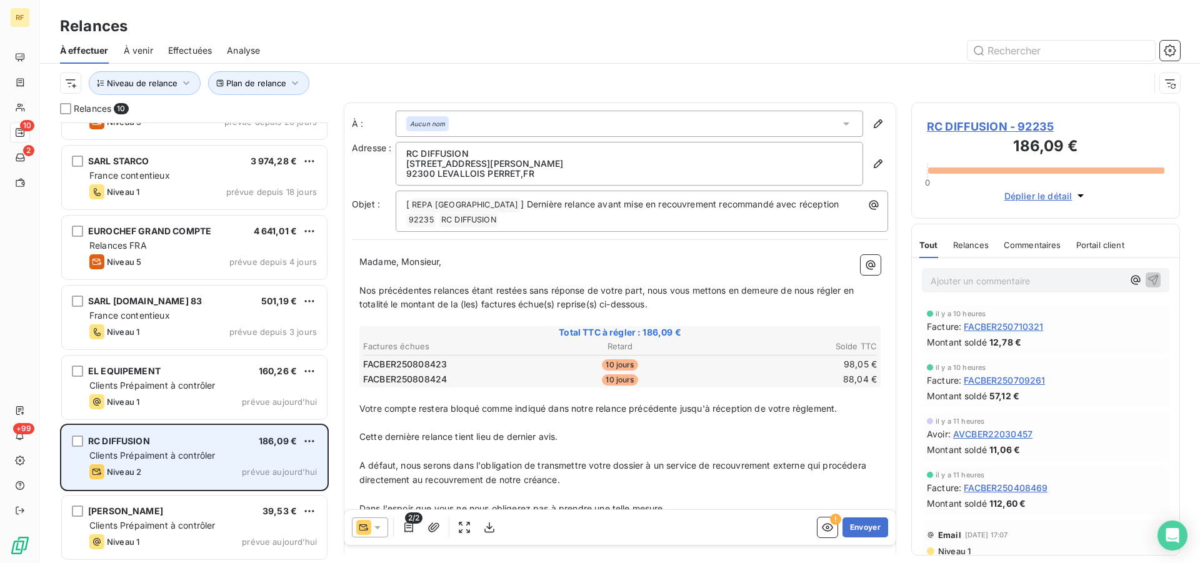
scroll to position [260, 0]
click at [181, 456] on span "Clients Prépaiment à contrôler" at bounding box center [152, 455] width 126 height 11
click at [181, 457] on span "Clients Prépaiment à contrôler" at bounding box center [152, 455] width 126 height 11
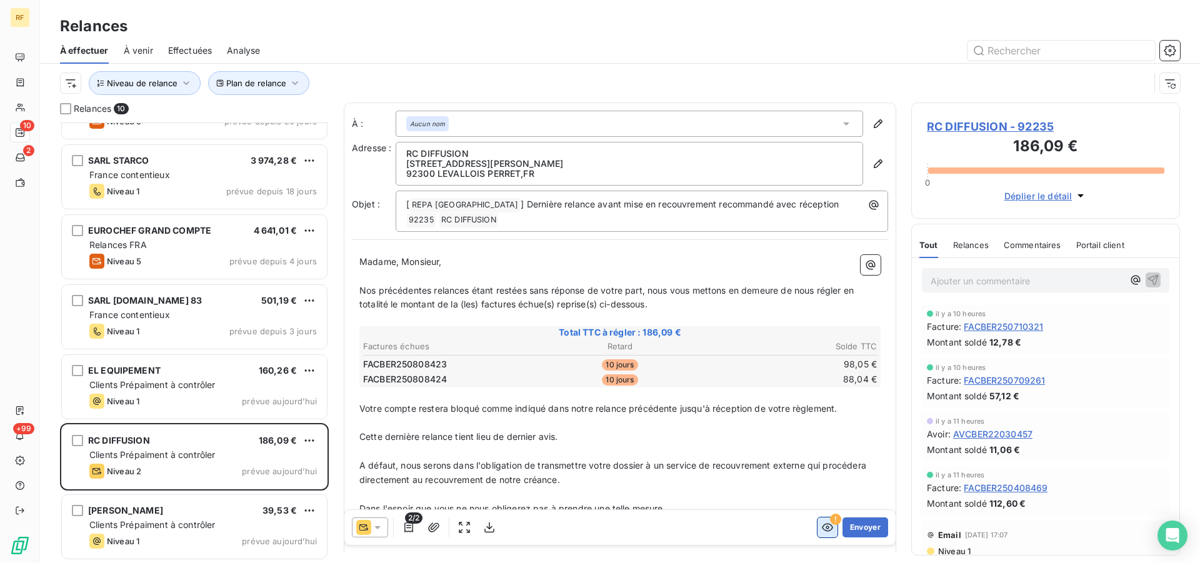
click at [818, 527] on button "button" at bounding box center [828, 528] width 20 height 20
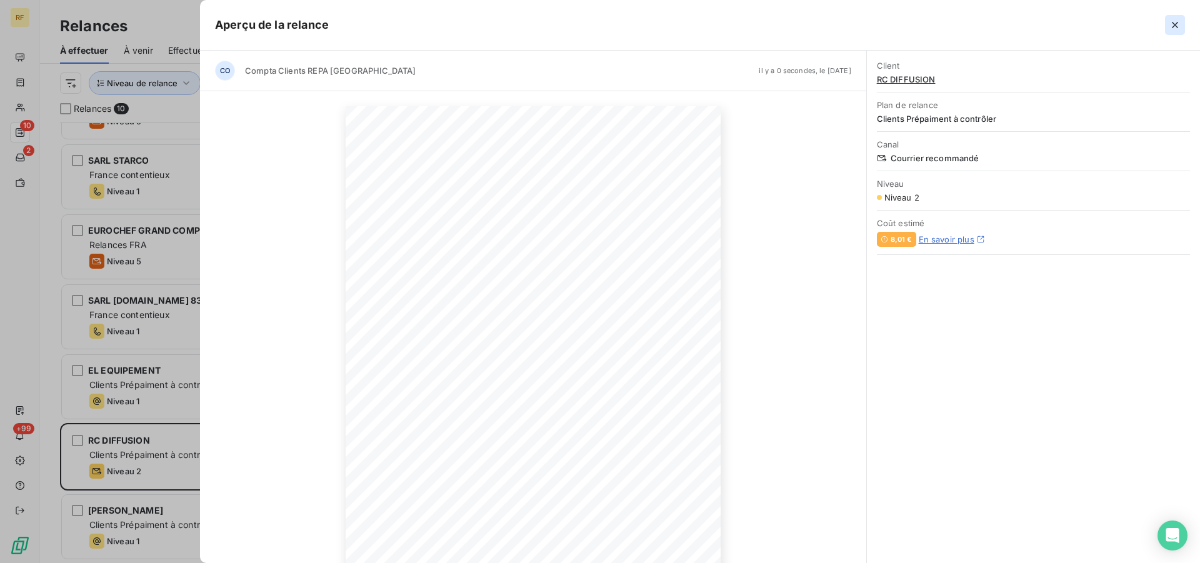
click at [1180, 23] on icon "button" at bounding box center [1175, 25] width 13 height 13
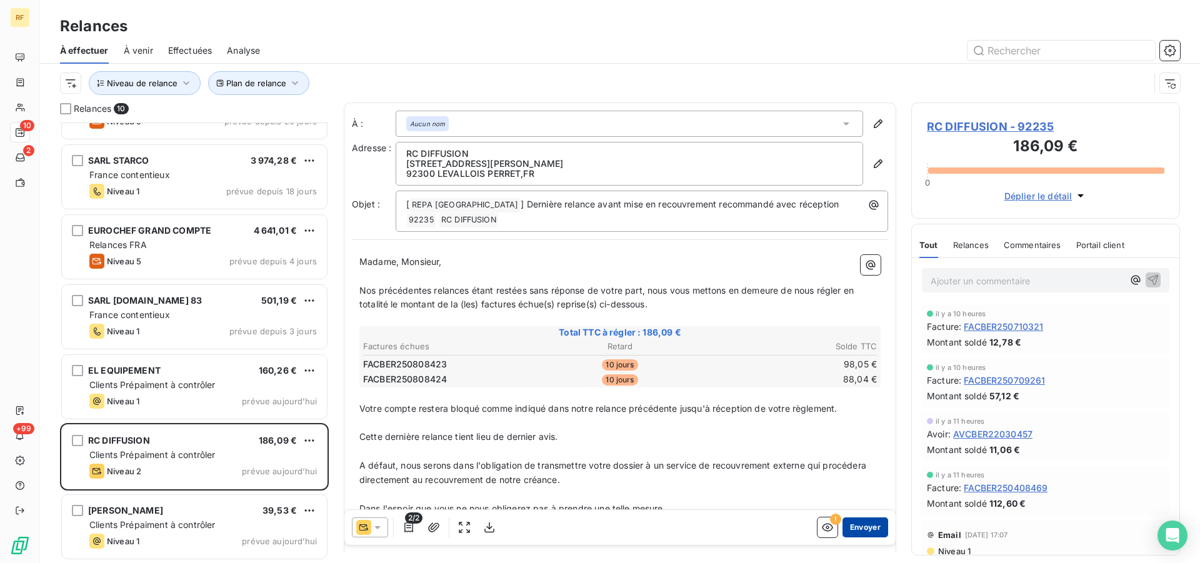
click at [872, 527] on button "Envoyer" at bounding box center [866, 528] width 46 height 20
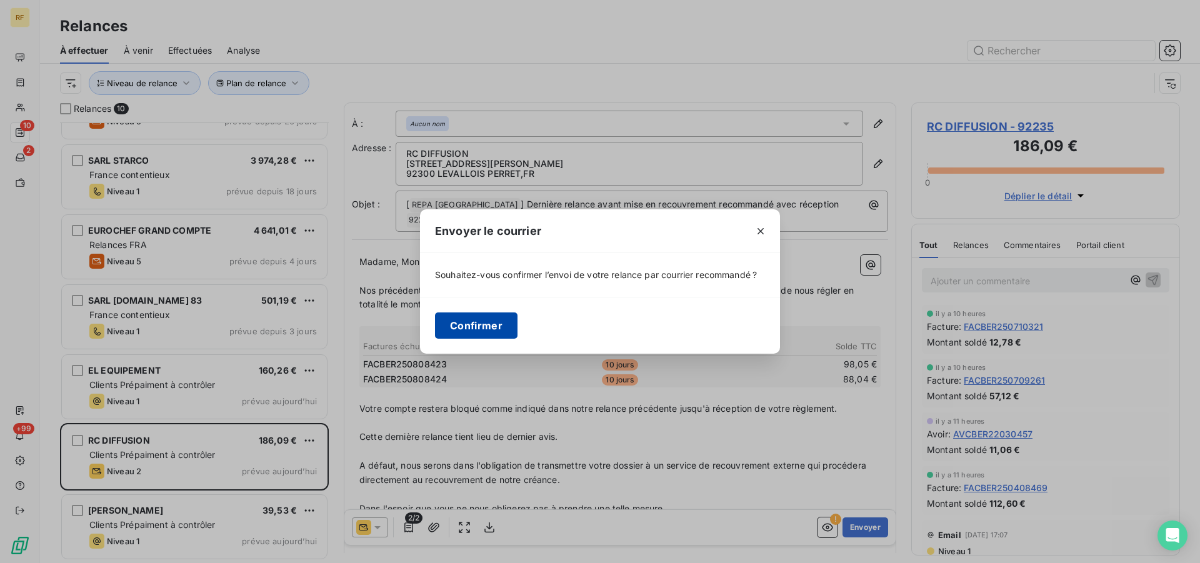
click at [491, 323] on button "Confirmer" at bounding box center [476, 326] width 83 height 26
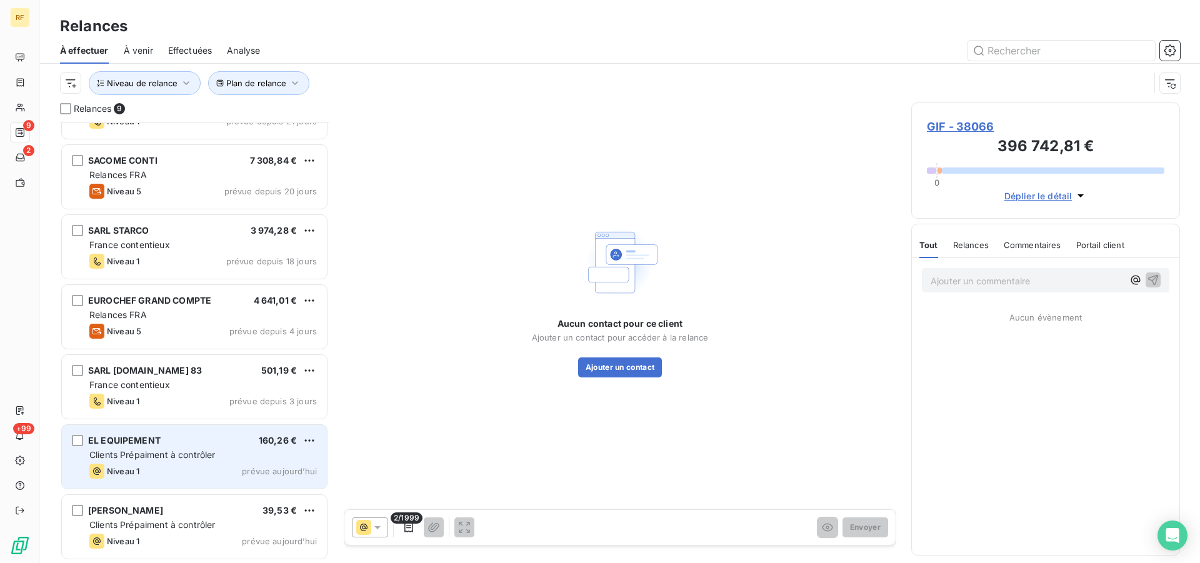
scroll to position [189, 0]
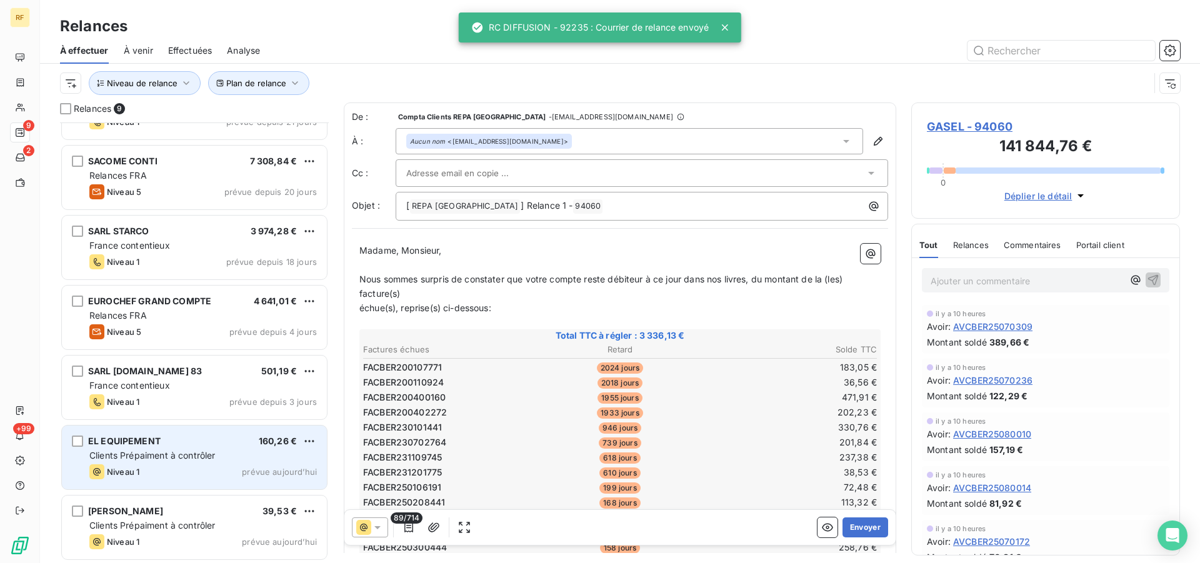
scroll to position [190, 0]
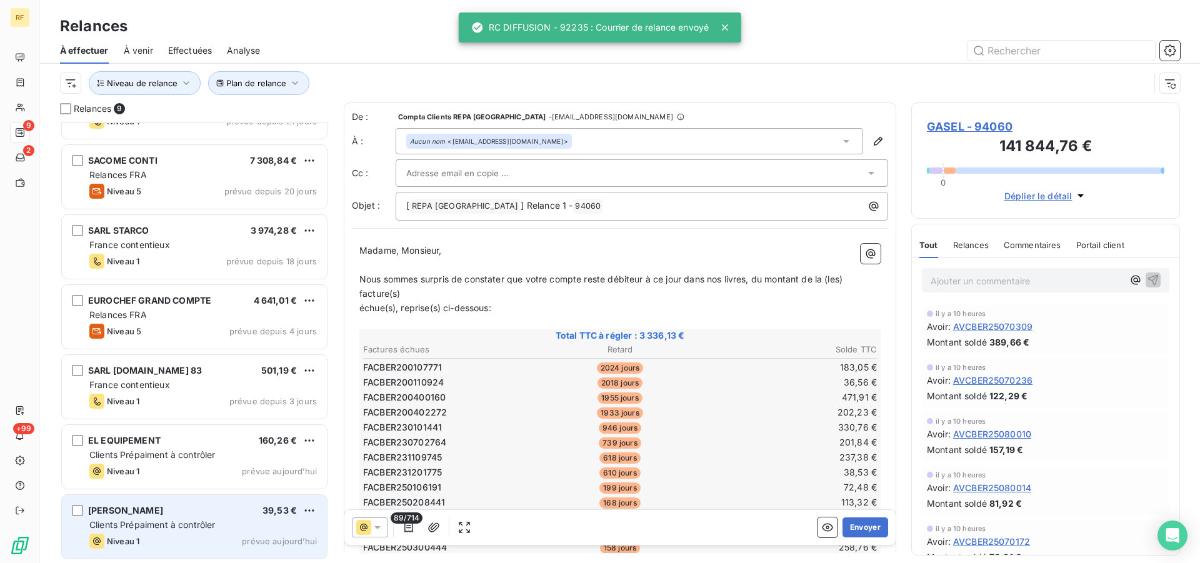
click at [163, 511] on span "BOUGHANMI MOHAMED" at bounding box center [125, 510] width 75 height 11
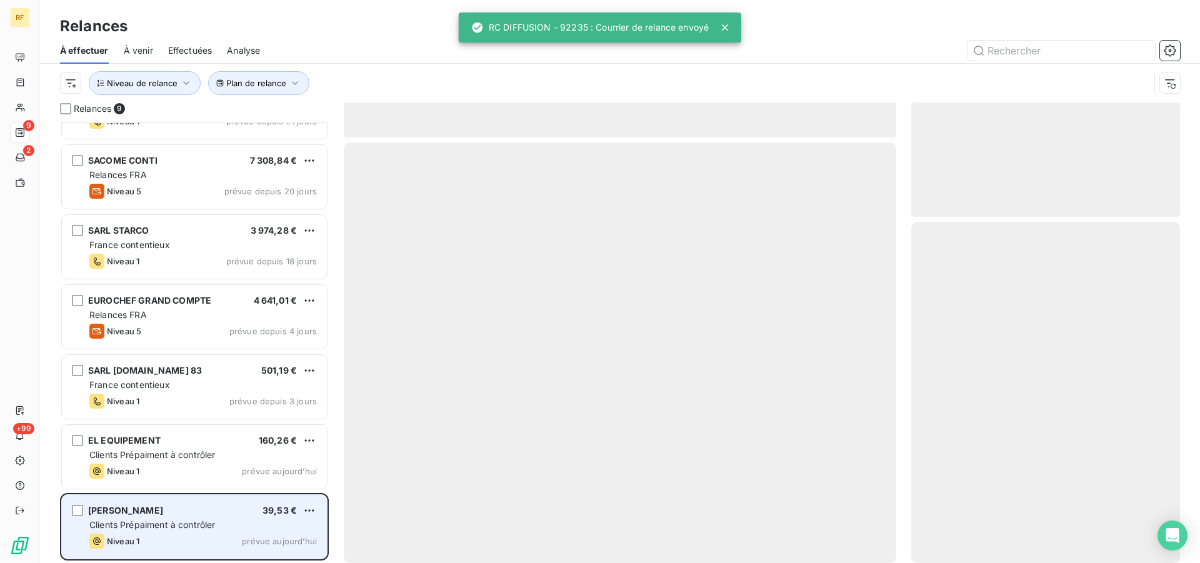
click at [163, 511] on span "BOUGHANMI MOHAMED" at bounding box center [125, 510] width 75 height 11
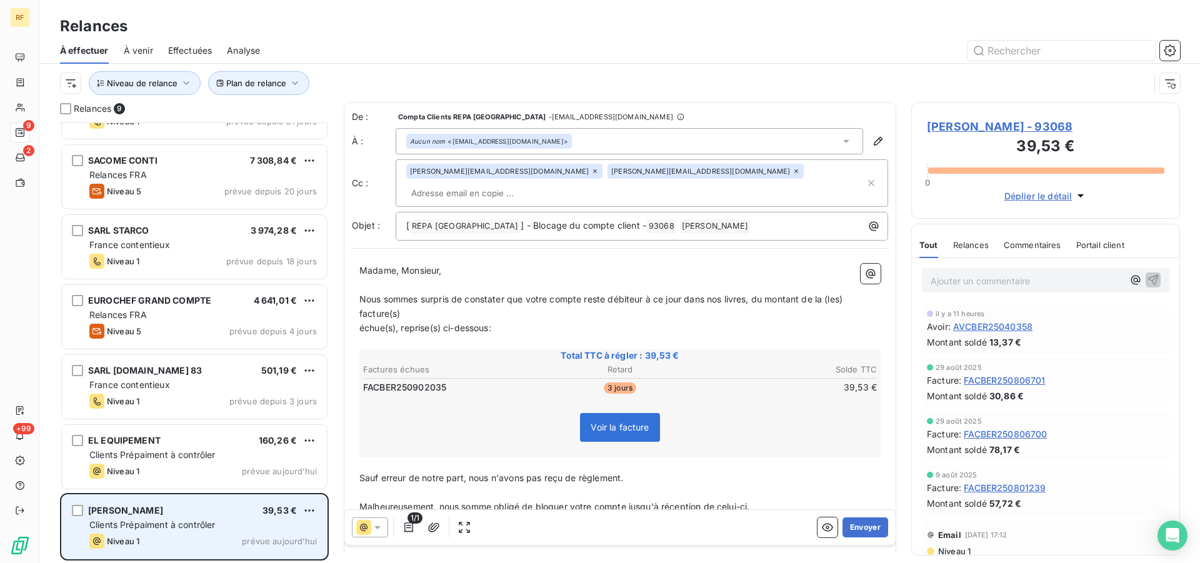
click at [152, 514] on span "BOUGHANMI MOHAMED" at bounding box center [125, 510] width 75 height 11
click at [209, 513] on div "BOUGHANMI MOHAMED 39,53 €" at bounding box center [203, 510] width 228 height 11
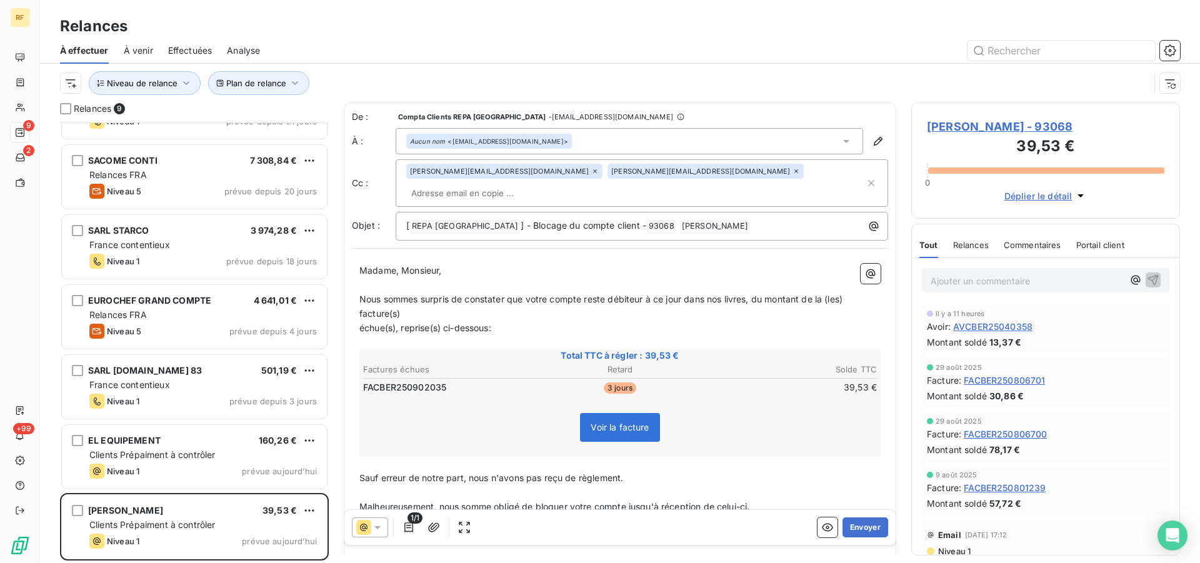
click at [1010, 128] on span "BOUGHANMI MOHAMED - 93068" at bounding box center [1046, 126] width 238 height 17
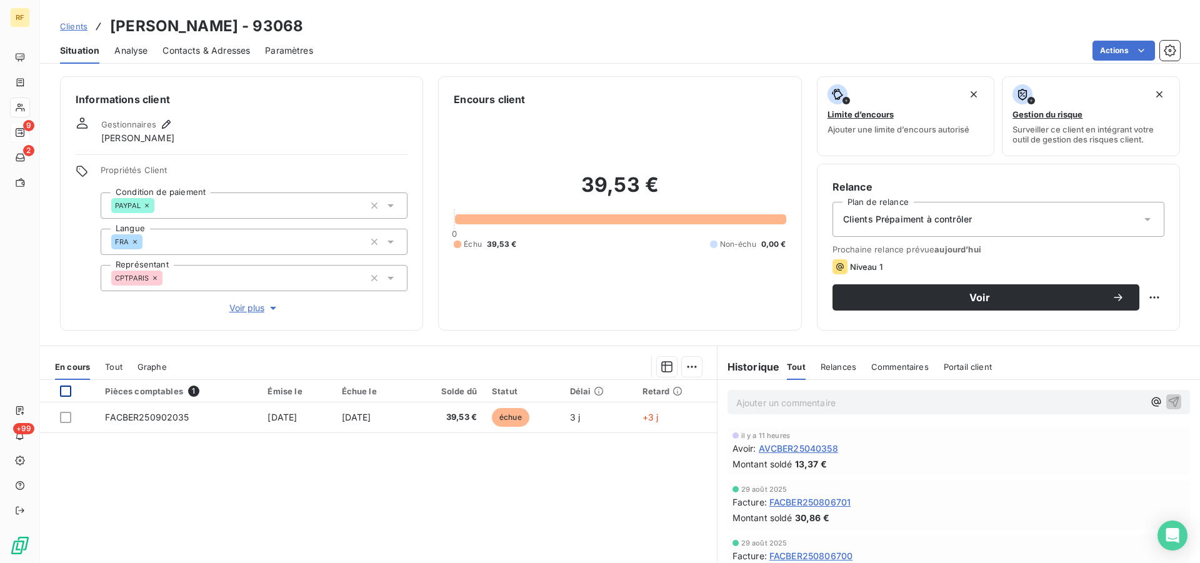
click at [63, 391] on div at bounding box center [65, 391] width 11 height 11
click at [686, 364] on html "RF 9 2 +99 Clients BOUGHANMI MOHAMED - 93068 Situation Analyse Contacts & Adres…" at bounding box center [600, 281] width 1200 height 563
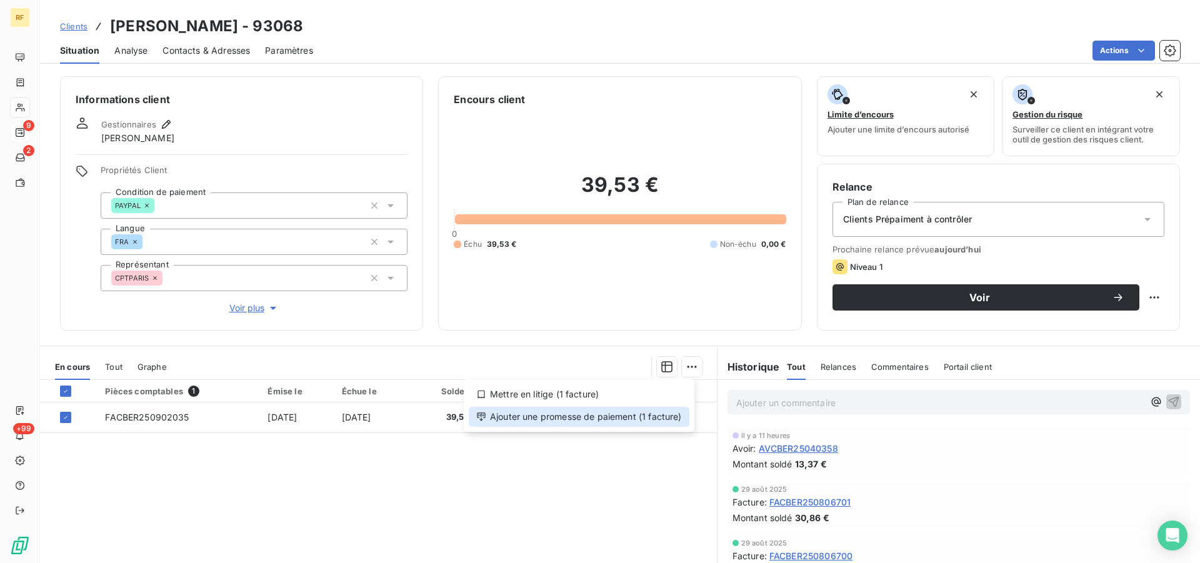
click at [626, 416] on div "Ajouter une promesse de paiement (1 facture)" at bounding box center [579, 417] width 221 height 20
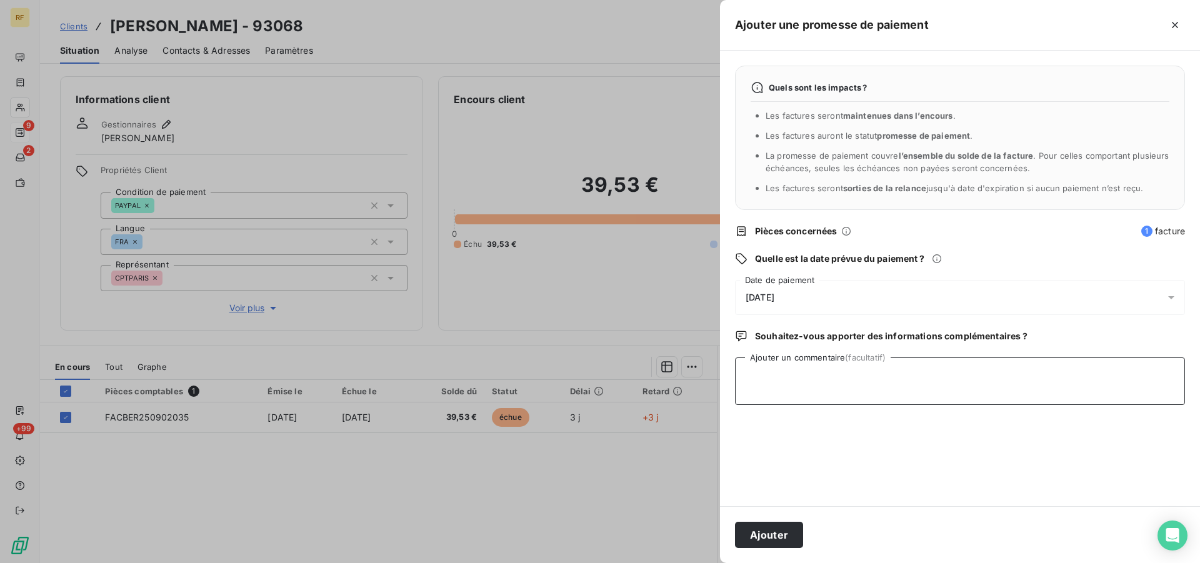
click at [870, 382] on textarea "Ajouter un commentaire (facultatif)" at bounding box center [960, 382] width 450 height 48
type textarea "payer cl"
click at [773, 535] on button "Ajouter" at bounding box center [769, 535] width 68 height 26
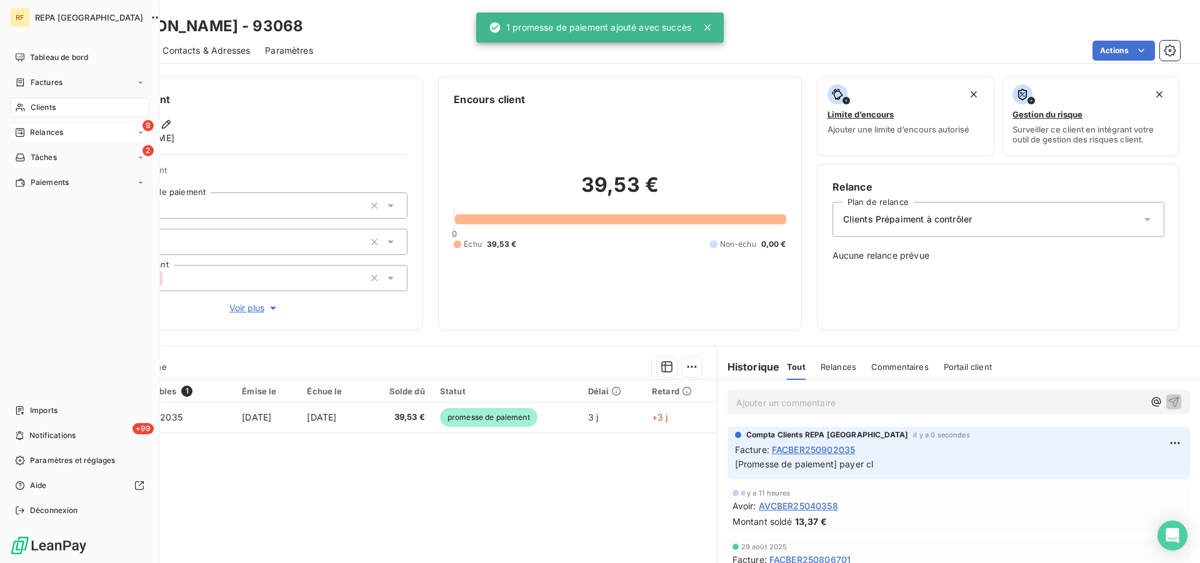
click at [44, 134] on span "Relances" at bounding box center [46, 132] width 33 height 11
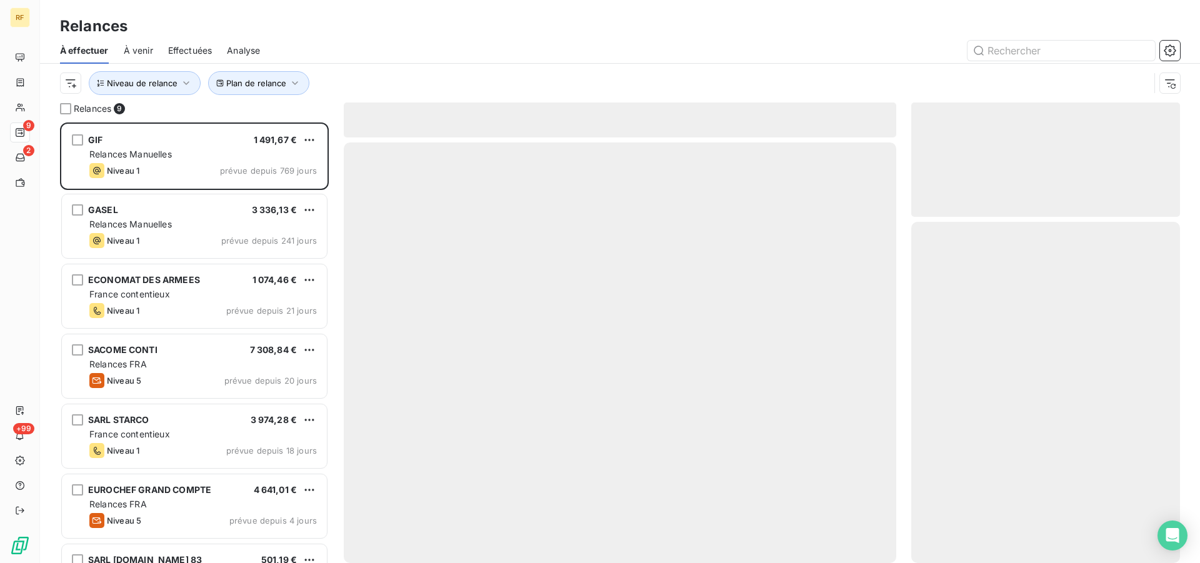
scroll to position [190, 0]
